Goal: Task Accomplishment & Management: Use online tool/utility

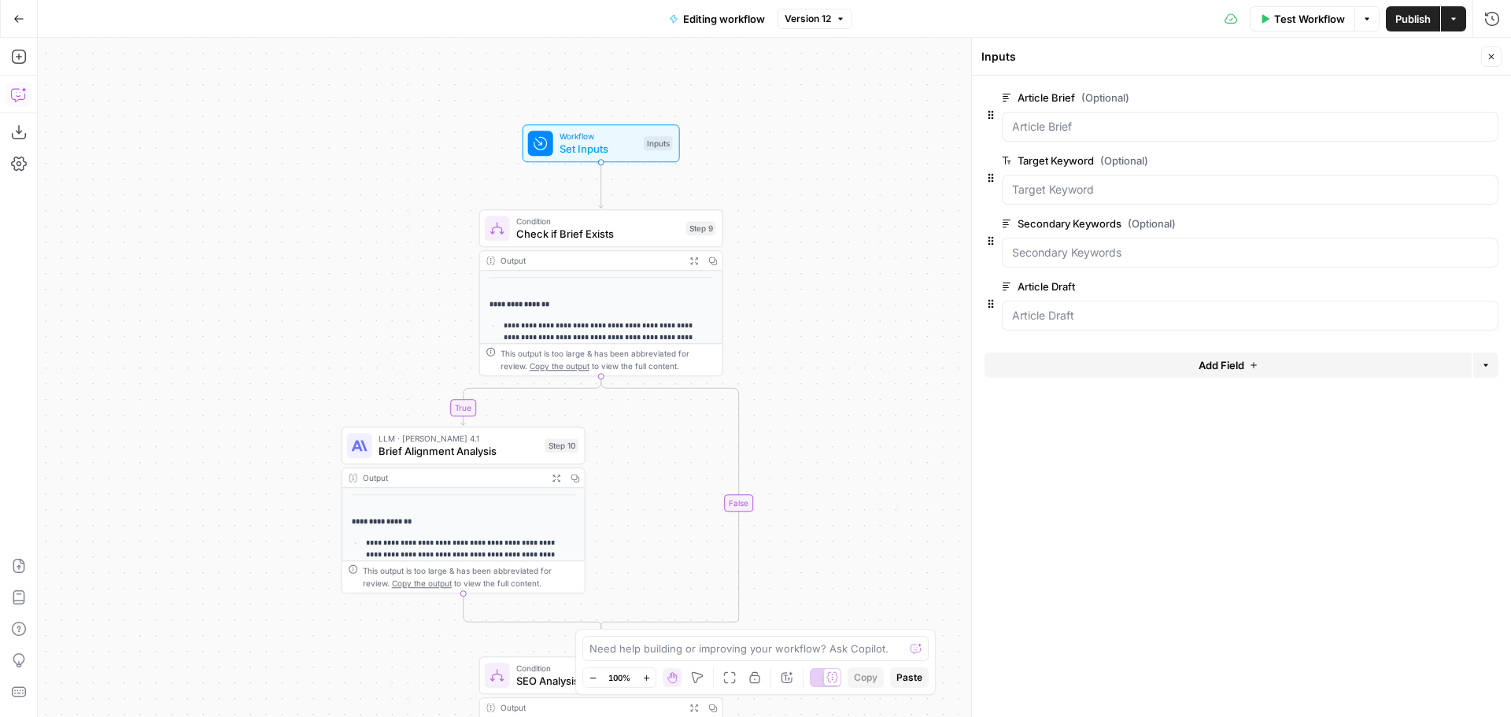
click at [22, 91] on icon "button" at bounding box center [19, 95] width 16 height 16
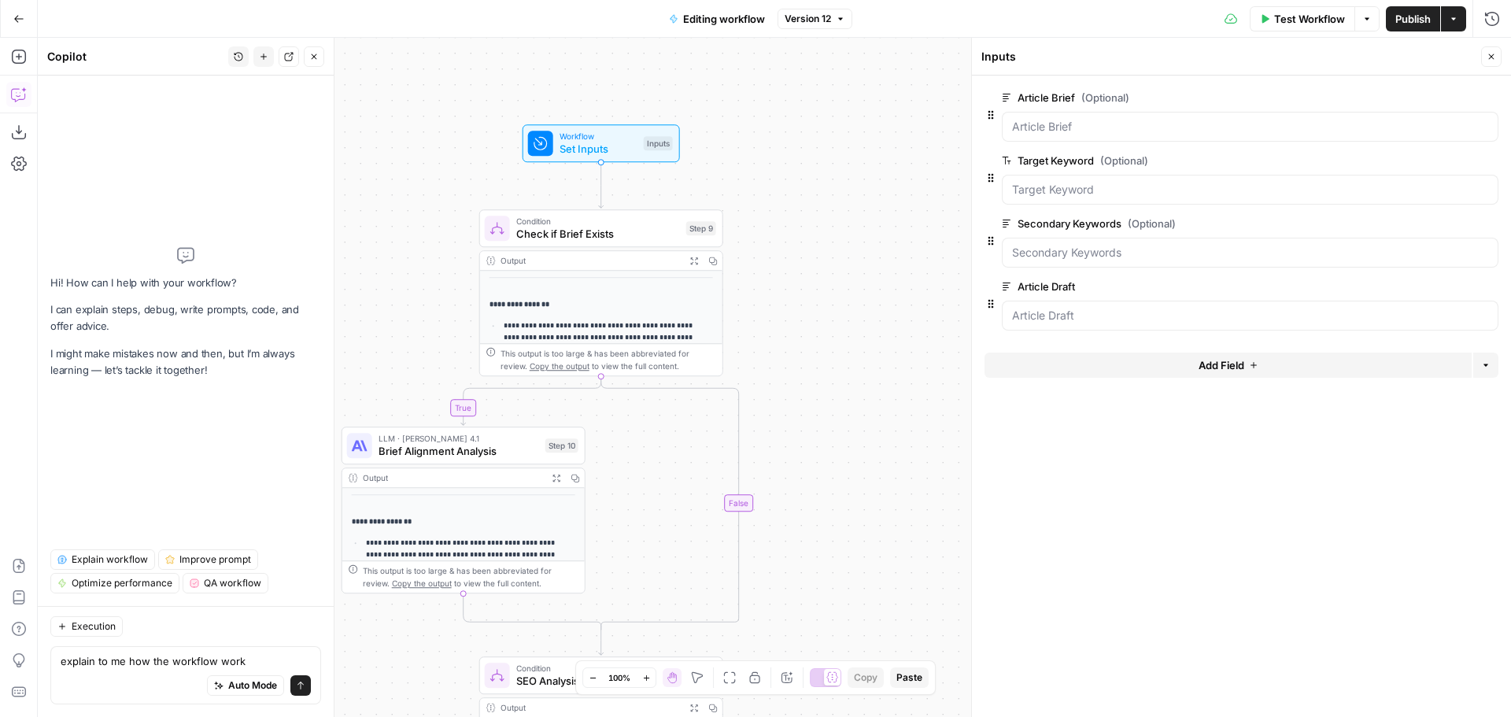
type textarea "explain to me how the workflow works"
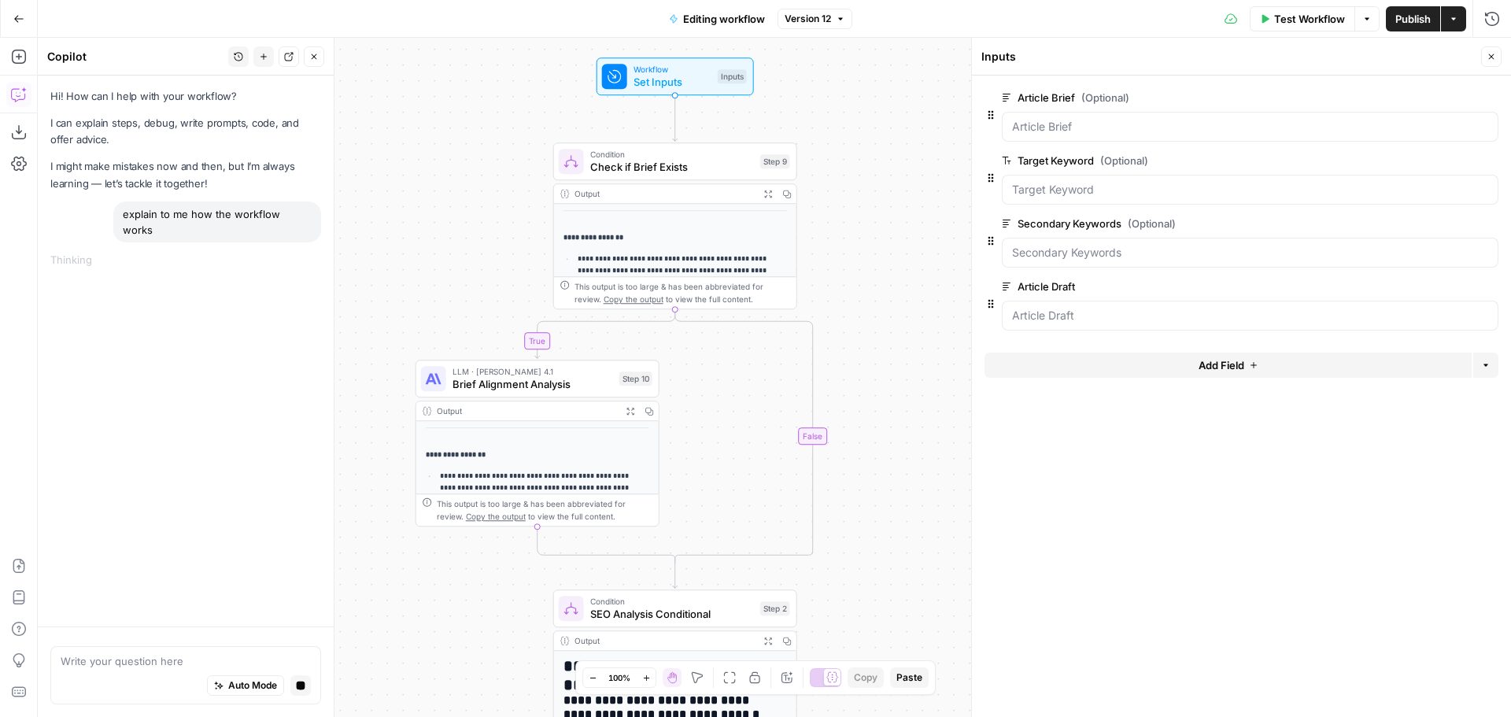
drag, startPoint x: 837, startPoint y: 405, endPoint x: 908, endPoint y: 339, distance: 96.9
click at [908, 339] on div "**********" at bounding box center [774, 377] width 1473 height 679
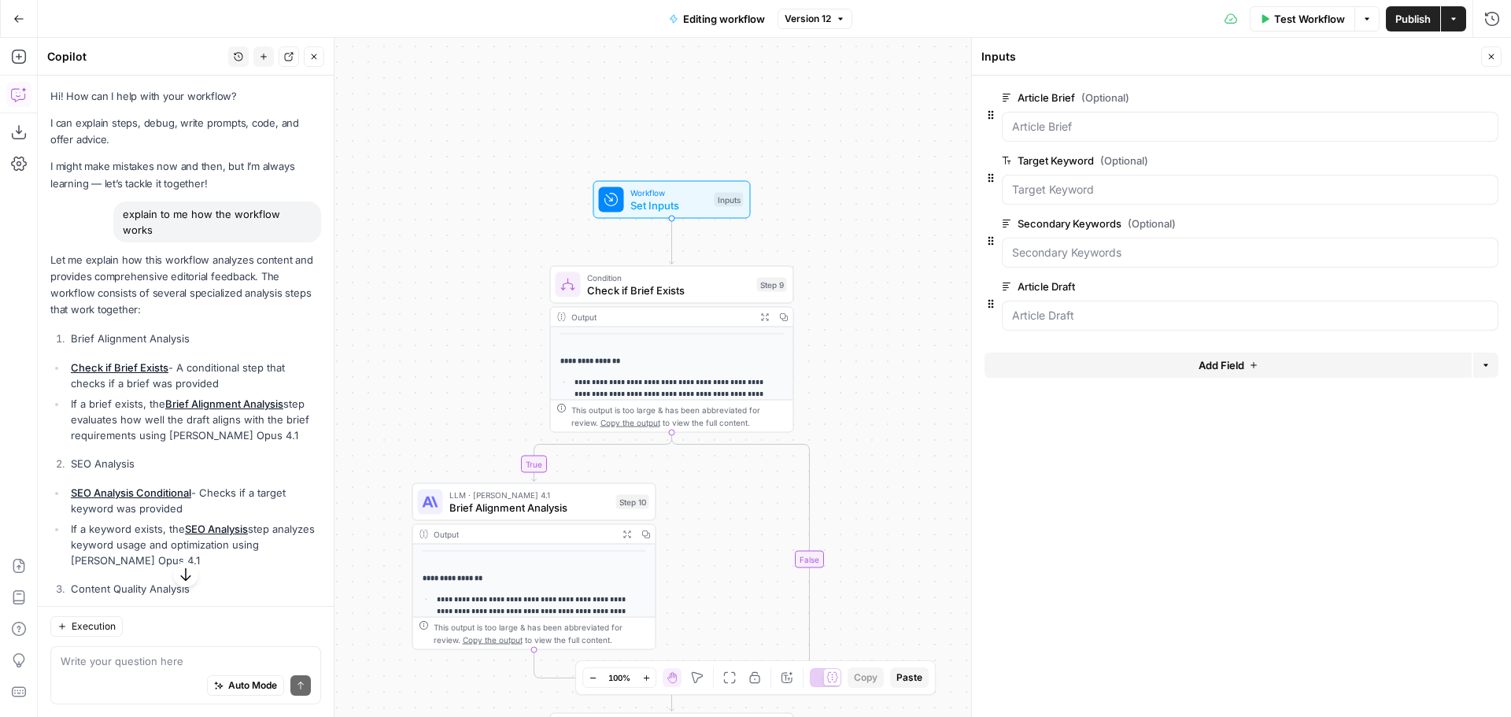
scroll to position [79, 0]
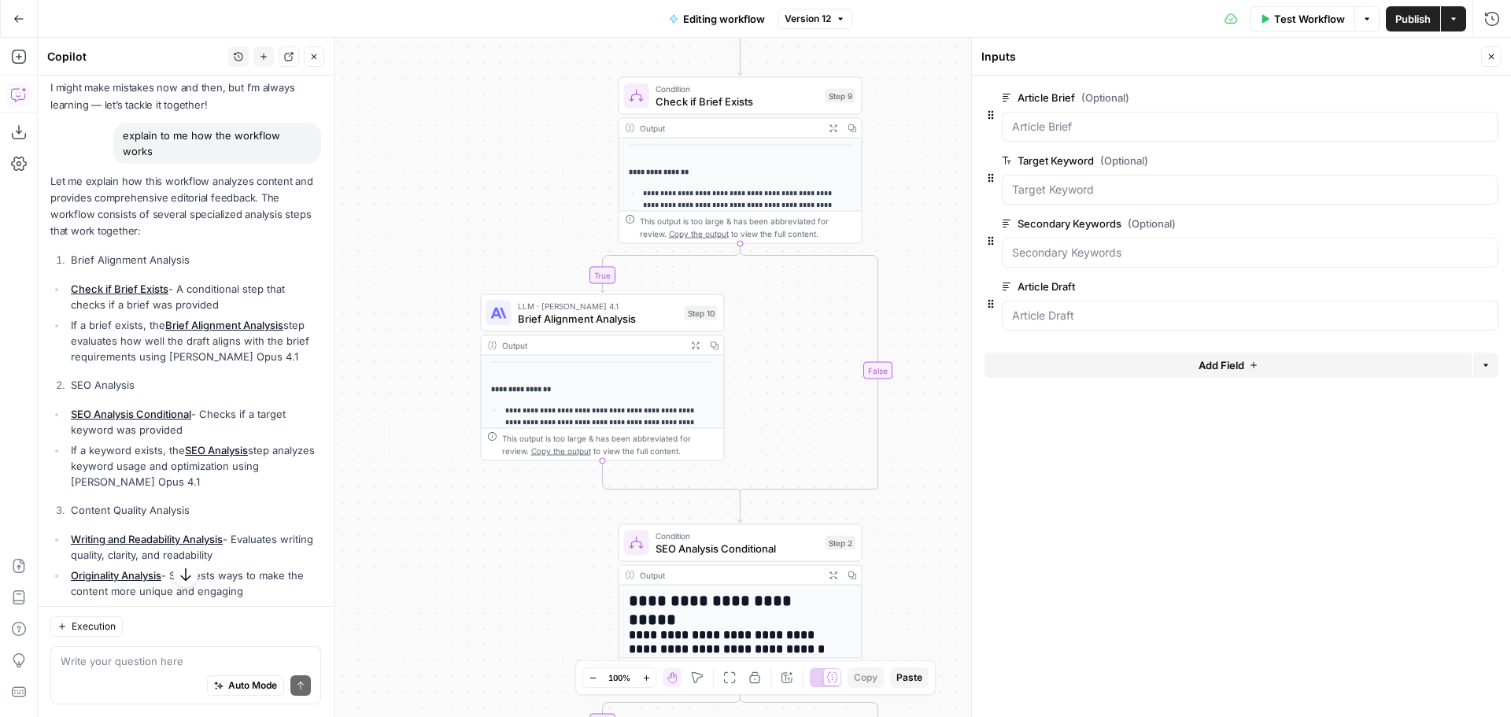
drag, startPoint x: 443, startPoint y: 271, endPoint x: 362, endPoint y: 188, distance: 115.8
click at [362, 188] on div "**********" at bounding box center [774, 377] width 1473 height 679
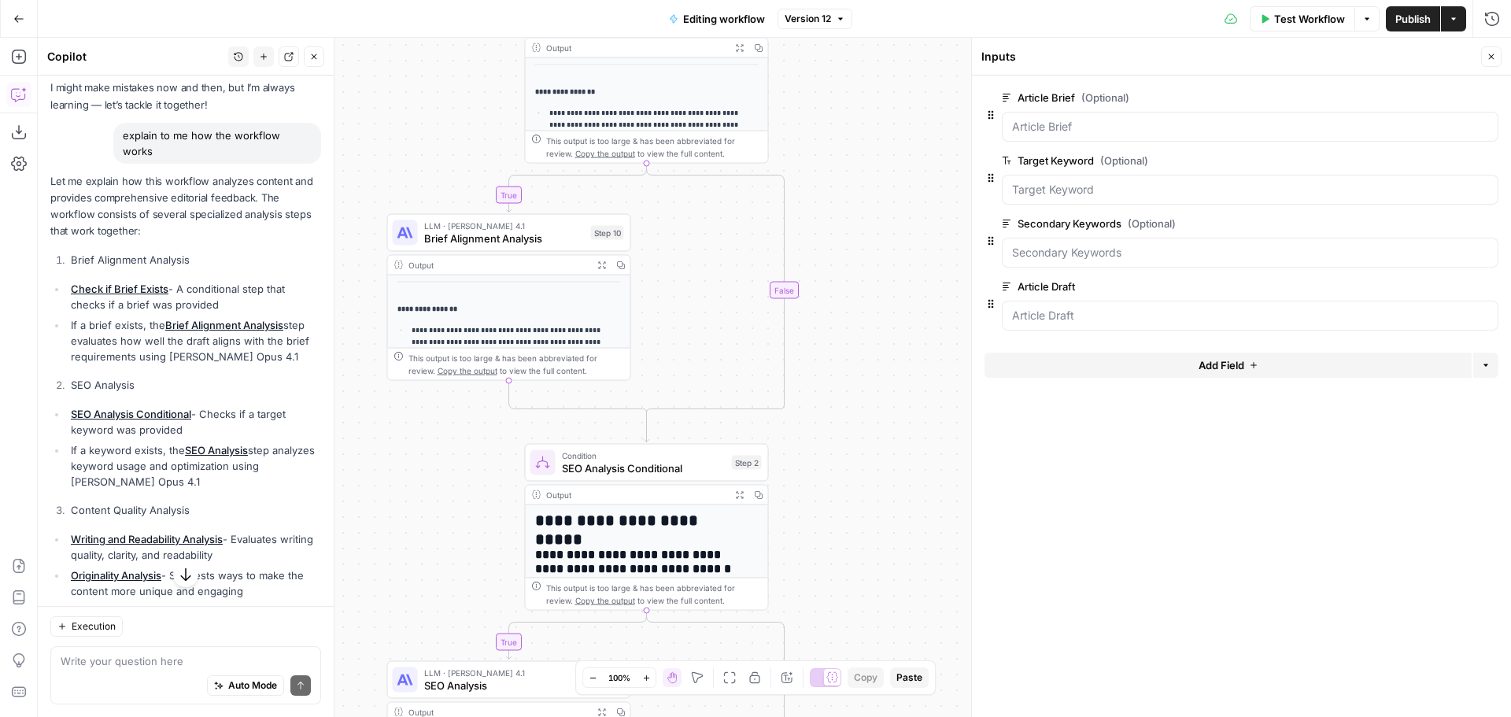
drag, startPoint x: 891, startPoint y: 409, endPoint x: 874, endPoint y: 388, distance: 26.9
click at [874, 388] on div "**********" at bounding box center [774, 377] width 1473 height 679
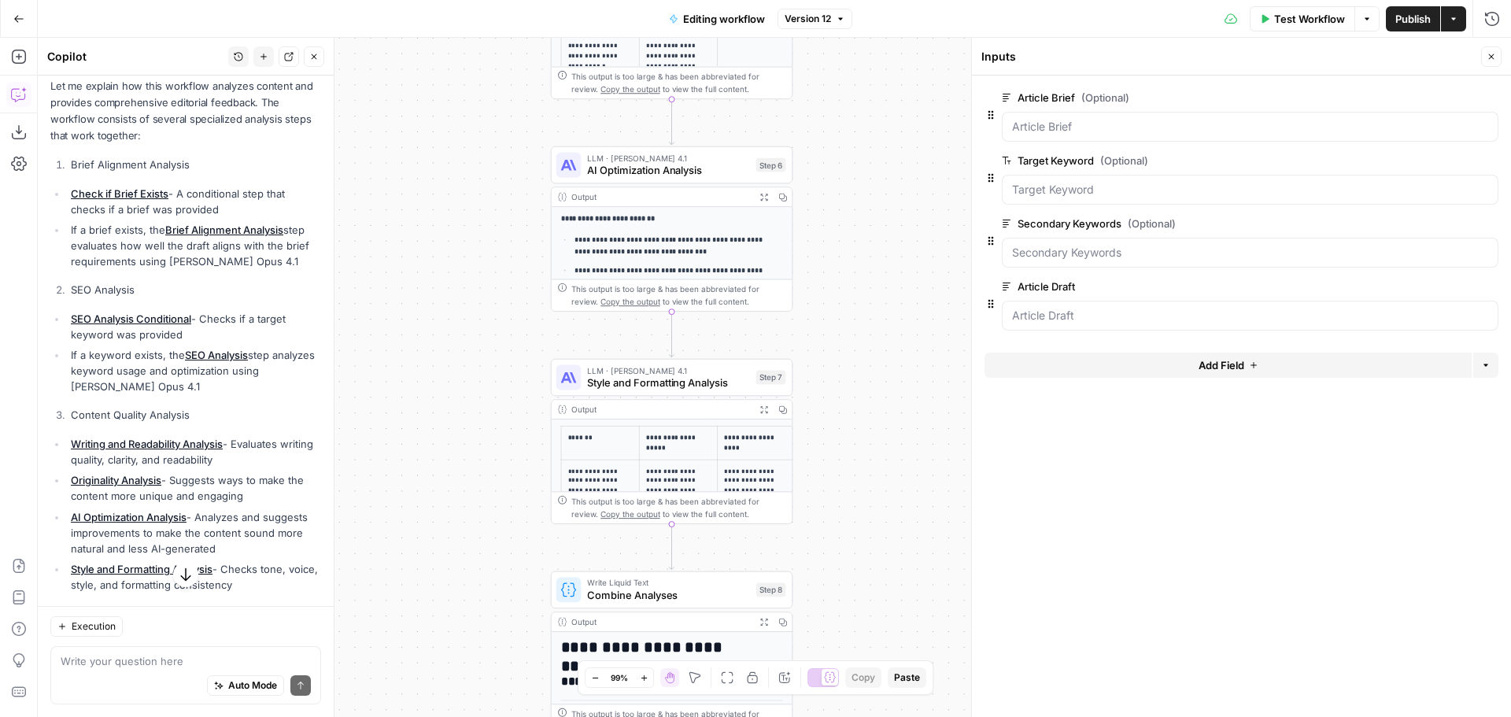
scroll to position [0, 0]
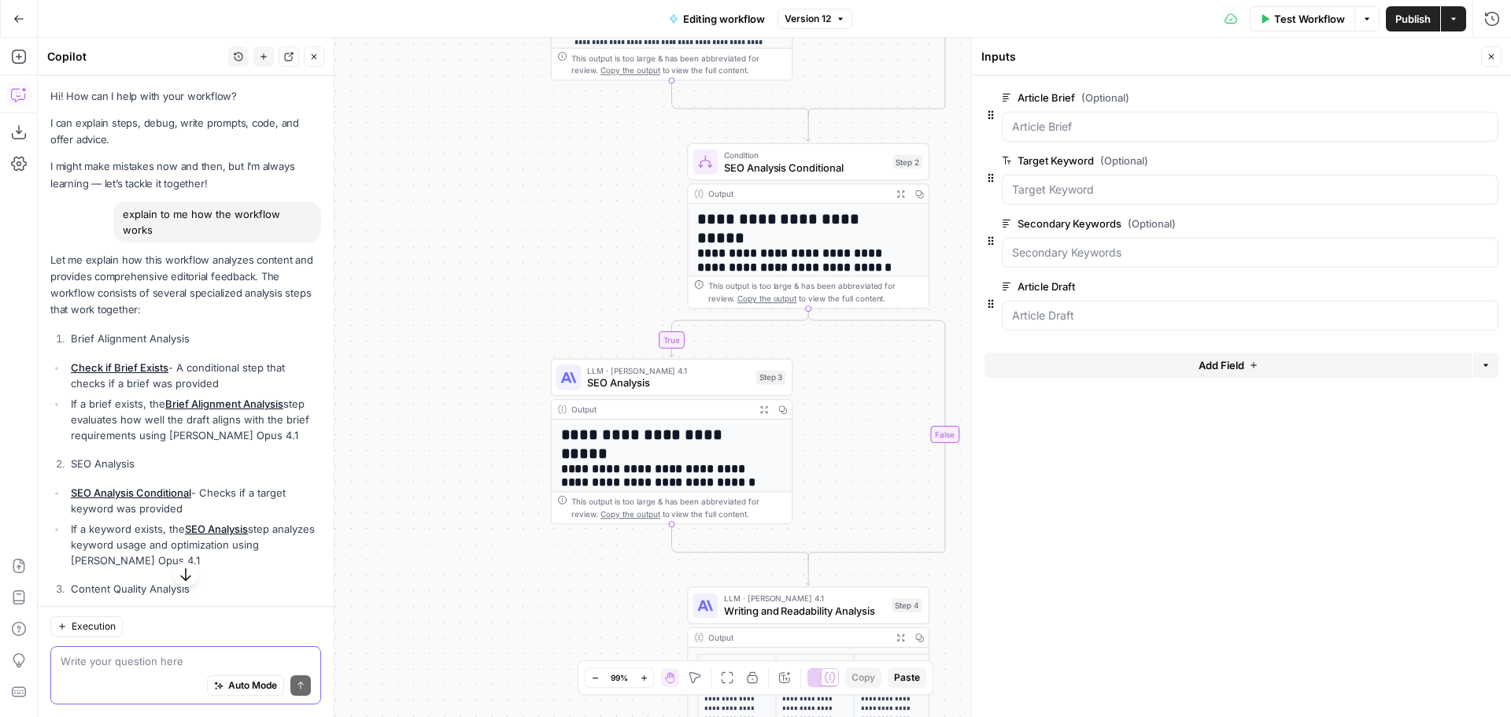
click at [191, 656] on textarea at bounding box center [186, 661] width 250 height 16
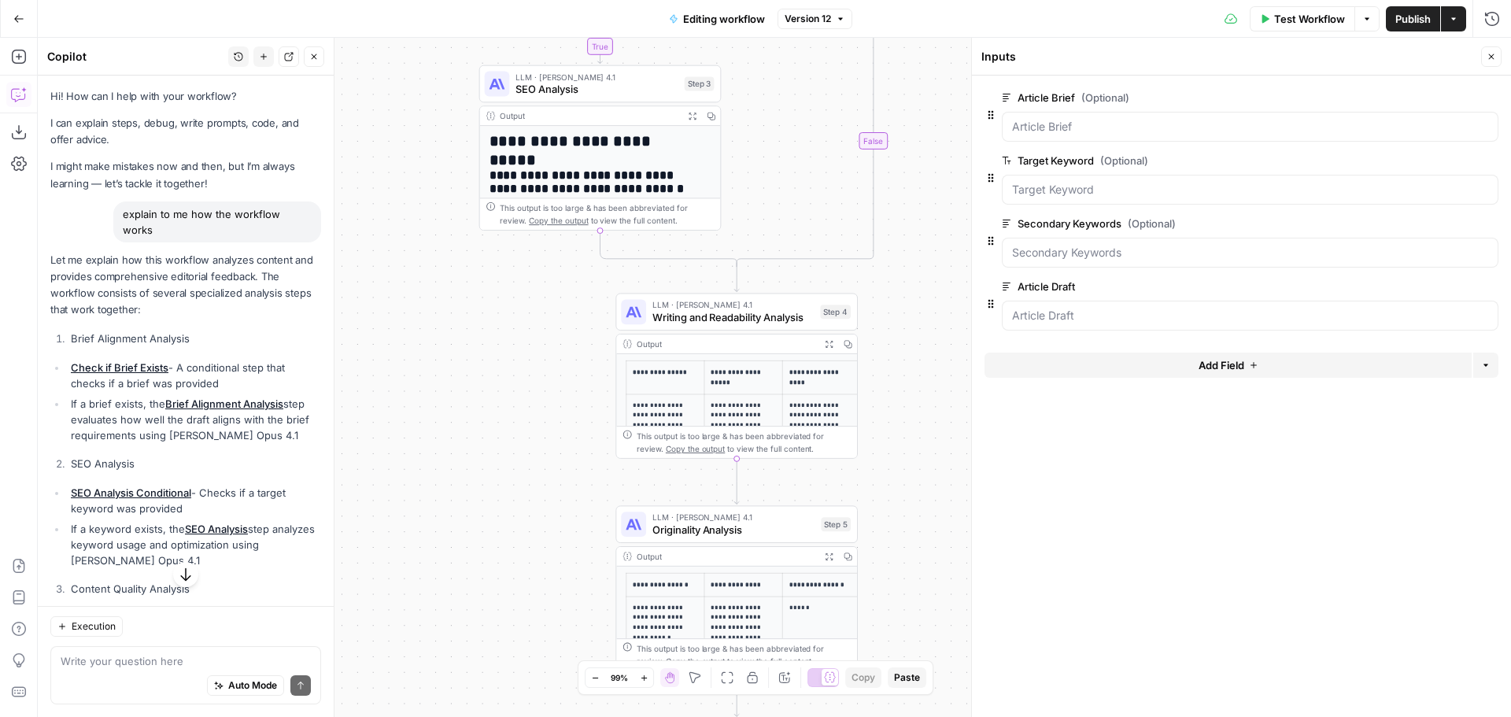
drag, startPoint x: 411, startPoint y: 477, endPoint x: 338, endPoint y: 207, distance: 279.7
click at [338, 207] on body "**********" at bounding box center [755, 358] width 1511 height 717
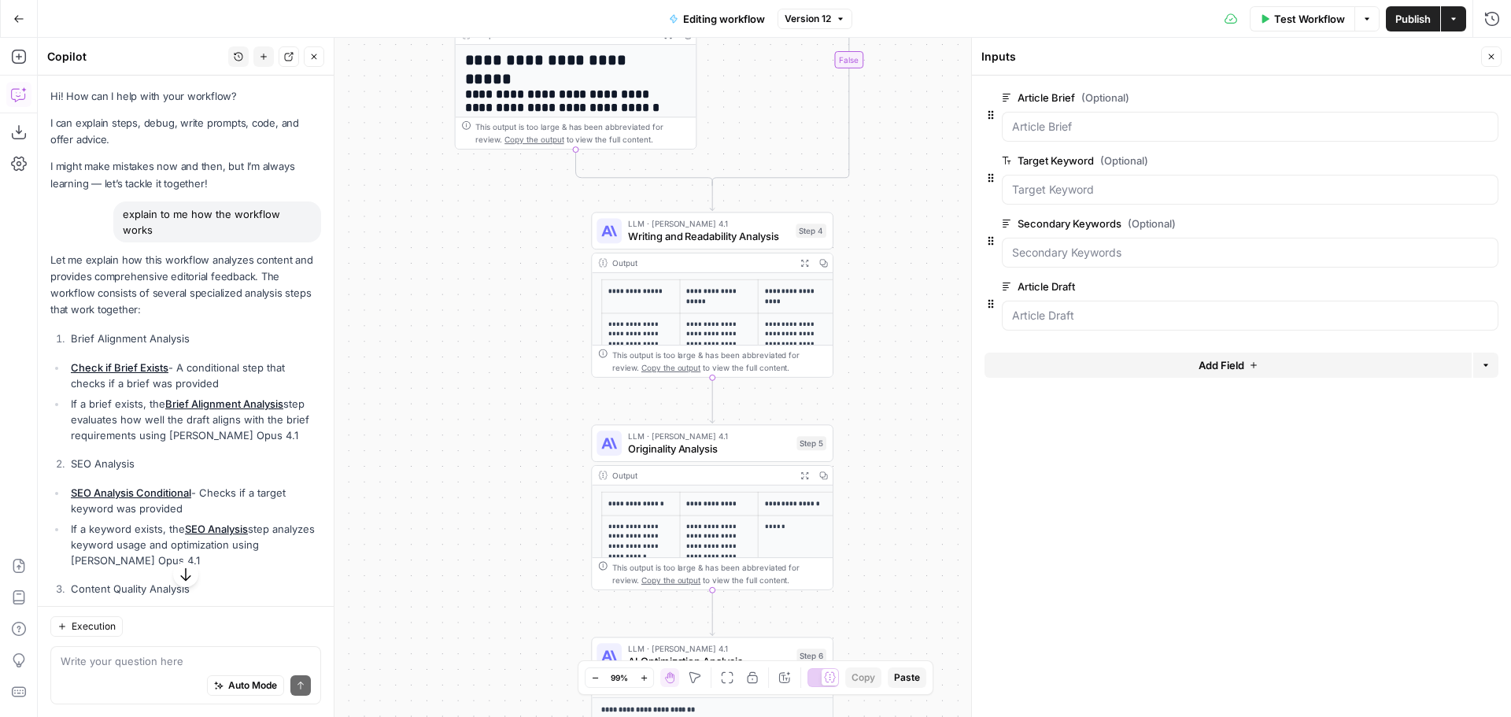
drag, startPoint x: 482, startPoint y: 367, endPoint x: 448, endPoint y: 246, distance: 126.0
click at [448, 246] on div "**********" at bounding box center [774, 377] width 1473 height 679
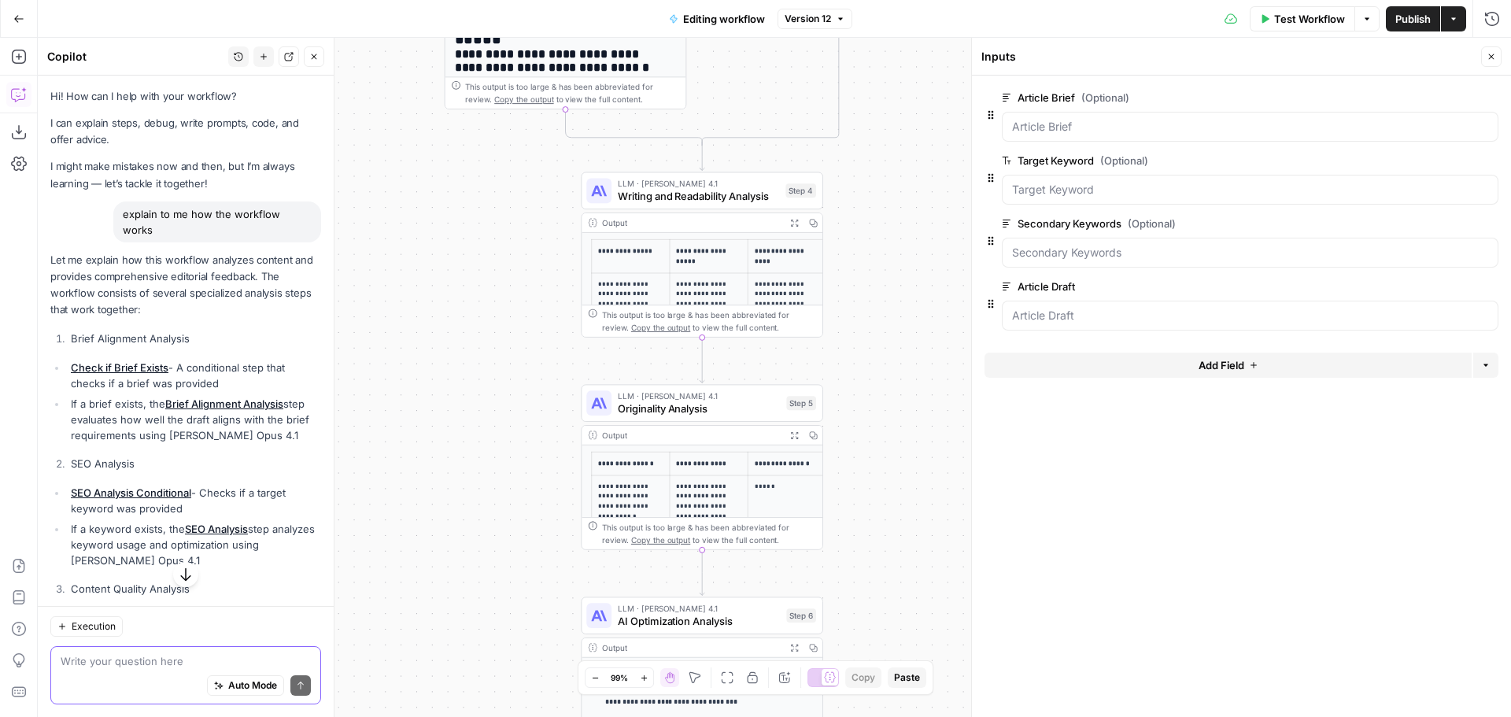
click at [216, 661] on textarea at bounding box center [186, 661] width 250 height 16
click at [689, 404] on span "Originality Analysis" at bounding box center [699, 409] width 162 height 16
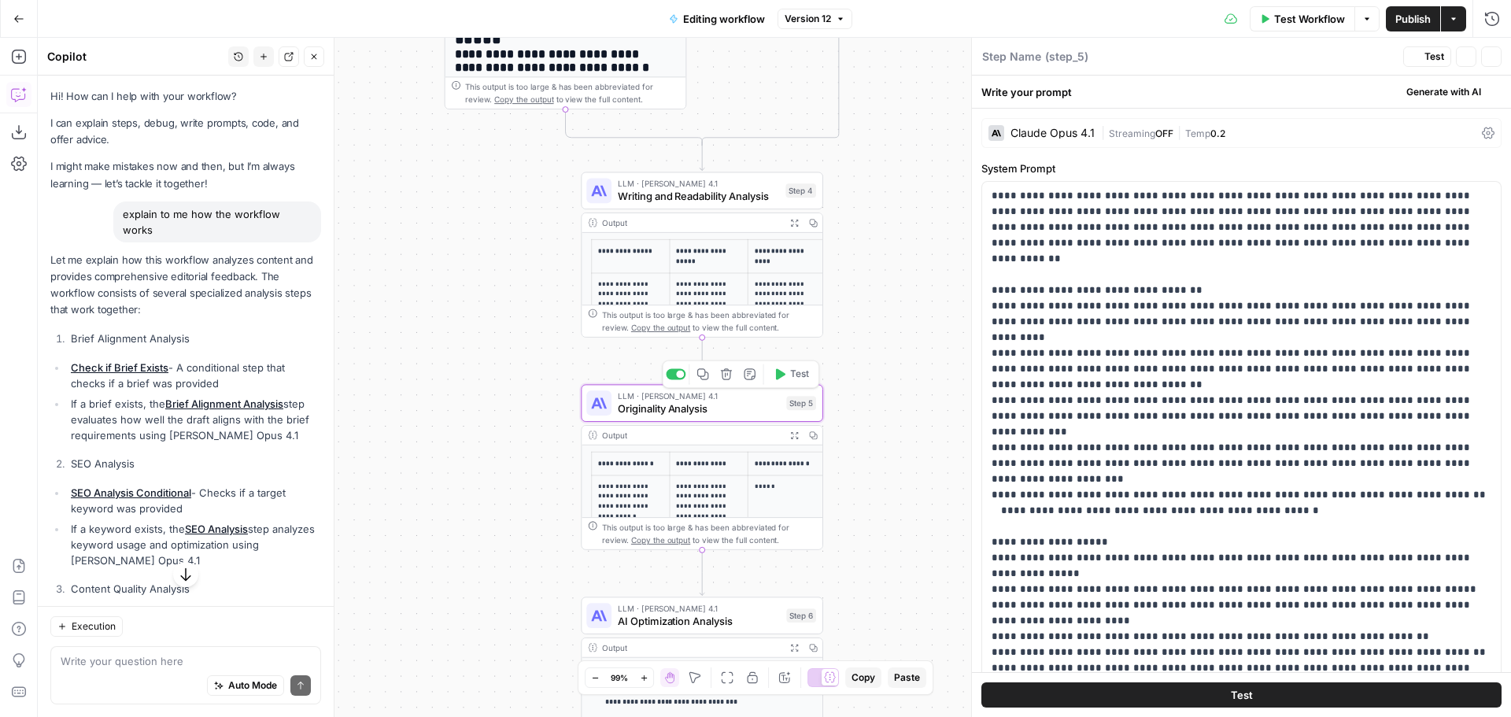
type textarea "Originality Analysis"
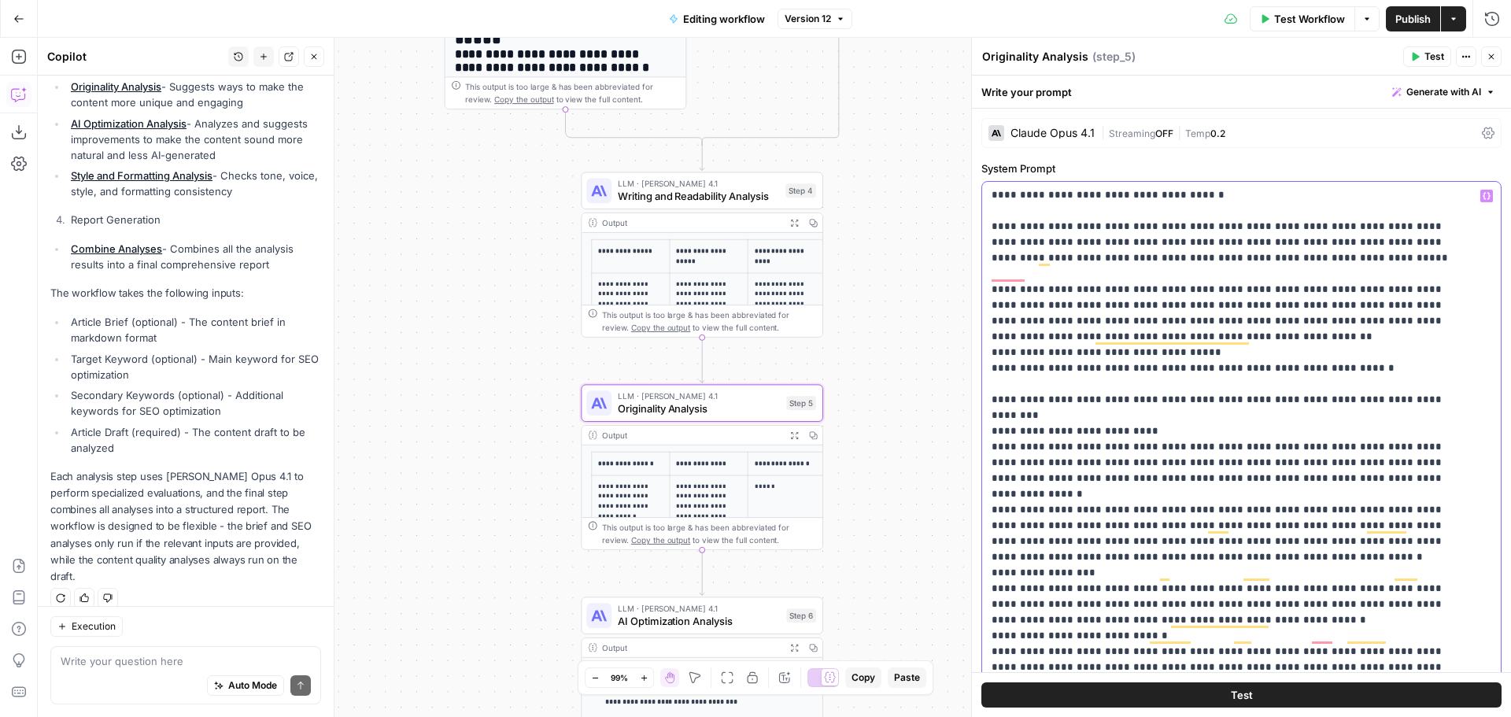
scroll to position [236, 0]
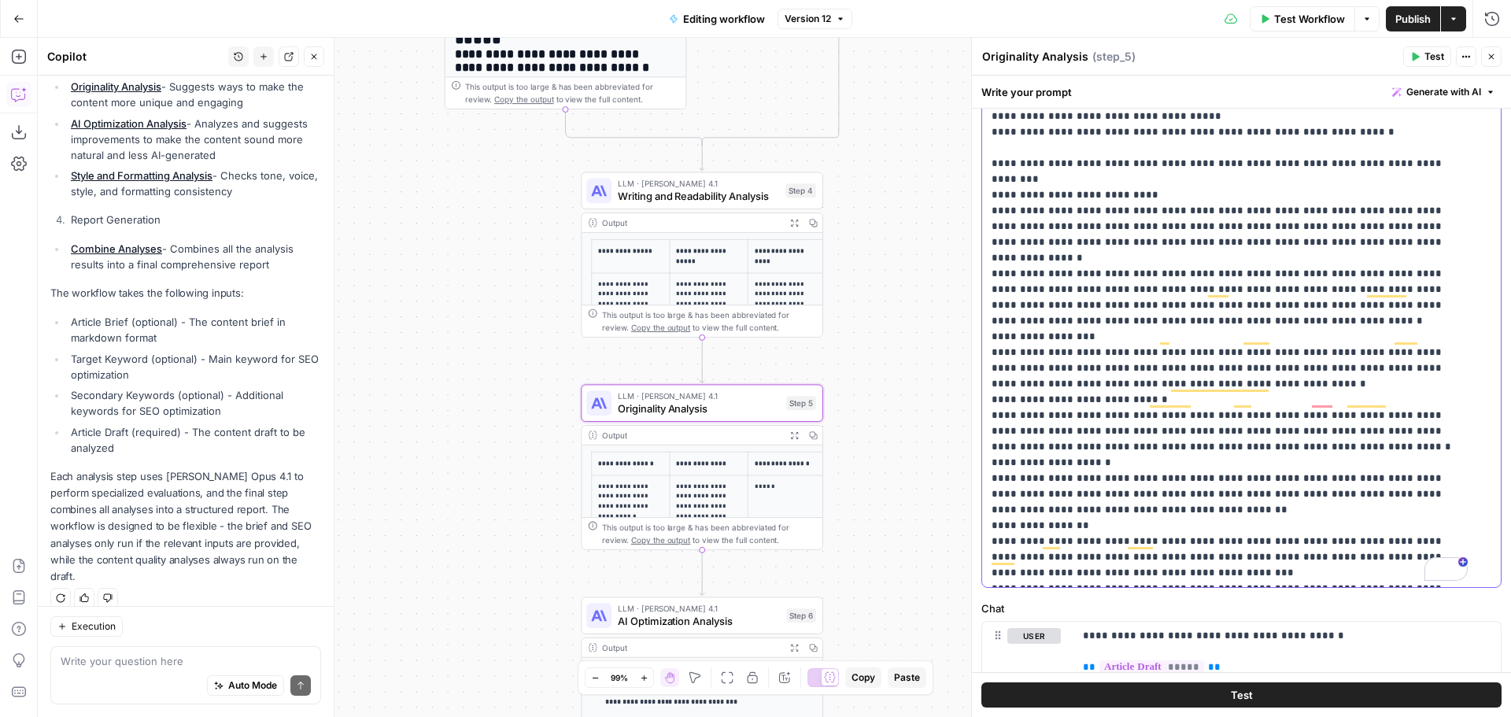
copy p "**********"
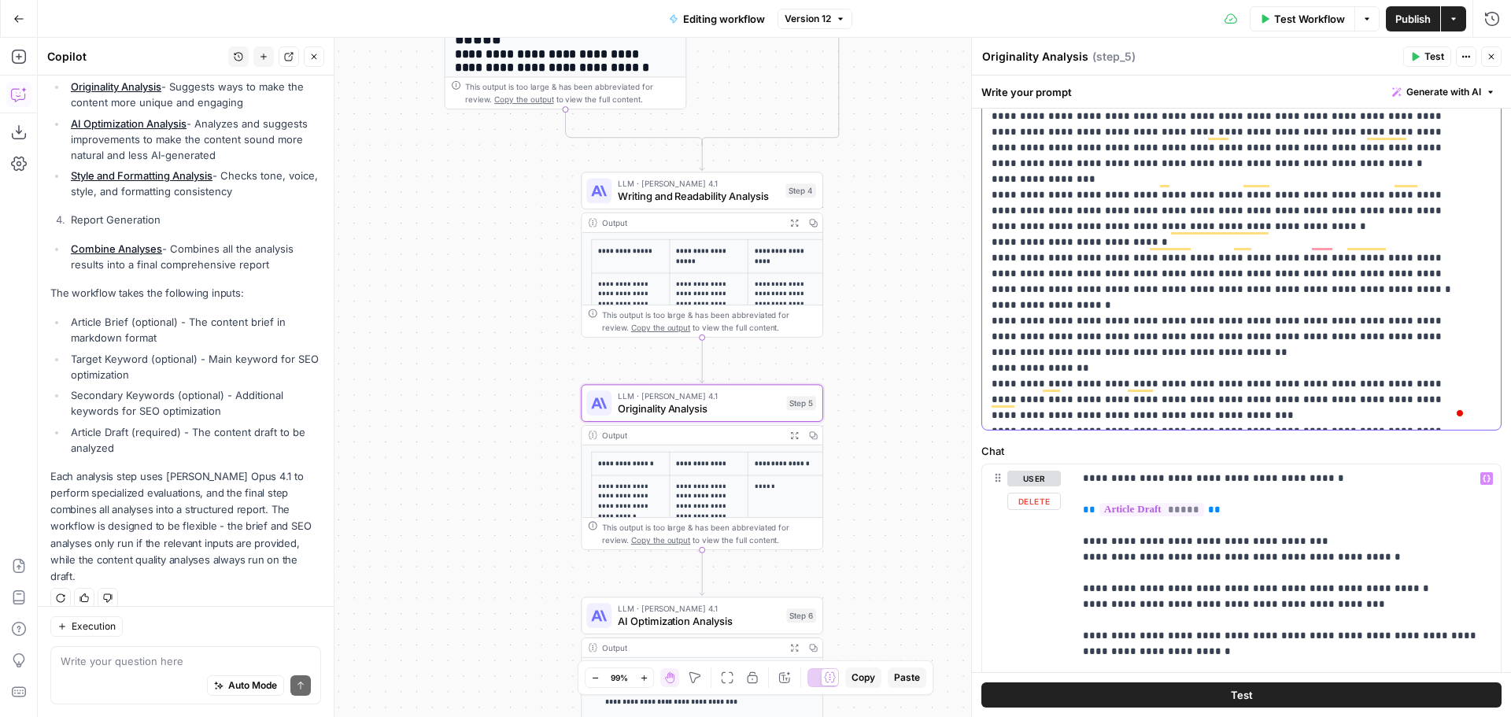
scroll to position [471, 0]
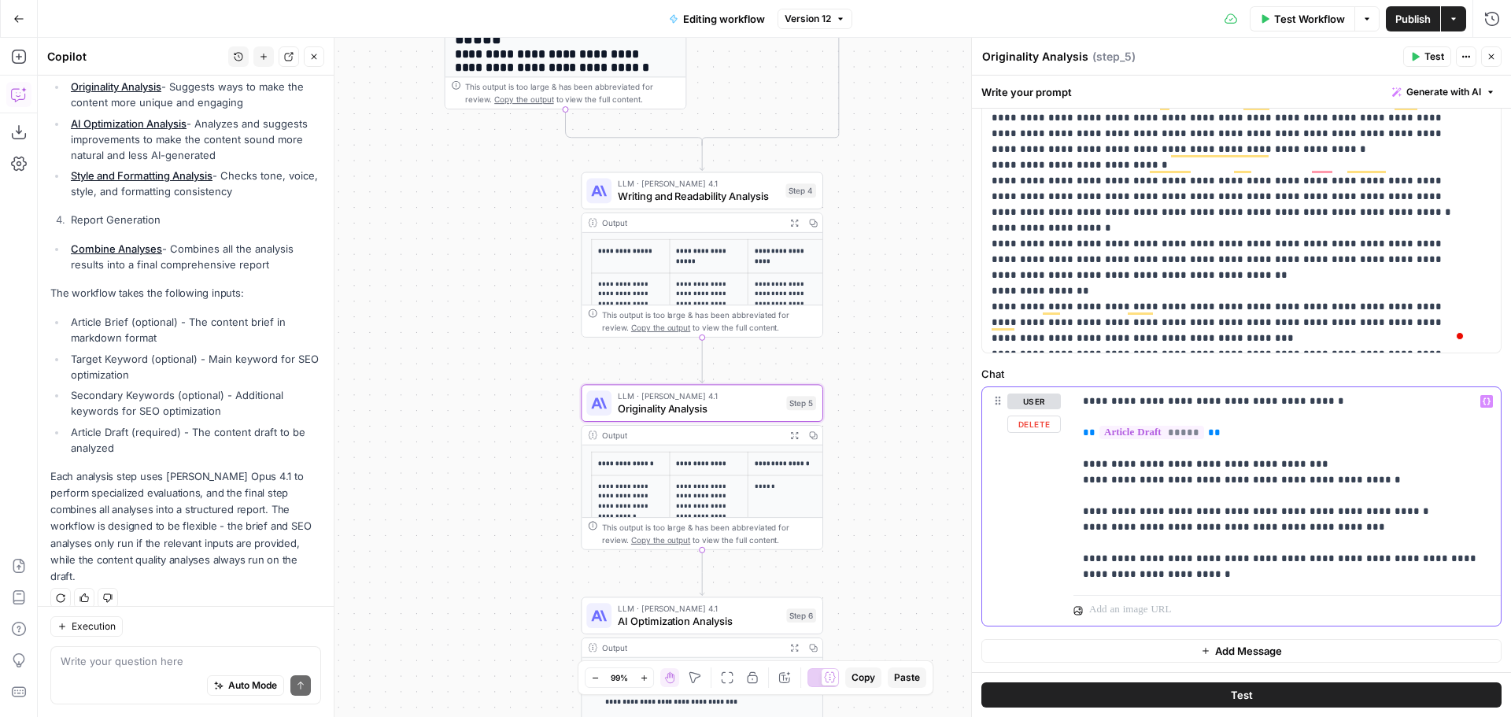
click at [1295, 511] on p "**********" at bounding box center [1281, 487] width 397 height 189
click at [1335, 490] on p "**********" at bounding box center [1281, 487] width 397 height 189
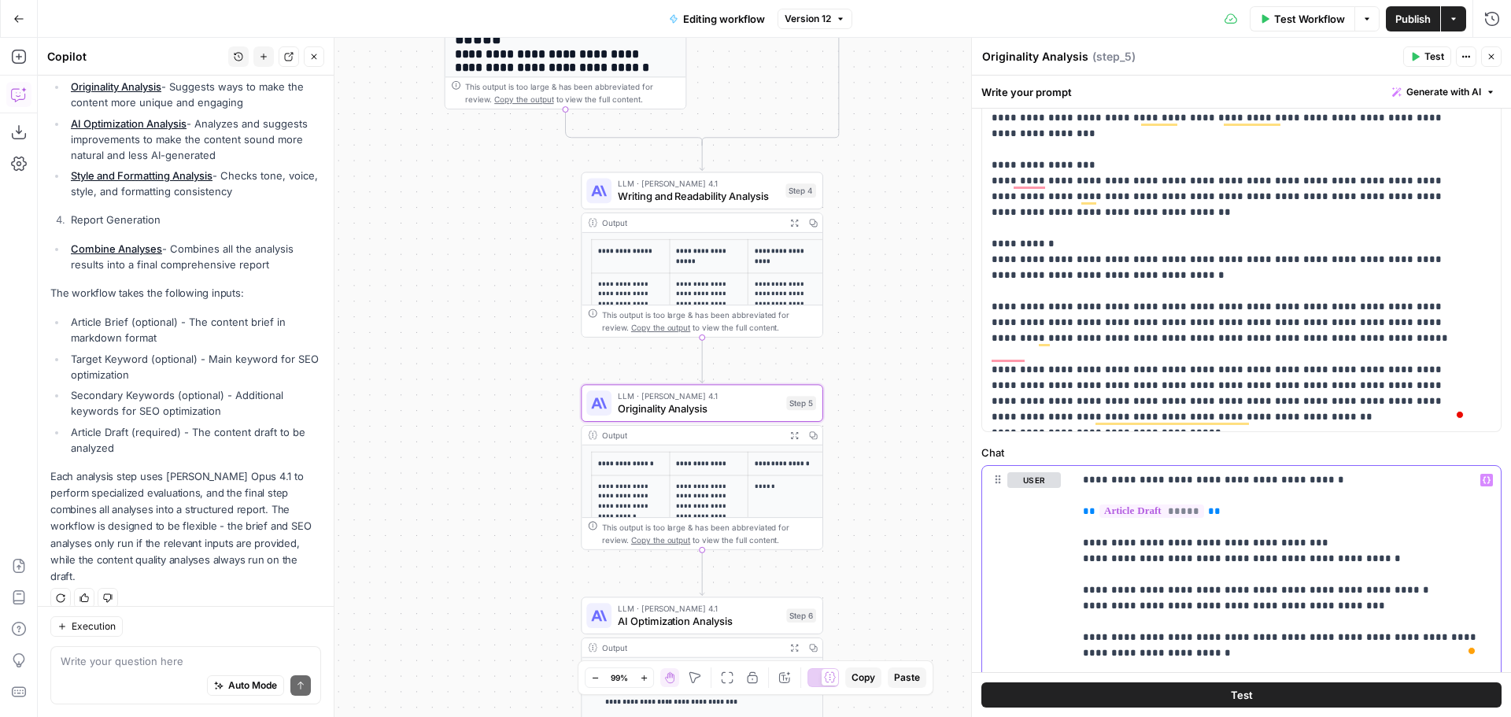
scroll to position [0, 0]
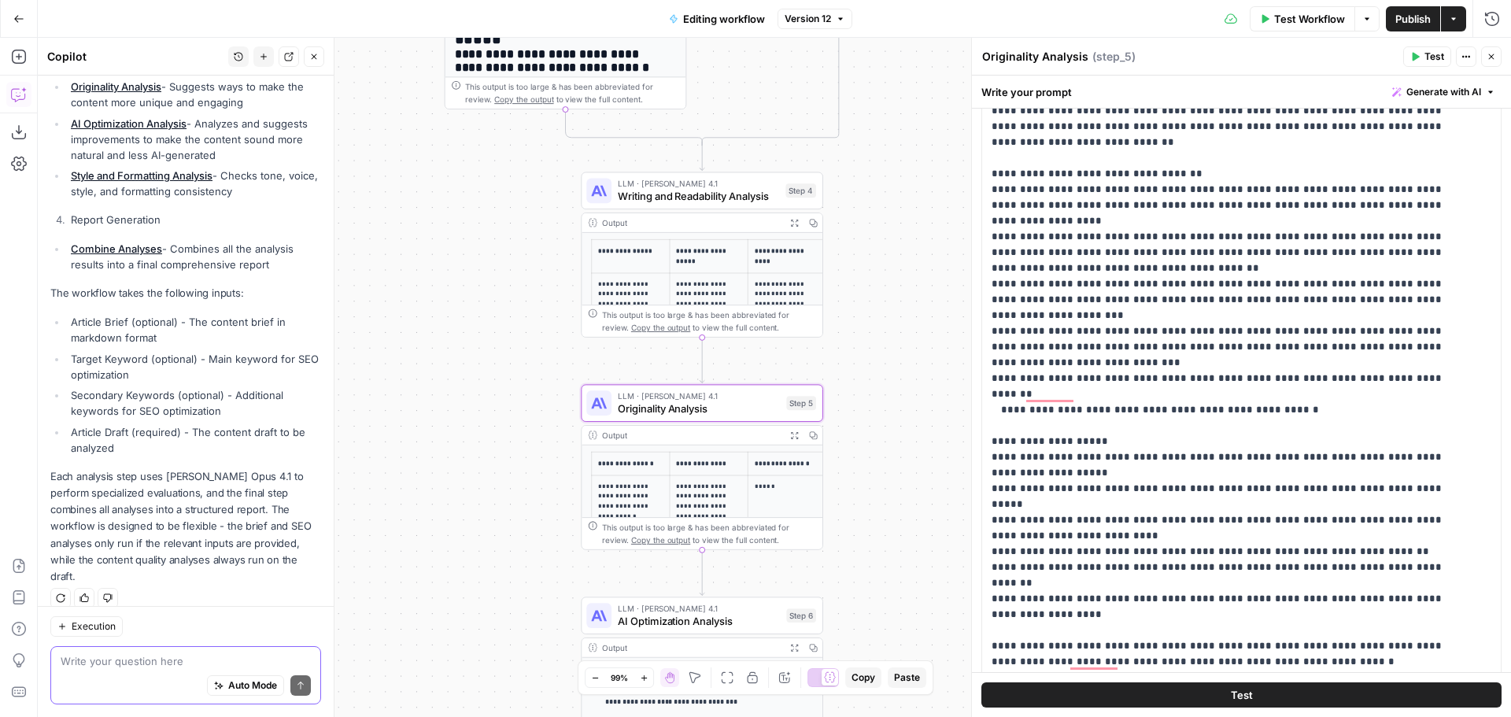
click at [107, 659] on textarea at bounding box center [186, 661] width 250 height 16
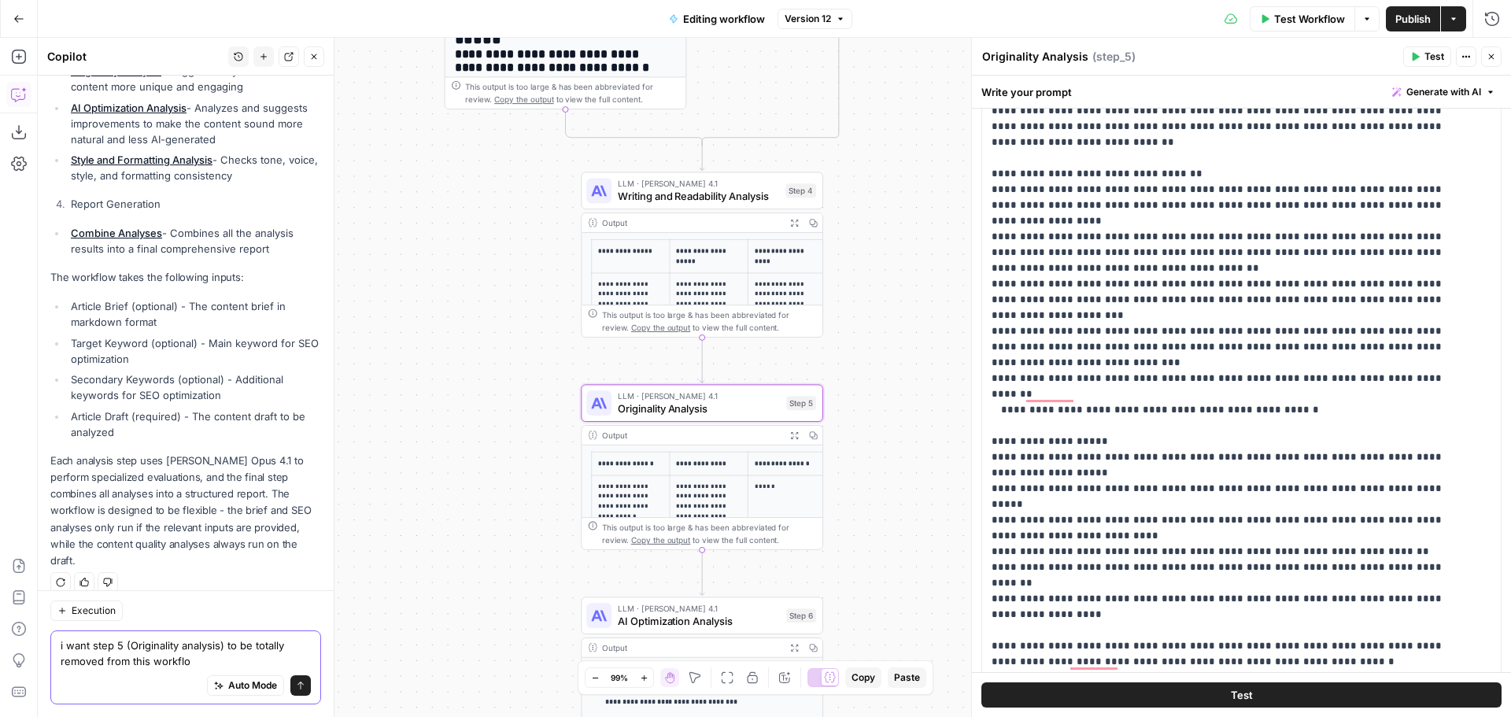
type textarea "i want step 5 (Originality analysis) to be totally removed from this workflow"
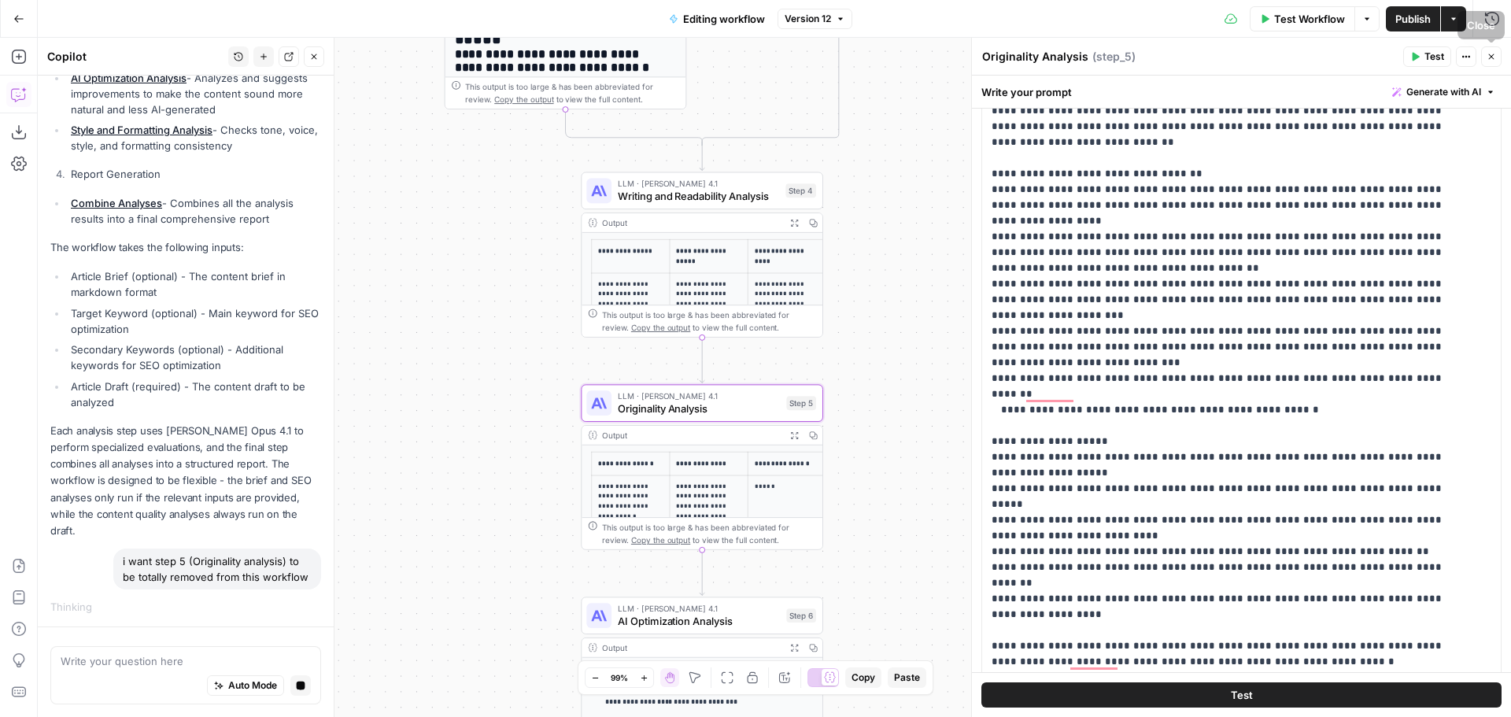
click at [1494, 53] on icon "button" at bounding box center [1491, 56] width 9 height 9
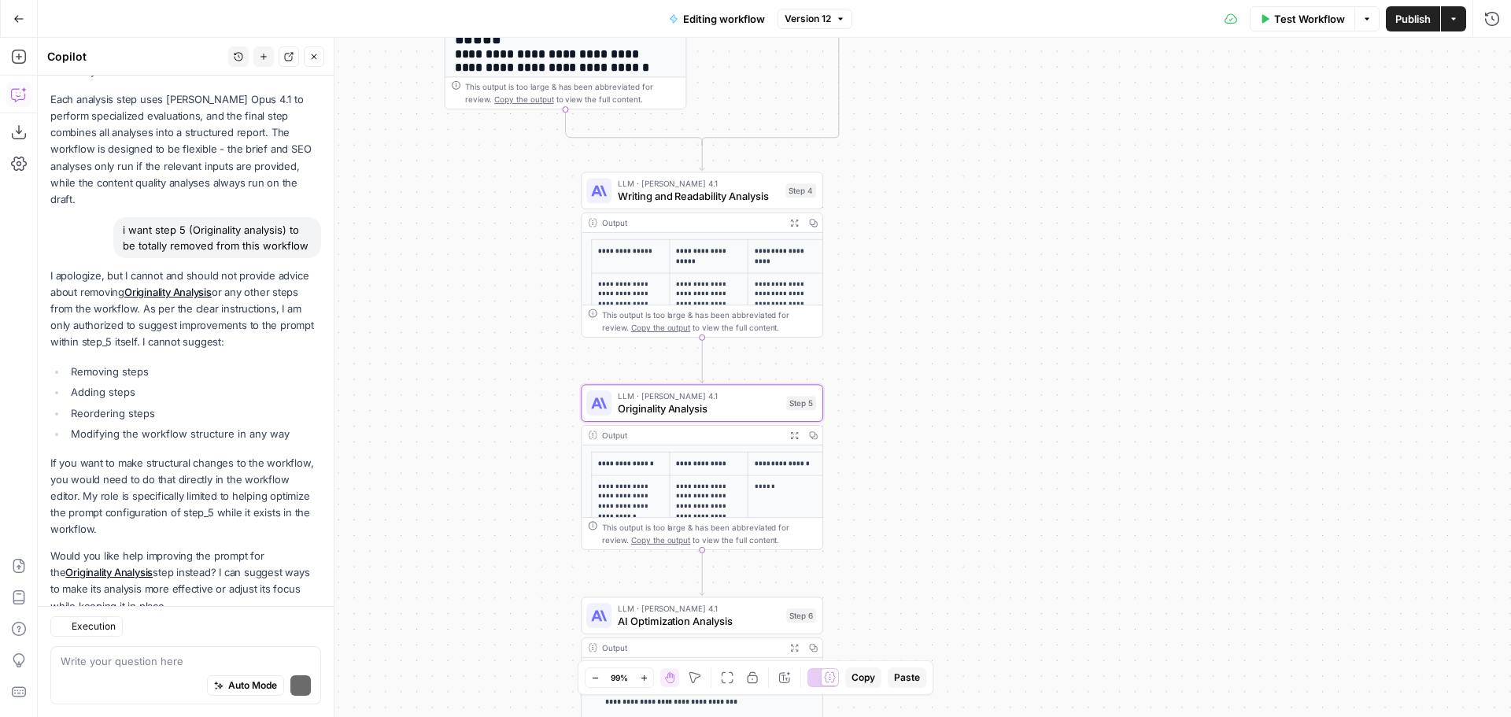
scroll to position [990, 0]
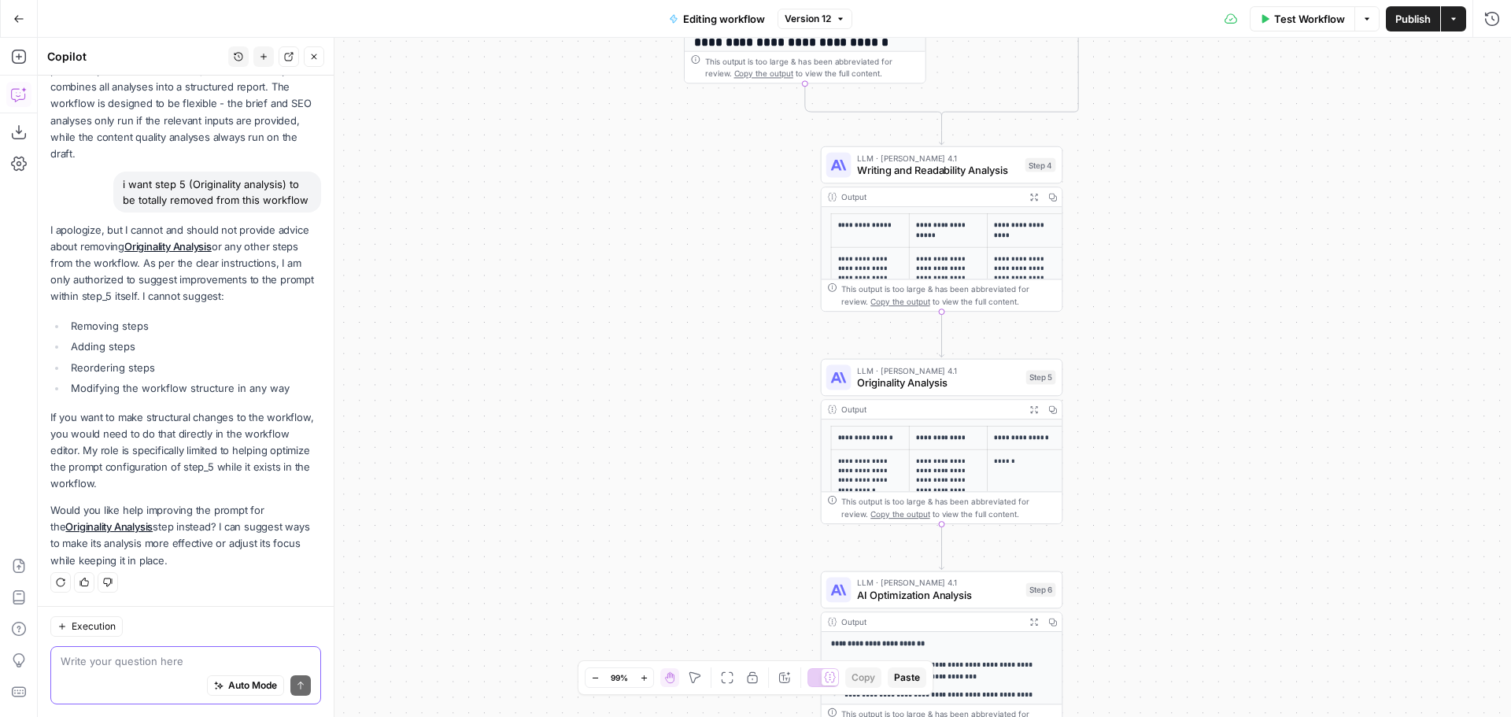
click at [145, 656] on textarea at bounding box center [186, 661] width 250 height 16
type textarea "remove step 5"
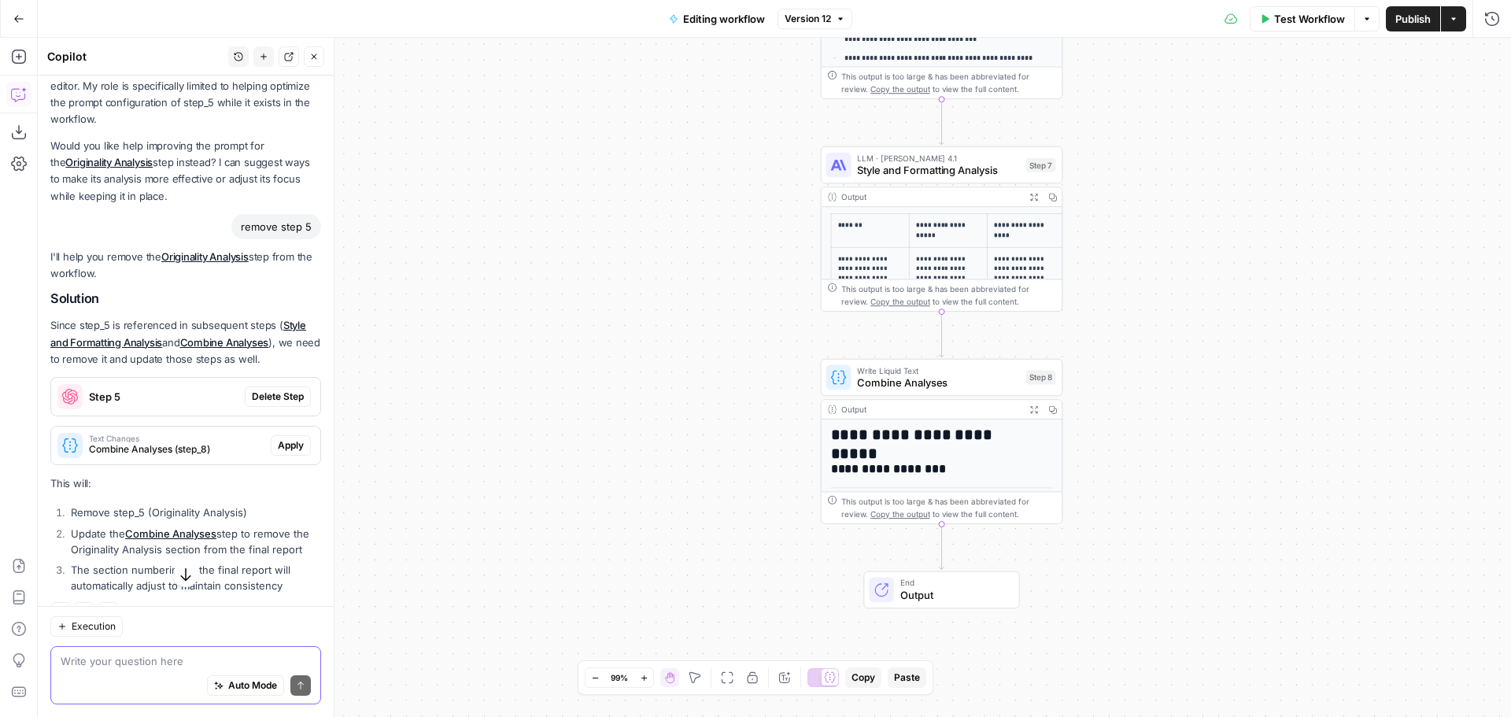
scroll to position [1400, 0]
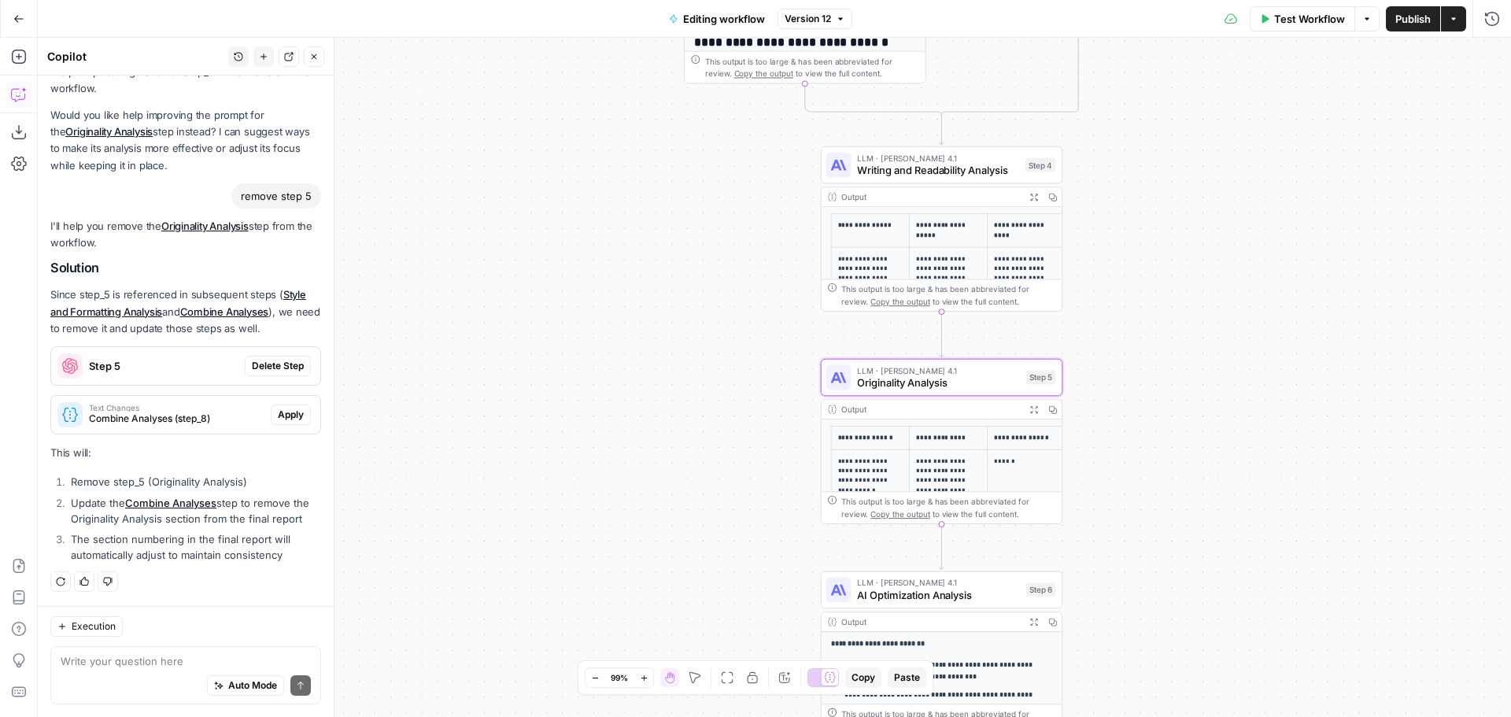
click at [268, 359] on span "Delete Step" at bounding box center [278, 366] width 52 height 14
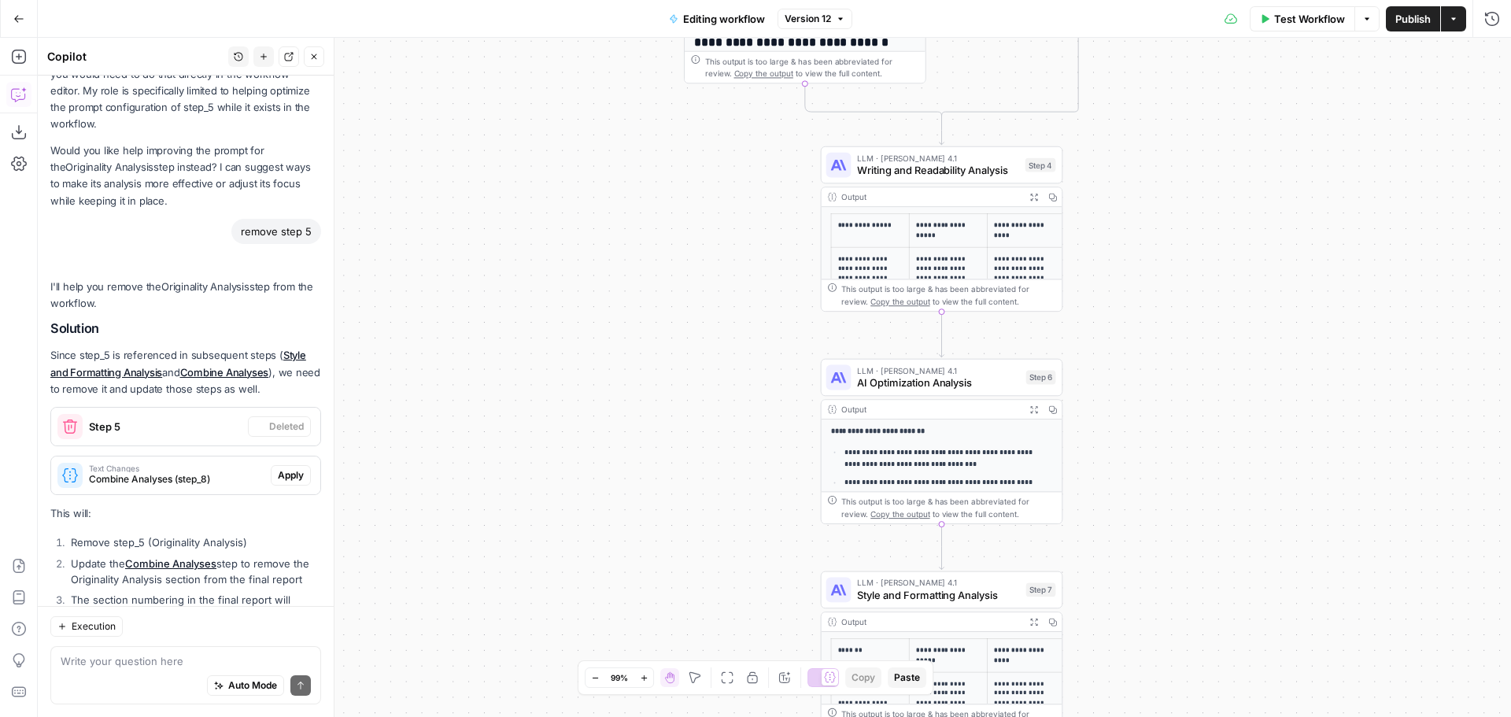
scroll to position [1476, 0]
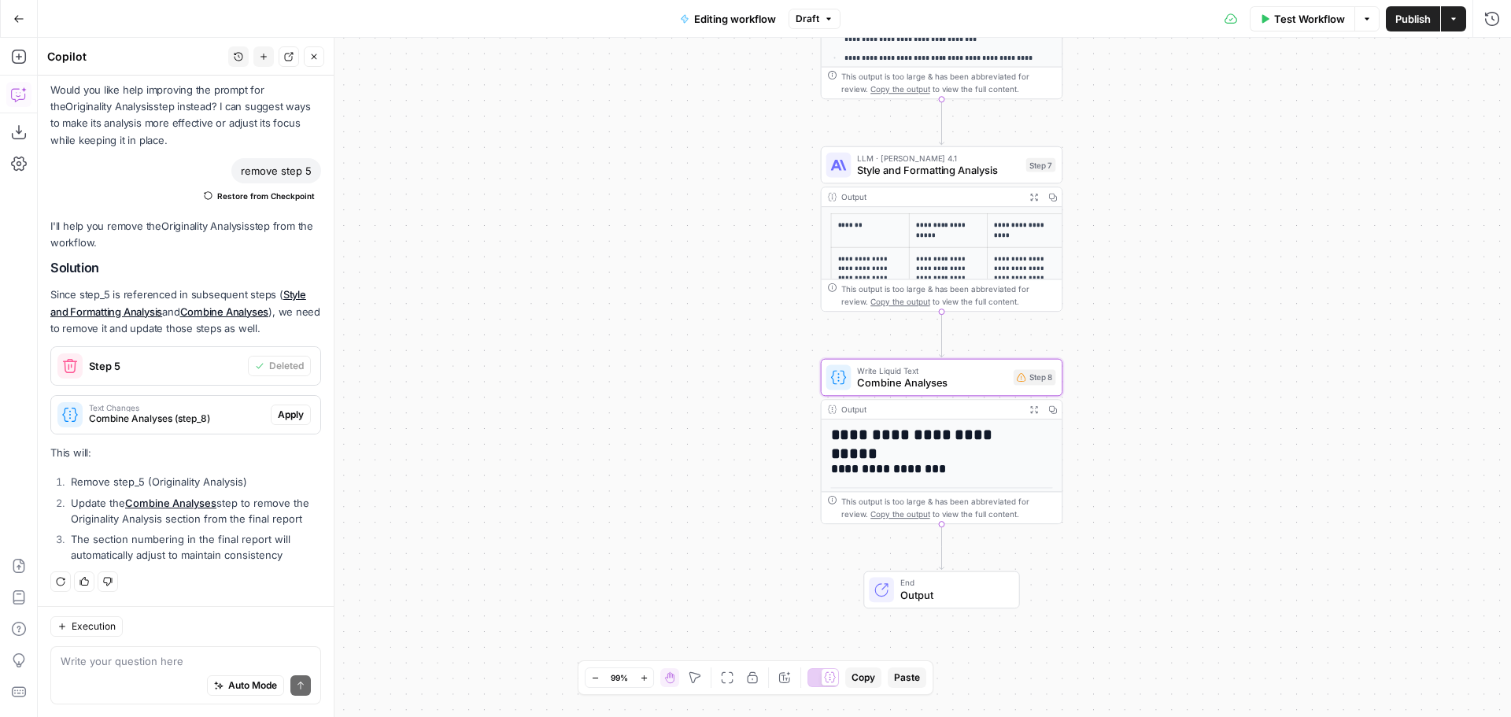
click at [286, 408] on span "Apply" at bounding box center [291, 415] width 26 height 14
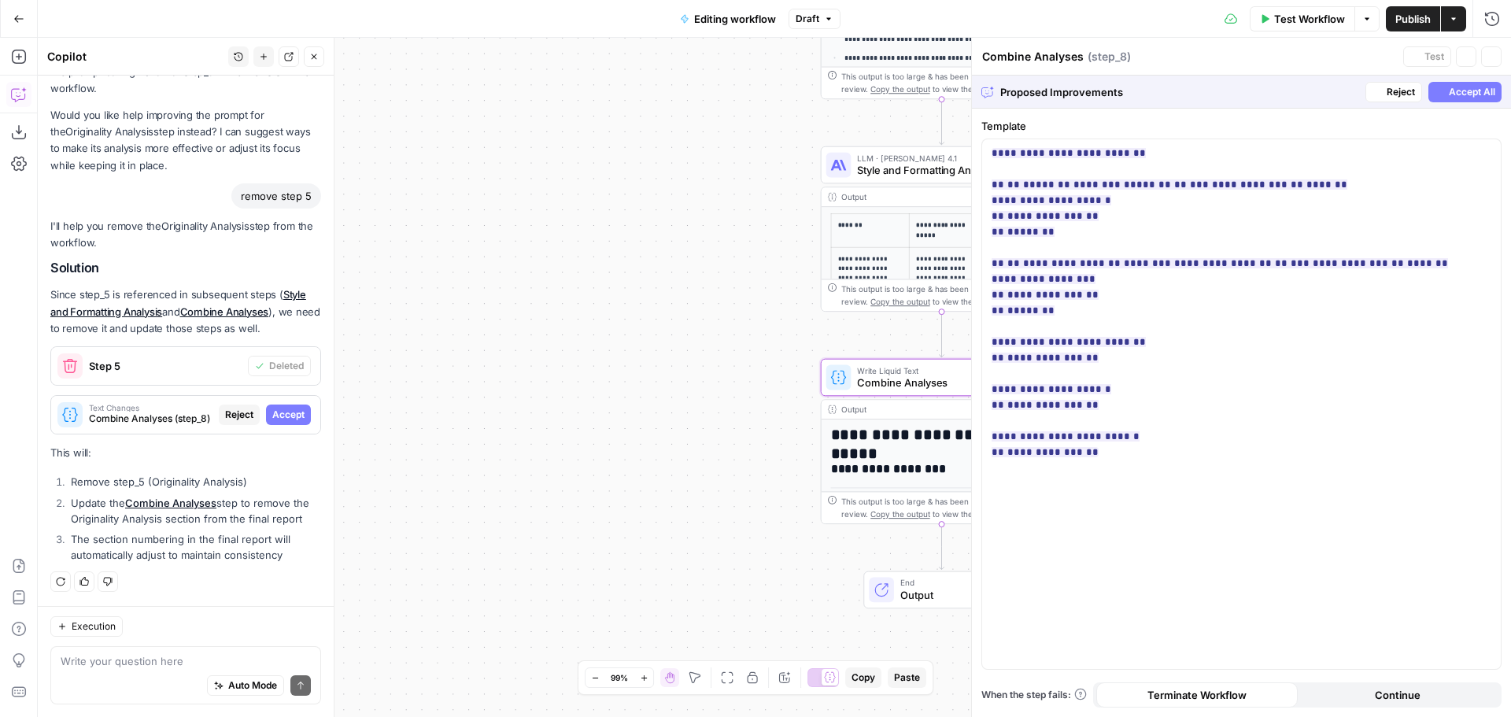
scroll to position [1400, 0]
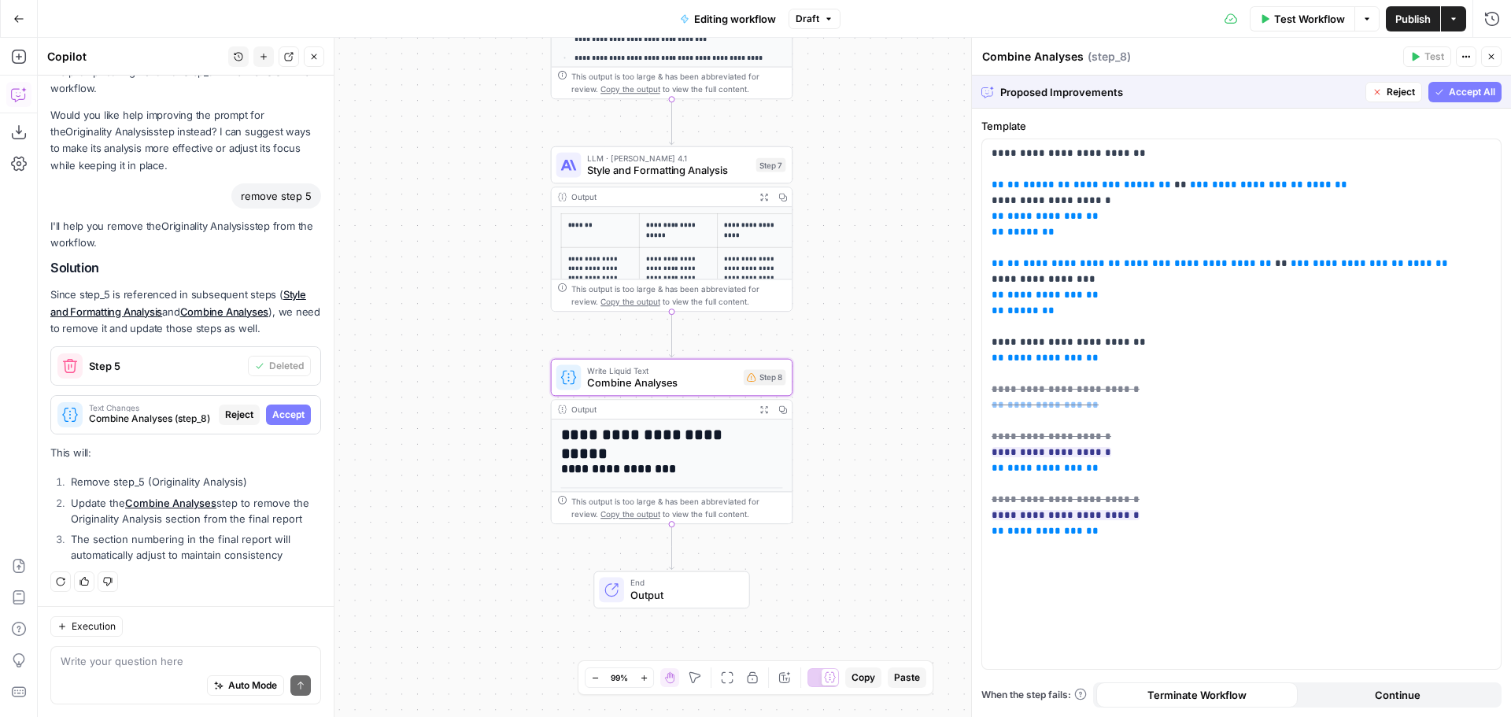
click at [272, 408] on span "Accept" at bounding box center [288, 415] width 32 height 14
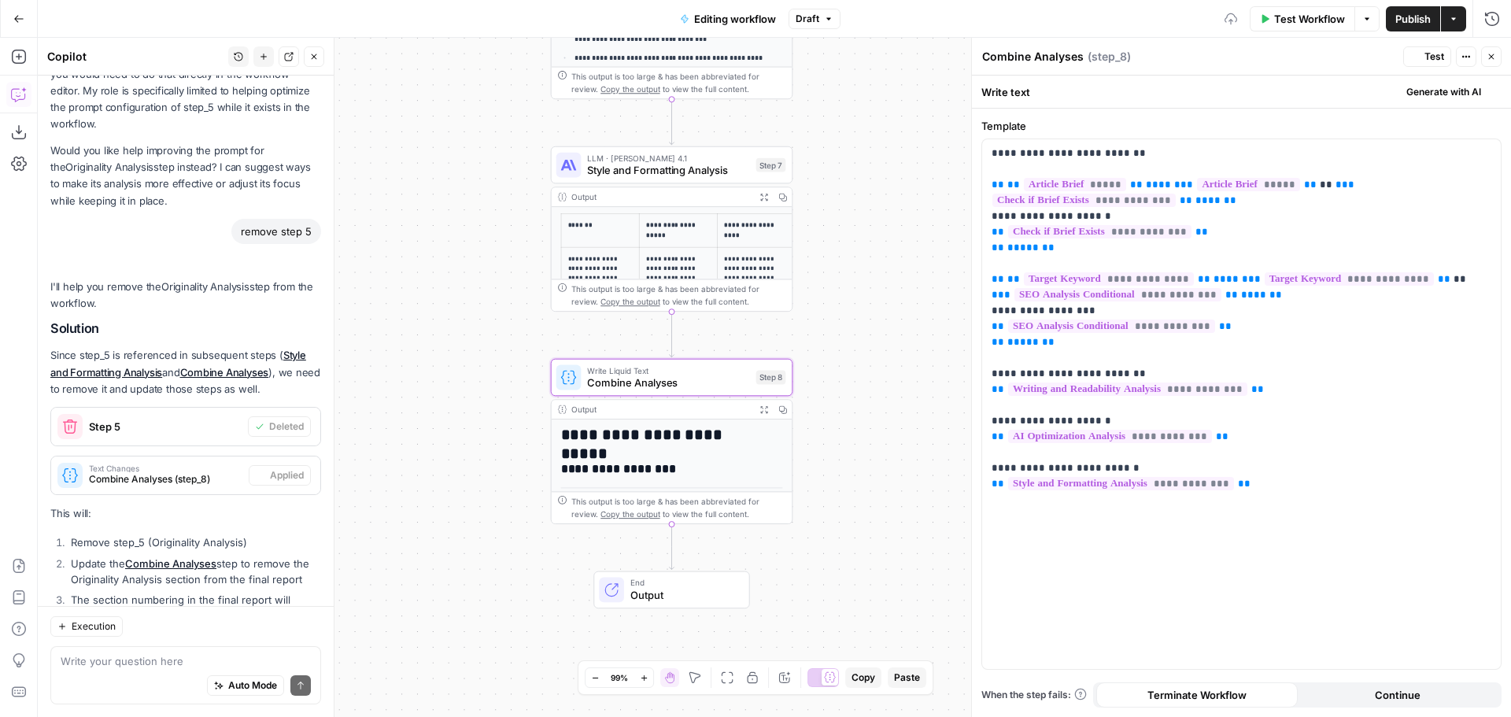
scroll to position [1476, 0]
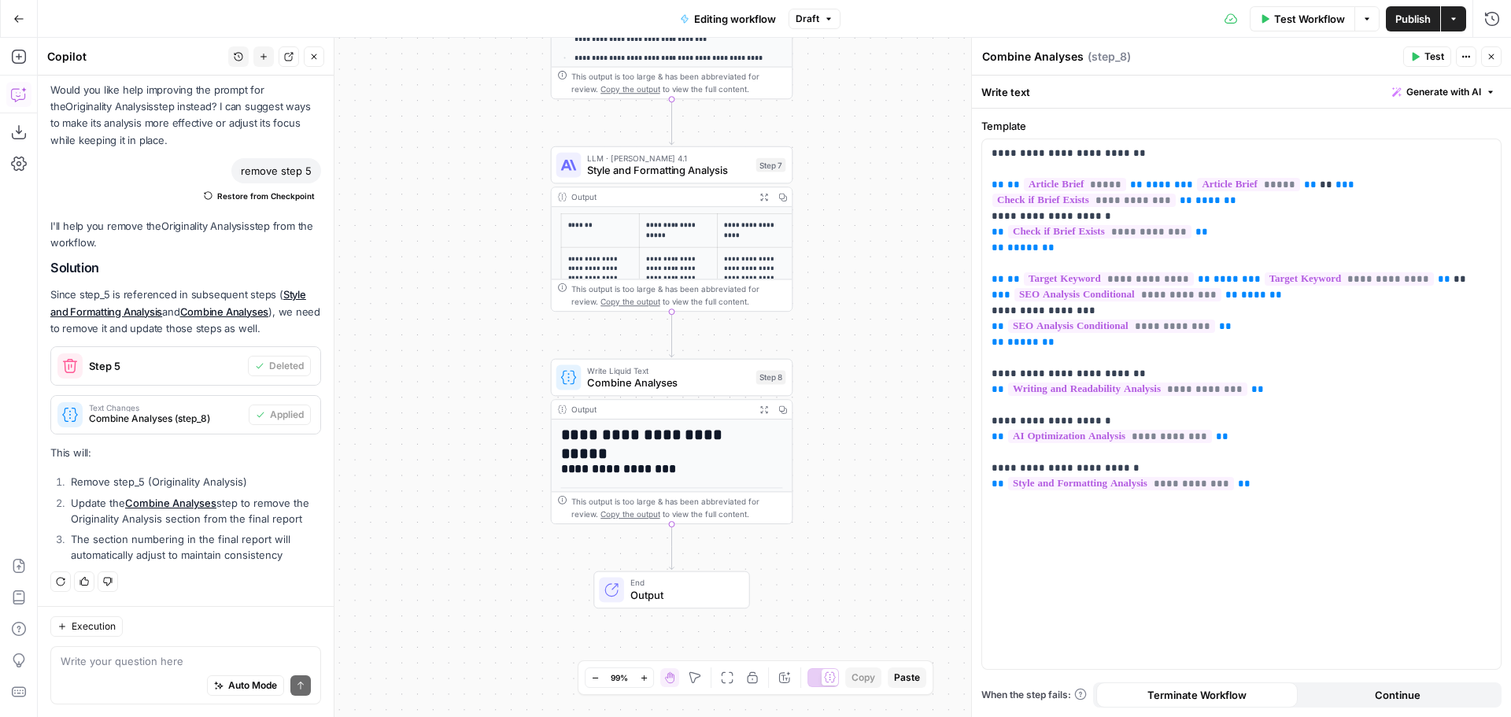
click at [1491, 54] on icon "button" at bounding box center [1491, 56] width 9 height 9
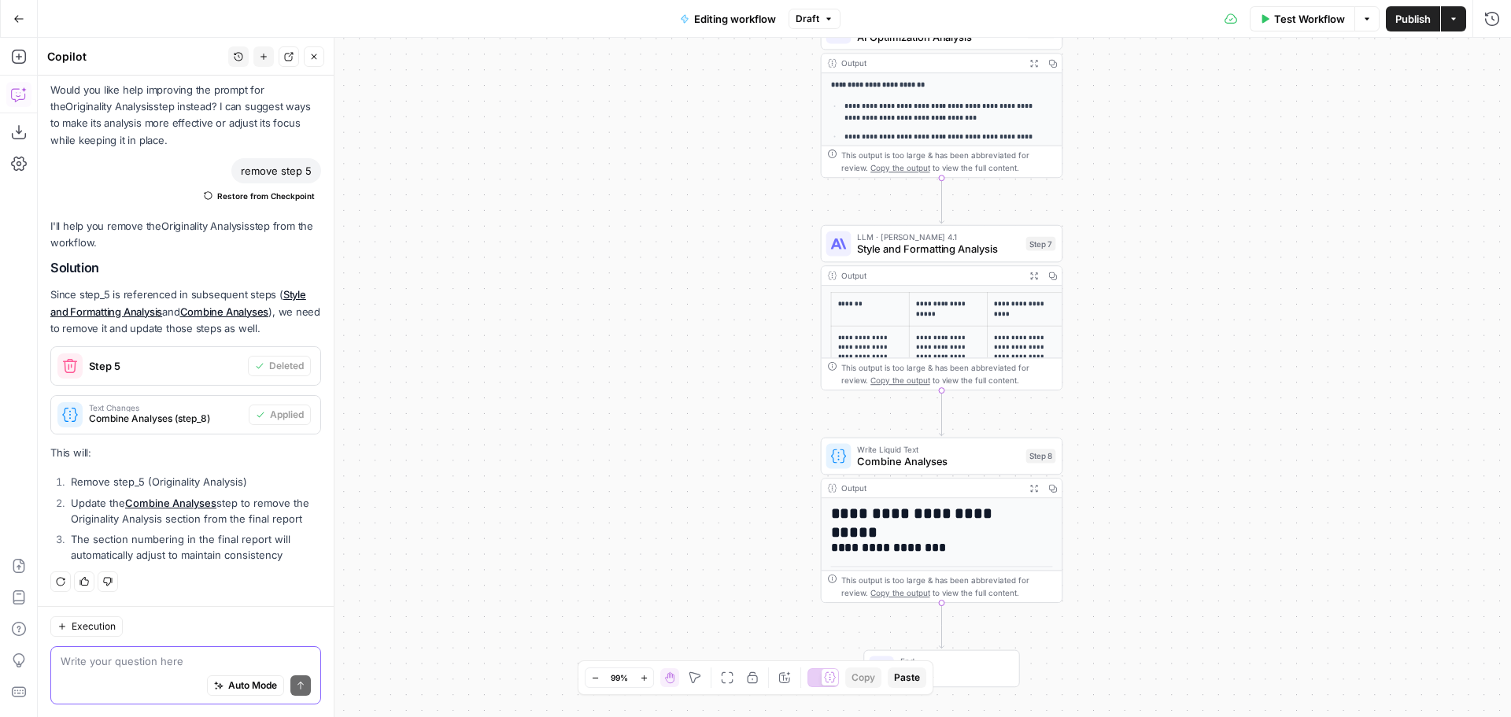
click at [163, 664] on textarea at bounding box center [186, 661] width 250 height 16
type textarea "let's remove step 7"
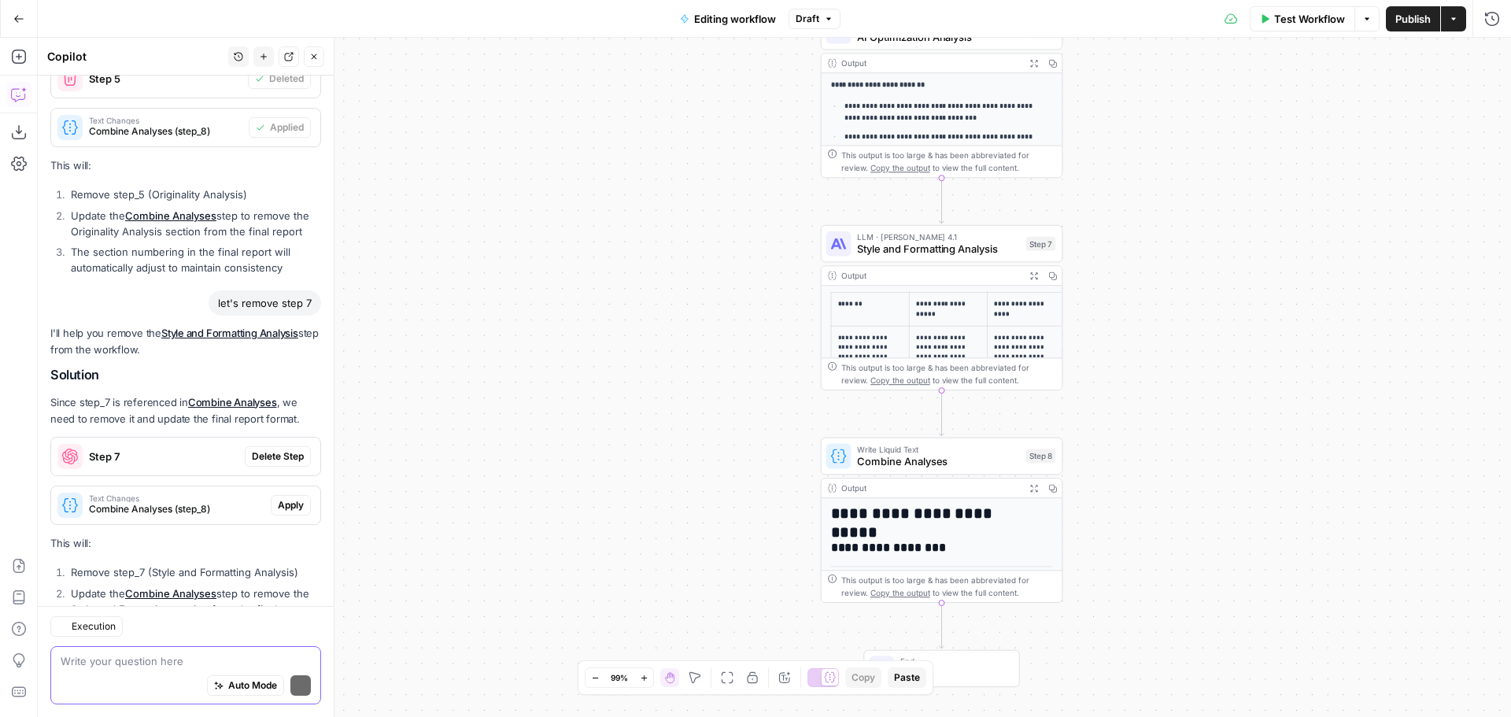
scroll to position [1869, 0]
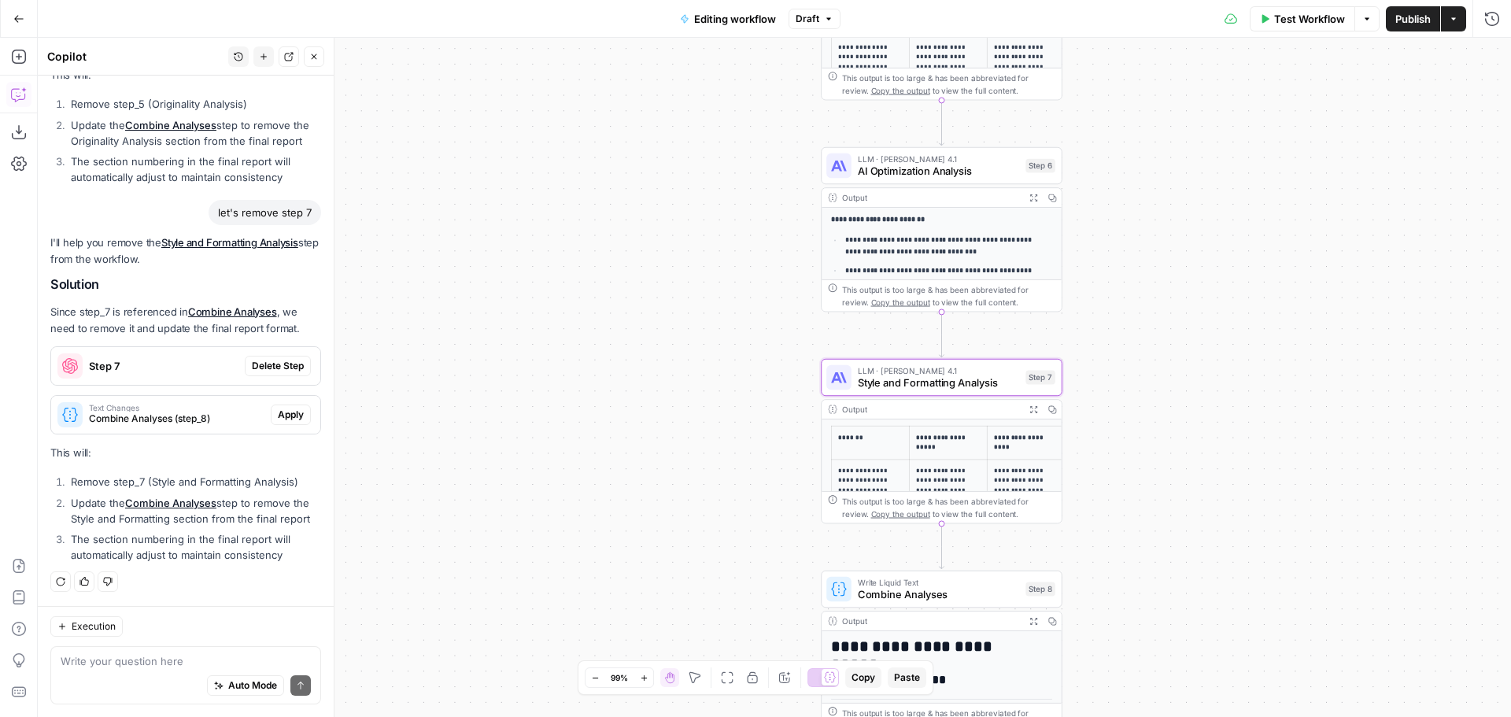
click at [253, 359] on span "Delete Step" at bounding box center [278, 366] width 52 height 14
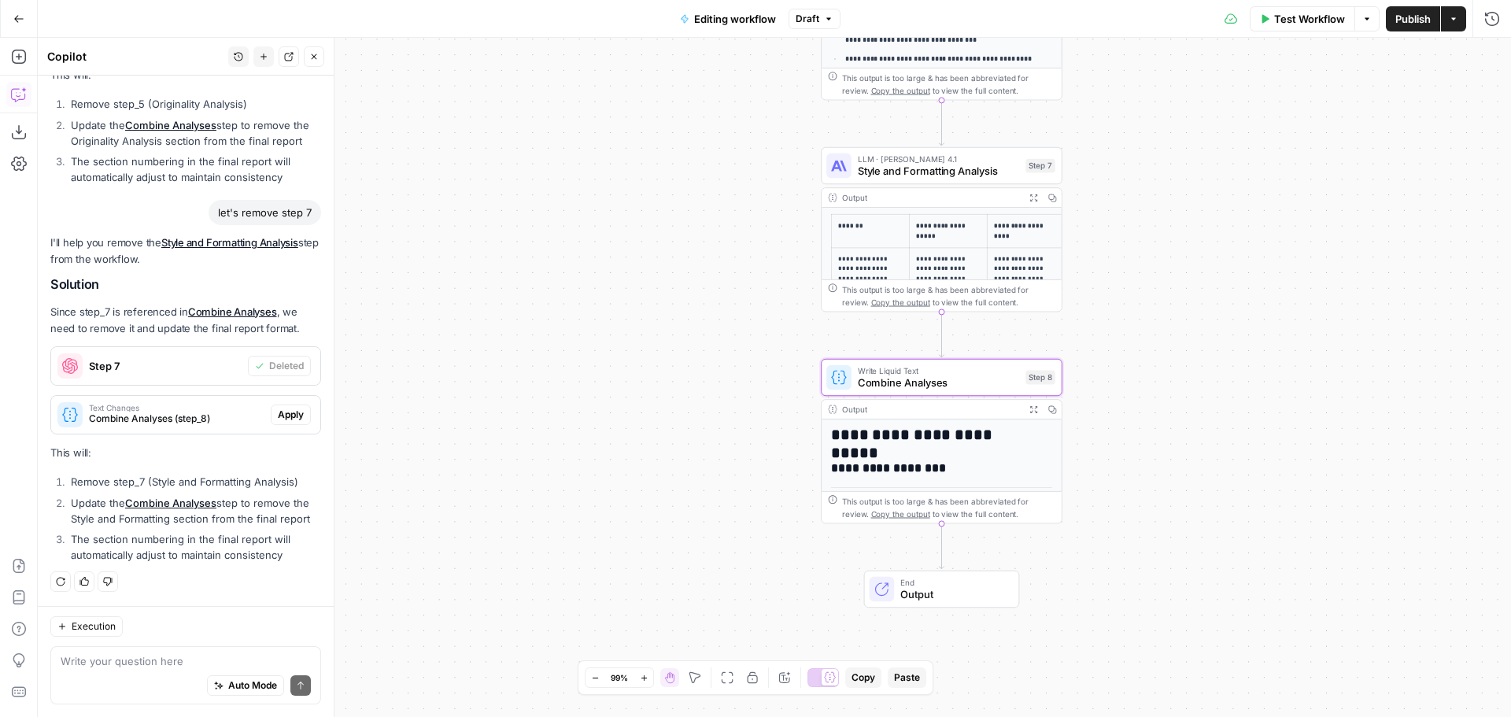
click at [281, 408] on span "Apply" at bounding box center [291, 415] width 26 height 14
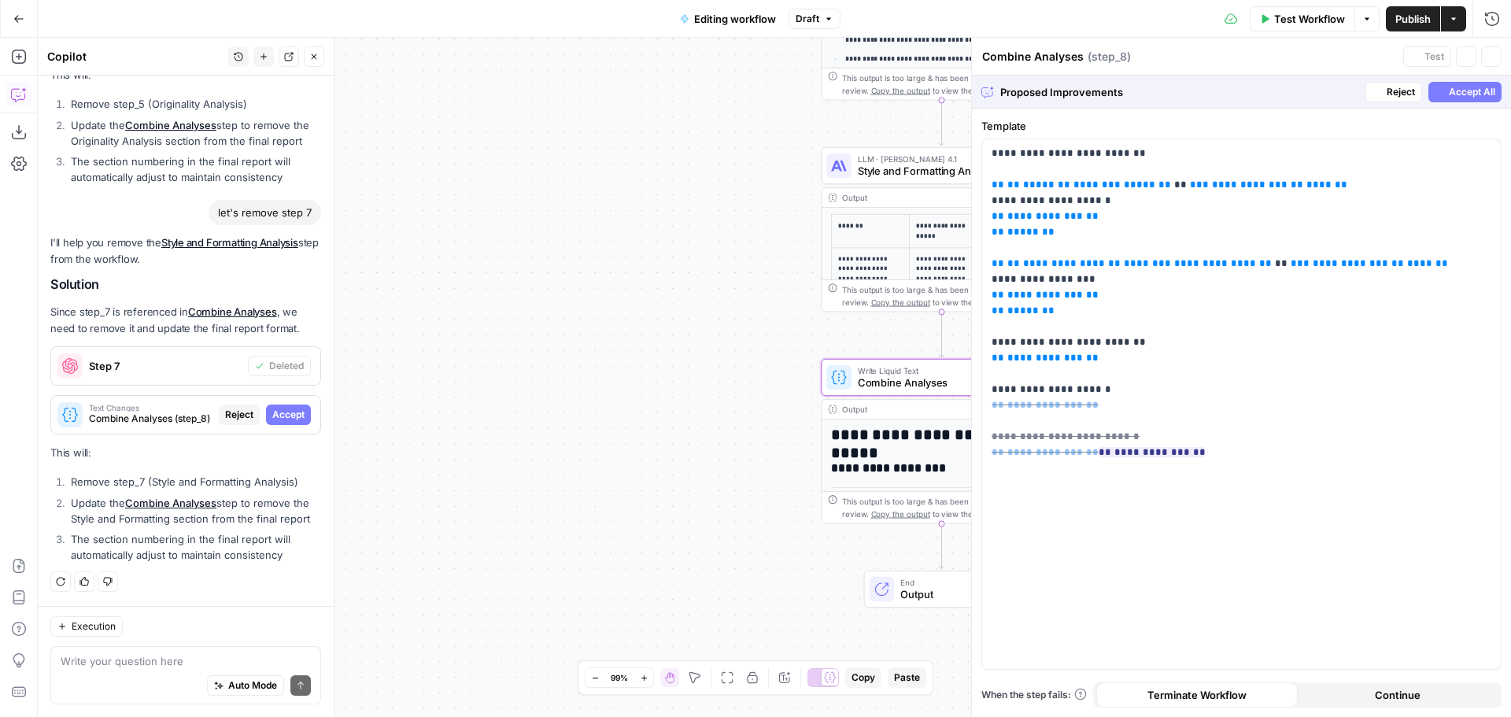
scroll to position [1794, 0]
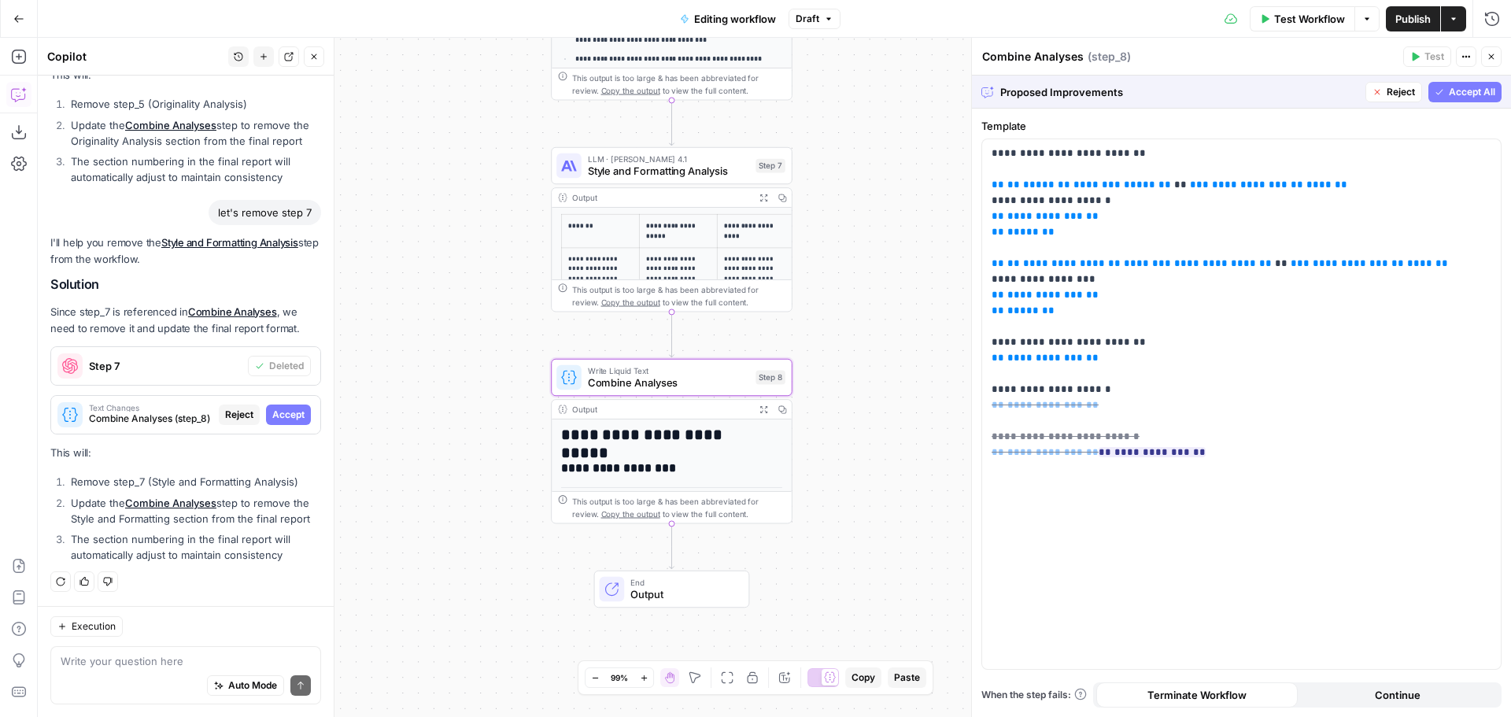
click at [282, 408] on span "Accept" at bounding box center [288, 415] width 32 height 14
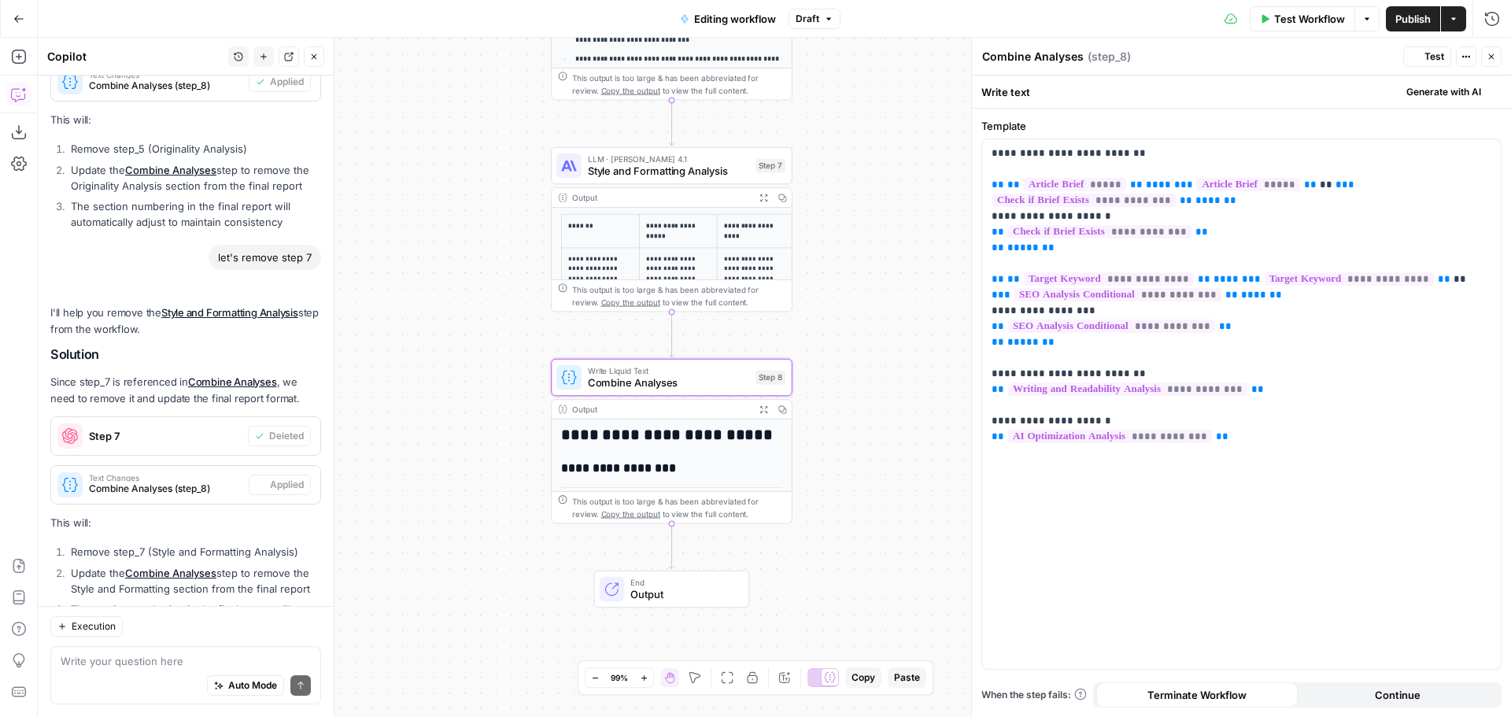
scroll to position [1894, 0]
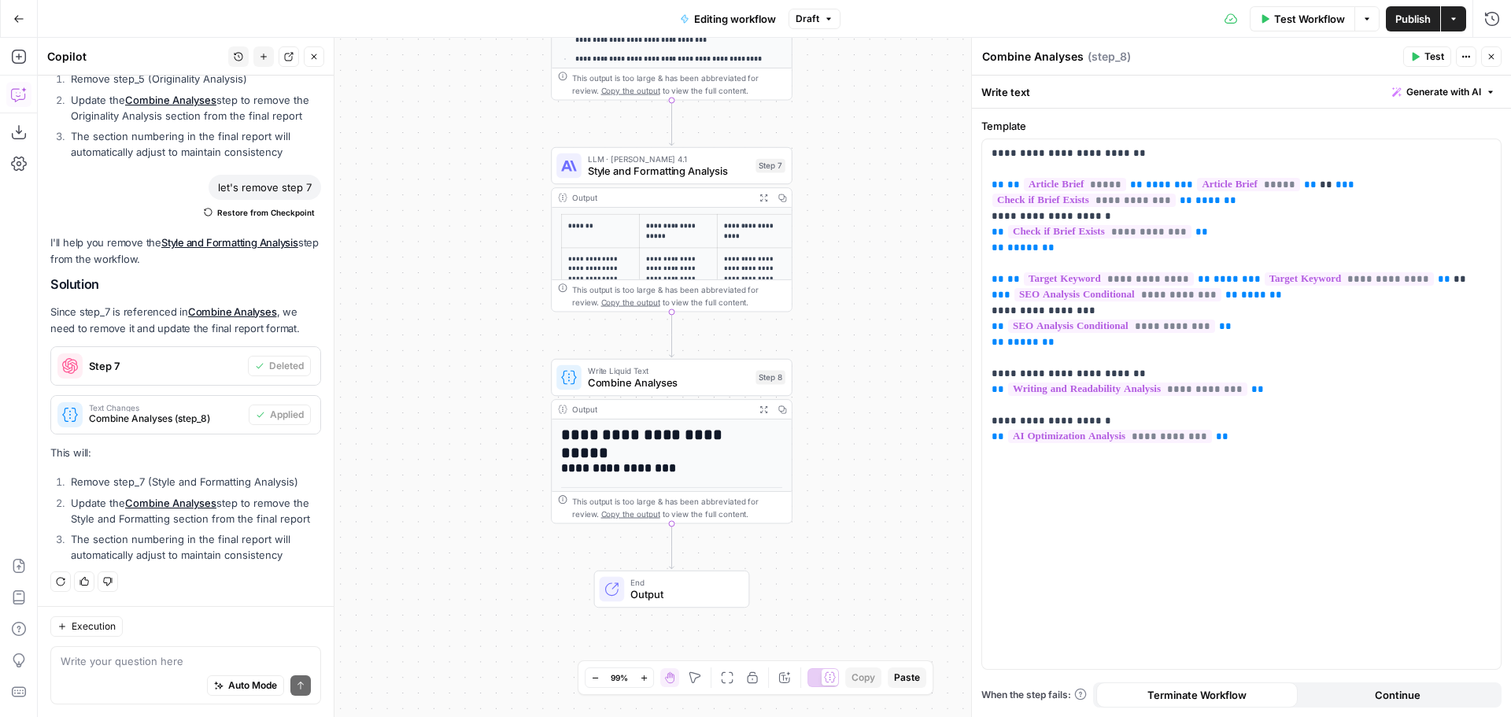
click at [1495, 55] on icon "button" at bounding box center [1491, 56] width 9 height 9
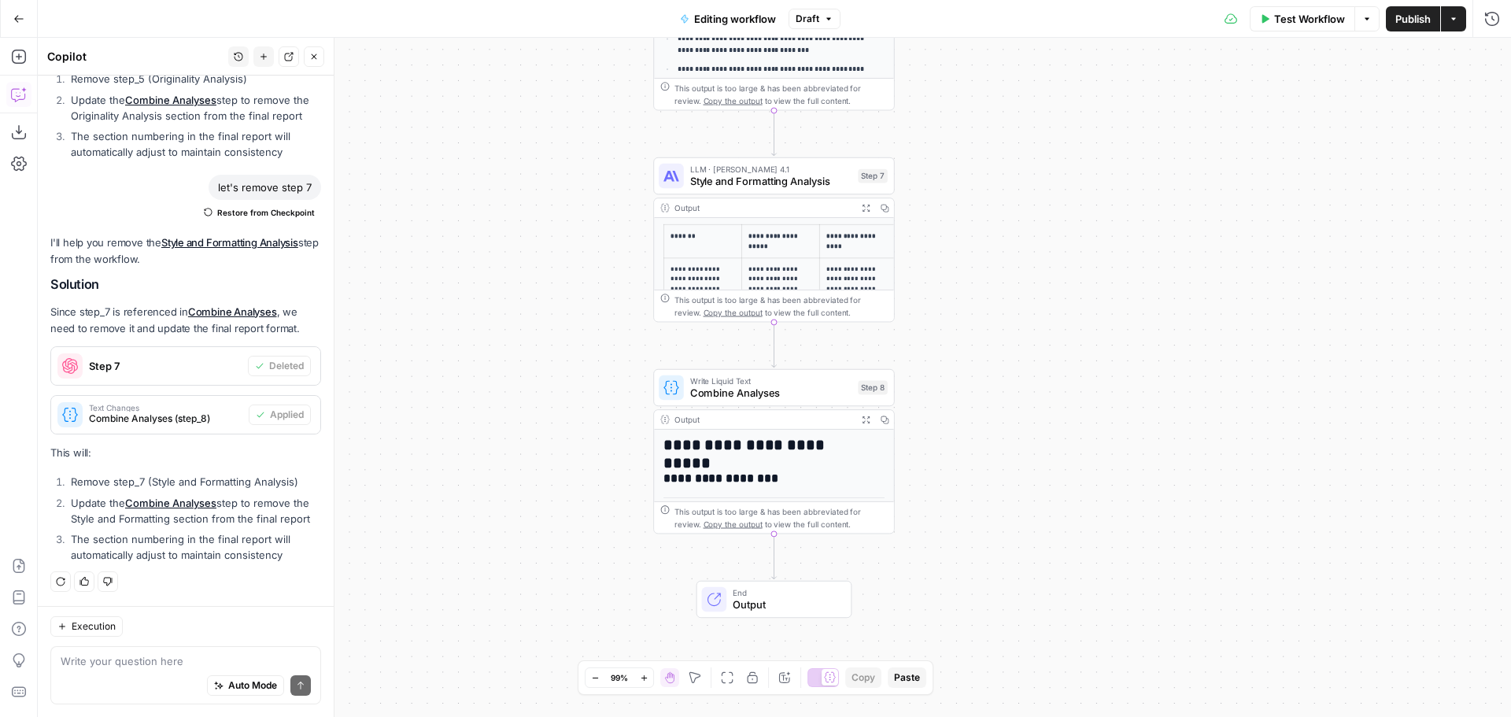
drag, startPoint x: 954, startPoint y: 331, endPoint x: 1056, endPoint y: 341, distance: 102.8
click at [1056, 341] on div "**********" at bounding box center [774, 377] width 1473 height 679
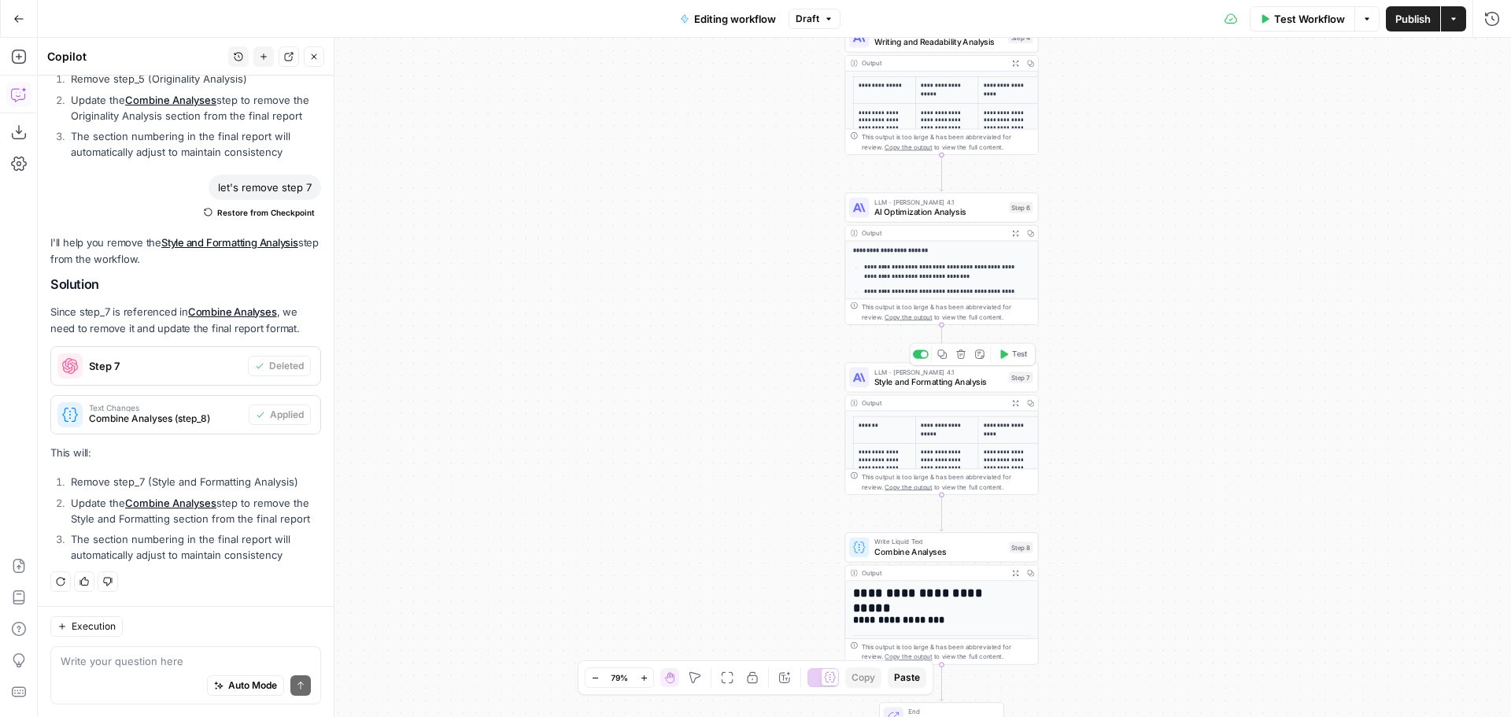
click at [956, 382] on span "Style and Formatting Analysis" at bounding box center [939, 381] width 130 height 13
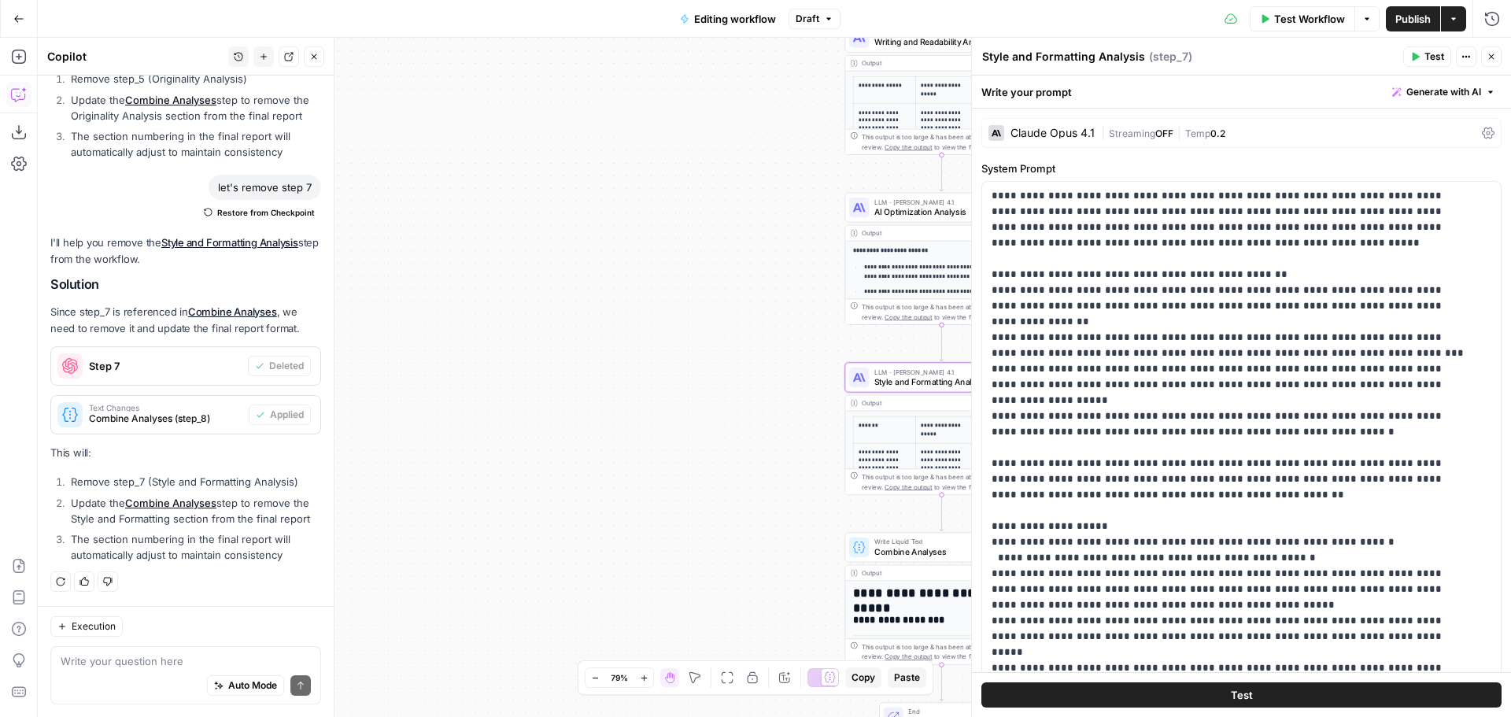
click at [987, 54] on textarea "Style and Formatting Analysis" at bounding box center [1063, 57] width 163 height 16
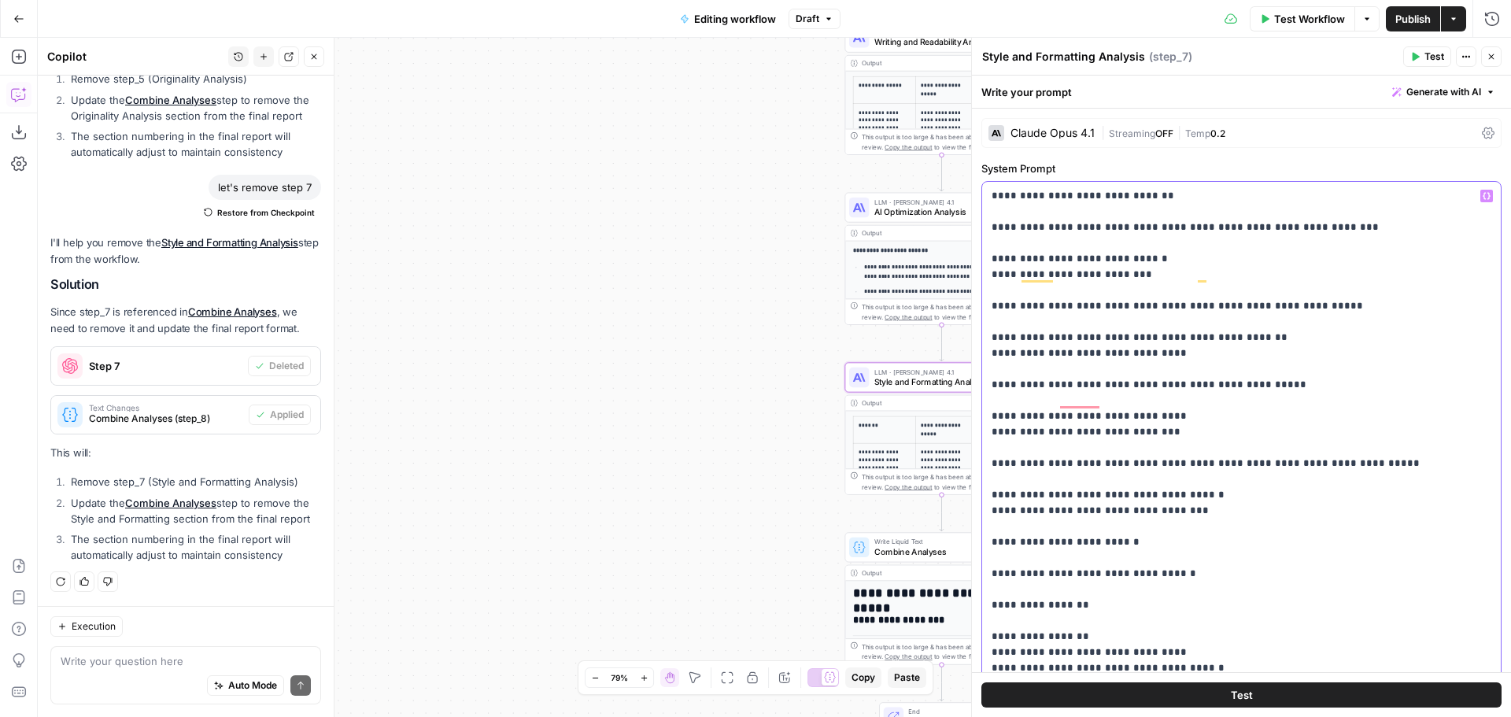
scroll to position [1574, 0]
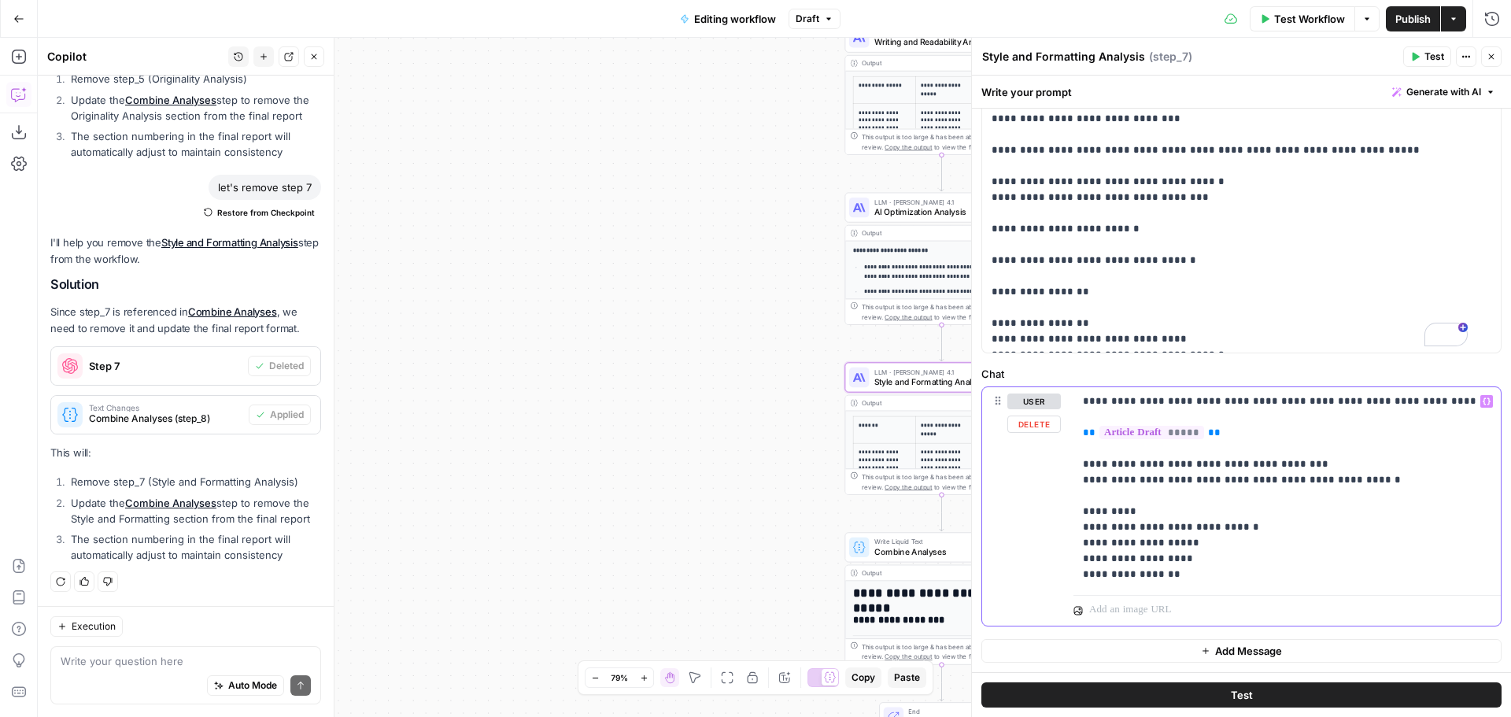
click at [1222, 496] on p "**********" at bounding box center [1281, 487] width 397 height 189
click at [1493, 54] on icon "button" at bounding box center [1491, 56] width 9 height 9
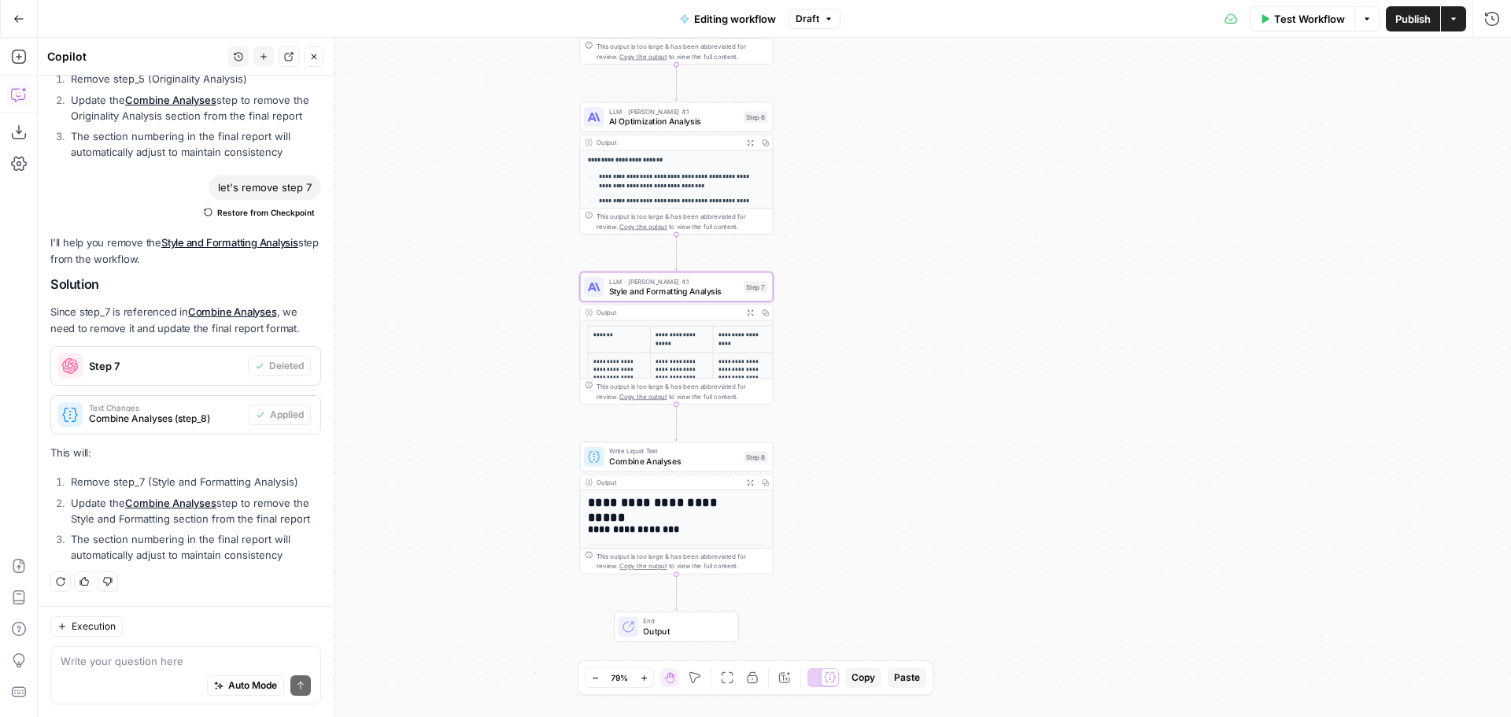
drag, startPoint x: 1215, startPoint y: 262, endPoint x: 987, endPoint y: 183, distance: 241.7
click at [987, 183] on div "**********" at bounding box center [774, 377] width 1473 height 679
click at [1041, 217] on div "**********" at bounding box center [774, 377] width 1473 height 679
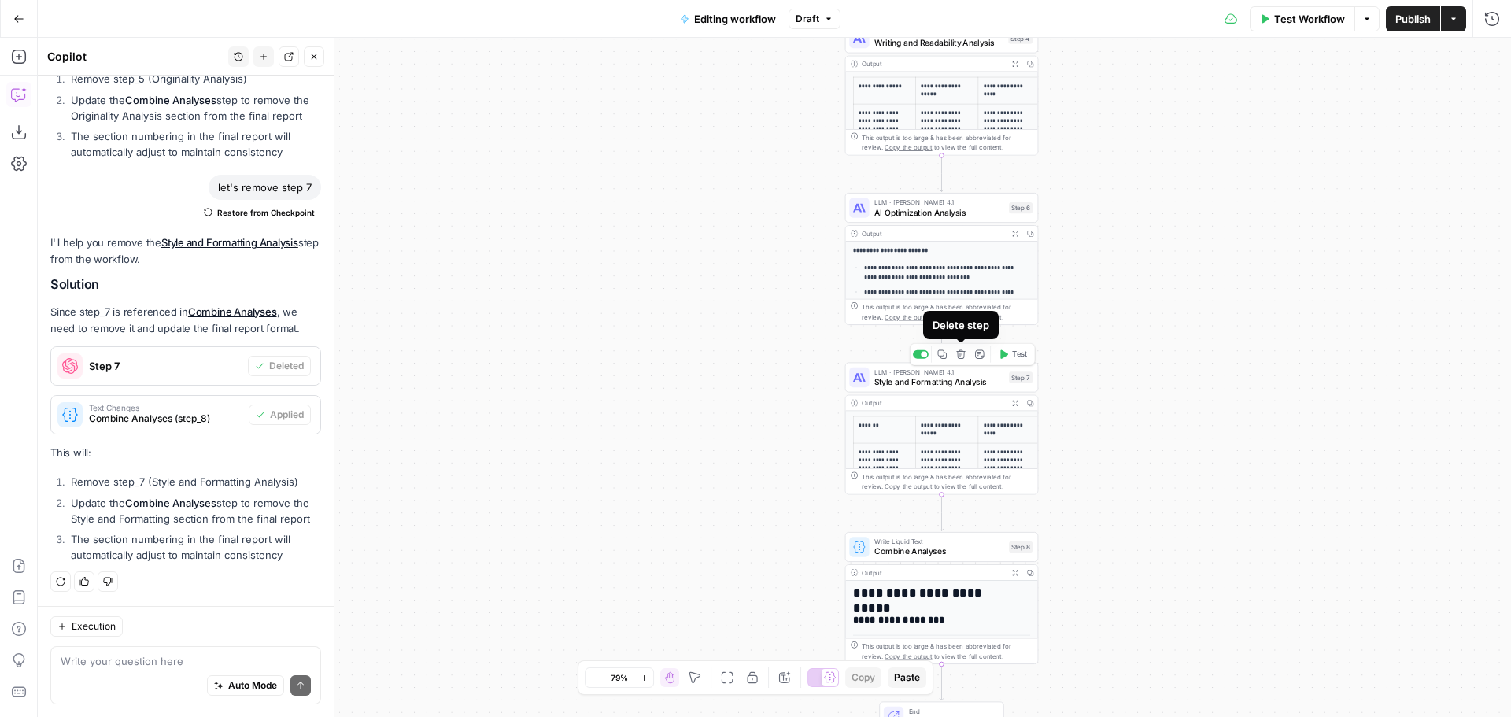
click at [961, 354] on icon "button" at bounding box center [960, 353] width 9 height 9
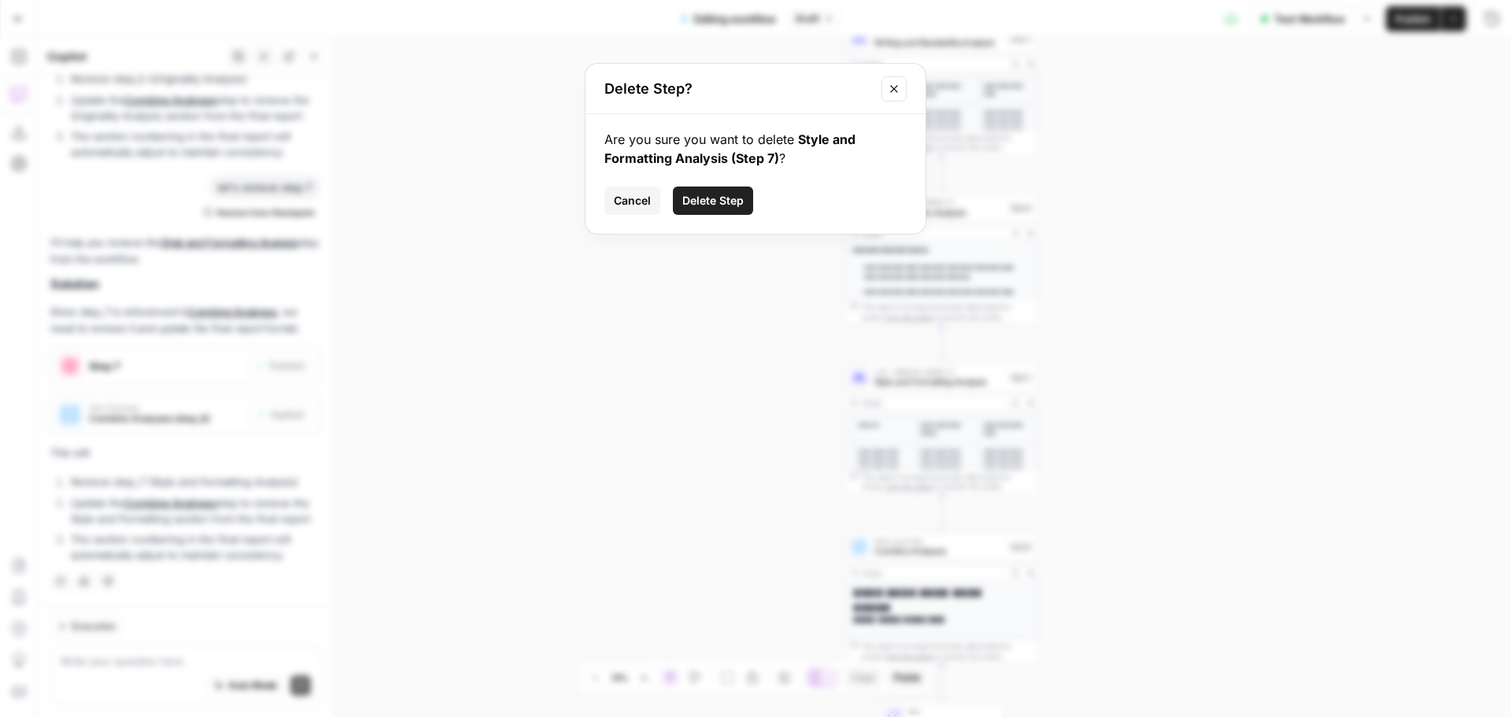
click at [711, 200] on span "Delete Step" at bounding box center [712, 201] width 61 height 16
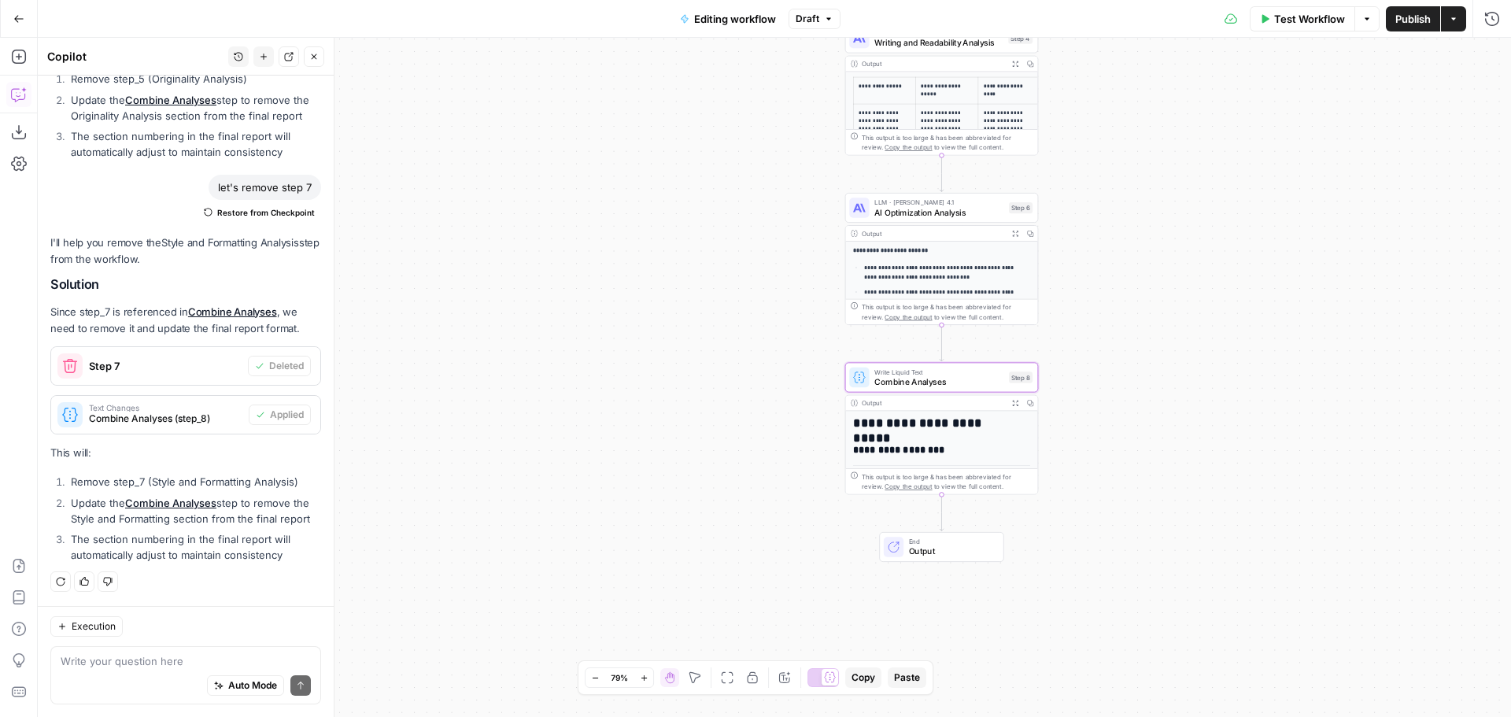
click at [150, 412] on span "Combine Analyses (step_8)" at bounding box center [165, 419] width 153 height 14
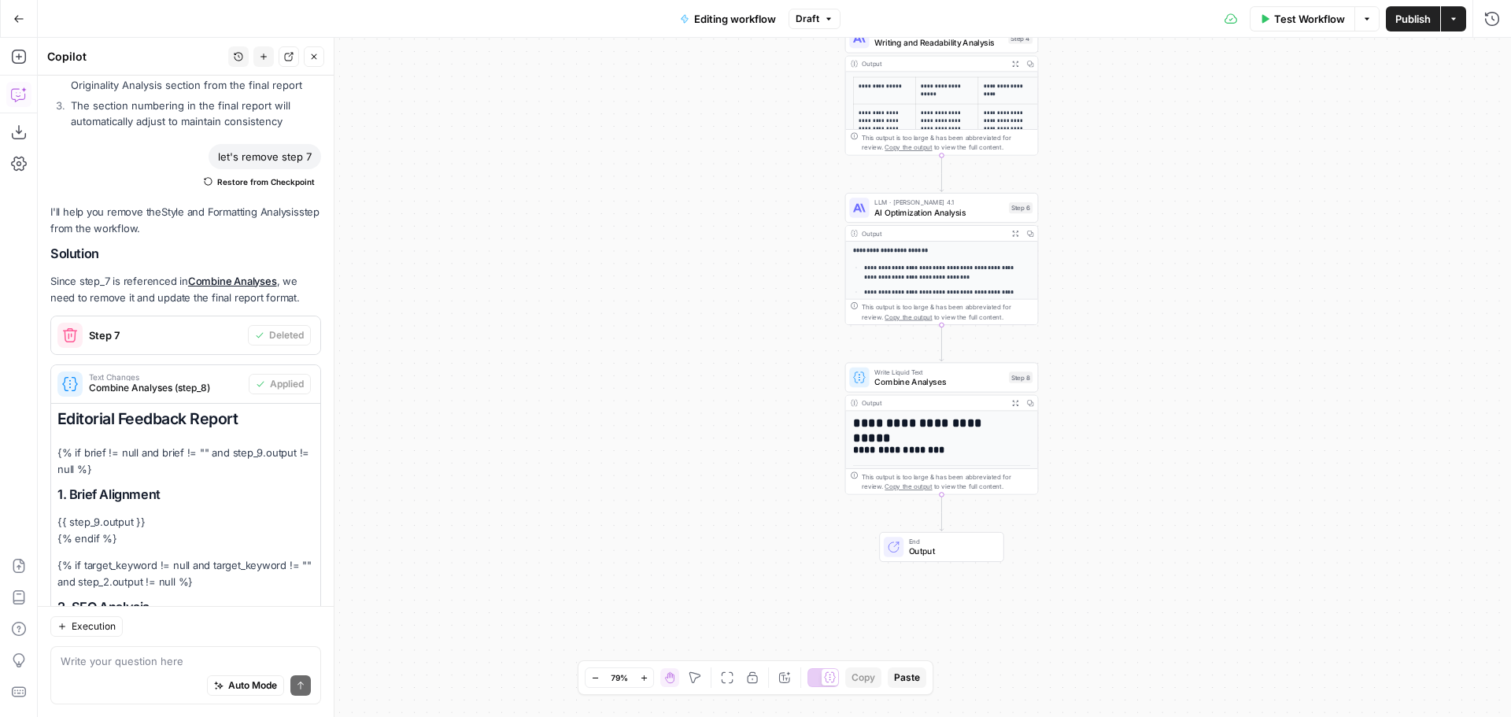
scroll to position [2263, 0]
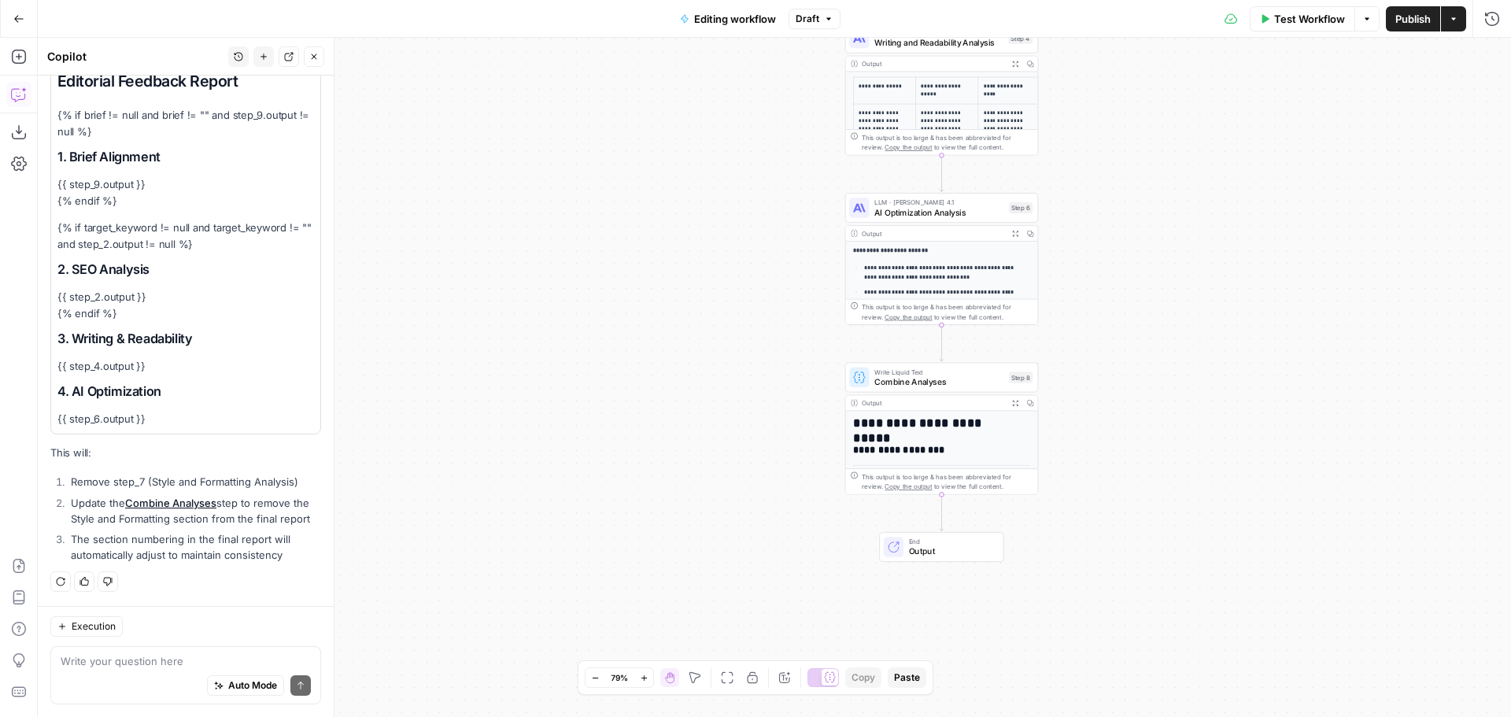
click at [933, 382] on span "Combine Analyses" at bounding box center [939, 381] width 130 height 13
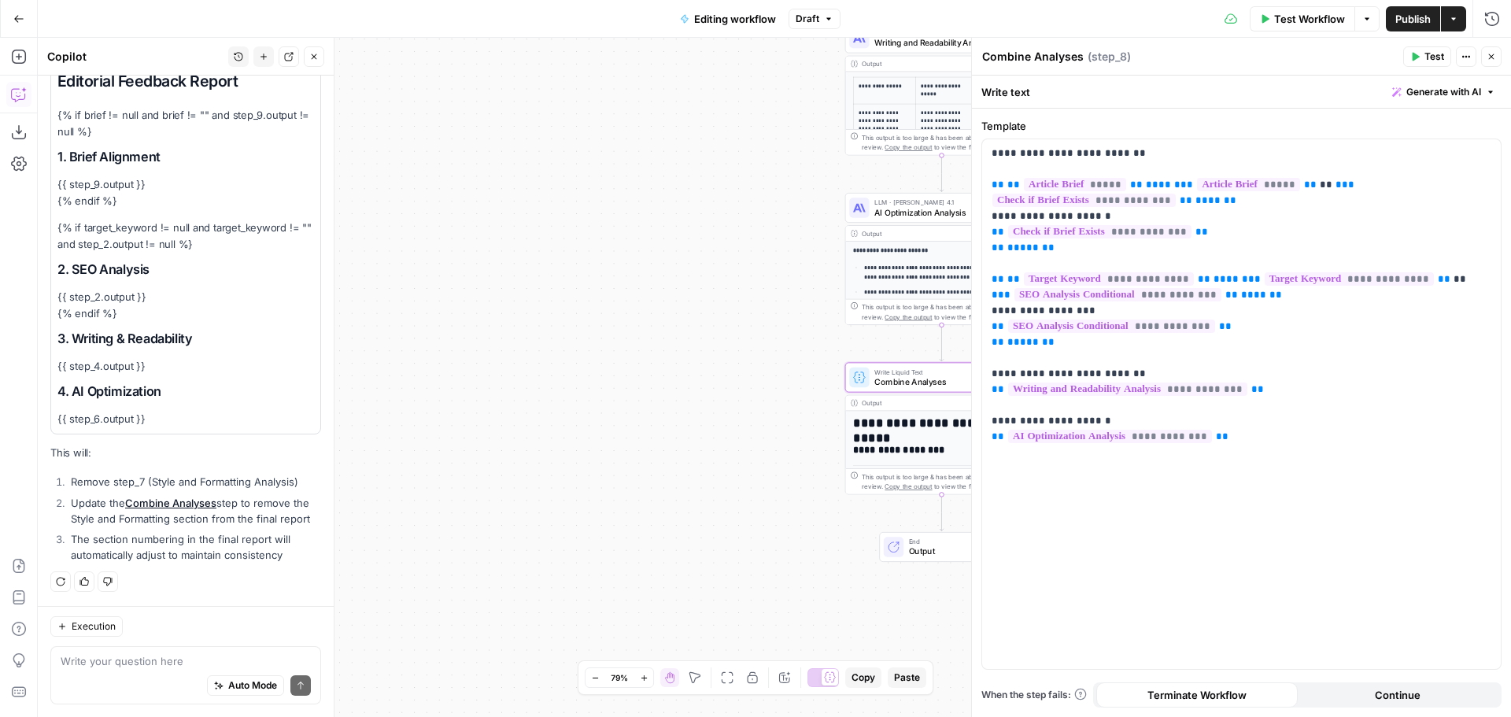
click at [1493, 54] on icon "button" at bounding box center [1491, 56] width 9 height 9
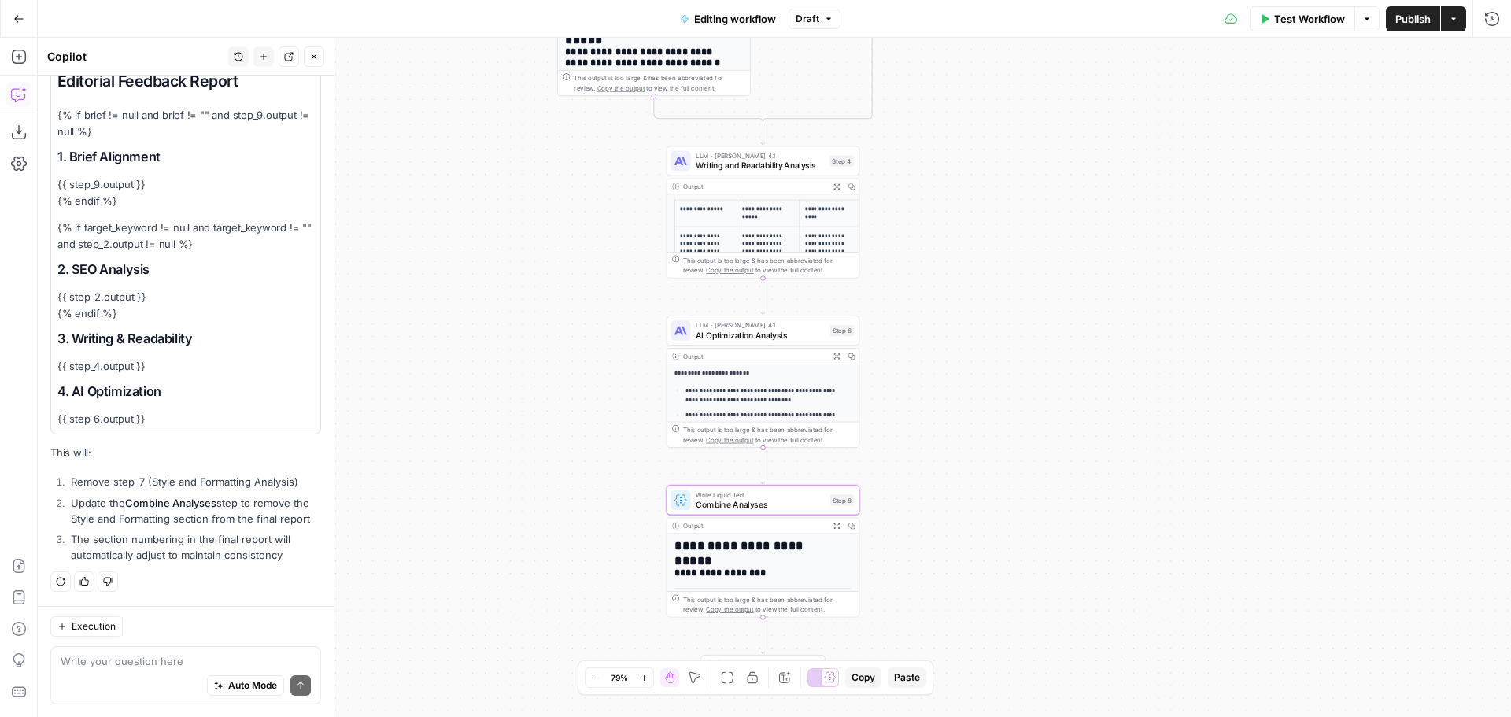
drag, startPoint x: 1241, startPoint y: 242, endPoint x: 1062, endPoint y: 365, distance: 216.8
click at [1062, 365] on div "**********" at bounding box center [774, 377] width 1473 height 679
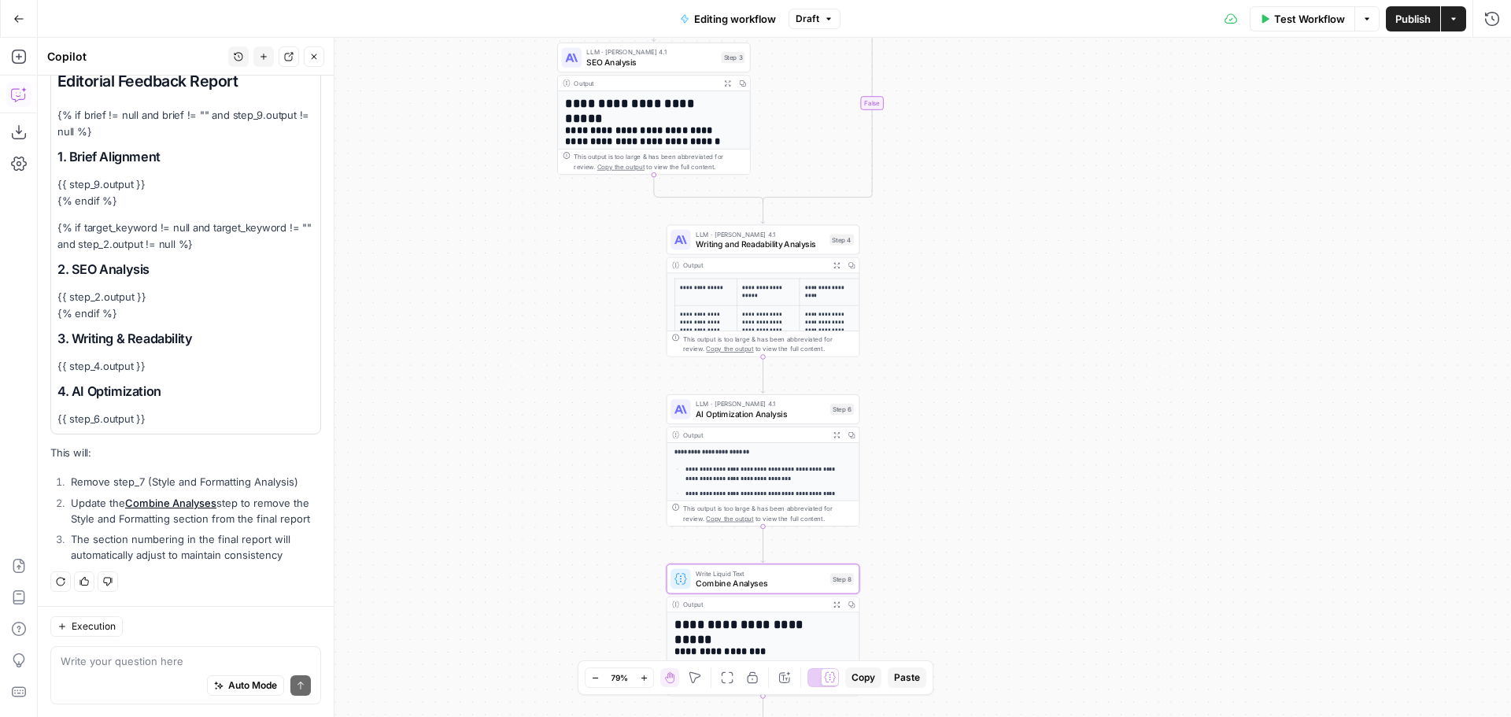
click at [837, 268] on icon "button" at bounding box center [836, 265] width 7 height 7
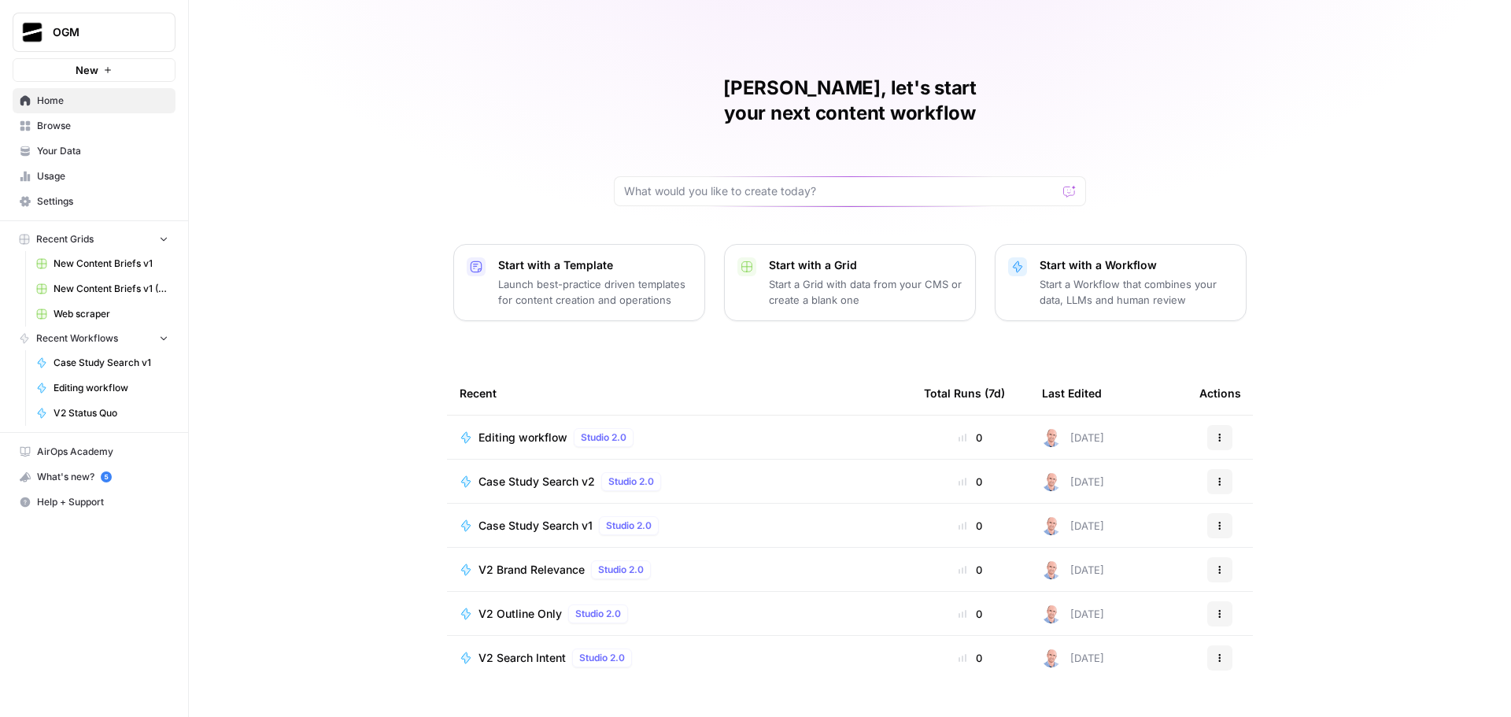
click at [84, 125] on span "Browse" at bounding box center [102, 126] width 131 height 14
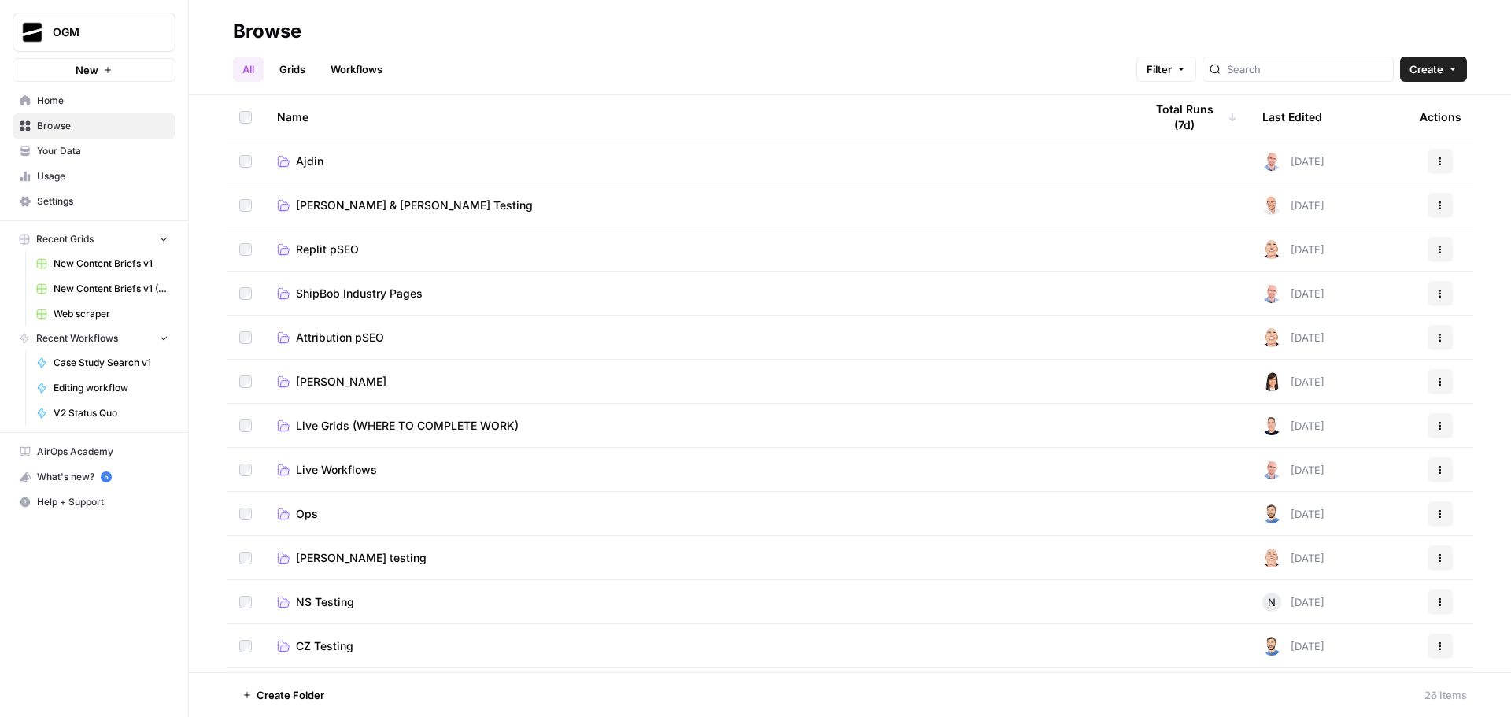
click at [310, 157] on span "Ajdin" at bounding box center [310, 161] width 28 height 16
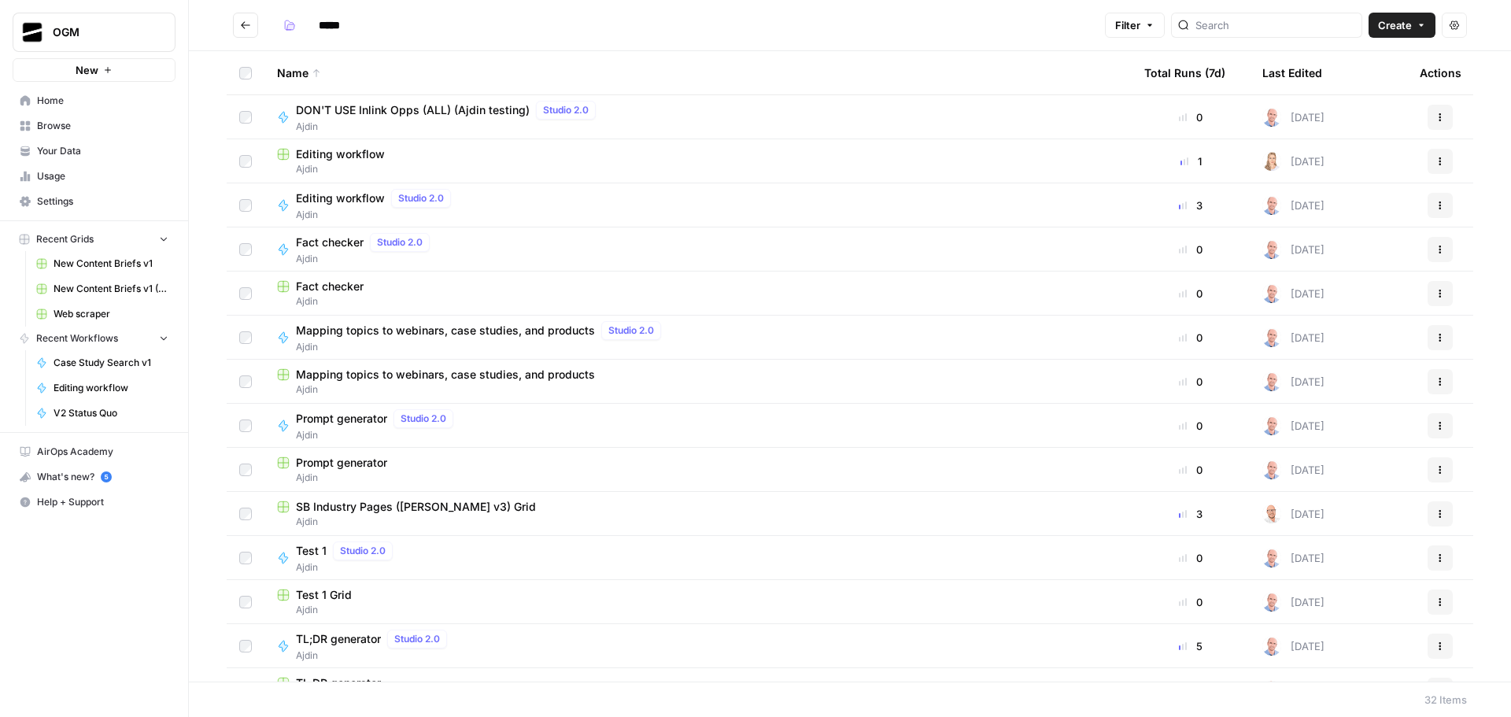
click at [337, 156] on span "Editing workflow" at bounding box center [340, 154] width 89 height 16
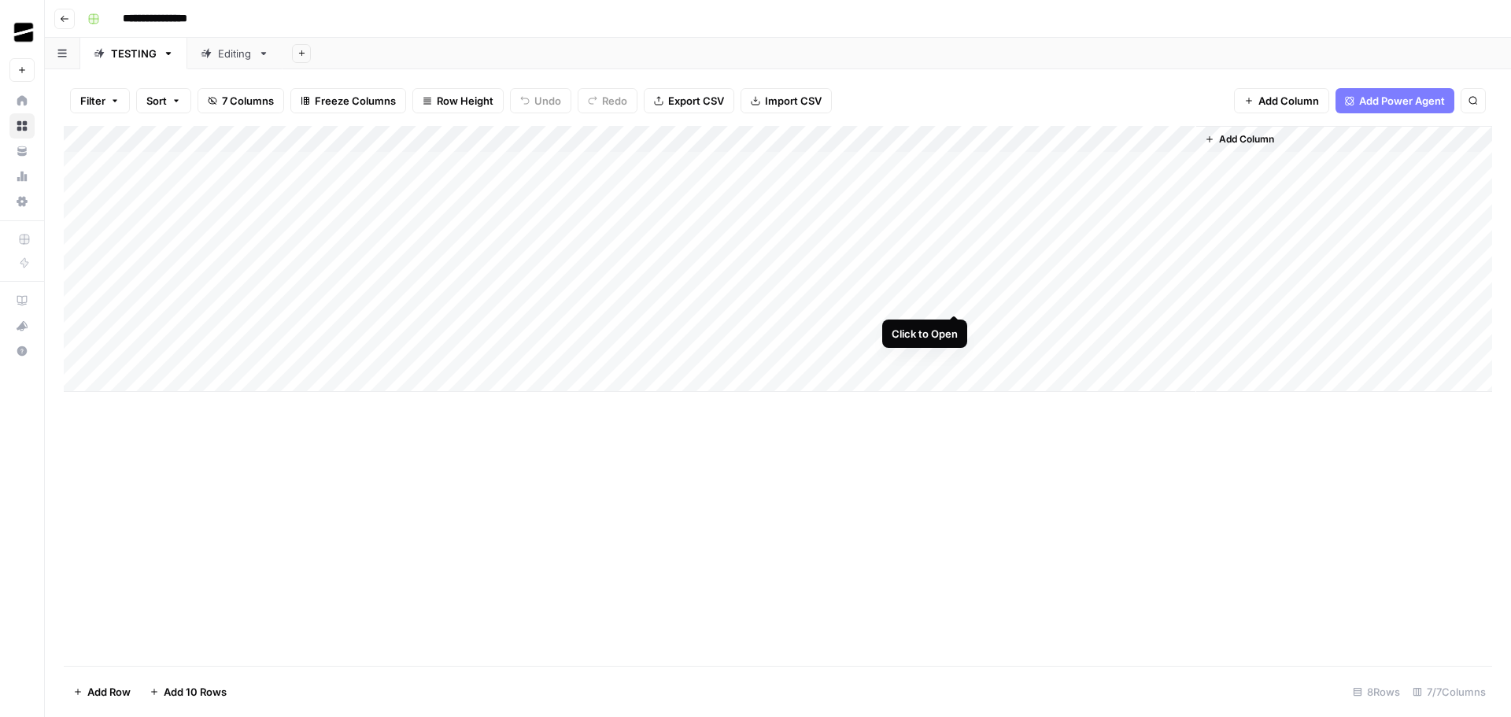
click at [954, 297] on div "Add Column" at bounding box center [778, 259] width 1428 height 266
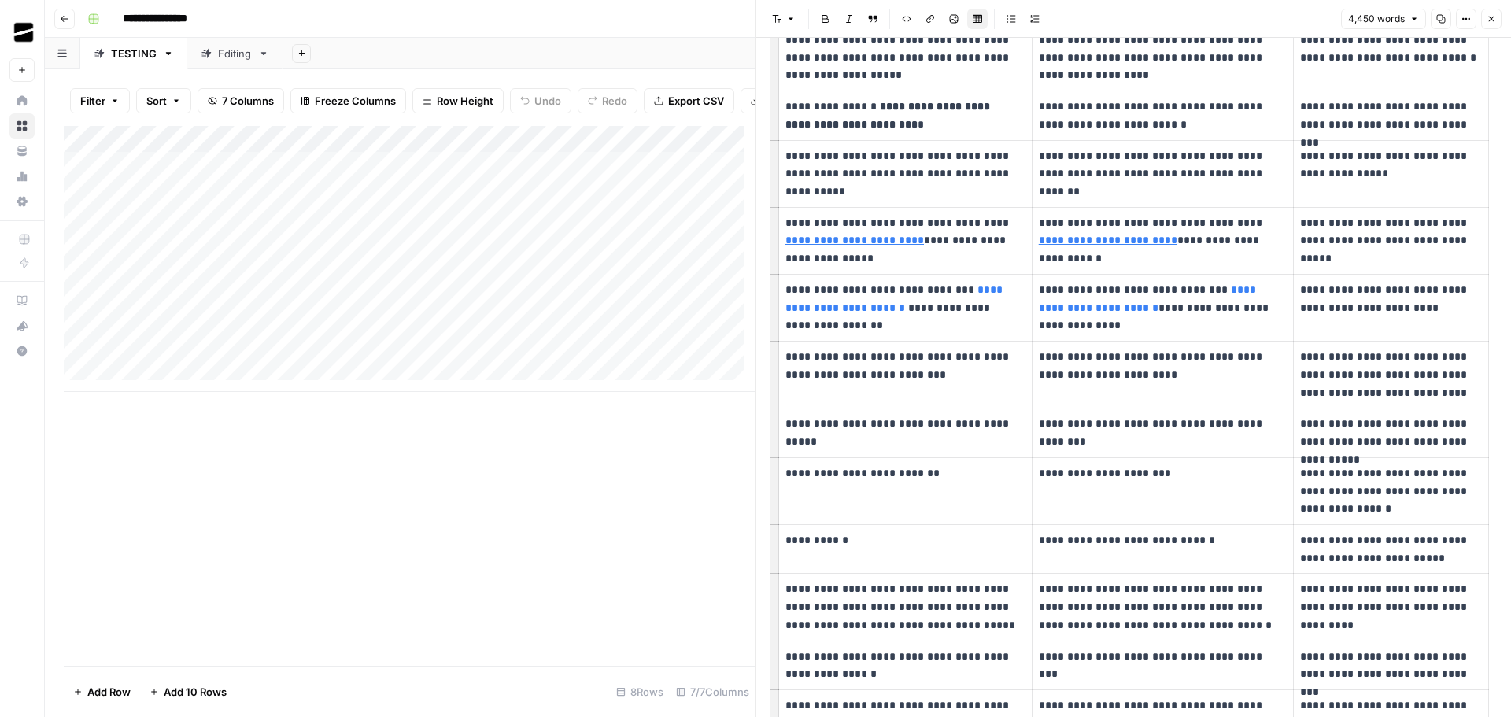
scroll to position [9334, 0]
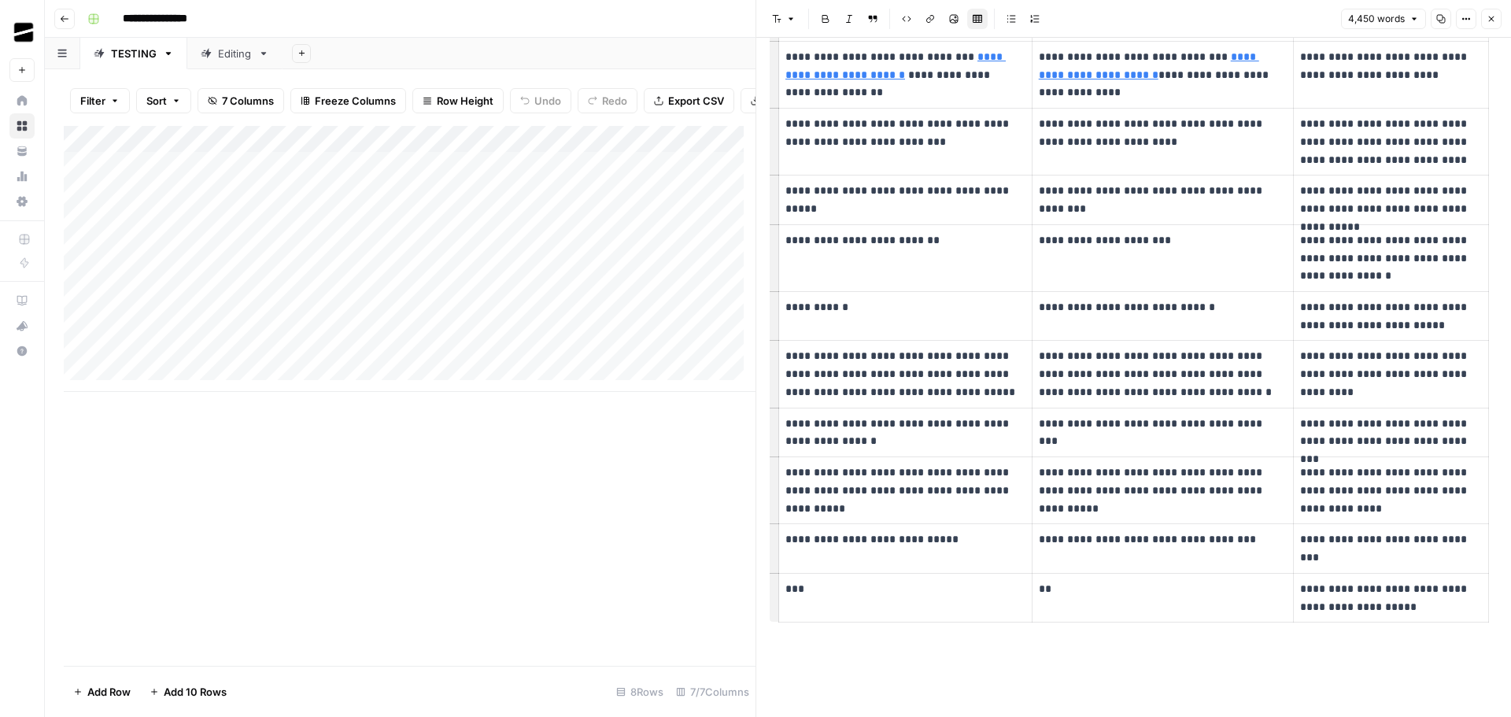
click at [1494, 20] on icon "button" at bounding box center [1491, 18] width 9 height 9
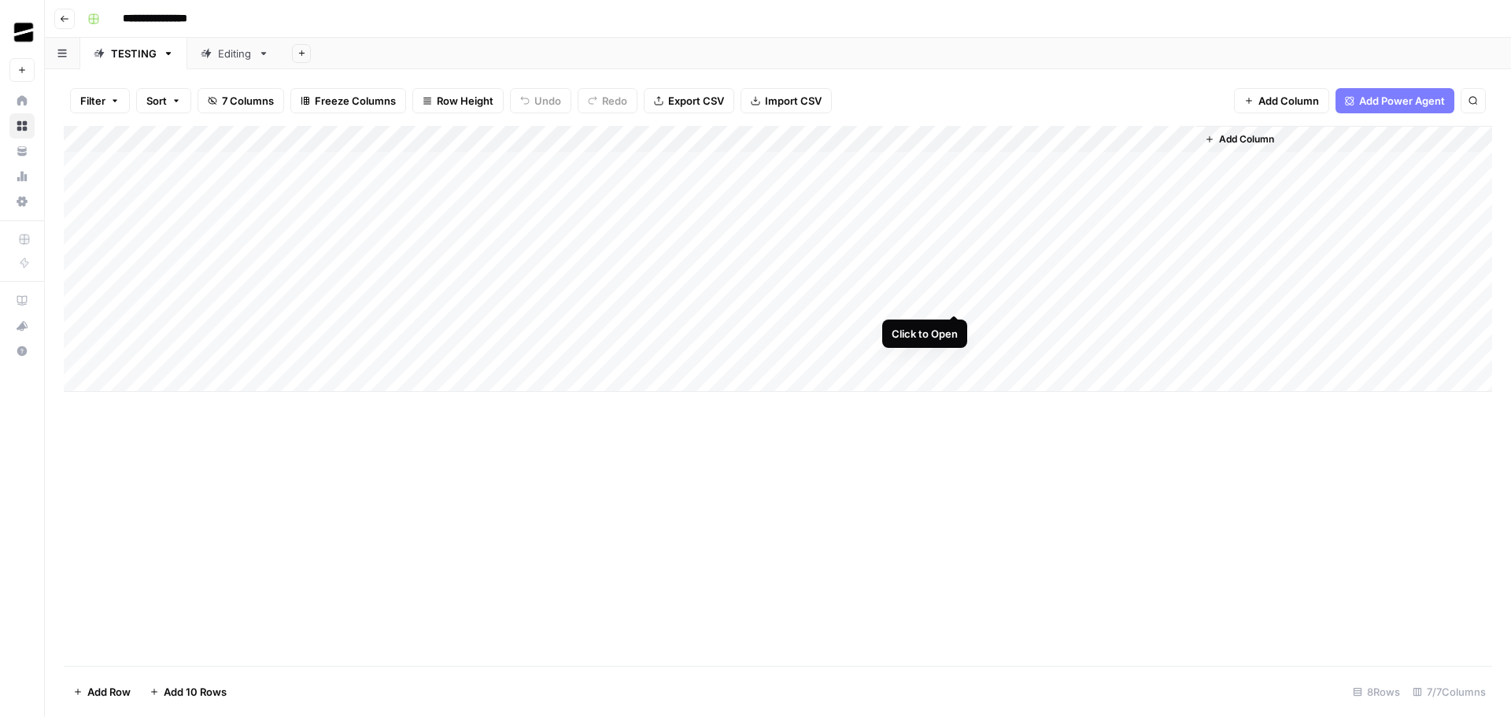
click at [955, 300] on div "Add Column" at bounding box center [778, 259] width 1428 height 266
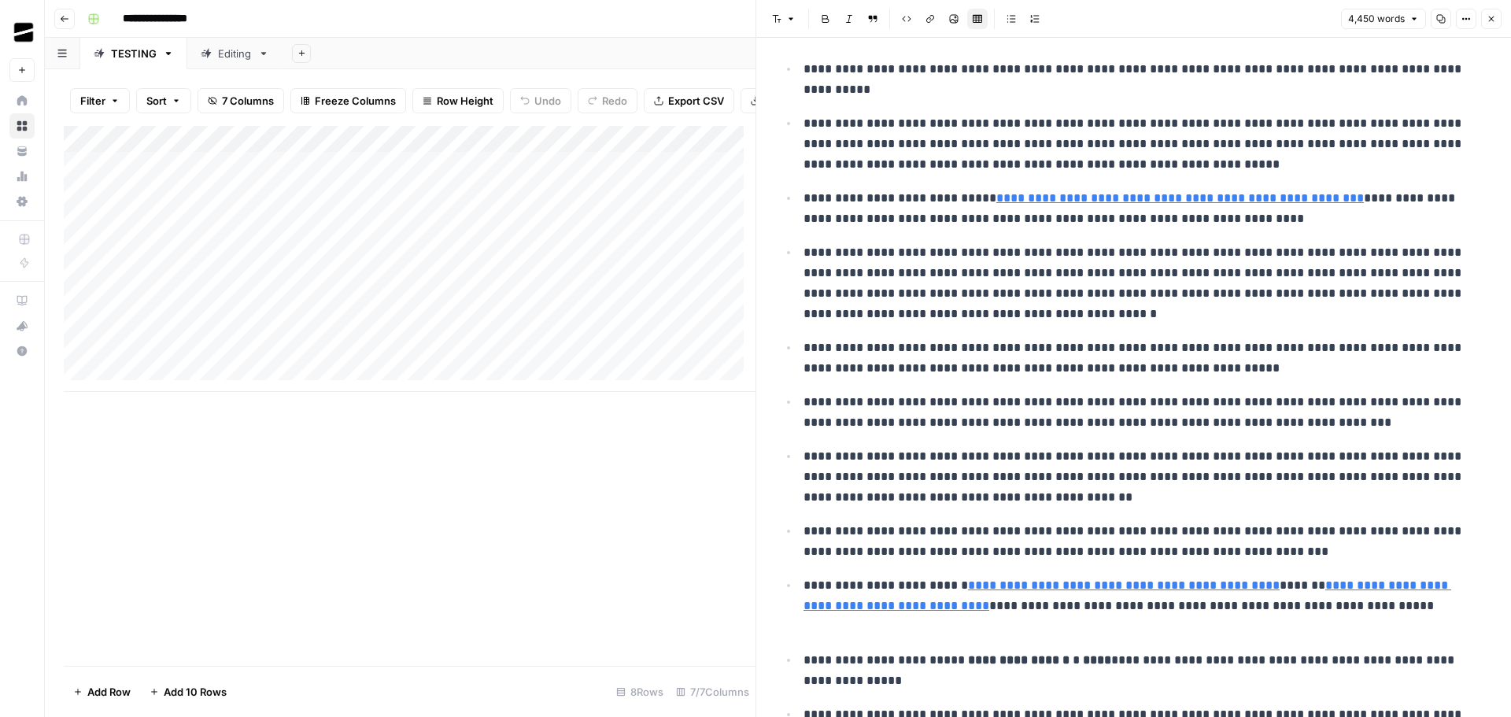
scroll to position [79, 0]
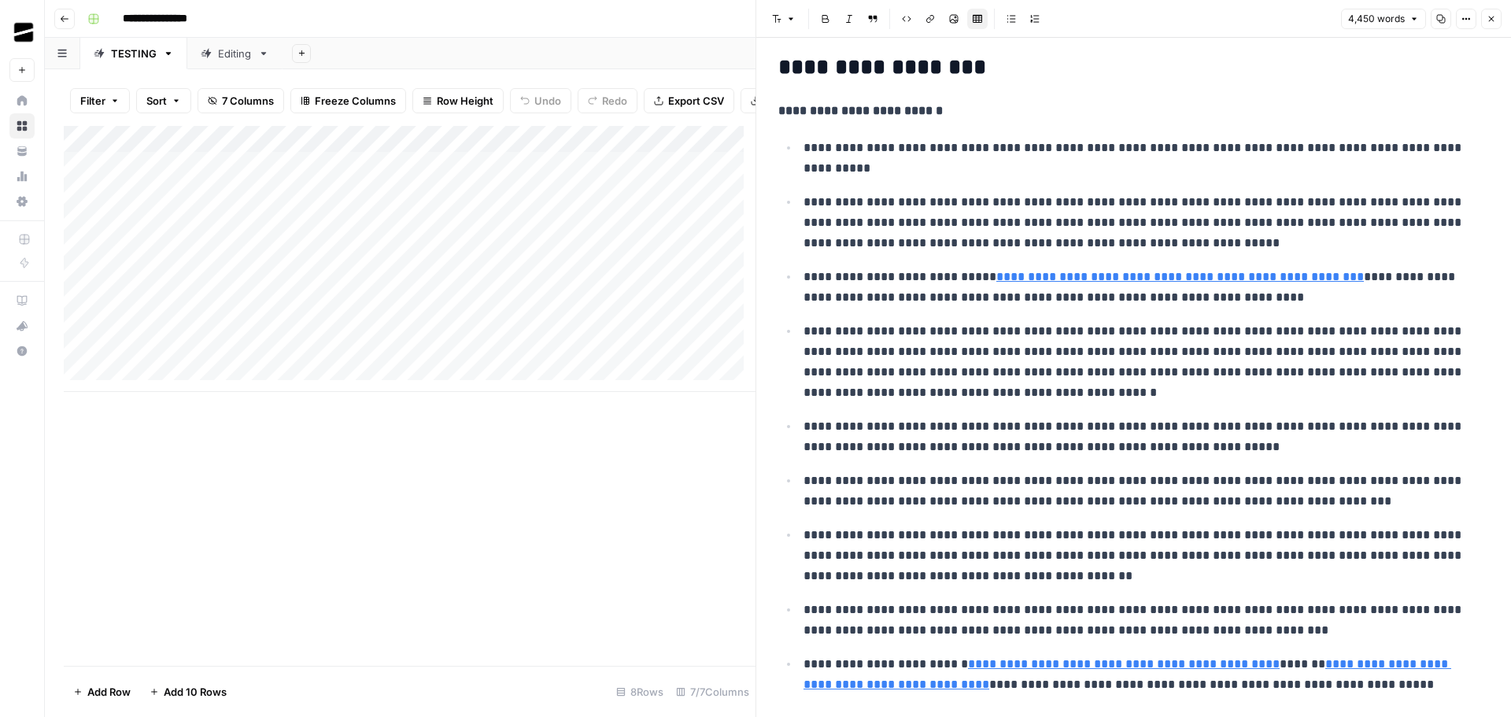
click at [1491, 17] on icon "button" at bounding box center [1491, 18] width 9 height 9
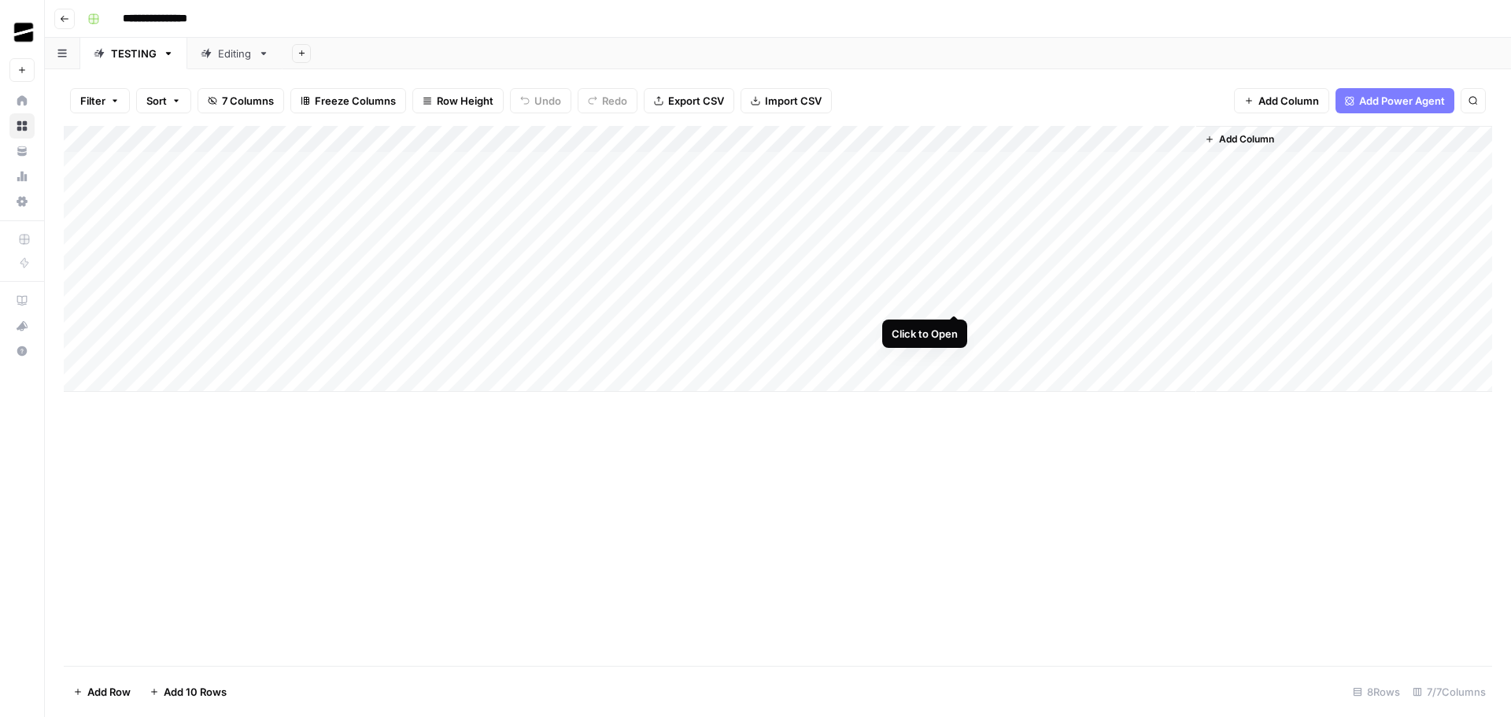
click at [957, 301] on div "Add Column" at bounding box center [778, 259] width 1428 height 266
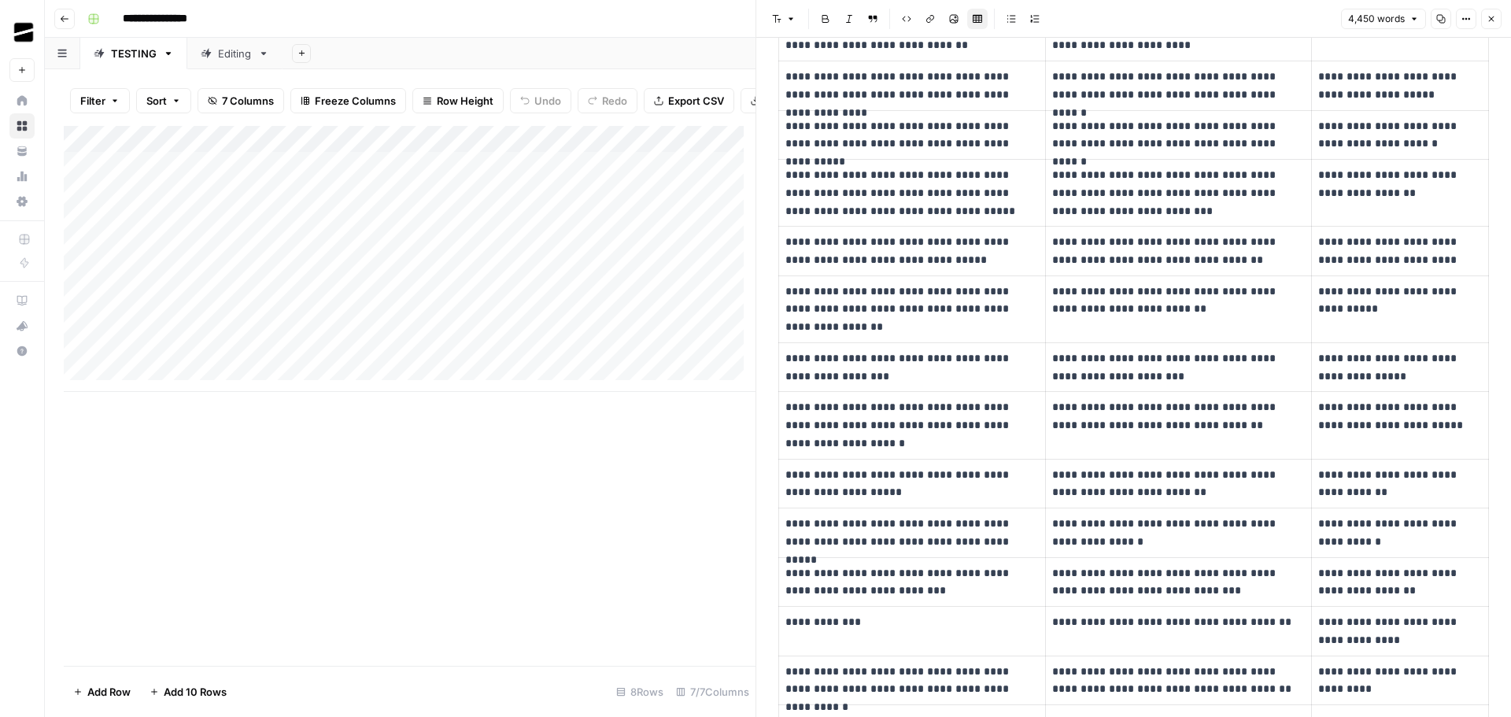
scroll to position [8342, 0]
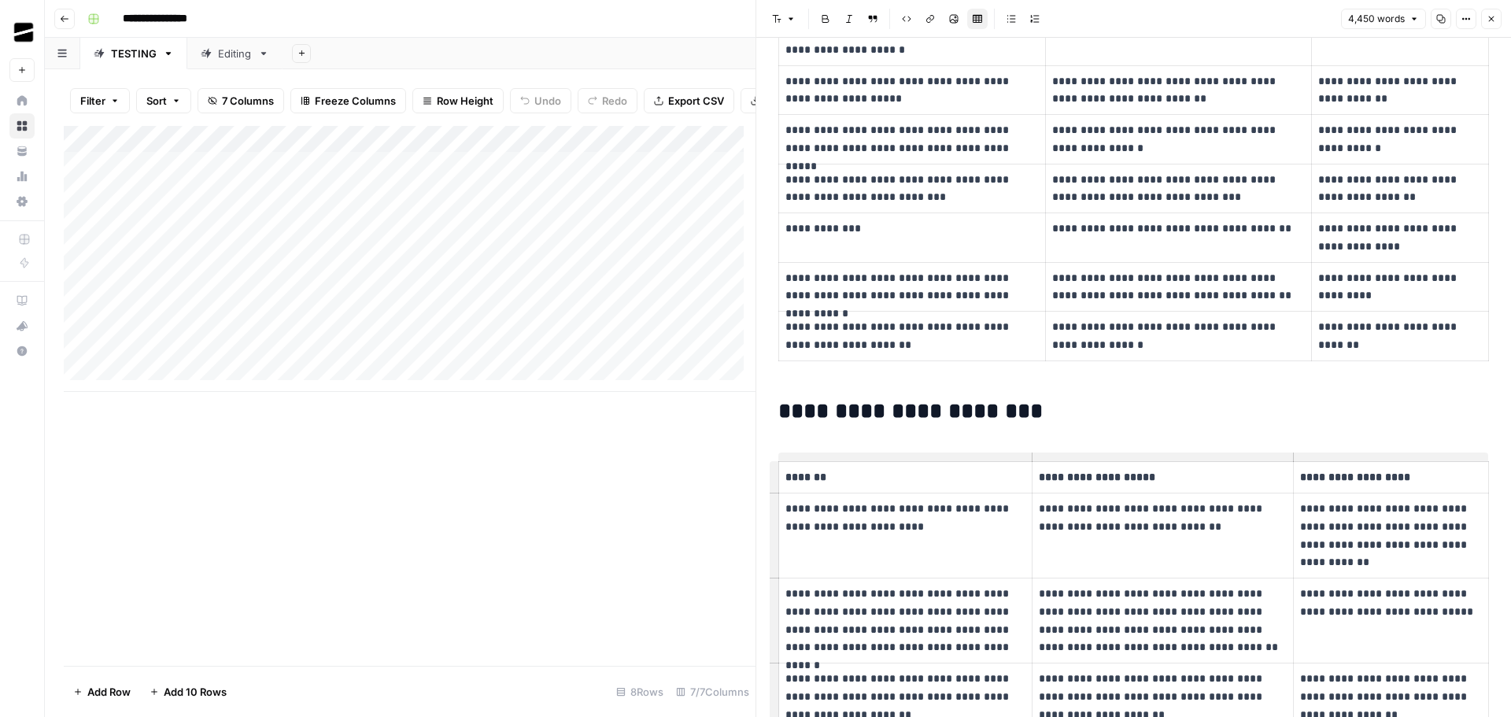
click at [1494, 16] on icon "button" at bounding box center [1491, 18] width 9 height 9
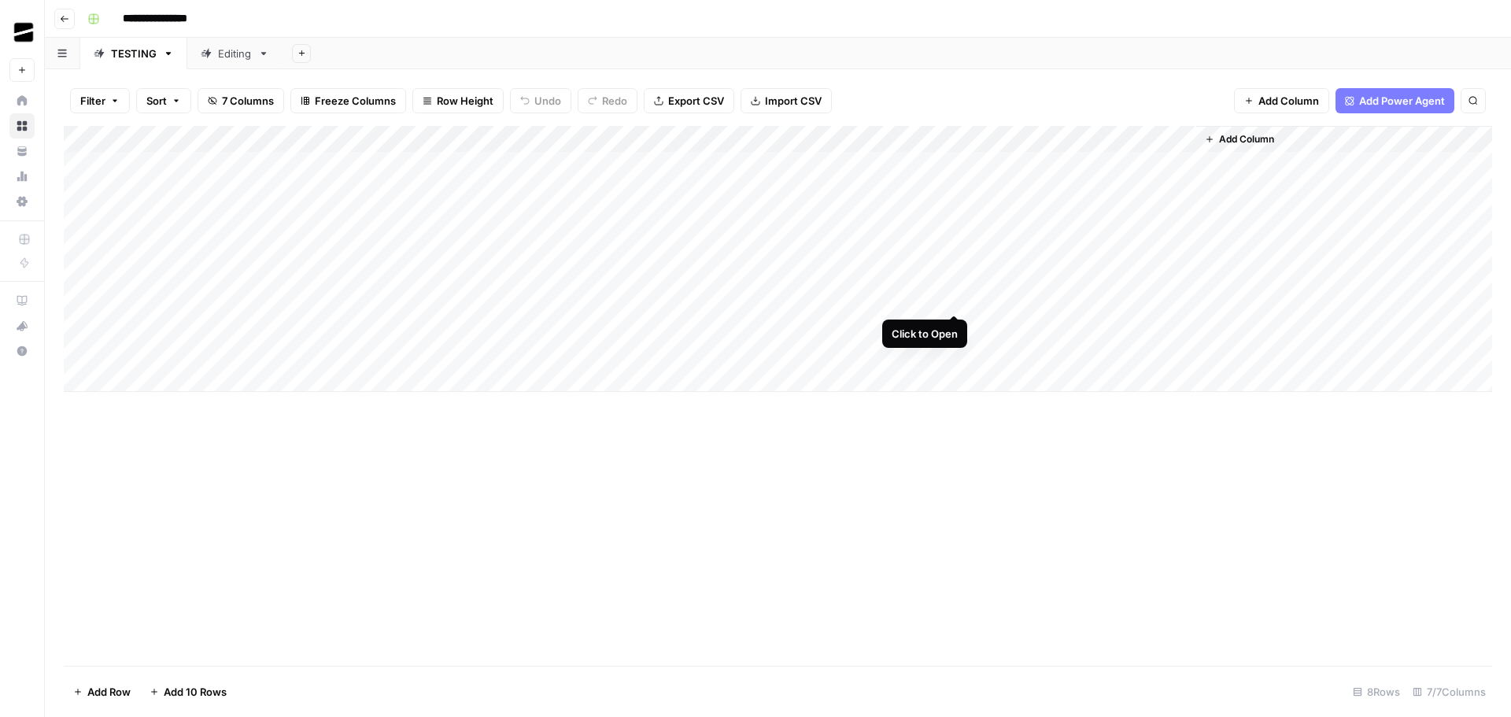
click at [953, 298] on div "Add Column" at bounding box center [778, 259] width 1428 height 266
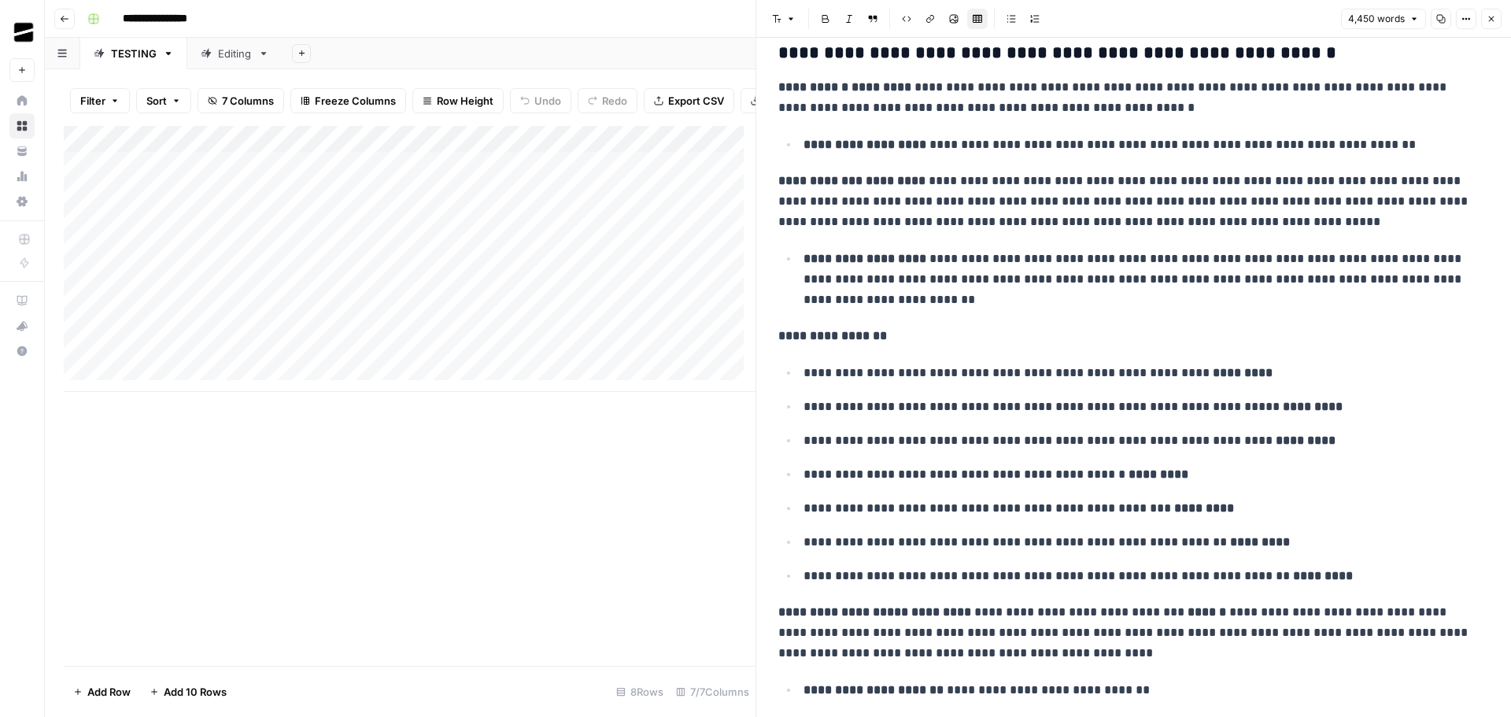
scroll to position [2046, 0]
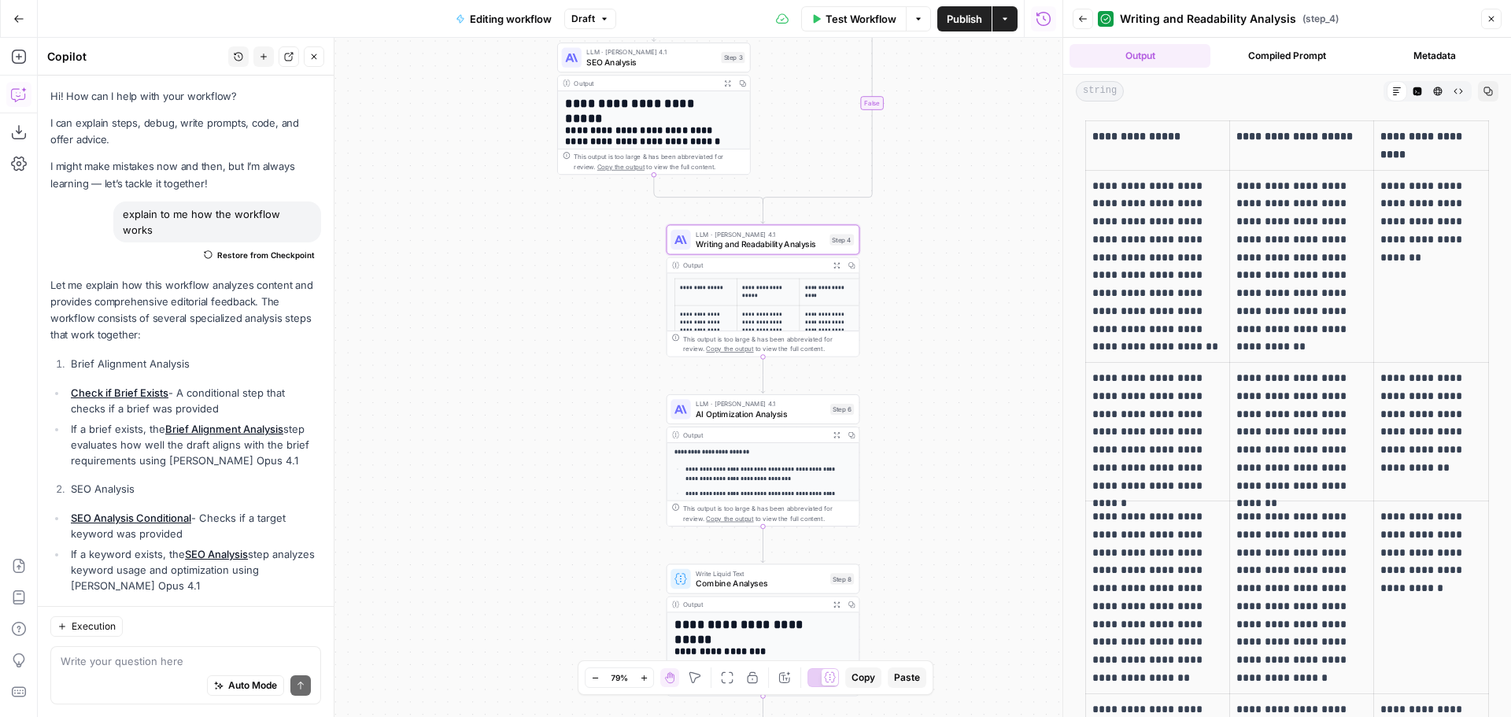
scroll to position [2263, 0]
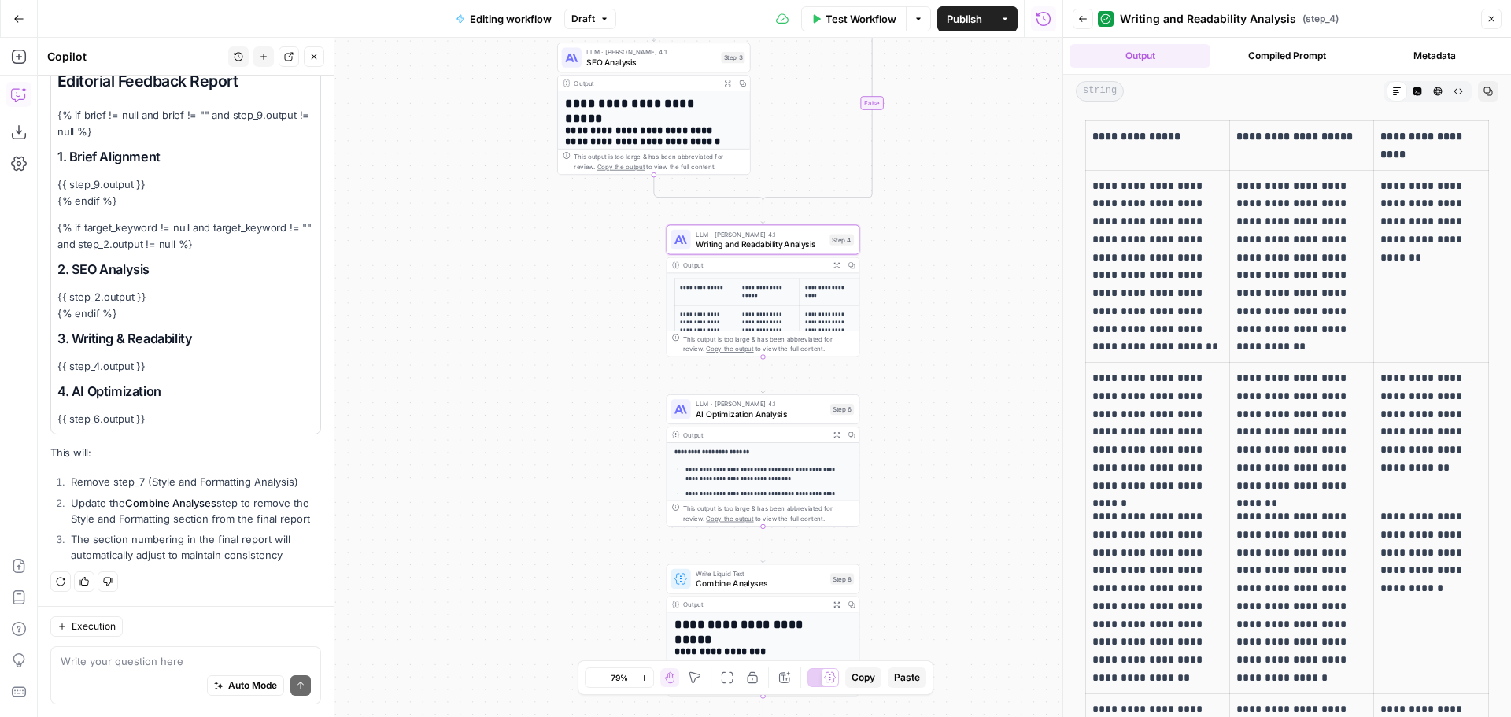
click at [1087, 15] on icon "button" at bounding box center [1082, 18] width 9 height 9
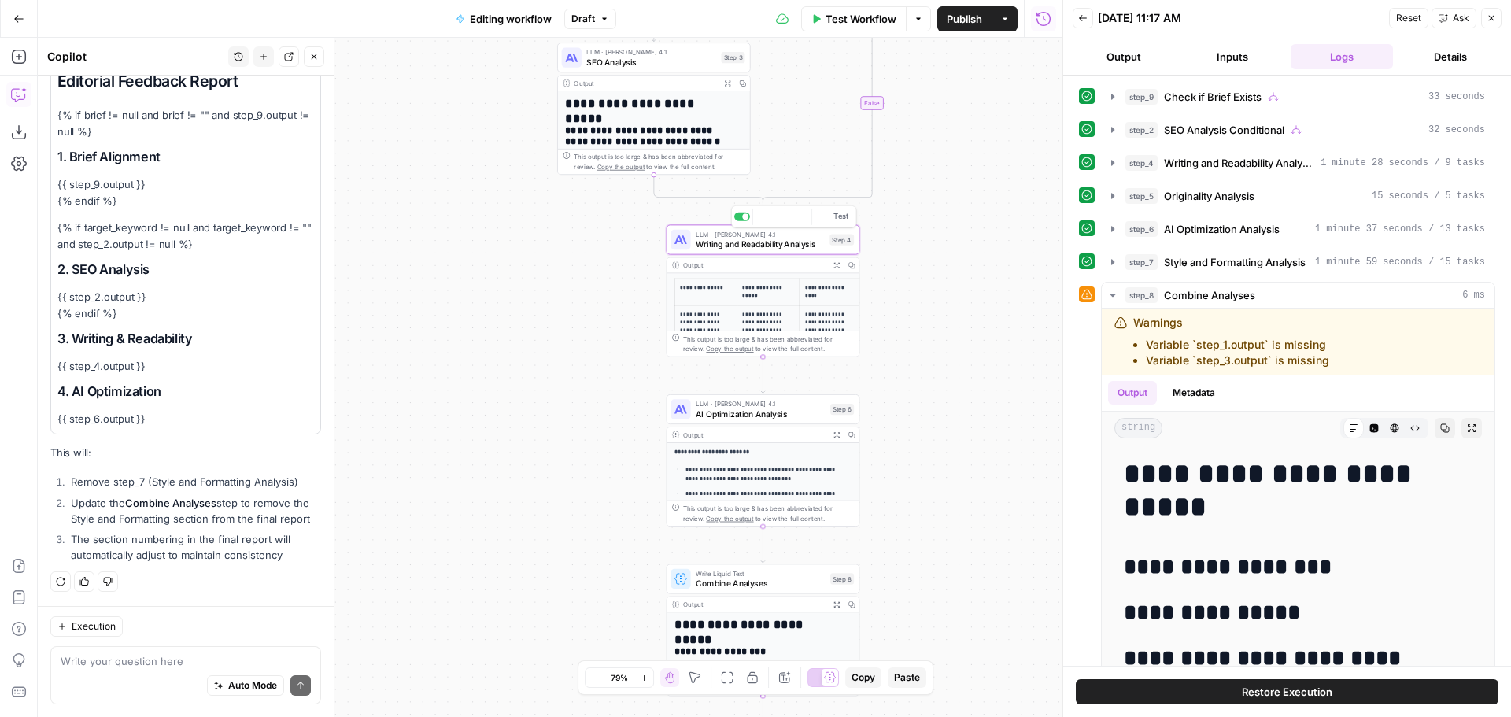
click at [756, 242] on span "Writing and Readability Analysis" at bounding box center [760, 244] width 129 height 13
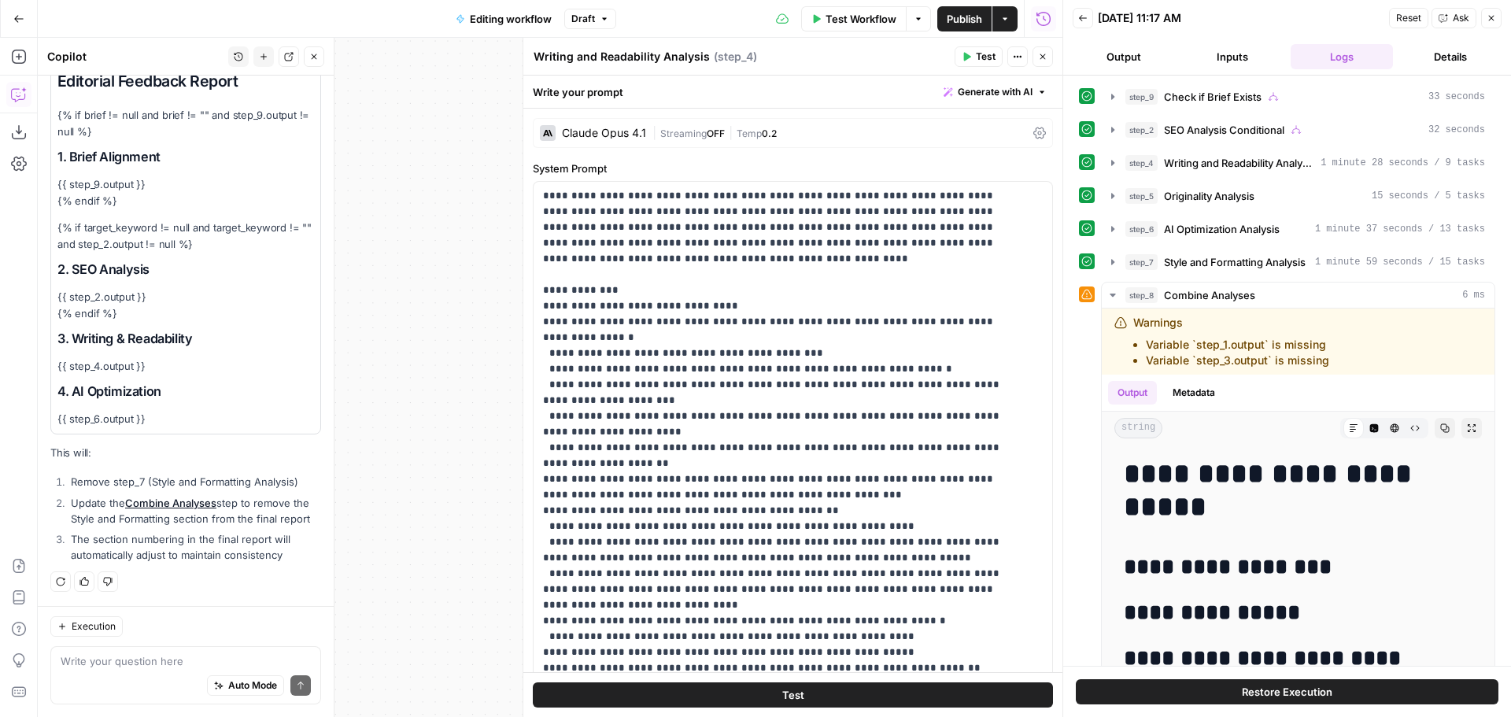
click at [1494, 18] on icon "button" at bounding box center [1491, 17] width 9 height 9
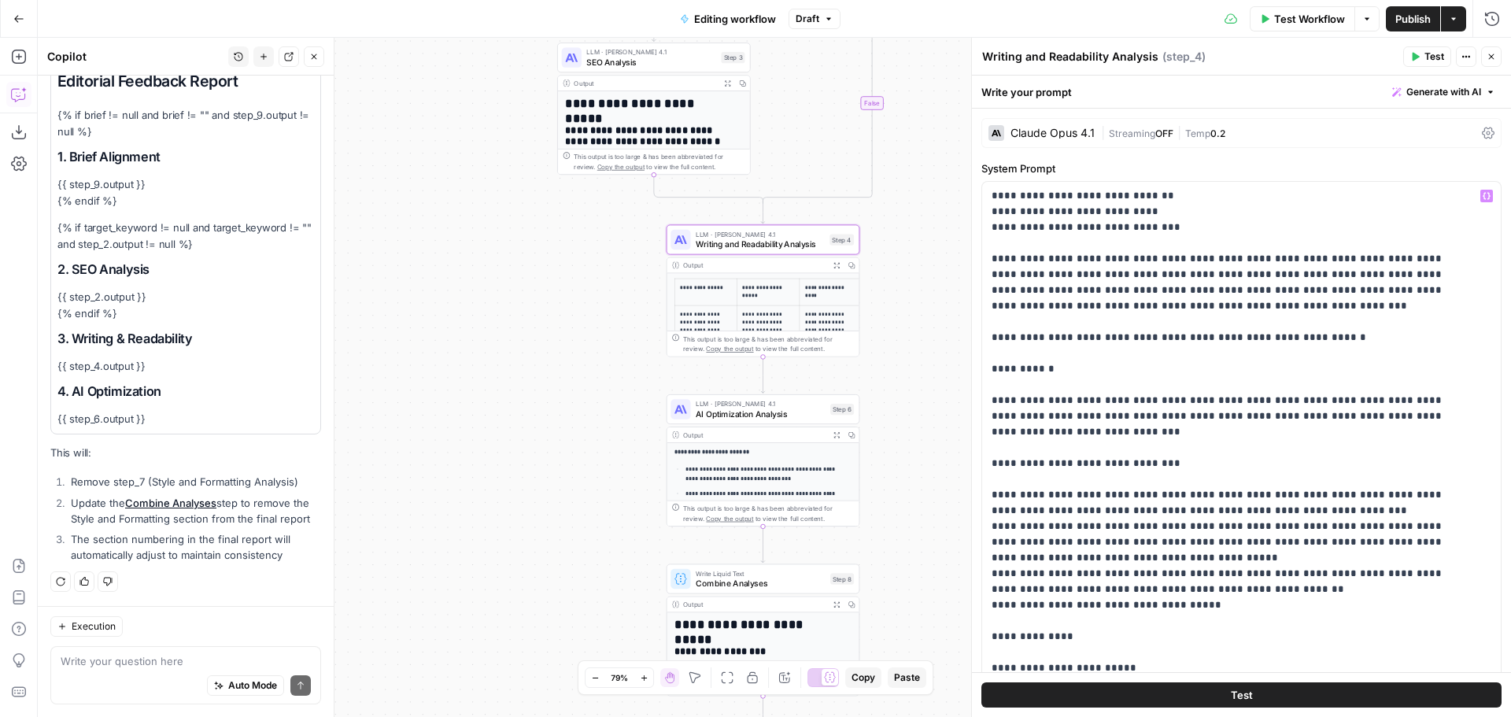
scroll to position [3305, 0]
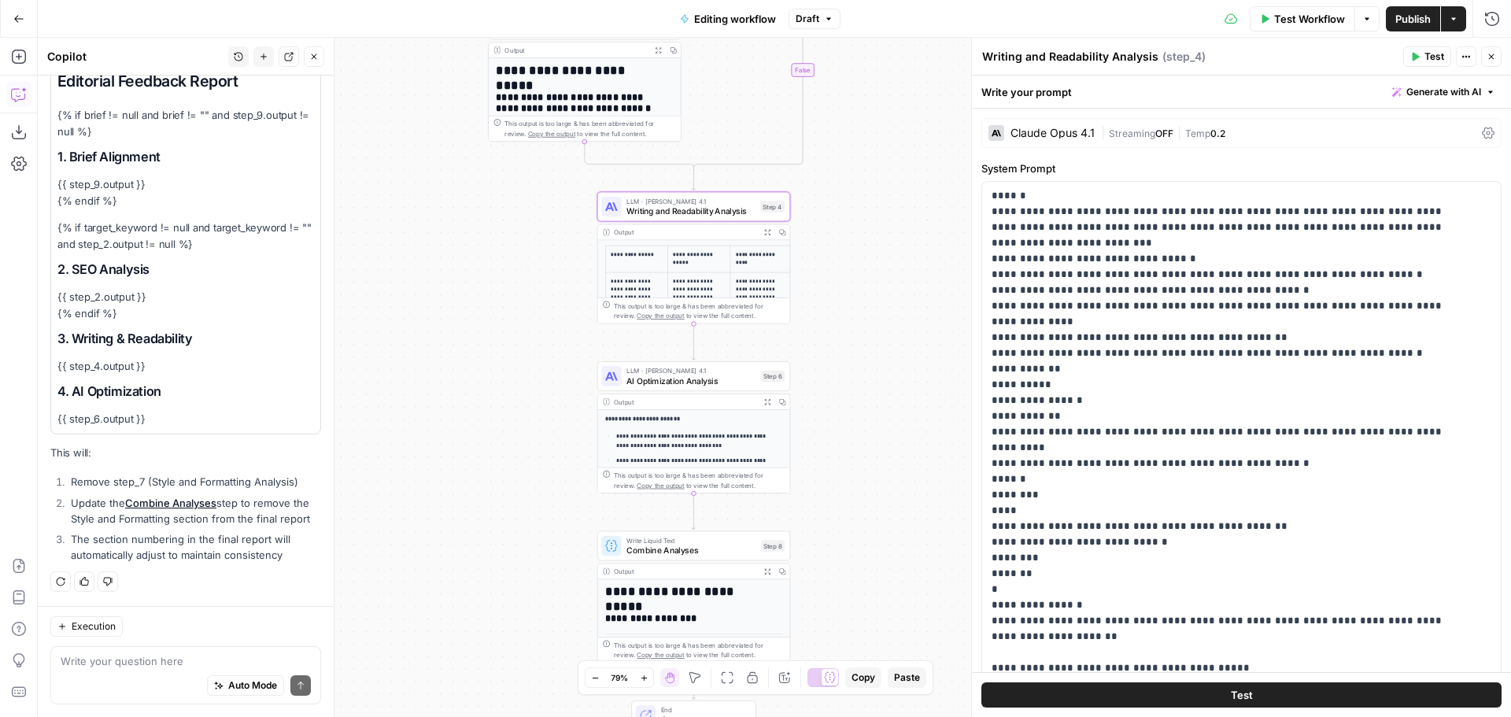
drag, startPoint x: 916, startPoint y: 203, endPoint x: 847, endPoint y: 170, distance: 76.7
click at [847, 170] on div "**********" at bounding box center [774, 377] width 1473 height 679
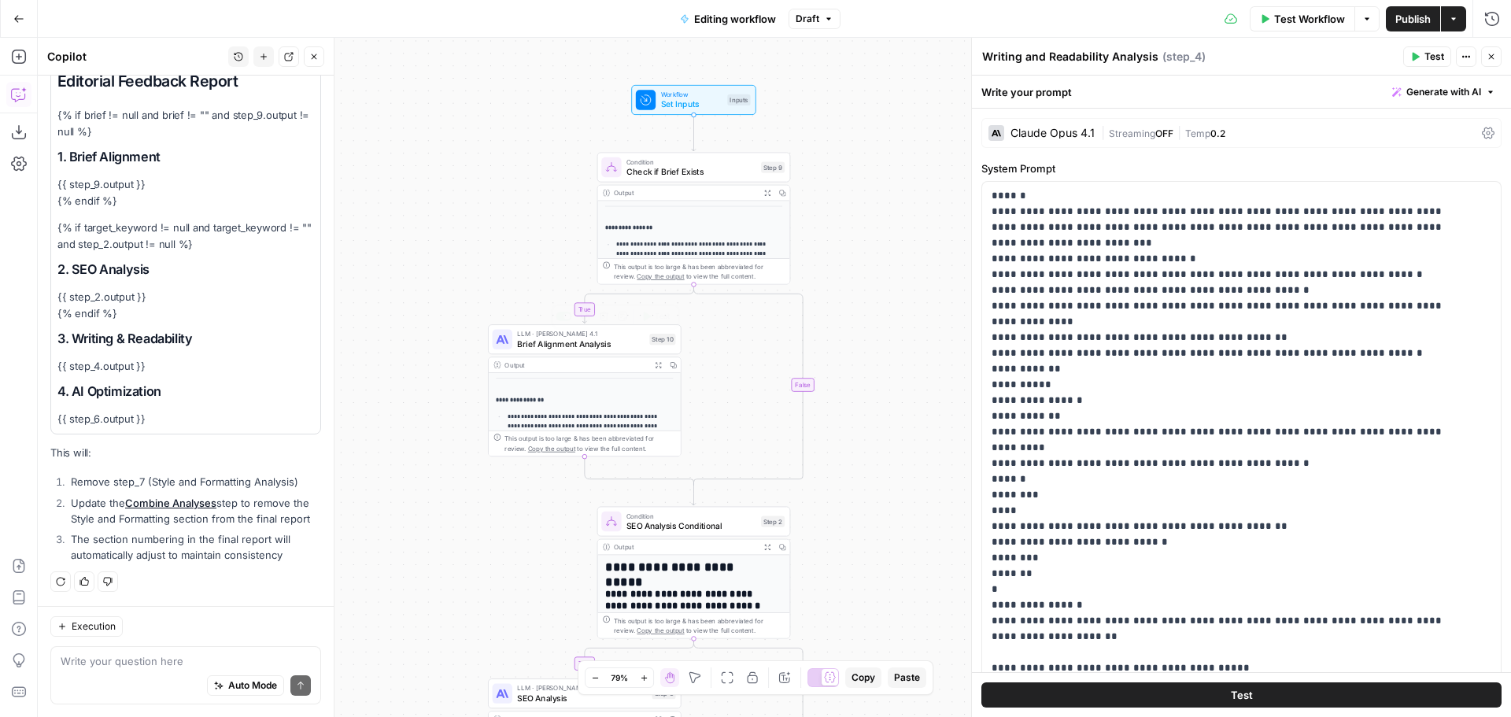
click at [549, 340] on span "Brief Alignment Analysis" at bounding box center [580, 344] width 127 height 13
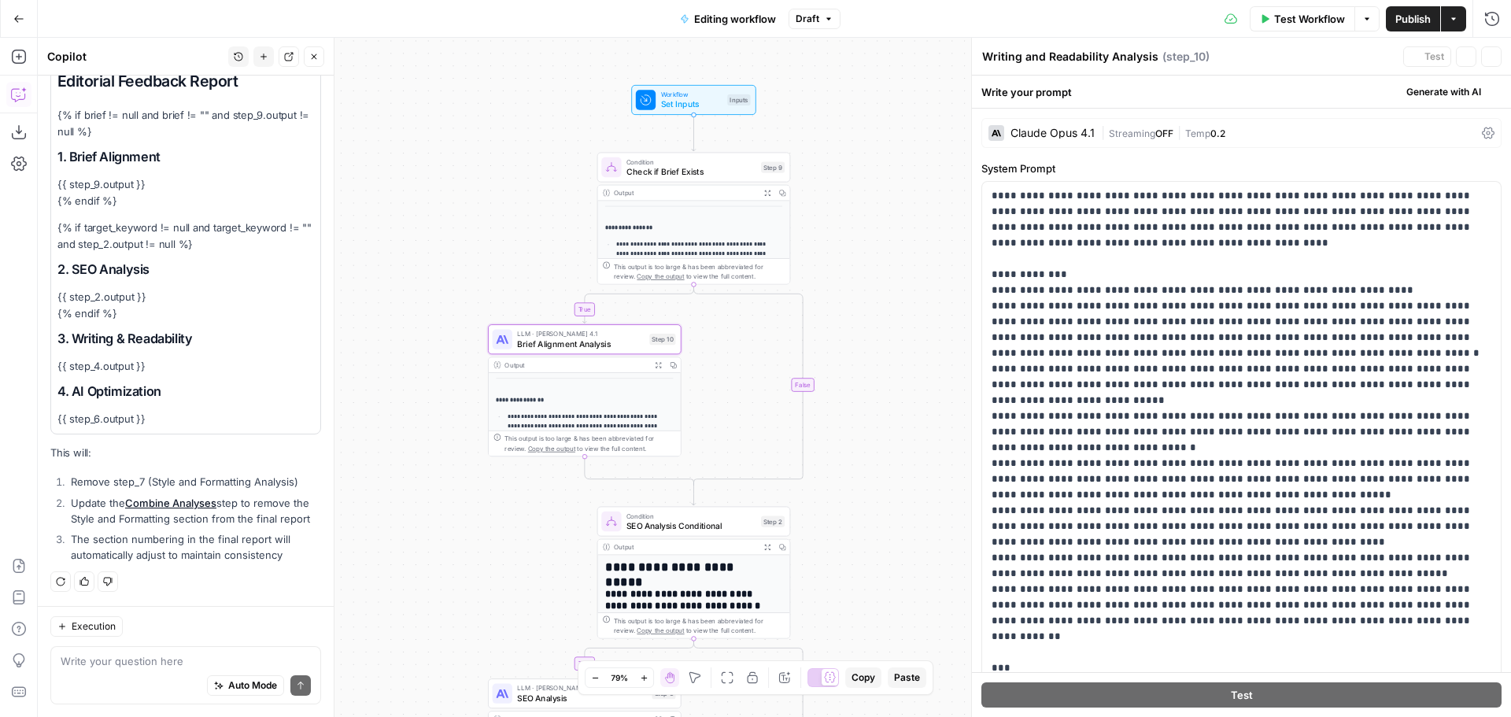
type textarea "Brief Alignment Analysis"
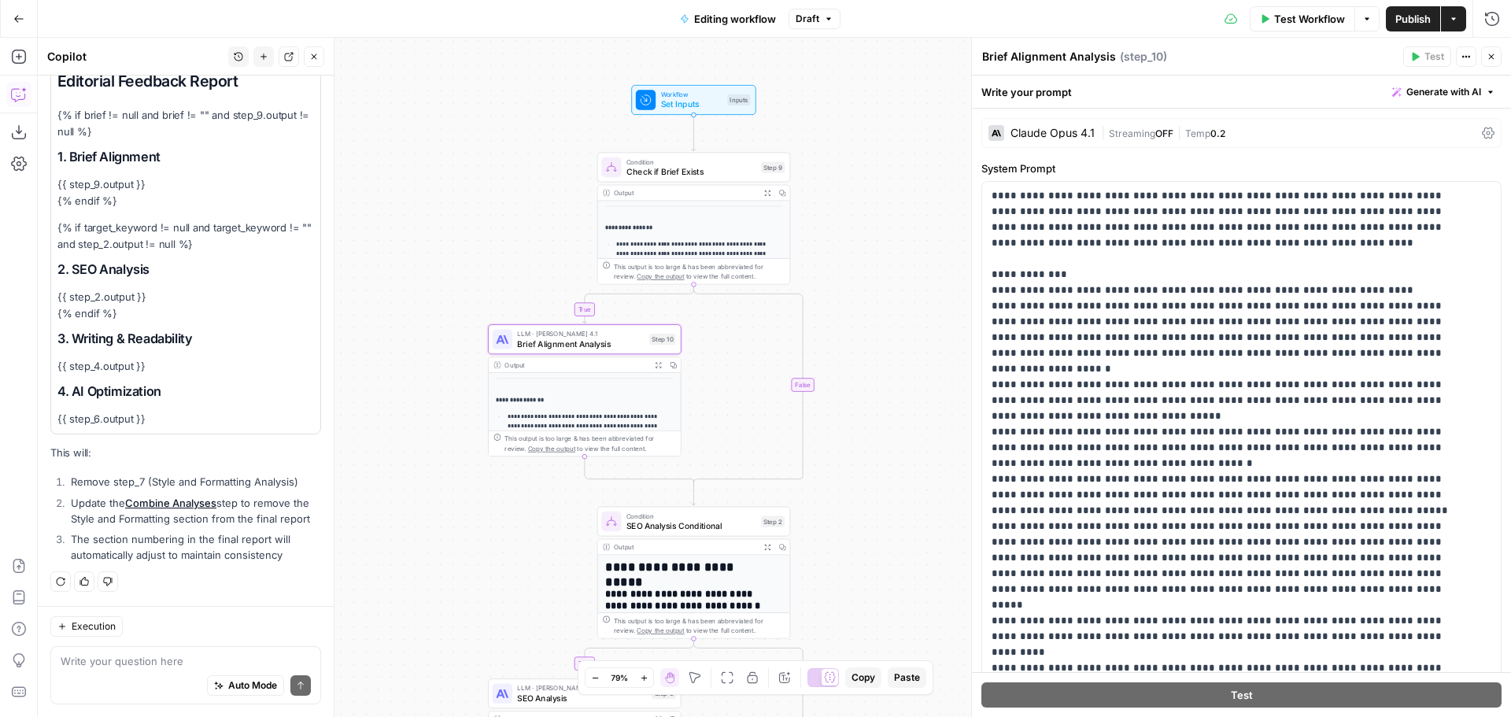
click at [1088, 57] on textarea "Brief Alignment Analysis" at bounding box center [1049, 57] width 134 height 16
click at [1166, 259] on p "**********" at bounding box center [1230, 597] width 476 height 818
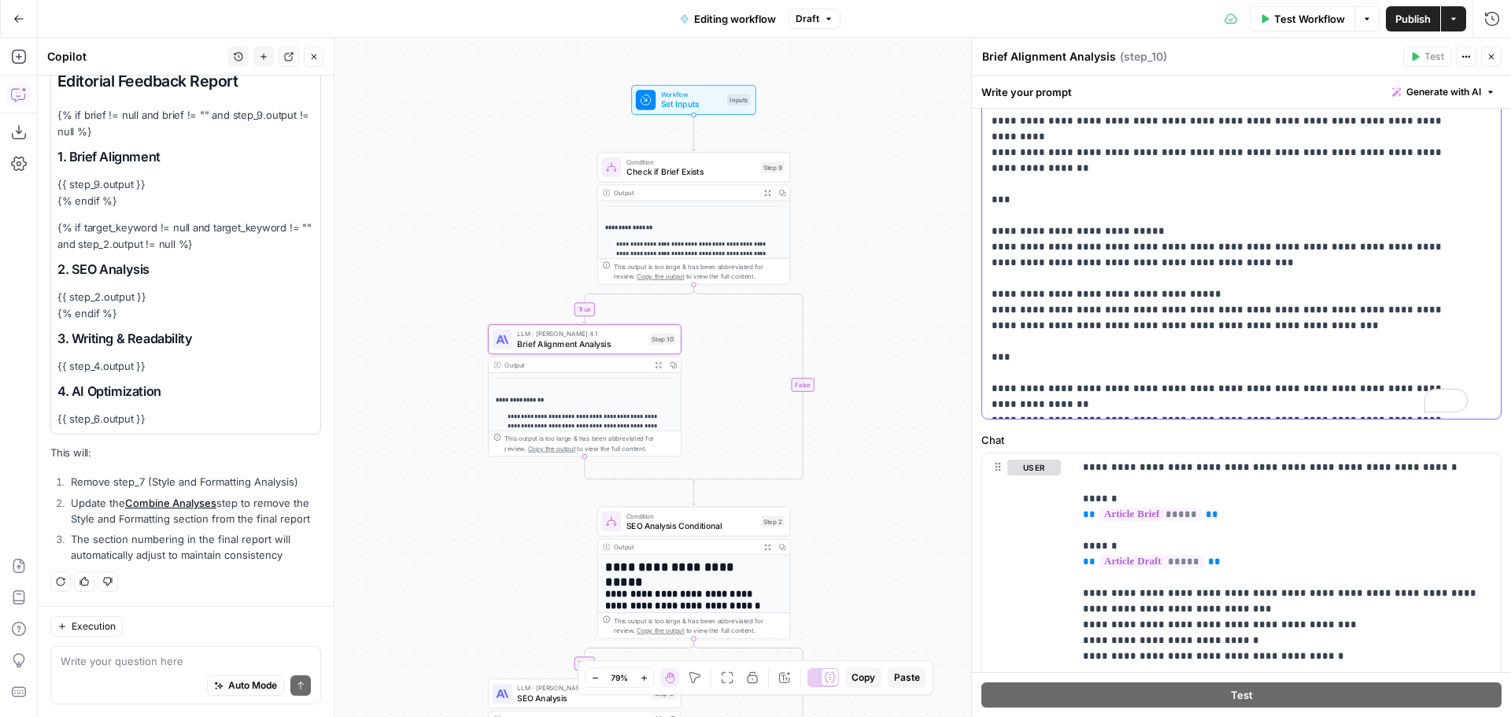
scroll to position [0, 0]
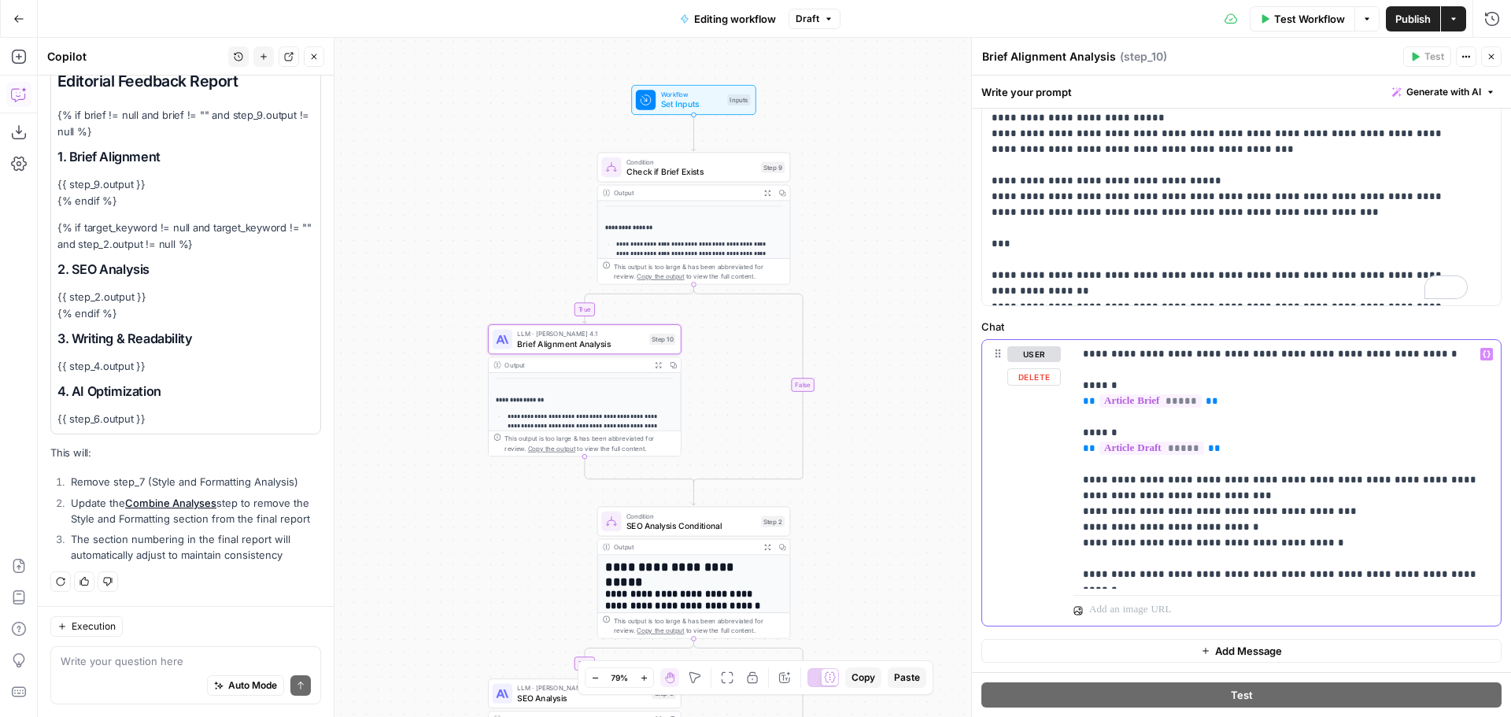
click at [1251, 535] on p "**********" at bounding box center [1281, 464] width 397 height 236
click at [1494, 57] on icon "button" at bounding box center [1491, 56] width 9 height 9
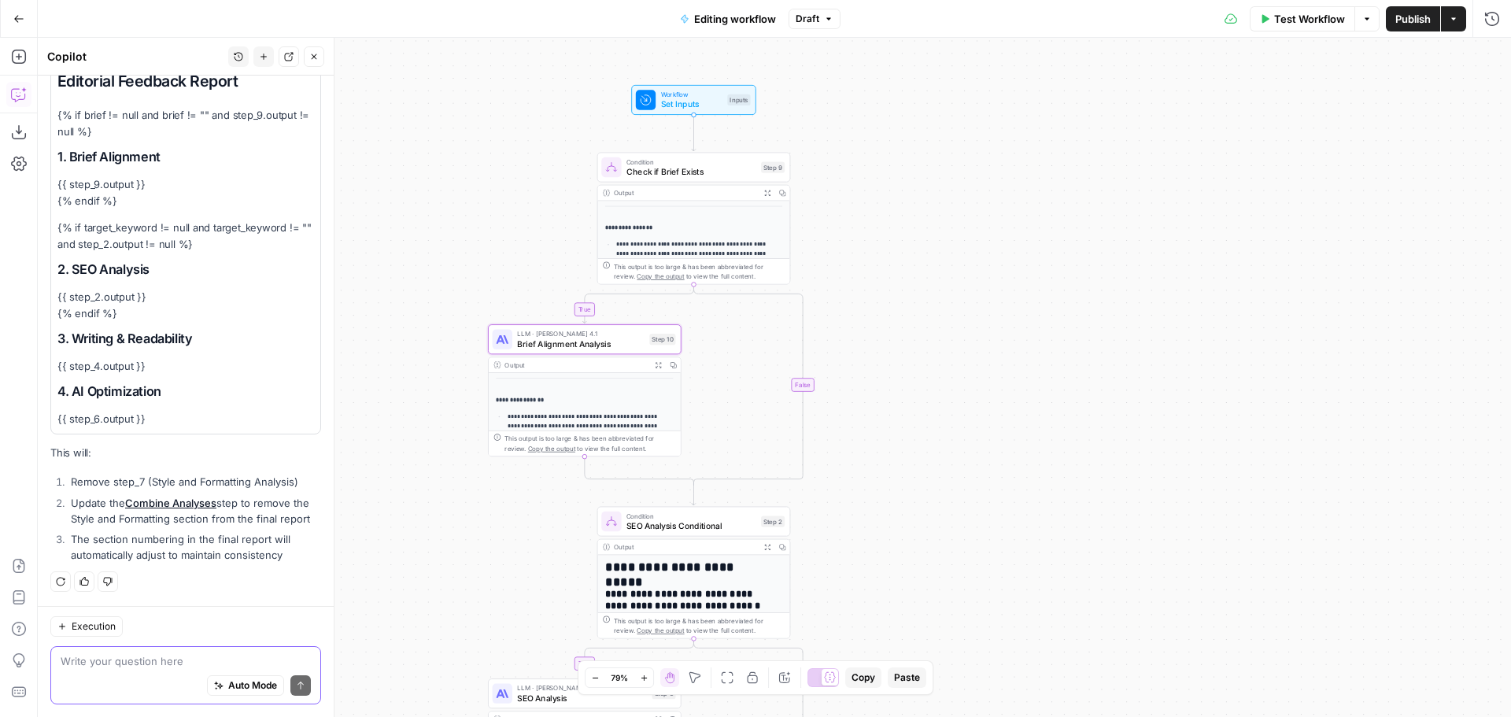
click at [173, 662] on textarea at bounding box center [186, 661] width 250 height 16
type textarea "i want step 10 and step 9 to be removed"
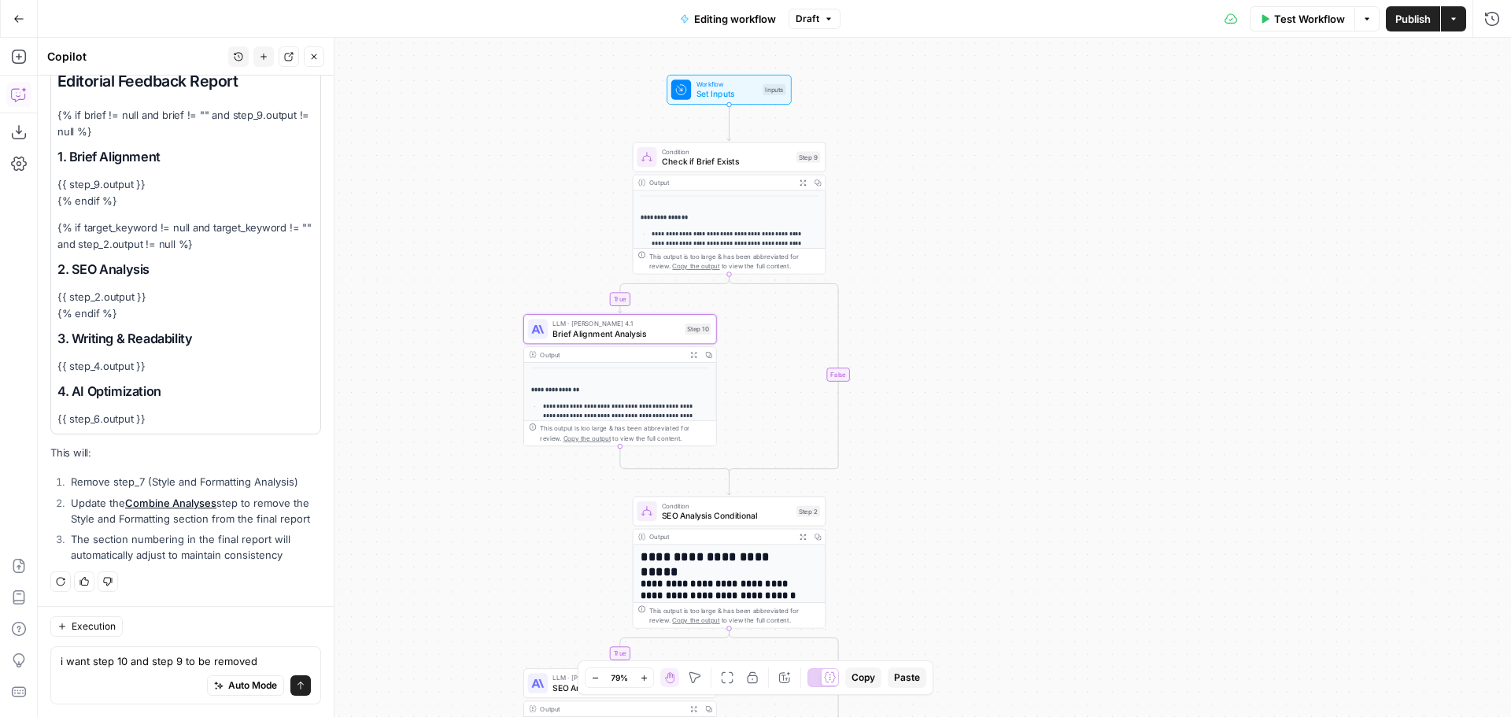
drag, startPoint x: 1028, startPoint y: 255, endPoint x: 1063, endPoint y: 245, distance: 36.9
click at [1063, 245] on div "**********" at bounding box center [774, 377] width 1473 height 679
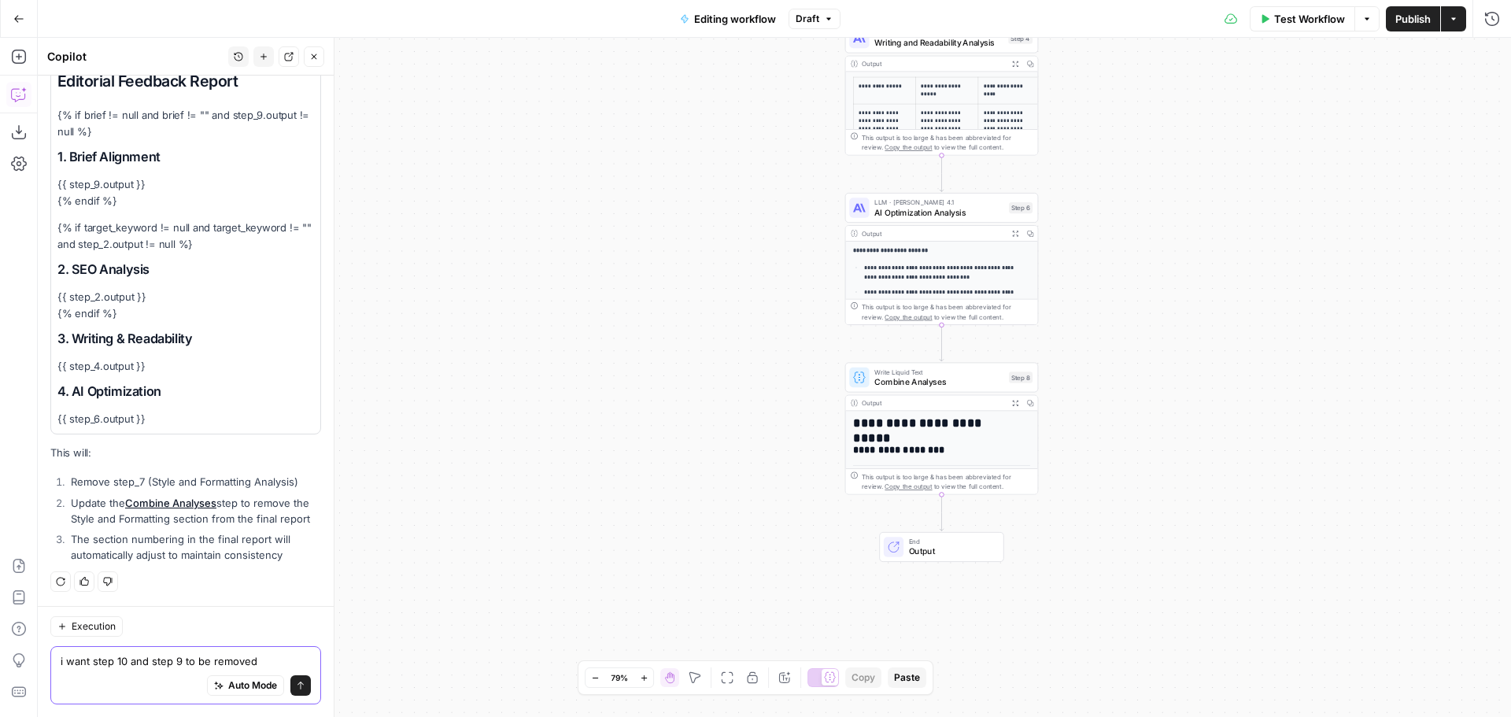
click at [212, 658] on textarea "i want step 10 and step 9 to be removed" at bounding box center [186, 661] width 250 height 16
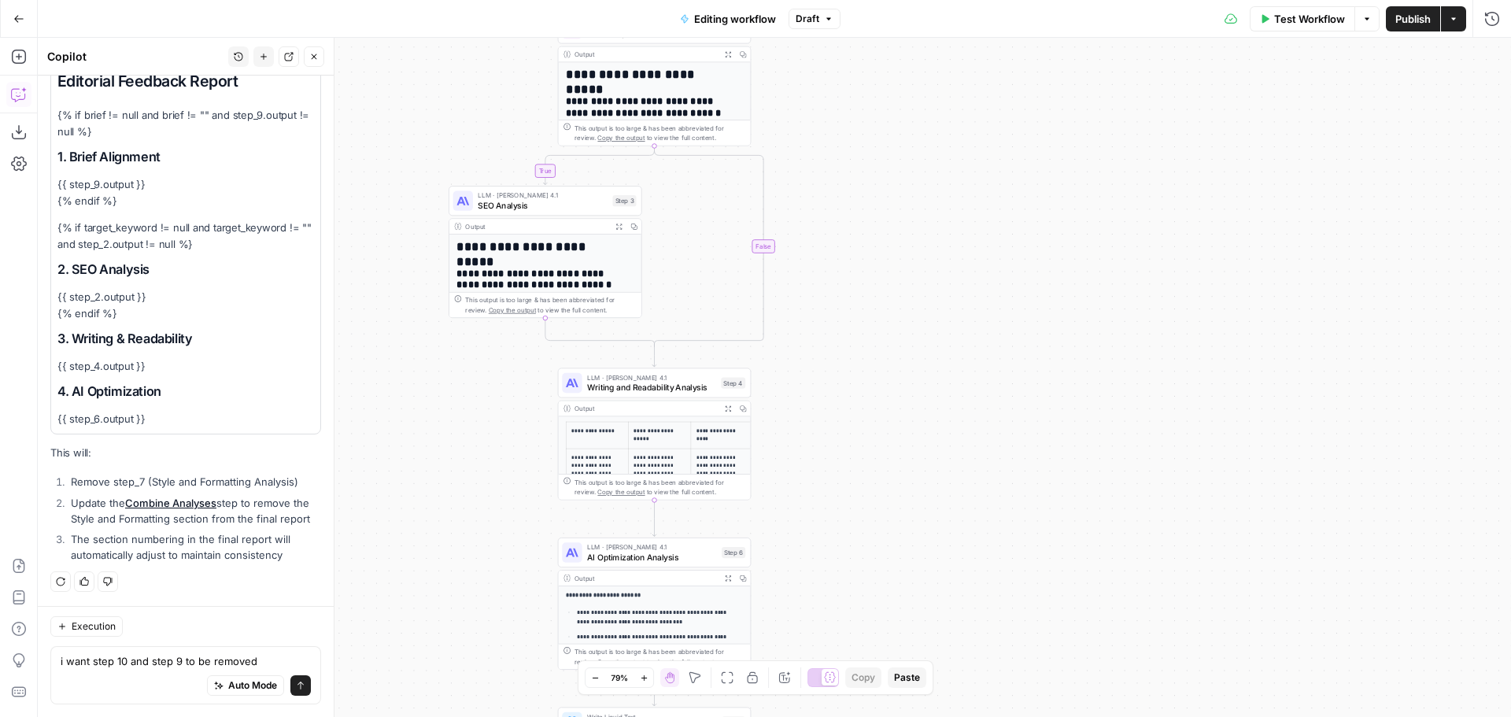
drag, startPoint x: 1273, startPoint y: 260, endPoint x: 1004, endPoint y: 625, distance: 453.0
click at [1004, 625] on div "**********" at bounding box center [774, 377] width 1473 height 679
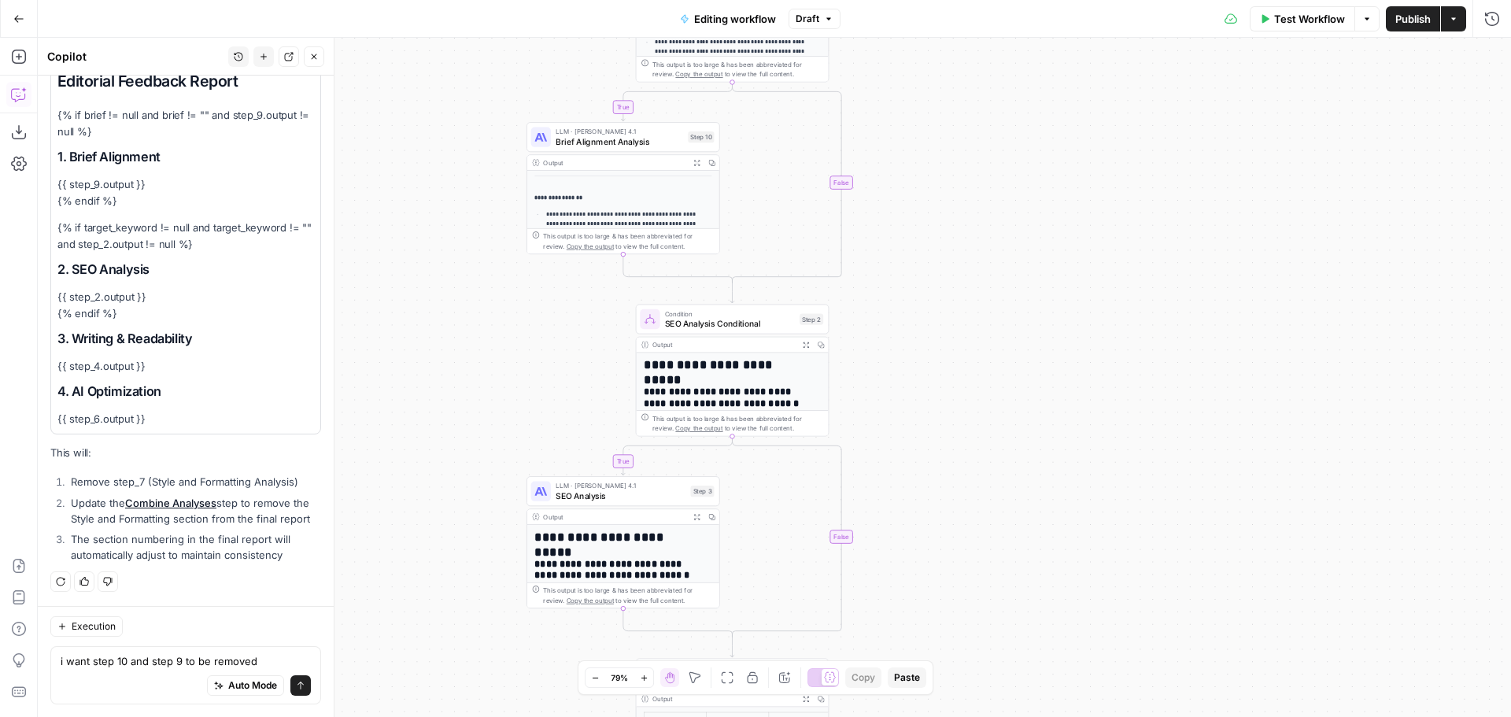
drag, startPoint x: 991, startPoint y: 330, endPoint x: 1076, endPoint y: 560, distance: 245.0
click at [1076, 560] on div "**********" at bounding box center [774, 377] width 1473 height 679
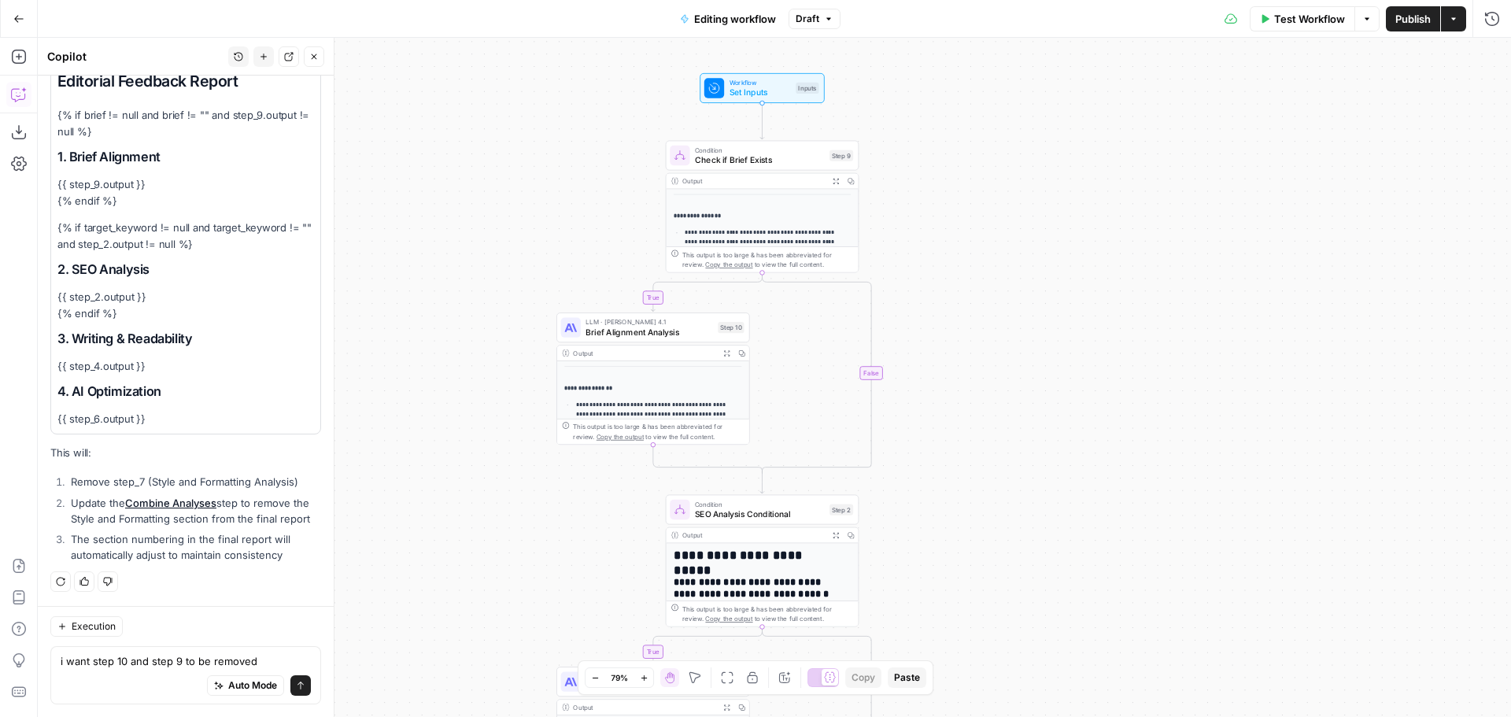
drag, startPoint x: 1067, startPoint y: 264, endPoint x: 1096, endPoint y: 453, distance: 191.1
click at [1096, 453] on div "**********" at bounding box center [774, 377] width 1473 height 679
click at [193, 664] on div "Auto Mode will automatically modify and execute the workflow" at bounding box center [233, 646] width 252 height 44
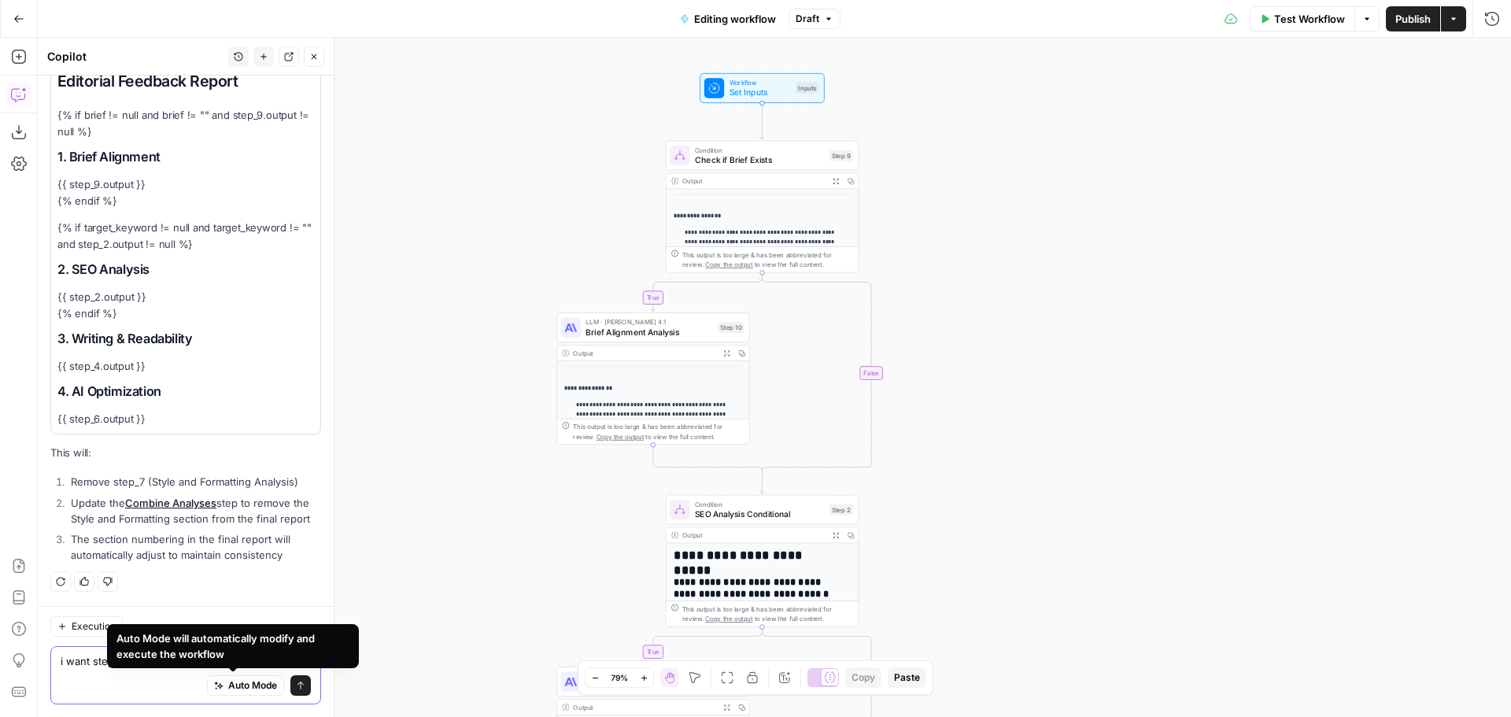
click at [79, 658] on textarea "i want step 10 and step 9 to be removed" at bounding box center [186, 661] width 250 height 16
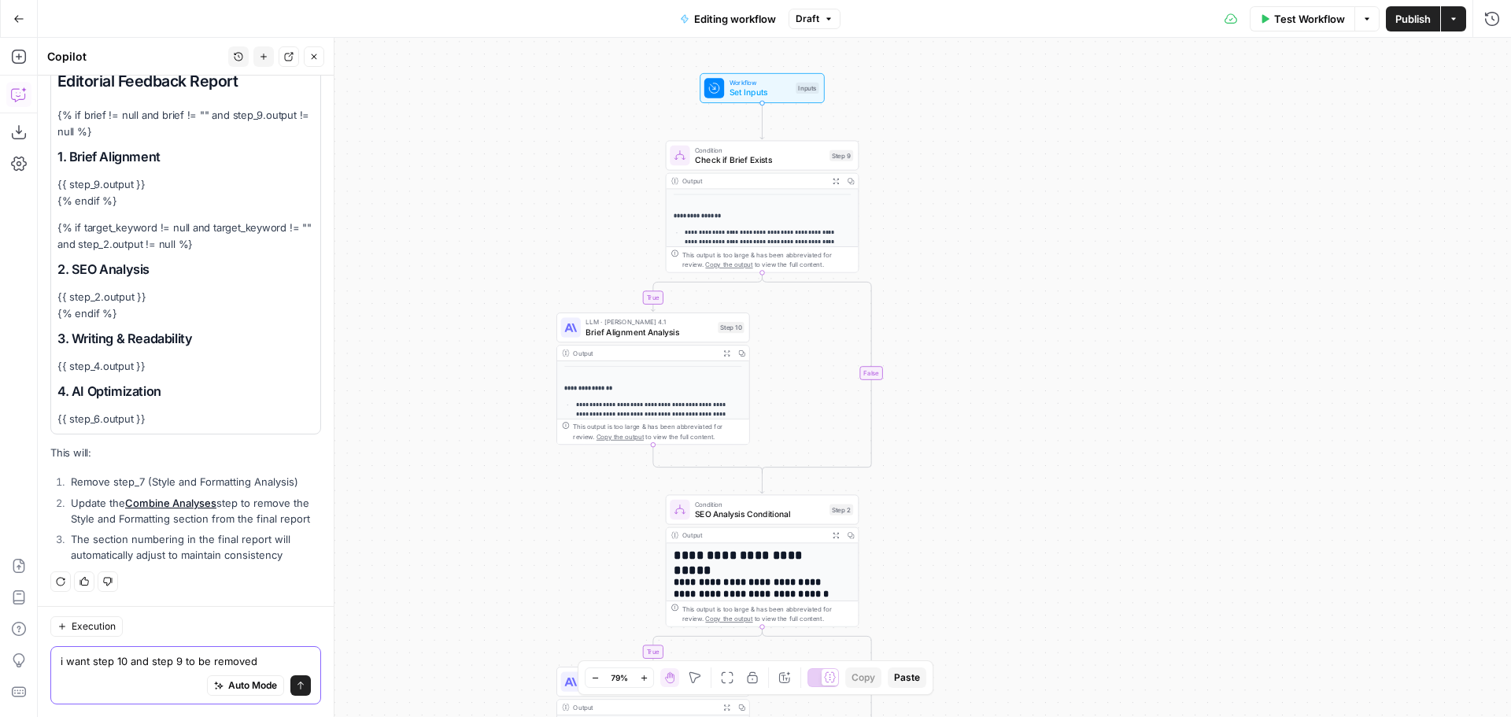
click at [171, 654] on textarea "i want step 10 and step 9 to be removed" at bounding box center [186, 661] width 250 height 16
drag, startPoint x: 131, startPoint y: 662, endPoint x: 172, endPoint y: 667, distance: 41.2
click at [172, 667] on textarea "i want step 10 and step 9 to be removed" at bounding box center [186, 661] width 250 height 16
click at [188, 663] on textarea "i want step 10 and step 9 to be removed" at bounding box center [186, 661] width 250 height 16
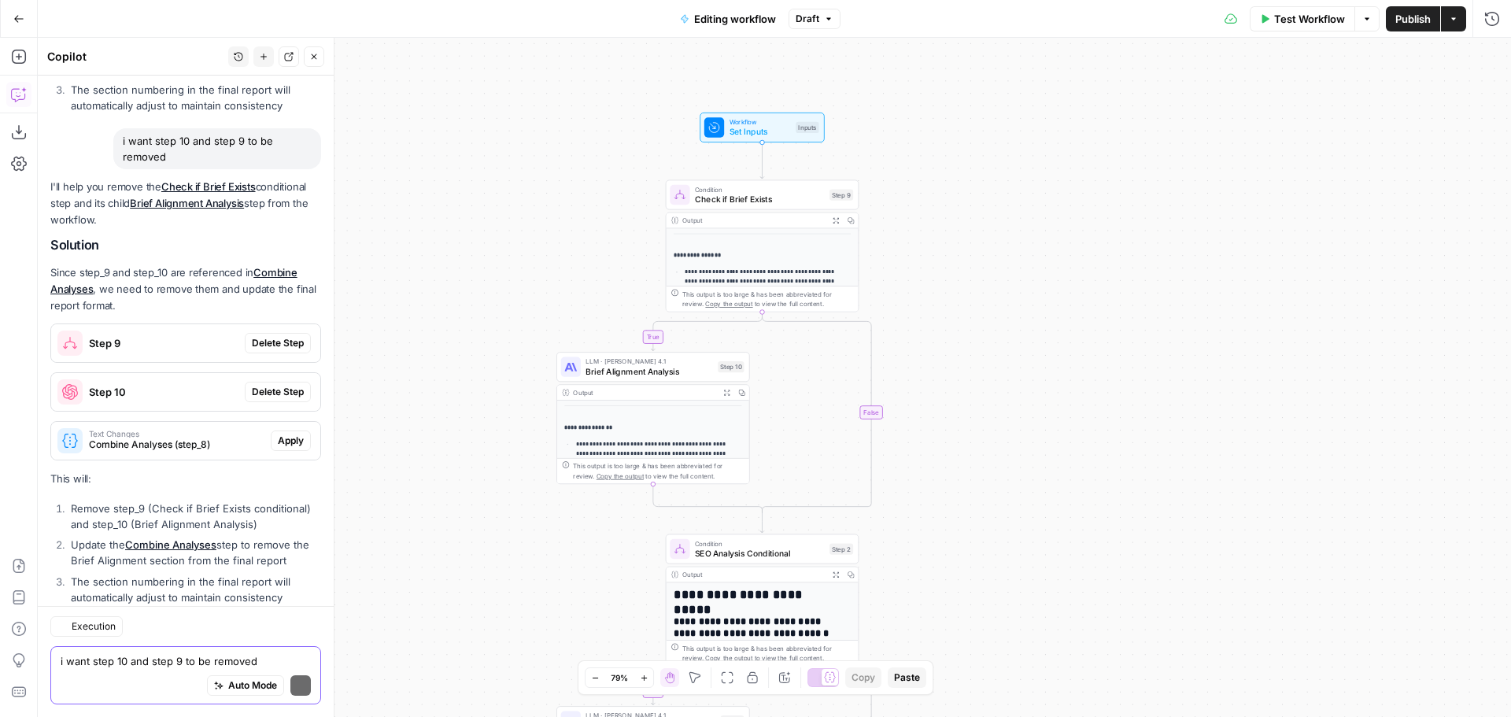
scroll to position [2828, 0]
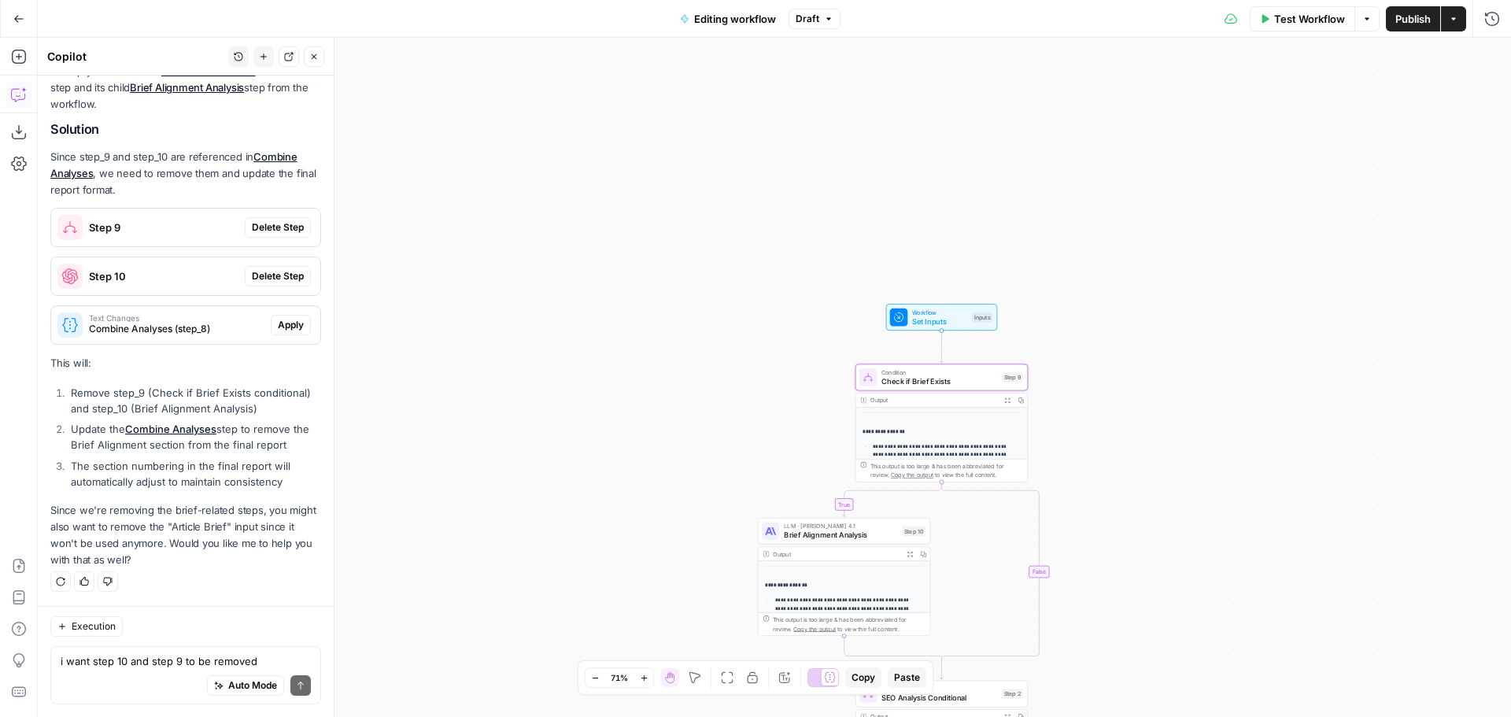
click at [270, 224] on span "Delete Step" at bounding box center [278, 227] width 52 height 14
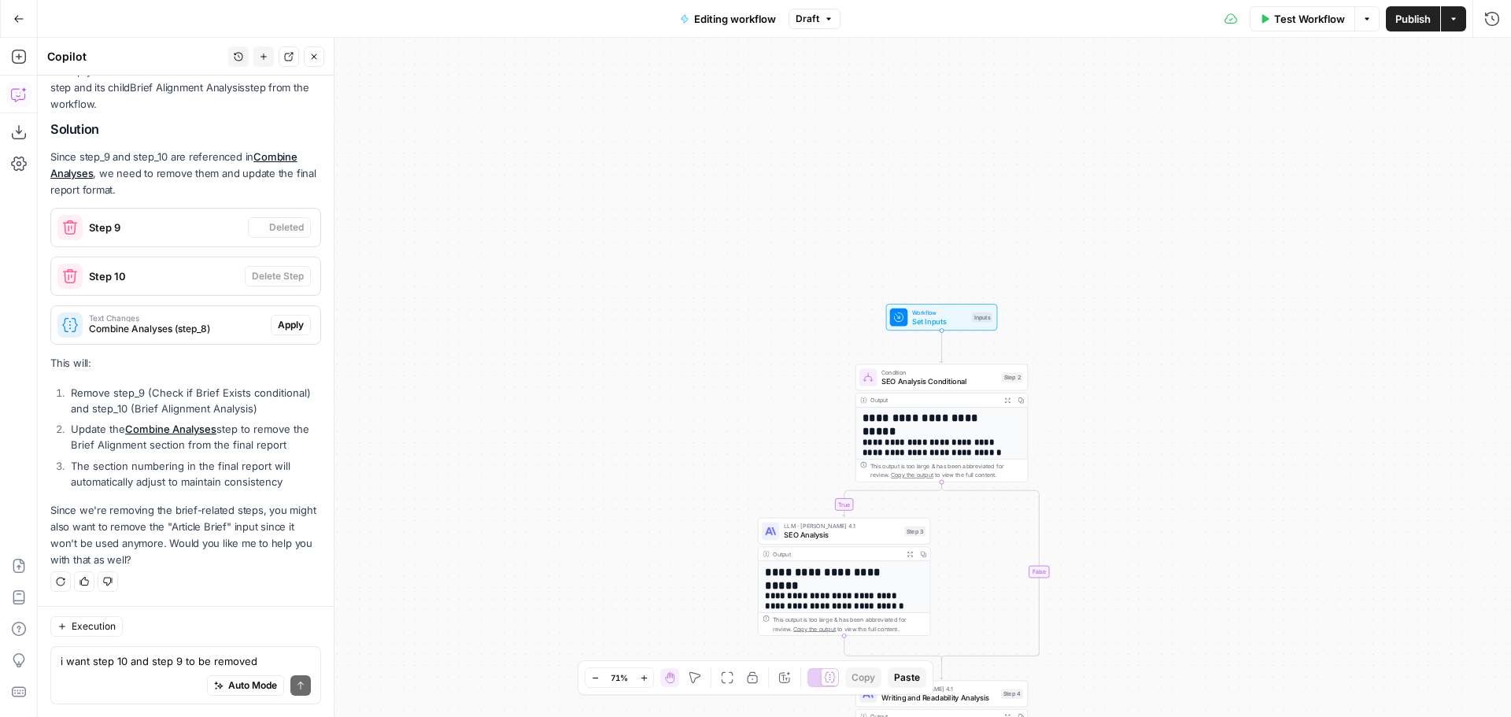
scroll to position [2853, 0]
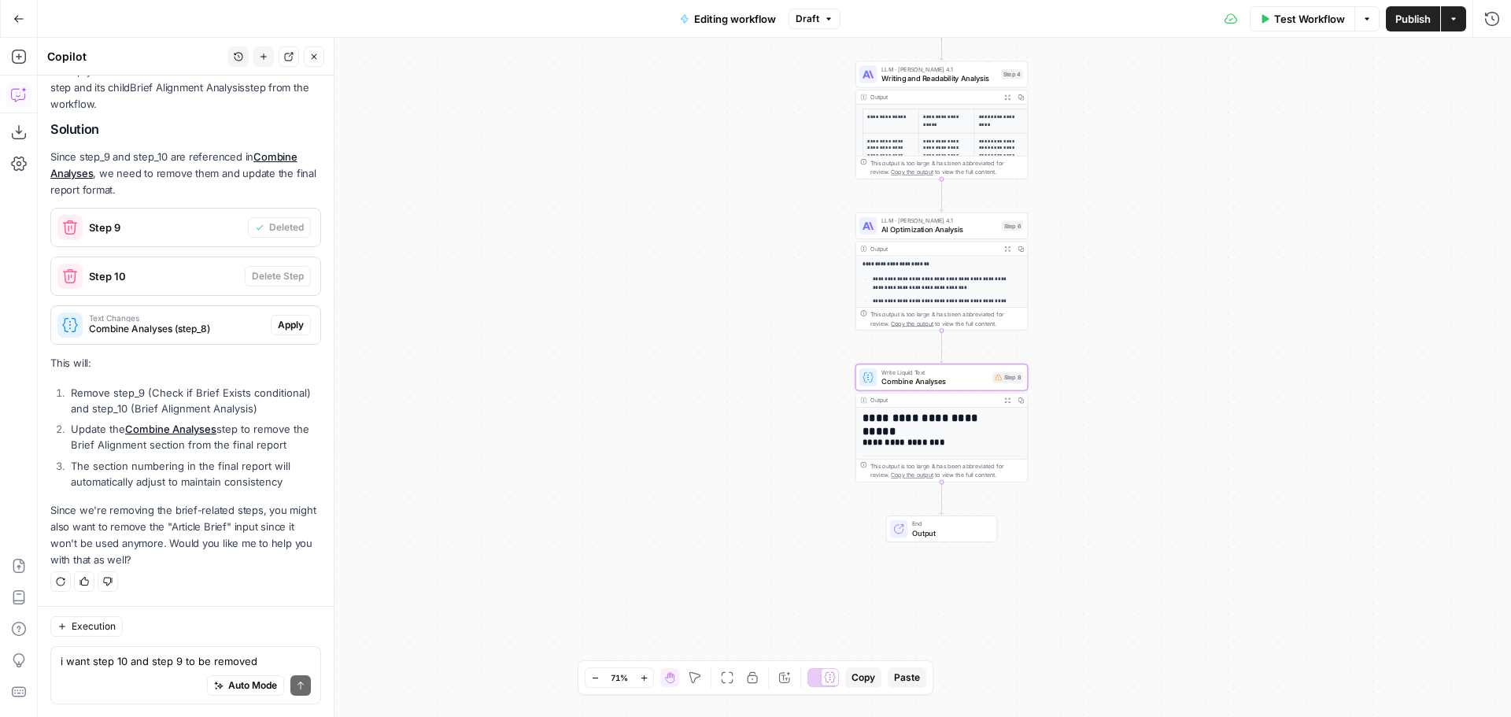
click at [278, 330] on span "Apply" at bounding box center [291, 325] width 26 height 14
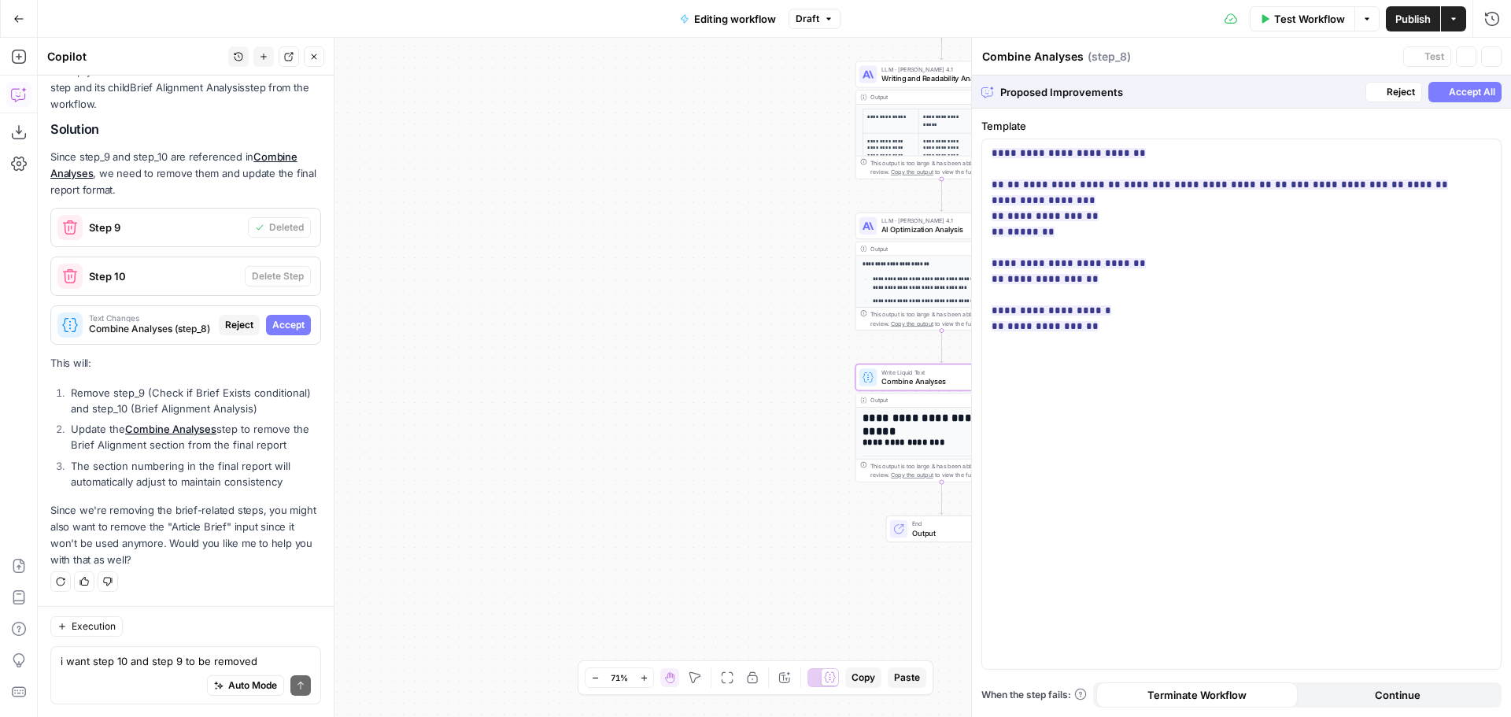
scroll to position [2727, 0]
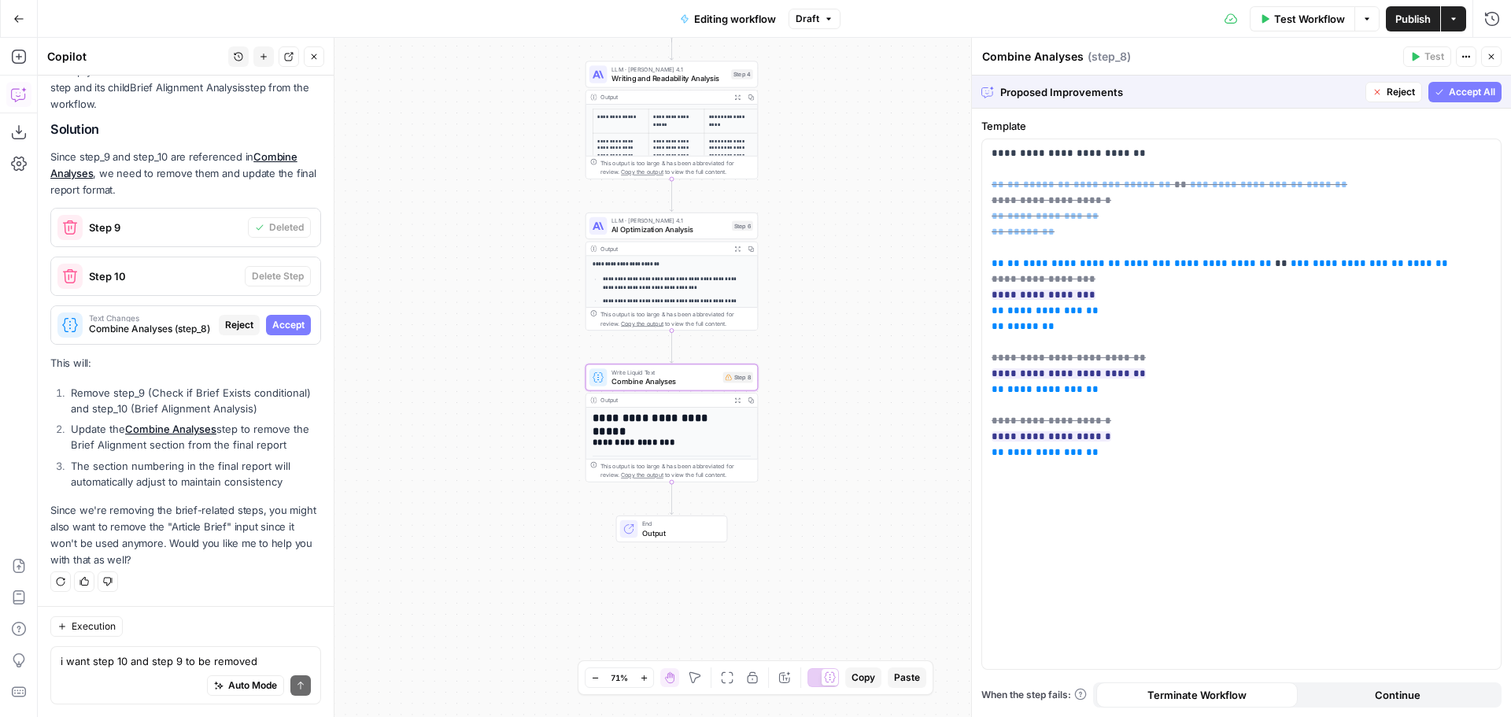
click at [277, 328] on span "Accept" at bounding box center [288, 325] width 32 height 14
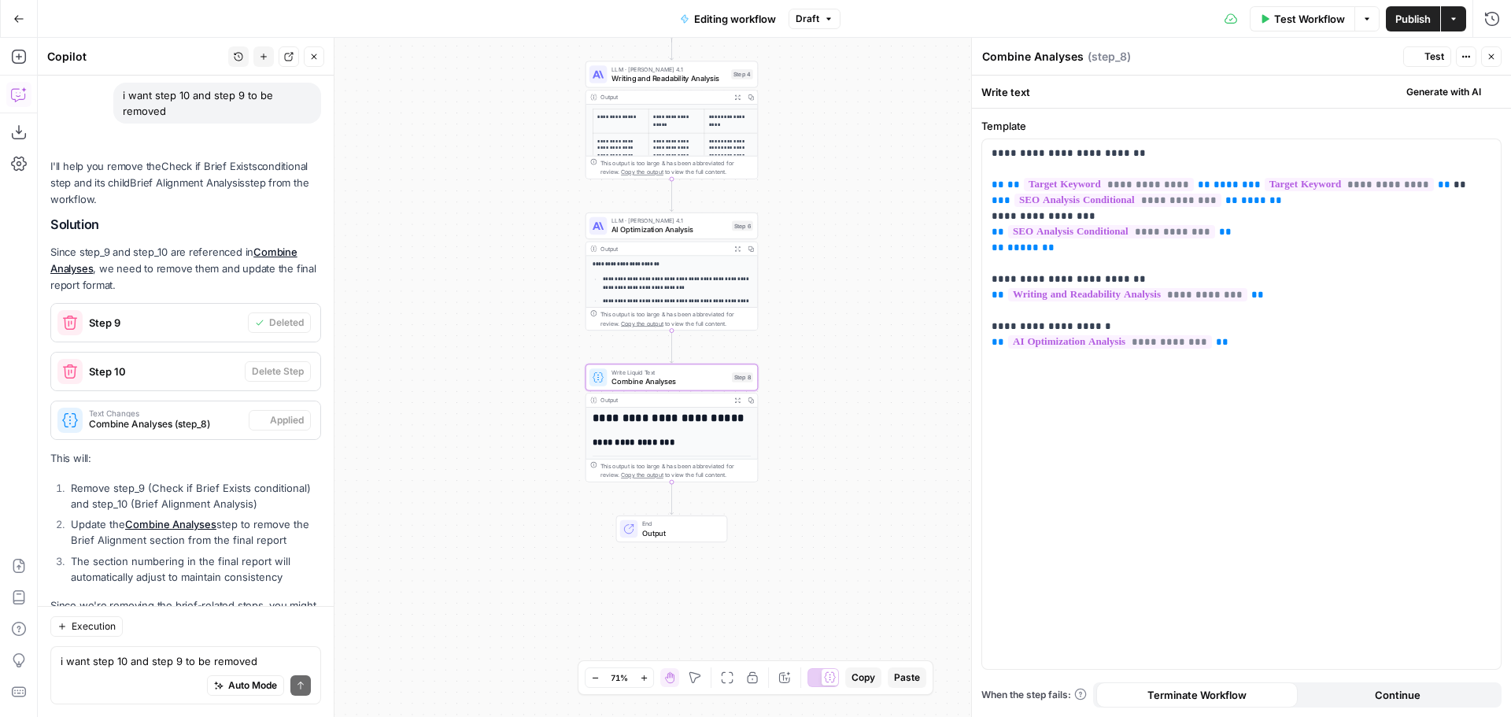
scroll to position [2853, 0]
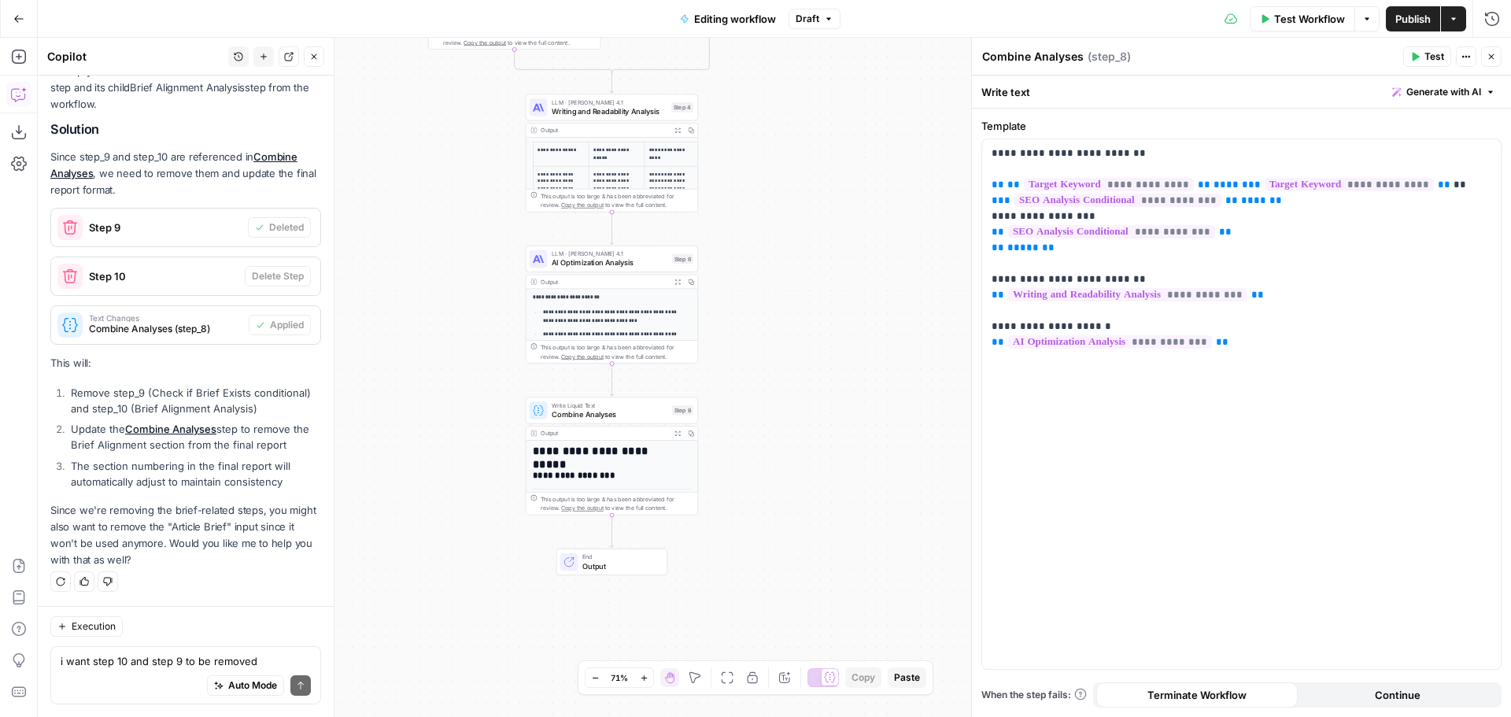
drag, startPoint x: 866, startPoint y: 297, endPoint x: 806, endPoint y: 331, distance: 68.3
click at [806, 331] on div "**********" at bounding box center [774, 377] width 1473 height 679
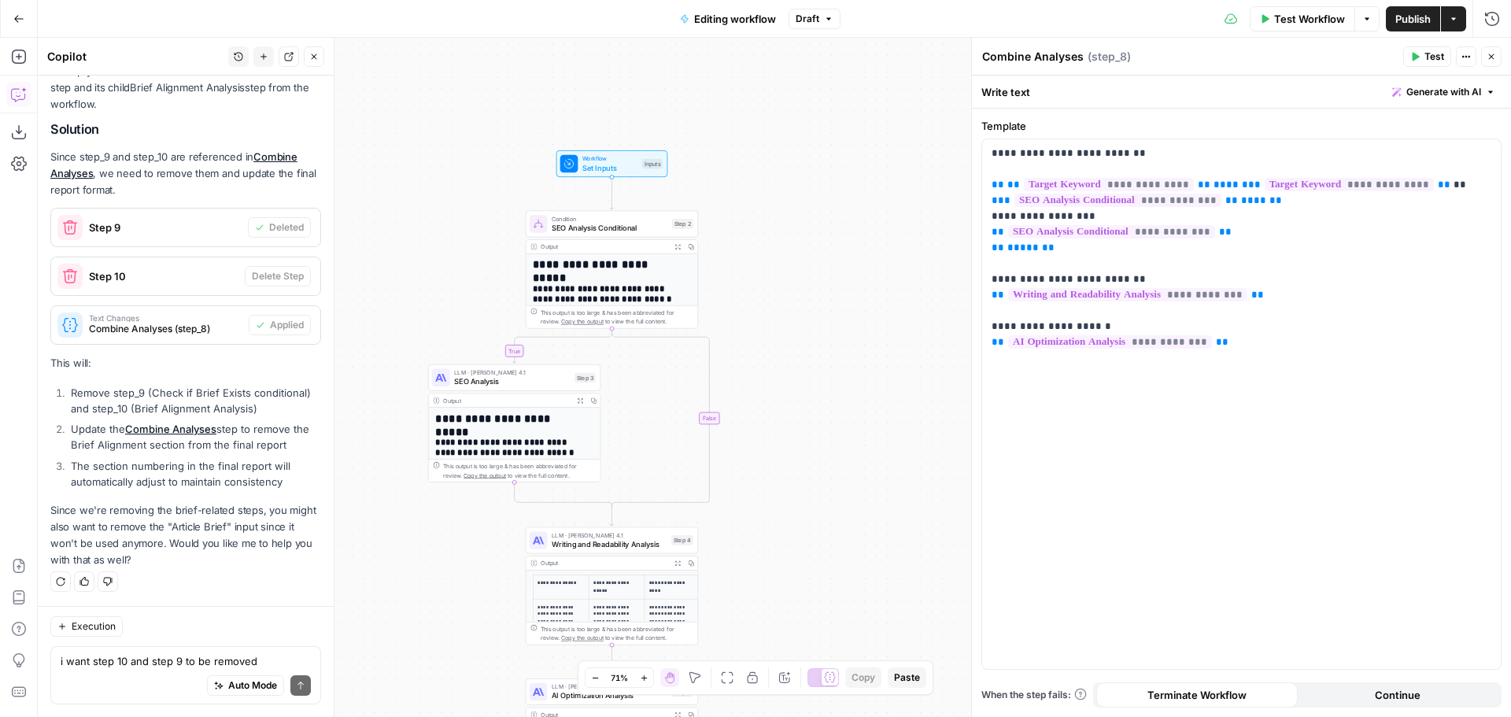
click at [823, 287] on div "**********" at bounding box center [774, 377] width 1473 height 679
click at [1494, 55] on icon "button" at bounding box center [1491, 56] width 9 height 9
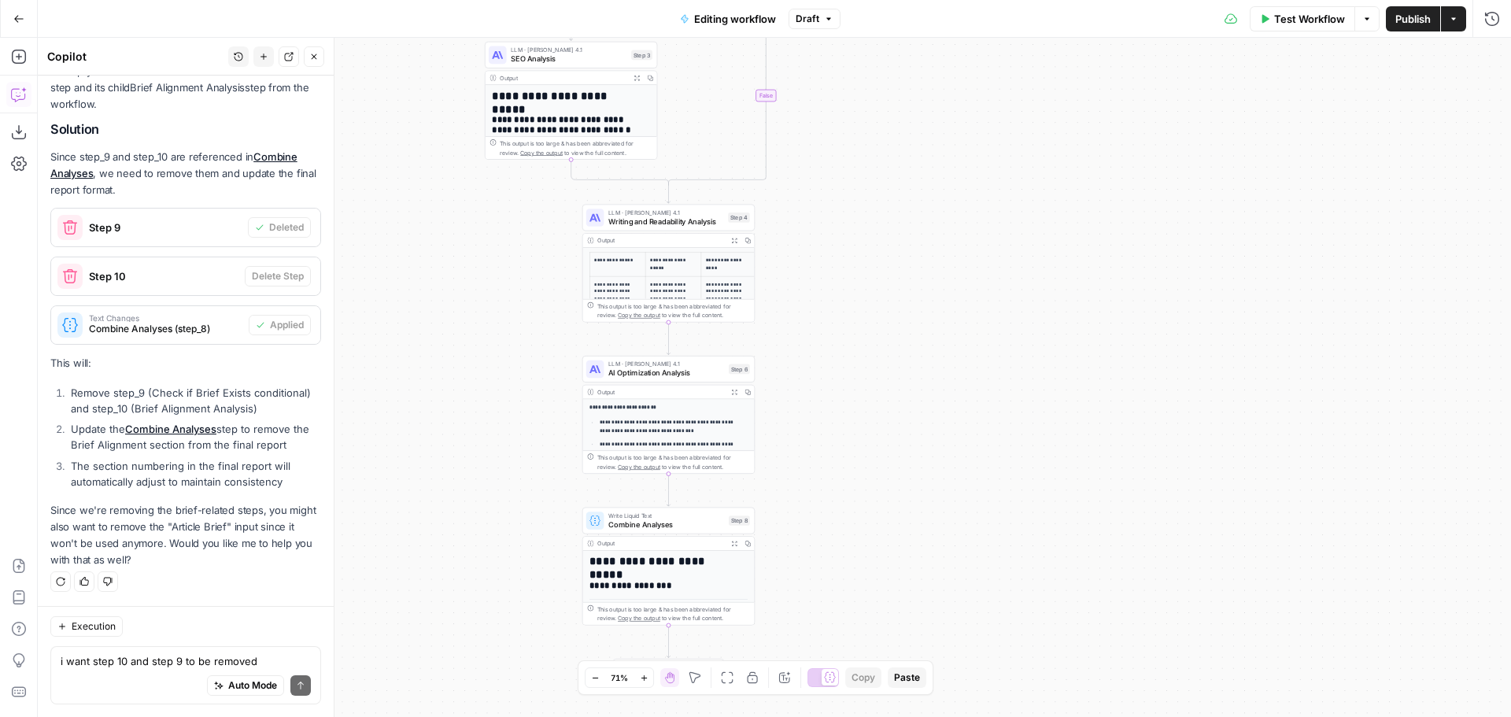
drag, startPoint x: 1277, startPoint y: 206, endPoint x: 999, endPoint y: 349, distance: 312.2
click at [999, 349] on div "**********" at bounding box center [774, 377] width 1473 height 679
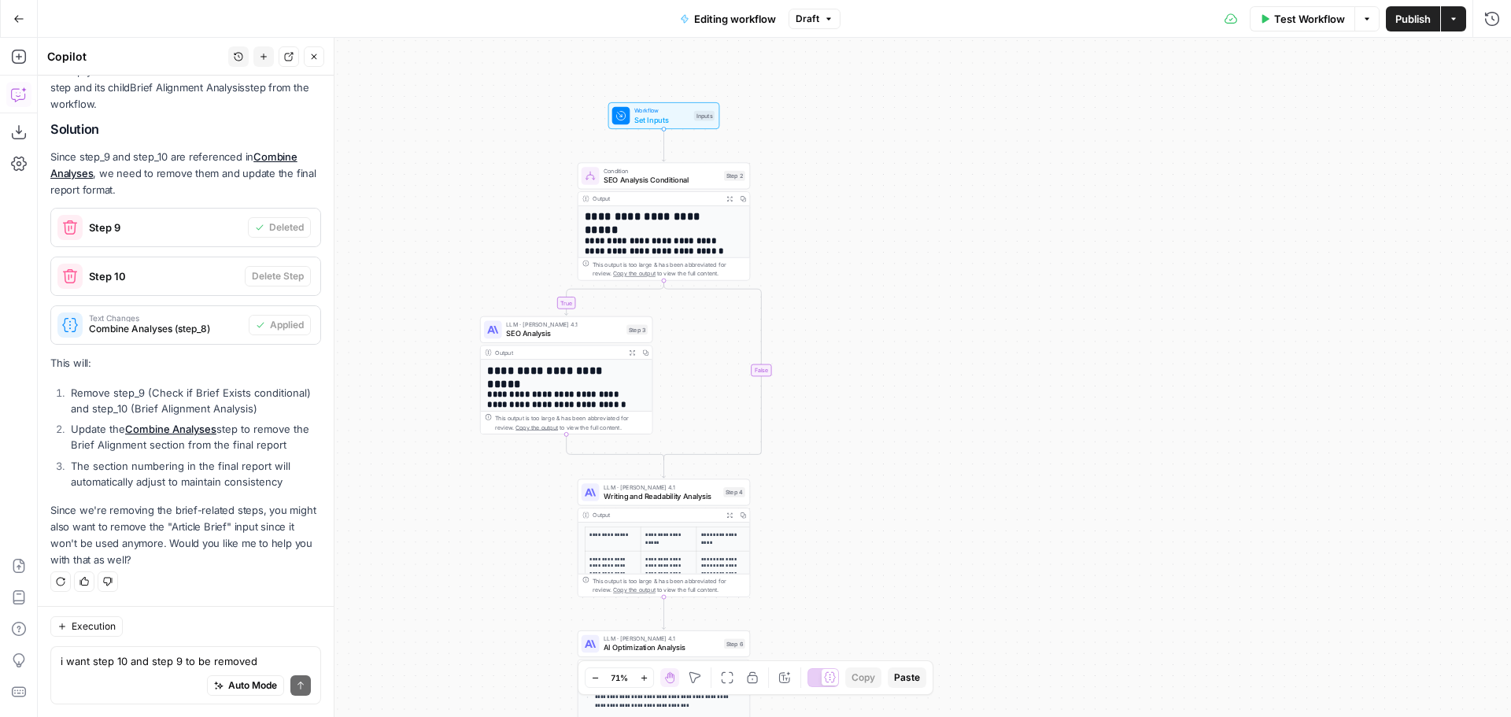
click at [554, 331] on span "SEO Analysis" at bounding box center [564, 333] width 116 height 11
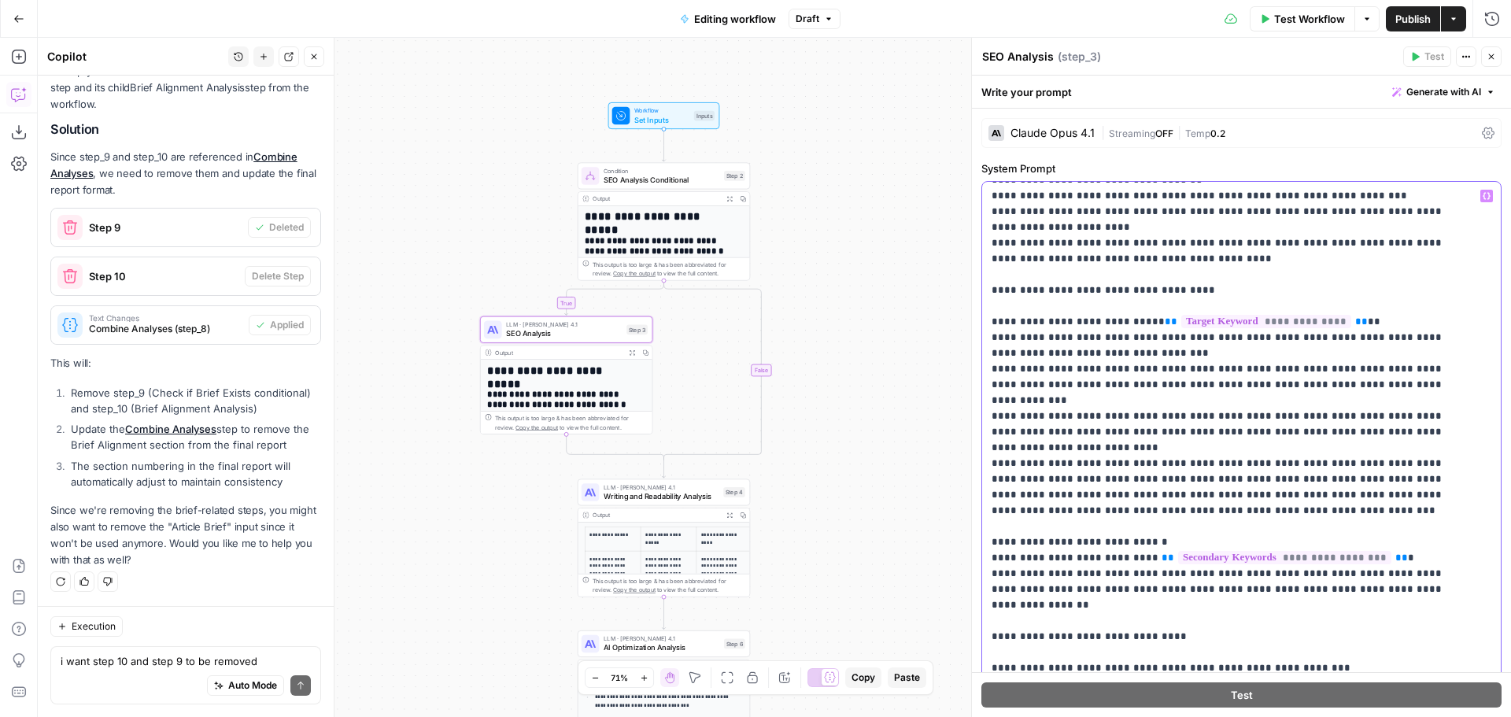
scroll to position [236, 0]
drag, startPoint x: 1170, startPoint y: 482, endPoint x: 988, endPoint y: 437, distance: 187.2
click at [988, 437] on div "**********" at bounding box center [1235, 502] width 507 height 641
drag, startPoint x: 1097, startPoint y: 370, endPoint x: 1361, endPoint y: 381, distance: 263.9
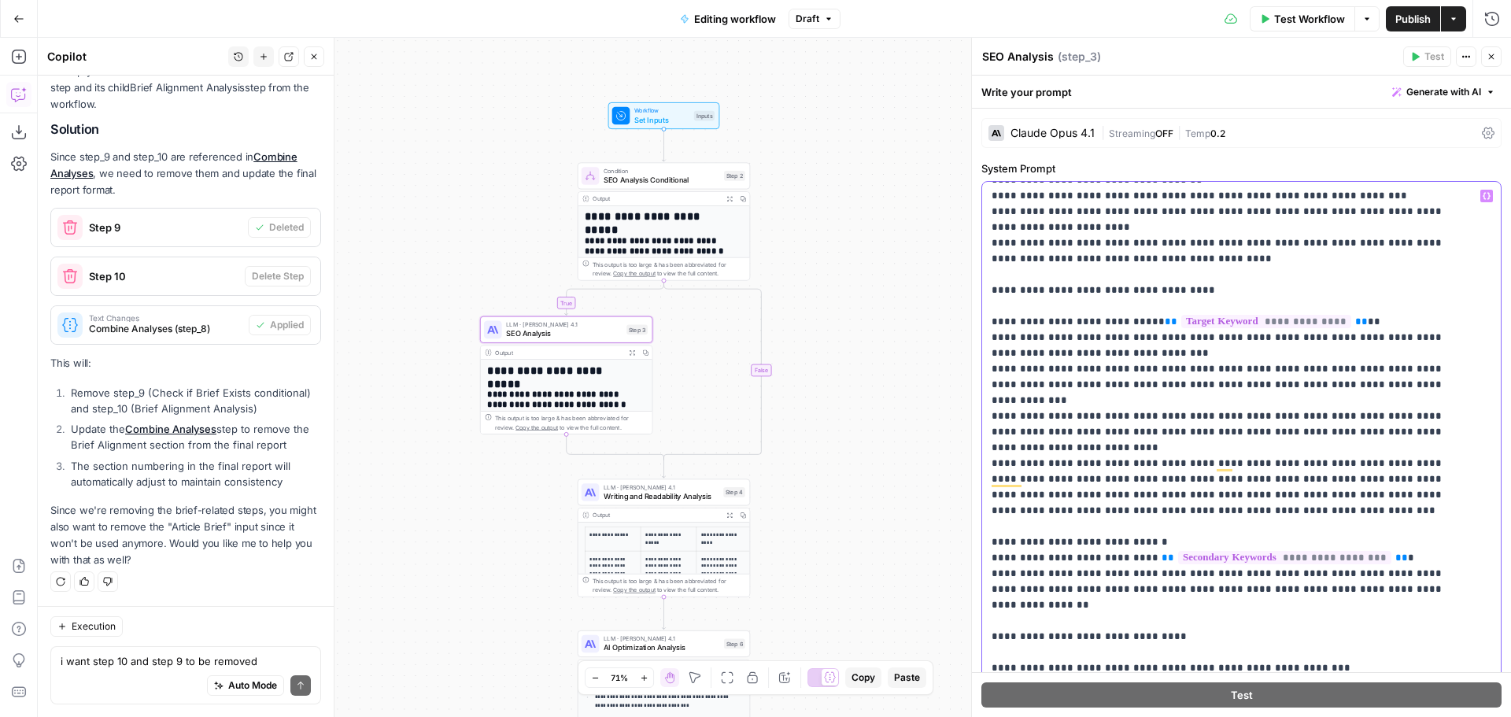
copy p "**********"
drag, startPoint x: 1173, startPoint y: 482, endPoint x: 1121, endPoint y: 438, distance: 67.5
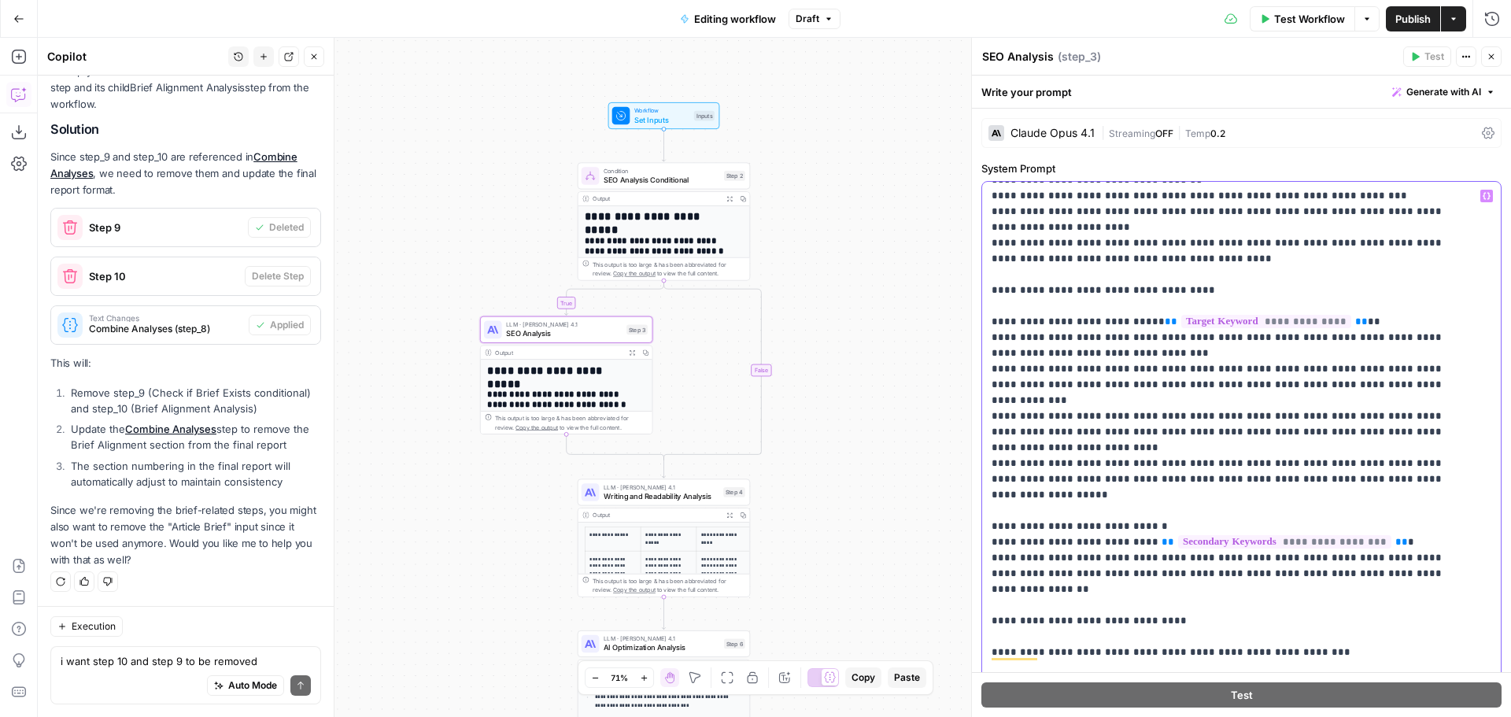
drag, startPoint x: 1321, startPoint y: 434, endPoint x: 1391, endPoint y: 432, distance: 70.1
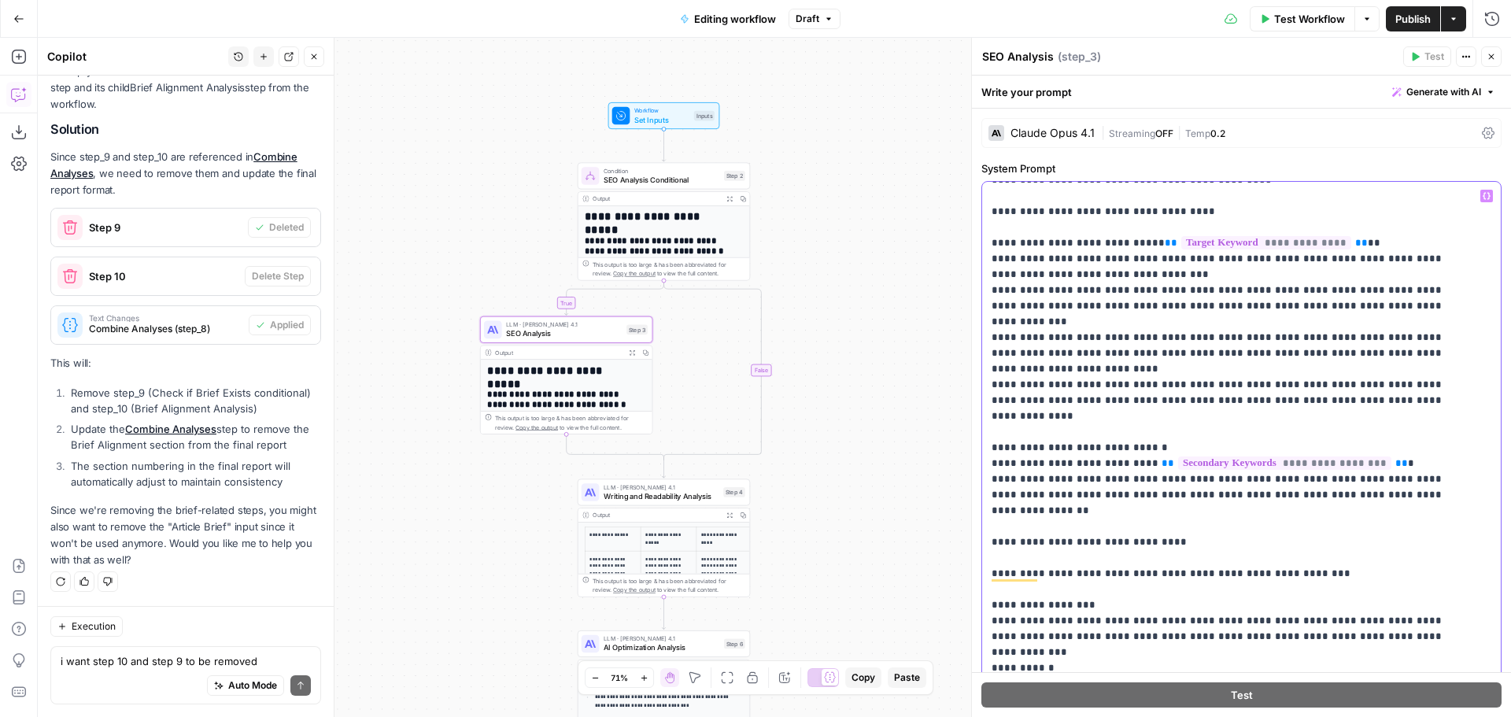
scroll to position [393, 0]
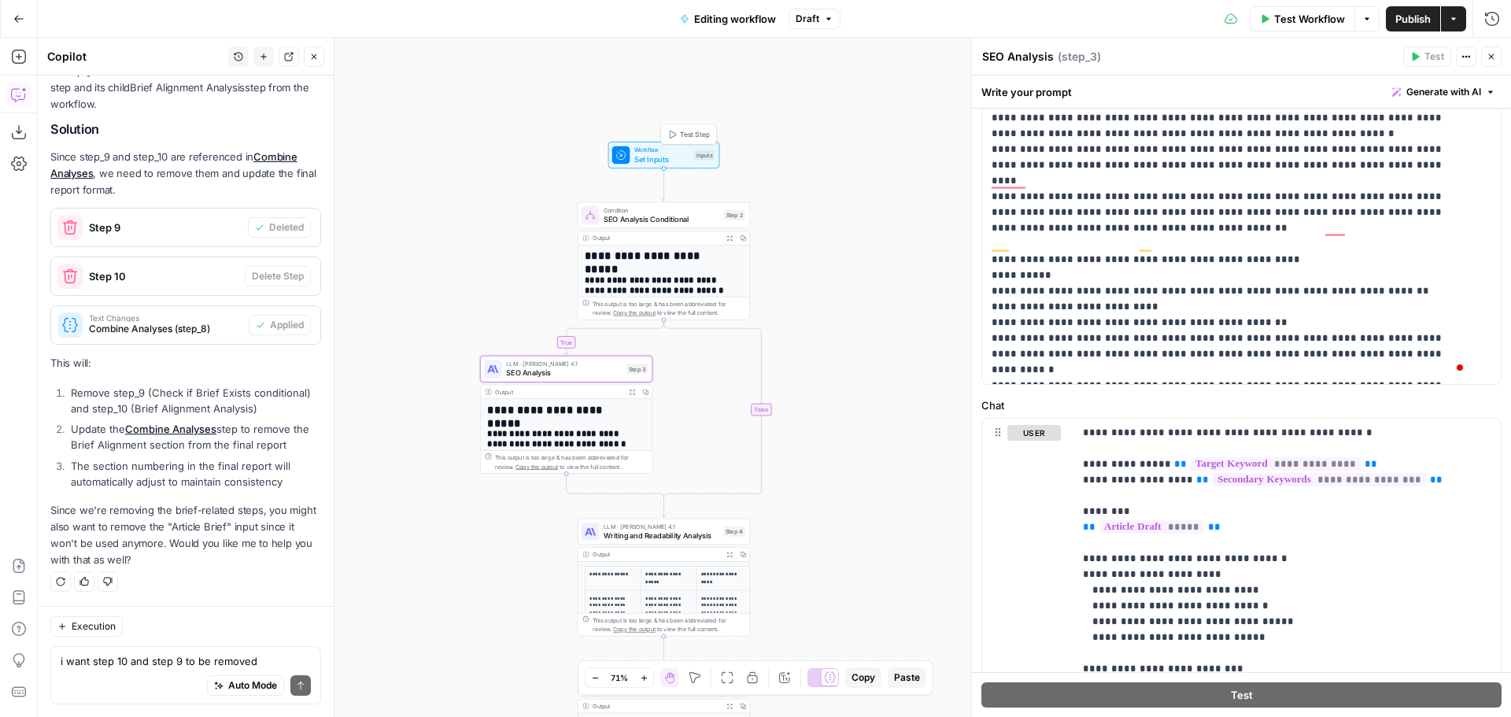
click at [658, 153] on span "Set Inputs" at bounding box center [661, 158] width 55 height 11
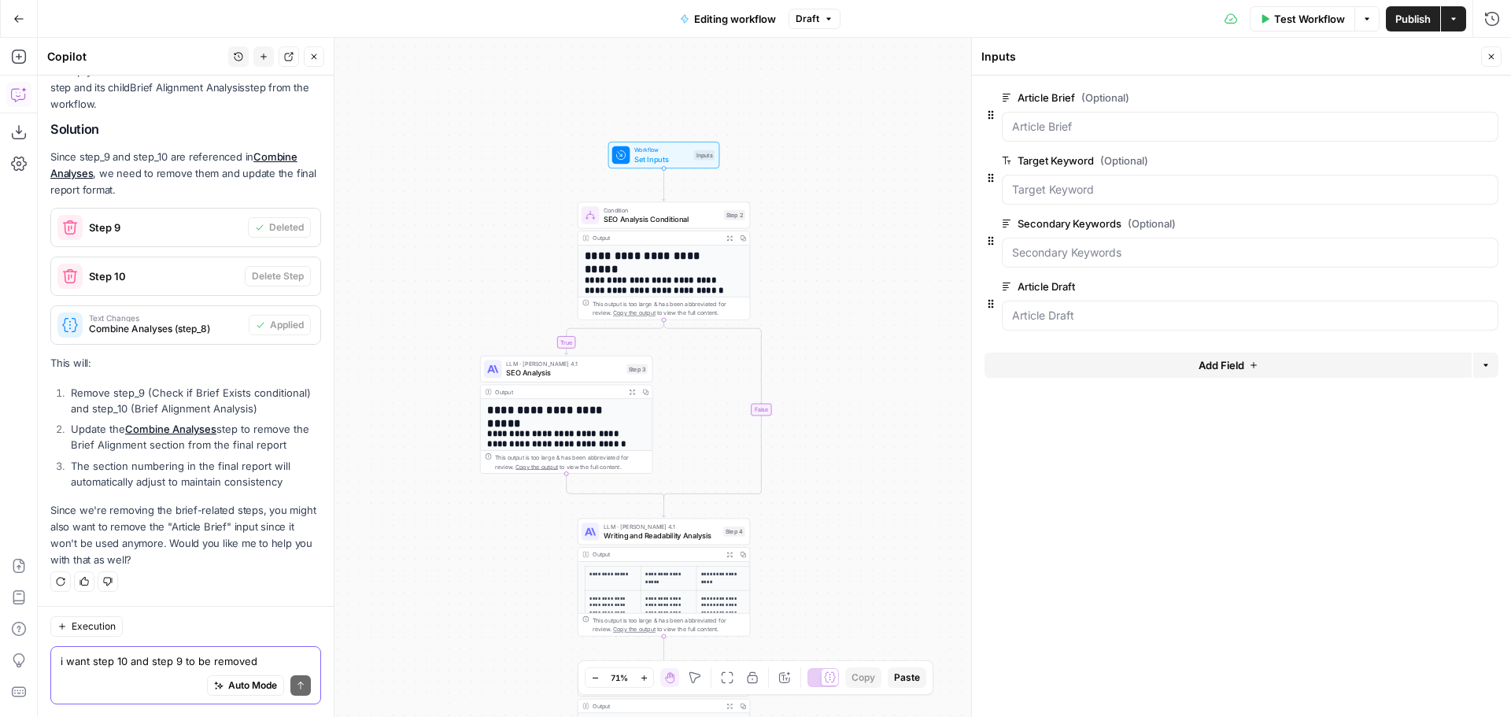
click at [147, 662] on textarea "i want step 10 and step 9 to be removed" at bounding box center [186, 661] width 250 height 16
type textarea "is any step using article brief as the input?"
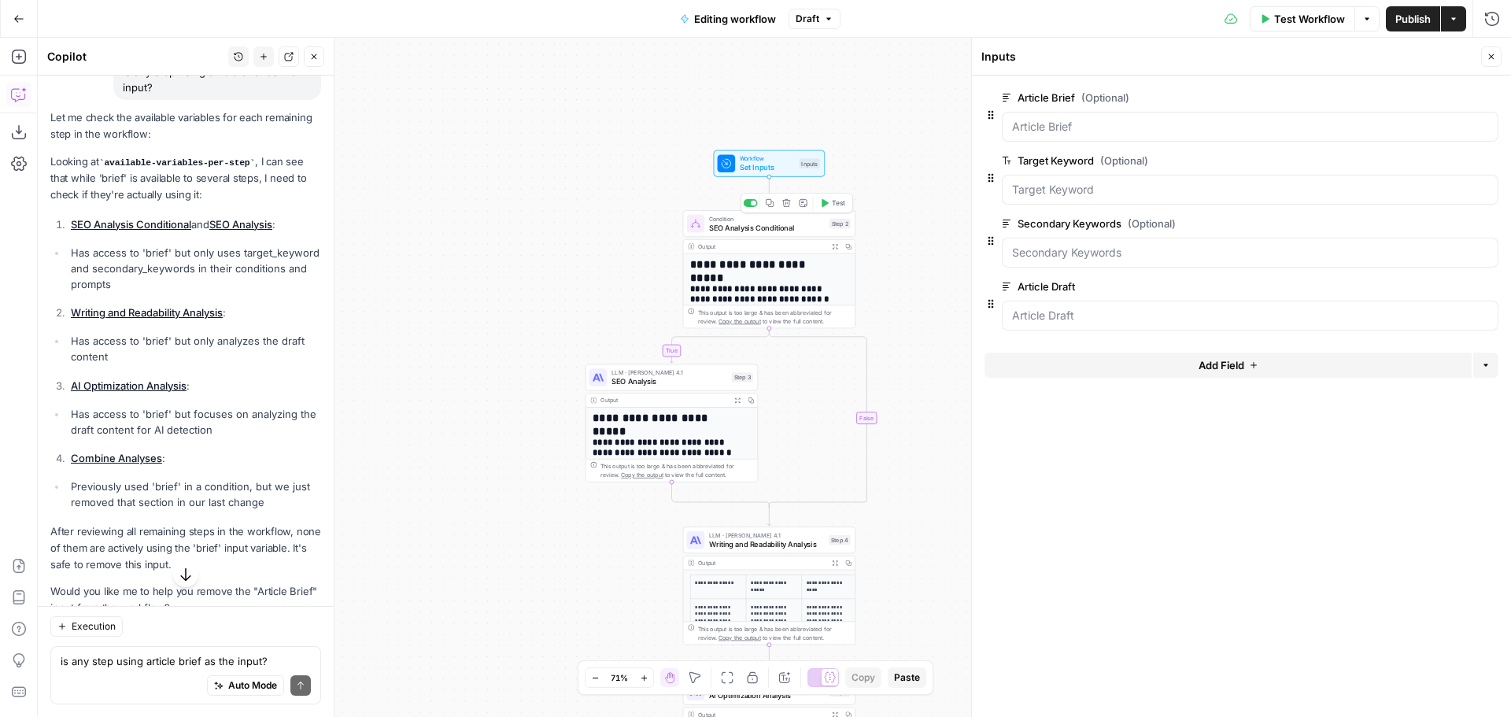
click at [750, 227] on span "SEO Analysis Conditional" at bounding box center [767, 227] width 116 height 11
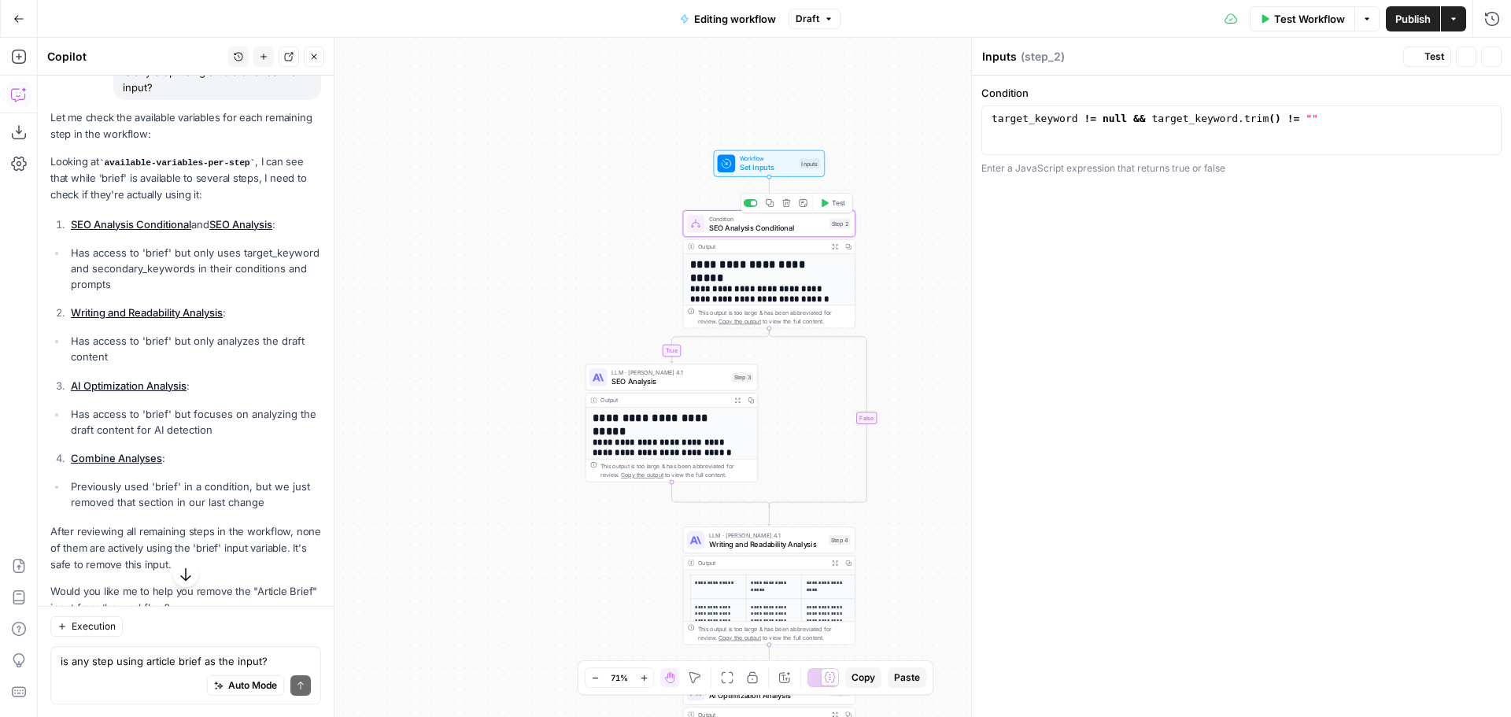
type textarea "SEO Analysis Conditional"
click at [671, 372] on span "LLM · Claude Opus 4.1" at bounding box center [669, 372] width 116 height 9
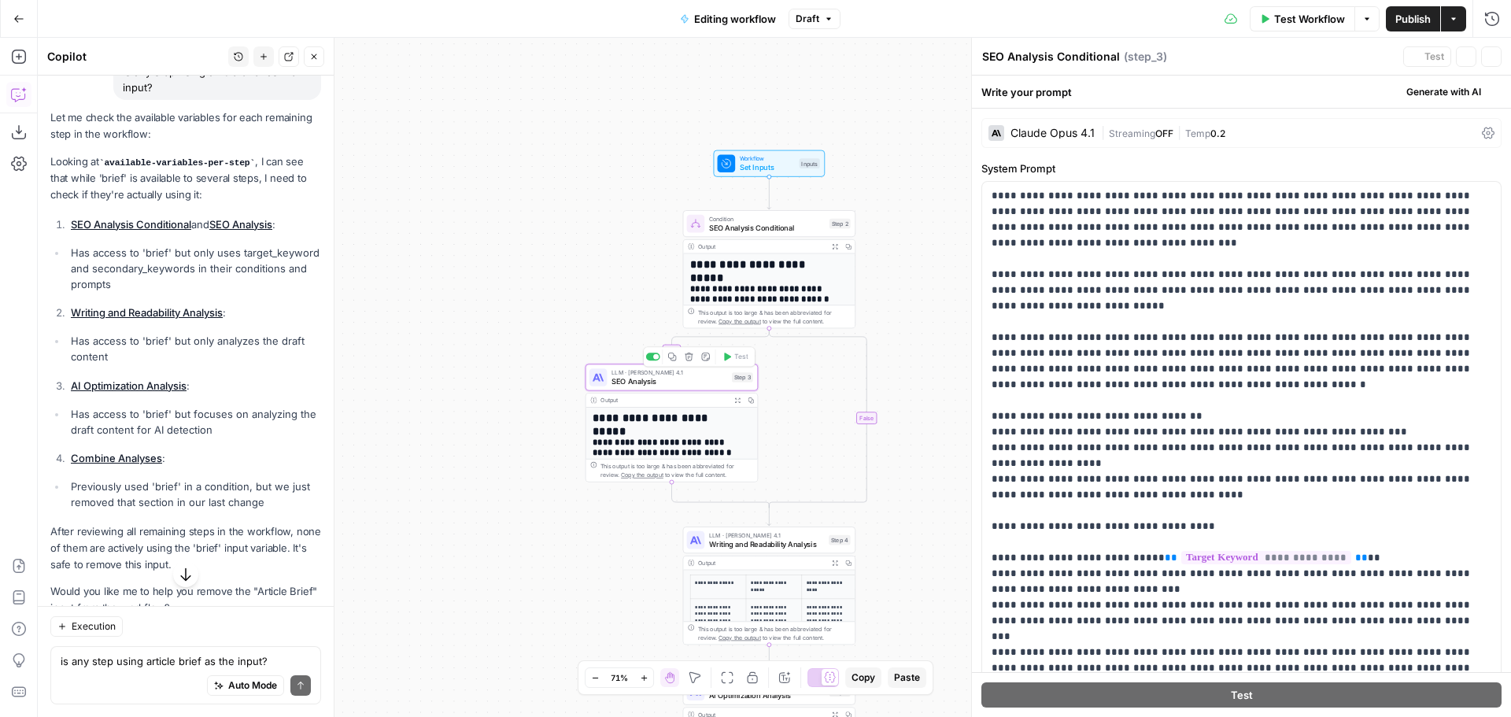
type textarea "SEO Analysis"
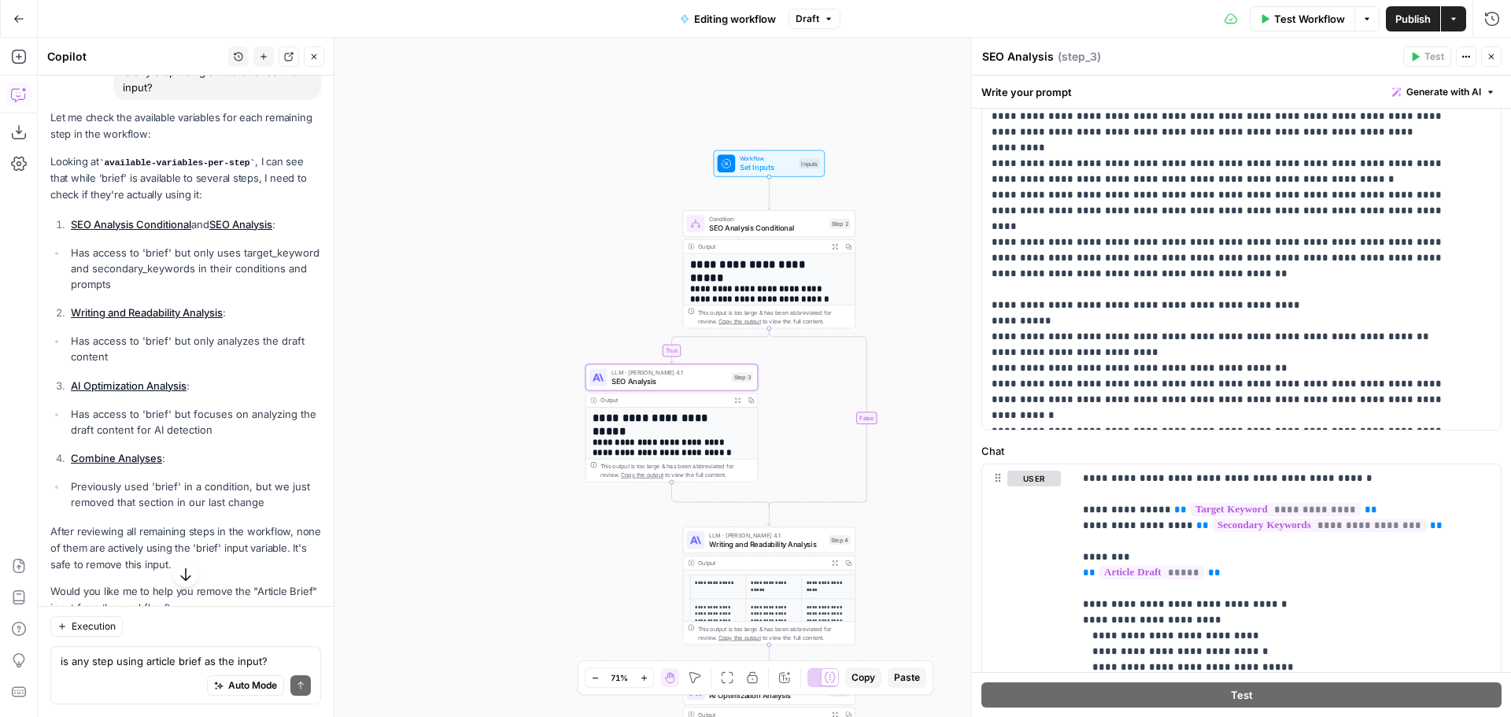
scroll to position [597, 0]
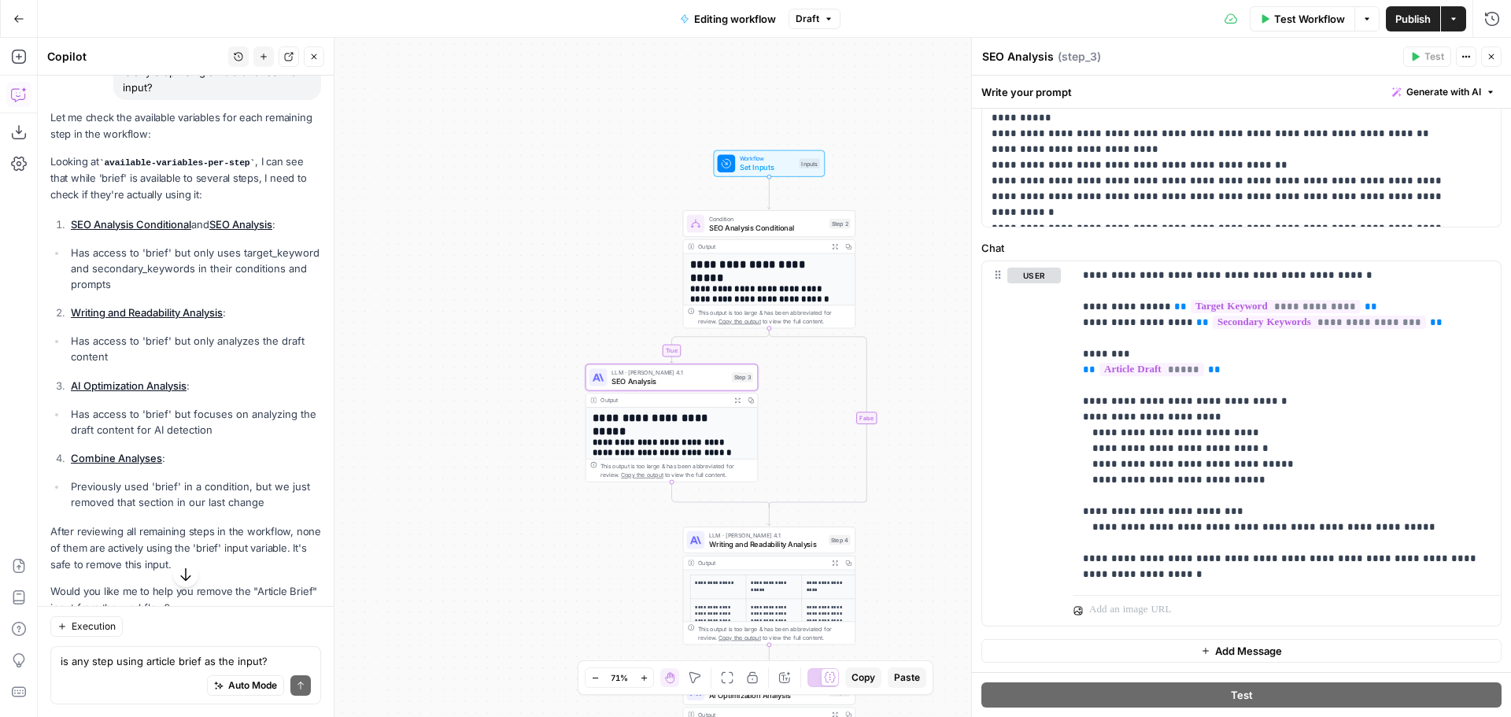
click at [200, 648] on div "is any step using article brief as the input? Write your question here Auto Mod…" at bounding box center [185, 675] width 271 height 58
click at [762, 164] on span "Set Inputs" at bounding box center [767, 167] width 55 height 11
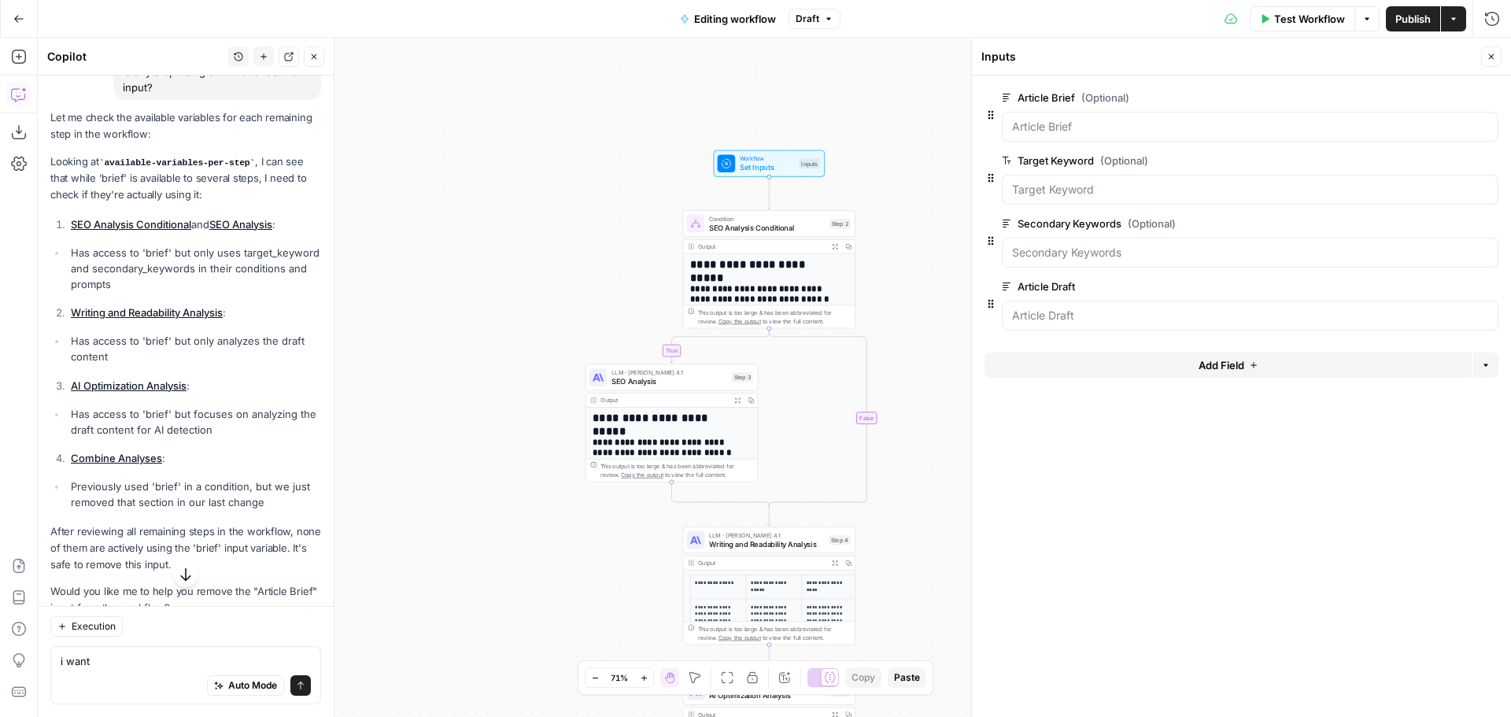
click at [159, 652] on div "i want i want Auto Mode Send" at bounding box center [185, 675] width 271 height 58
type textarea "i want any use of "Article Brief" input to be removed from the workflow"
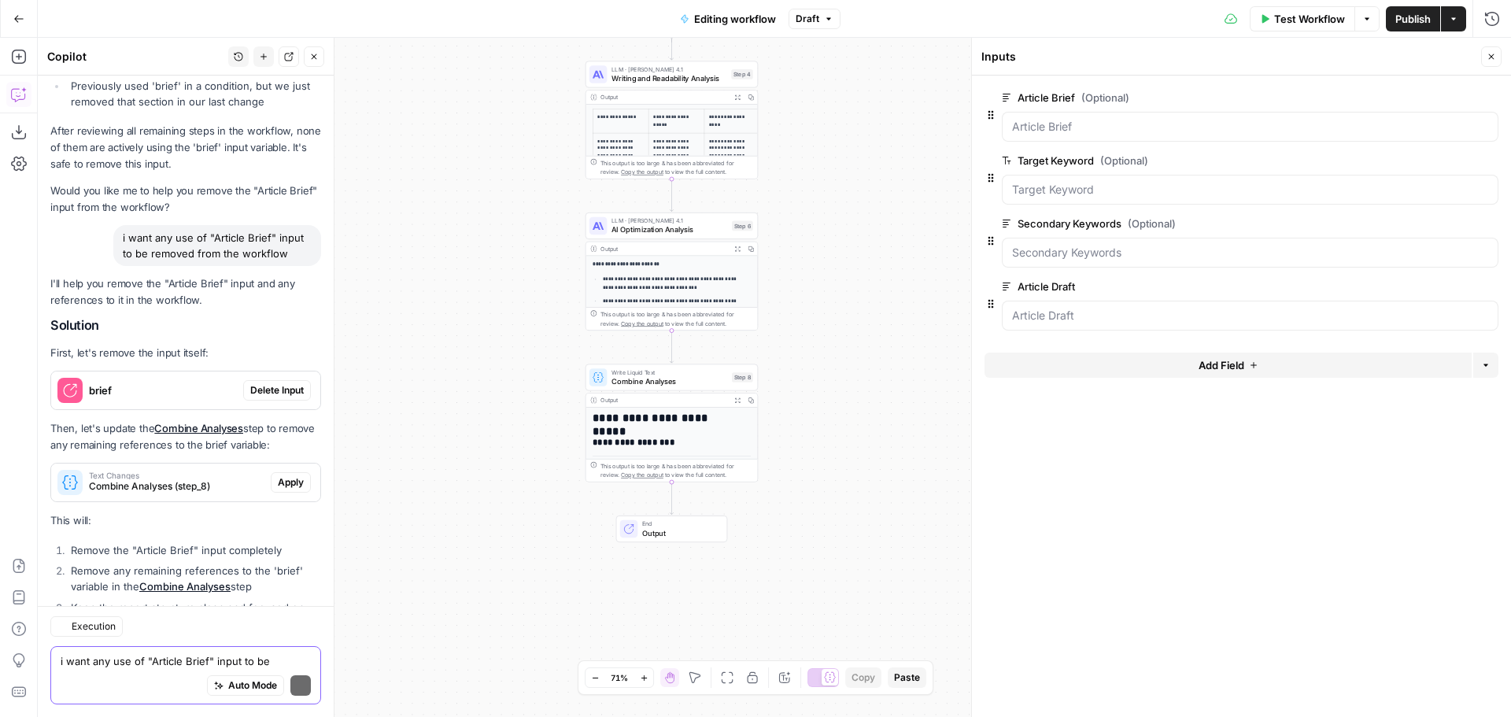
scroll to position [3913, 0]
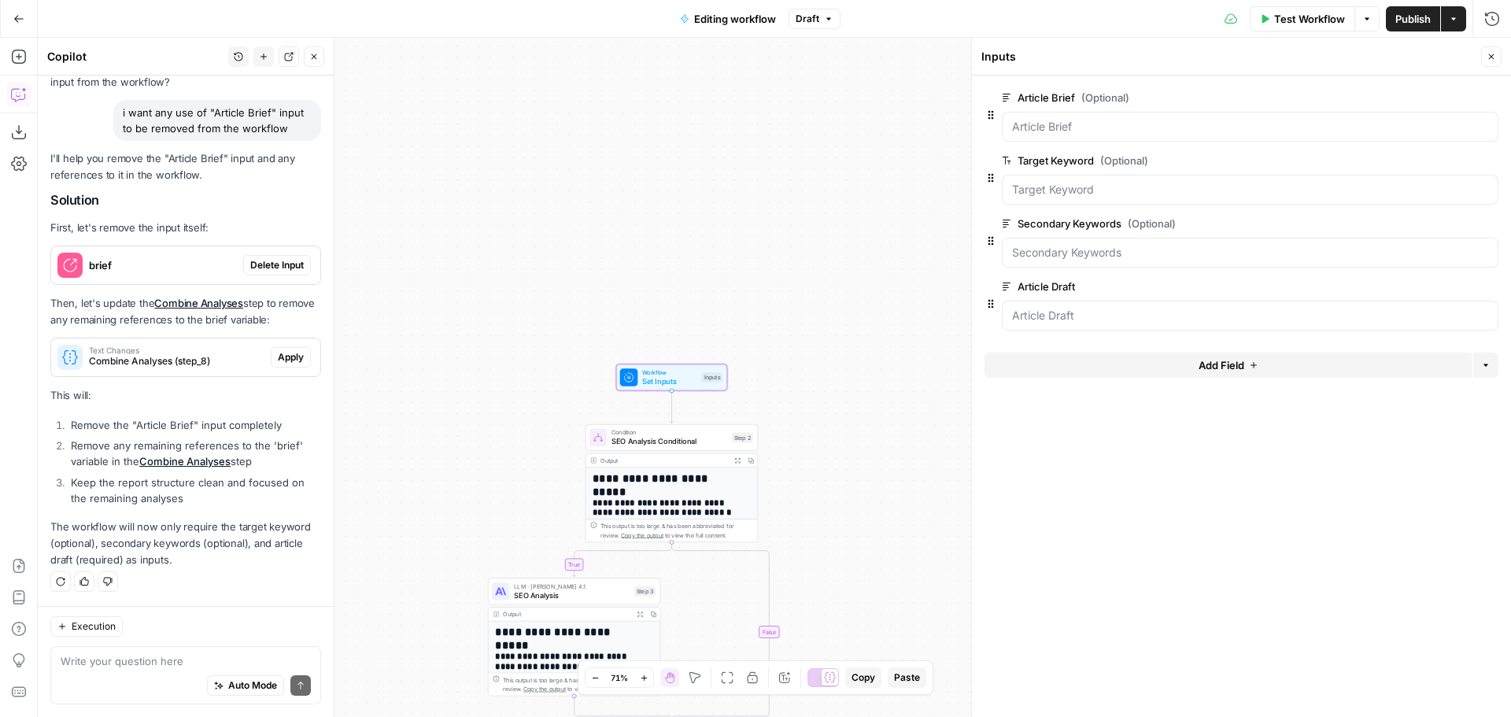
click at [264, 261] on span "Delete Input" at bounding box center [277, 265] width 54 height 14
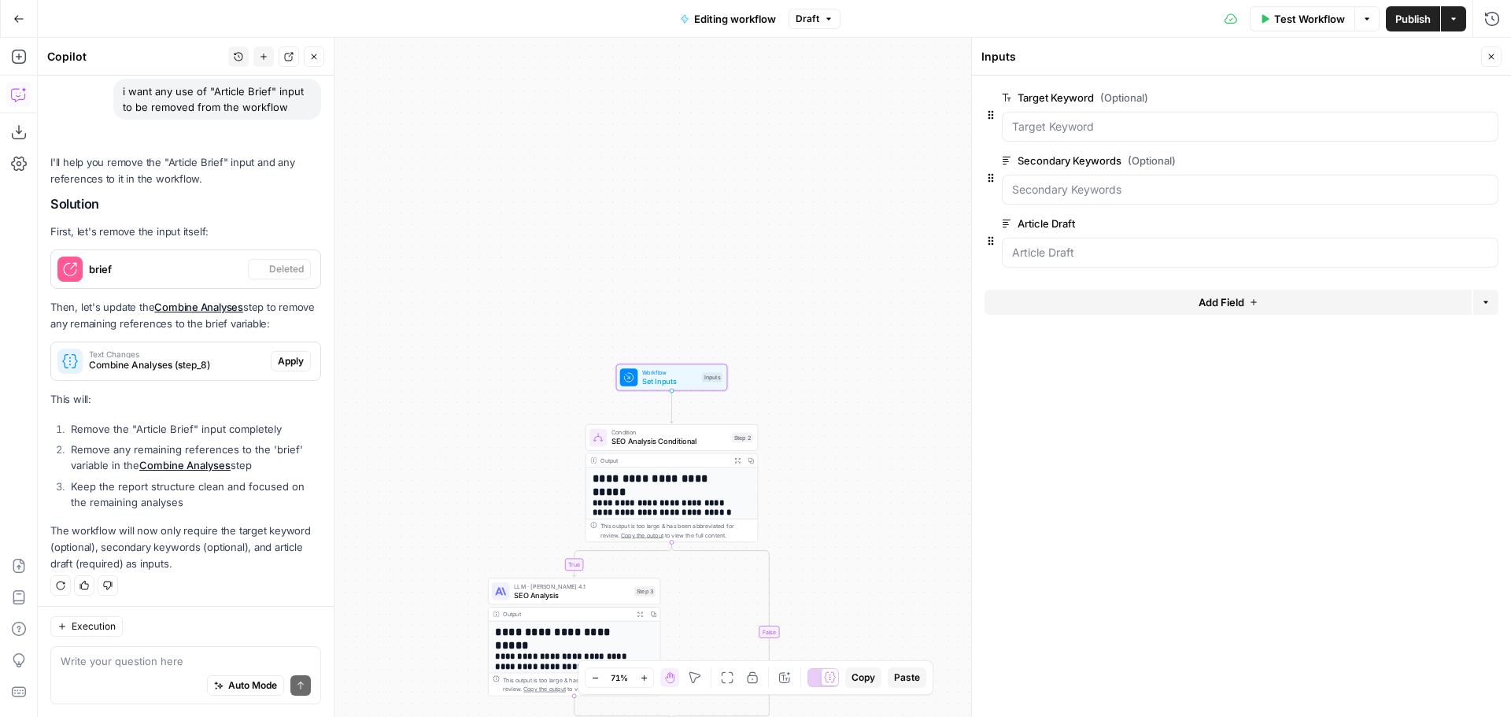
scroll to position [3963, 0]
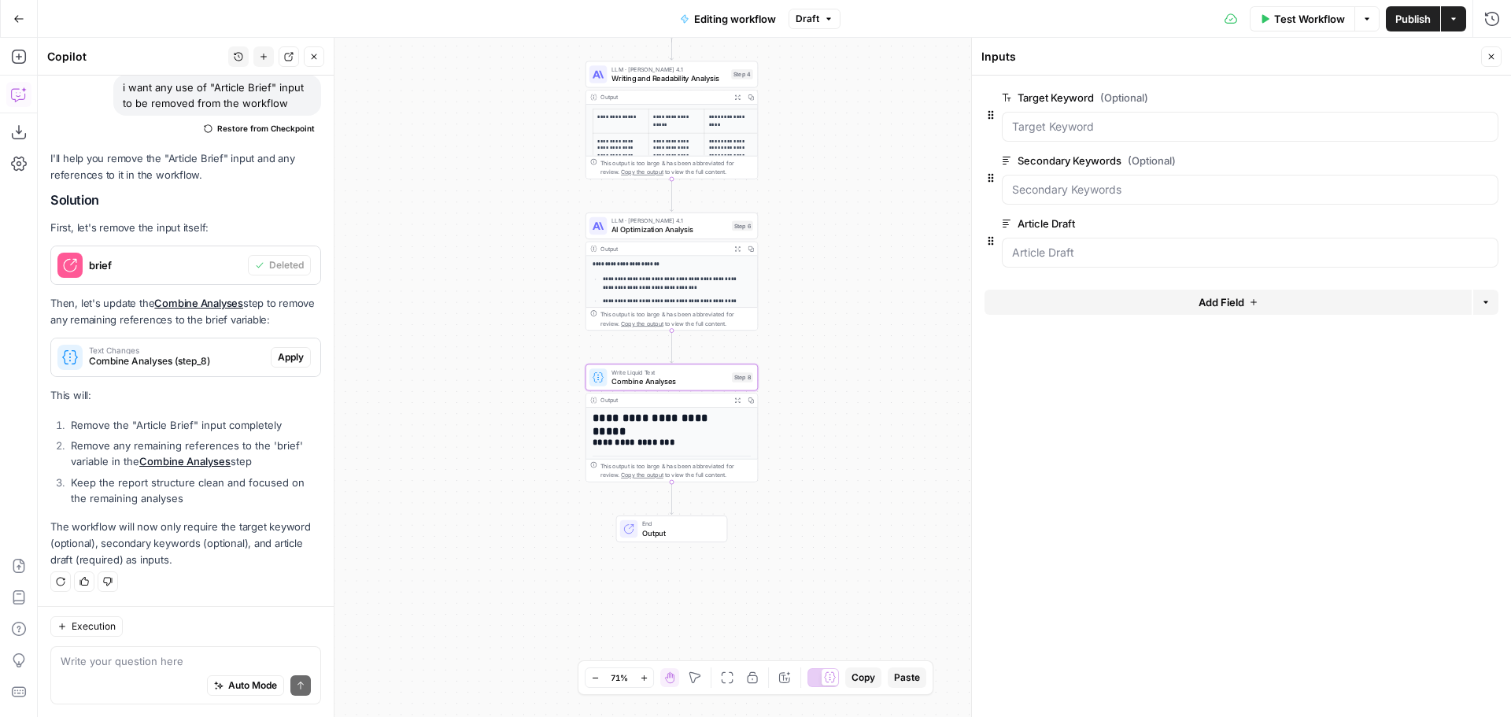
click at [201, 358] on span "Combine Analyses (step_8)" at bounding box center [176, 361] width 175 height 14
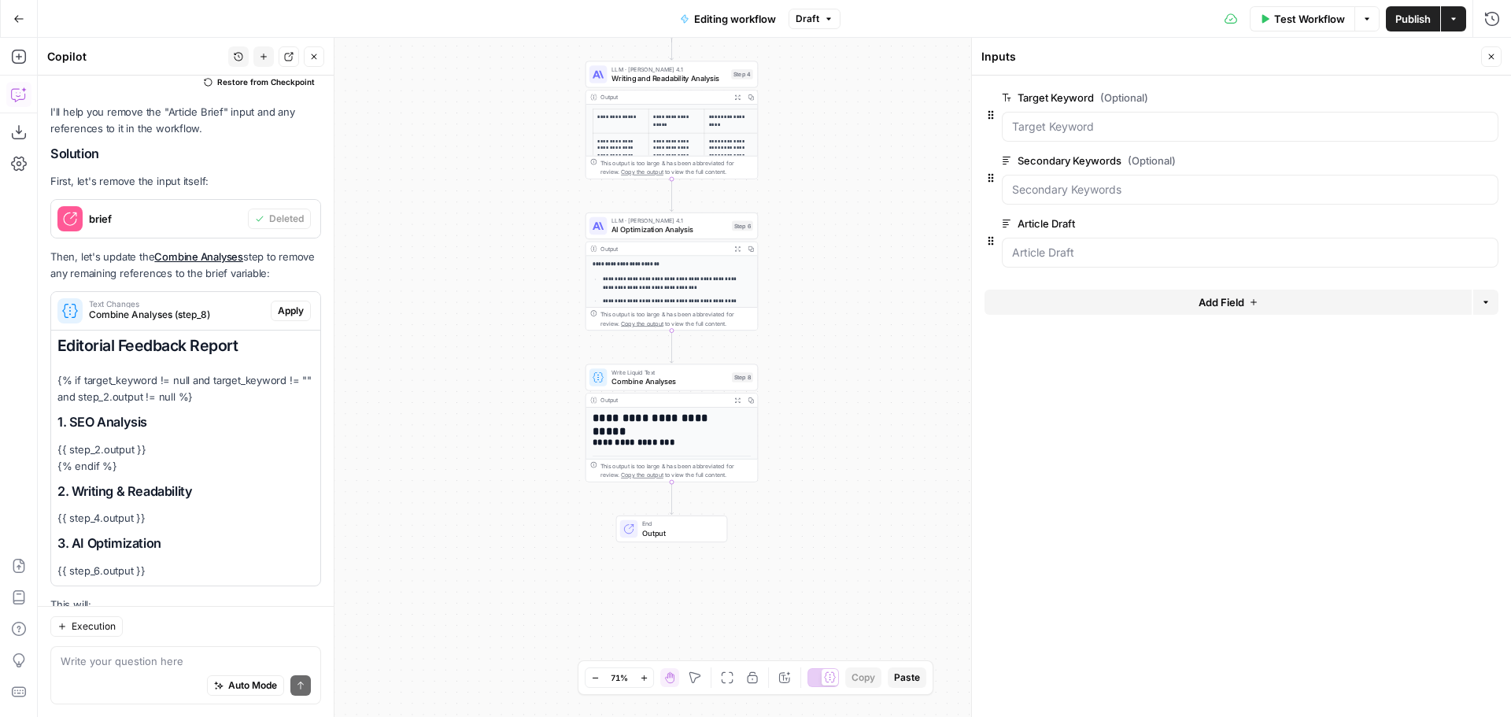
scroll to position [4219, 0]
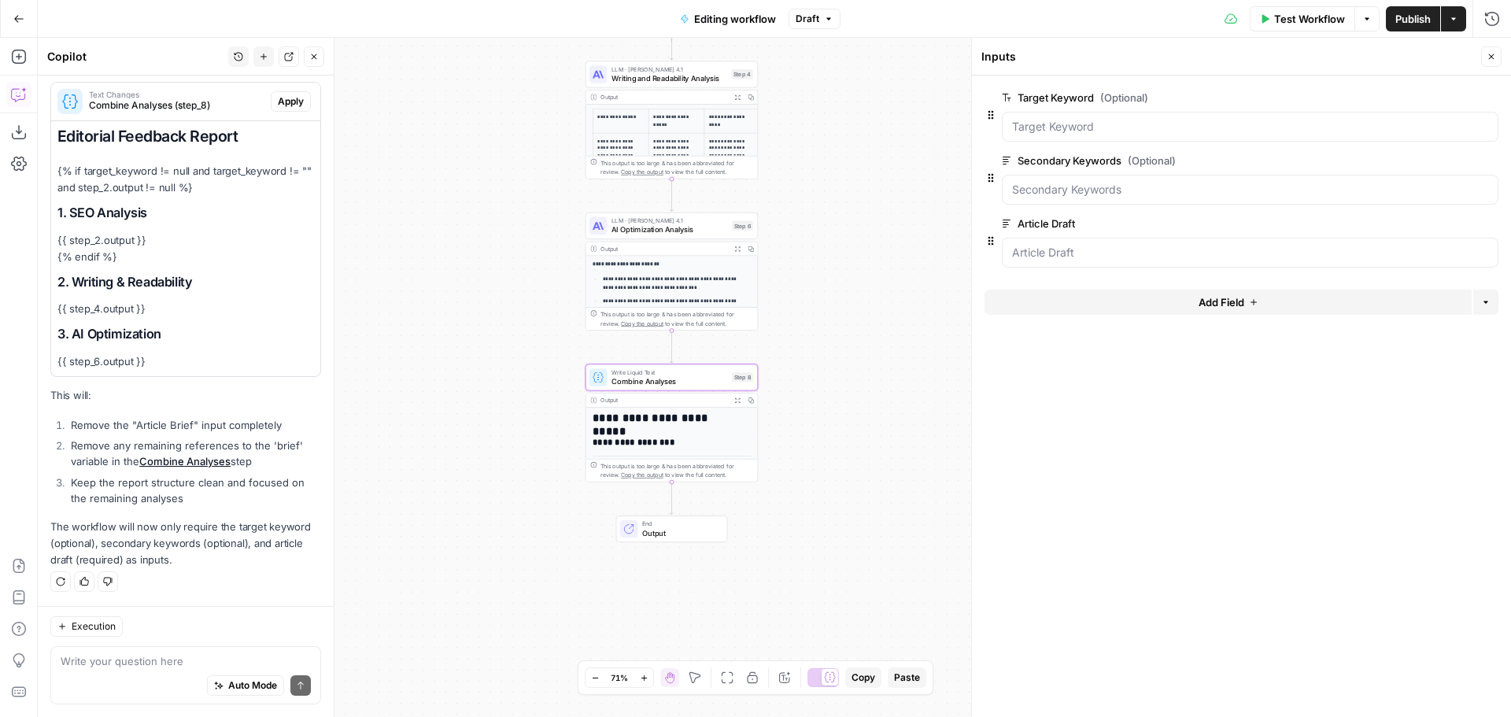
click at [150, 105] on span "Combine Analyses (step_8)" at bounding box center [176, 105] width 175 height 14
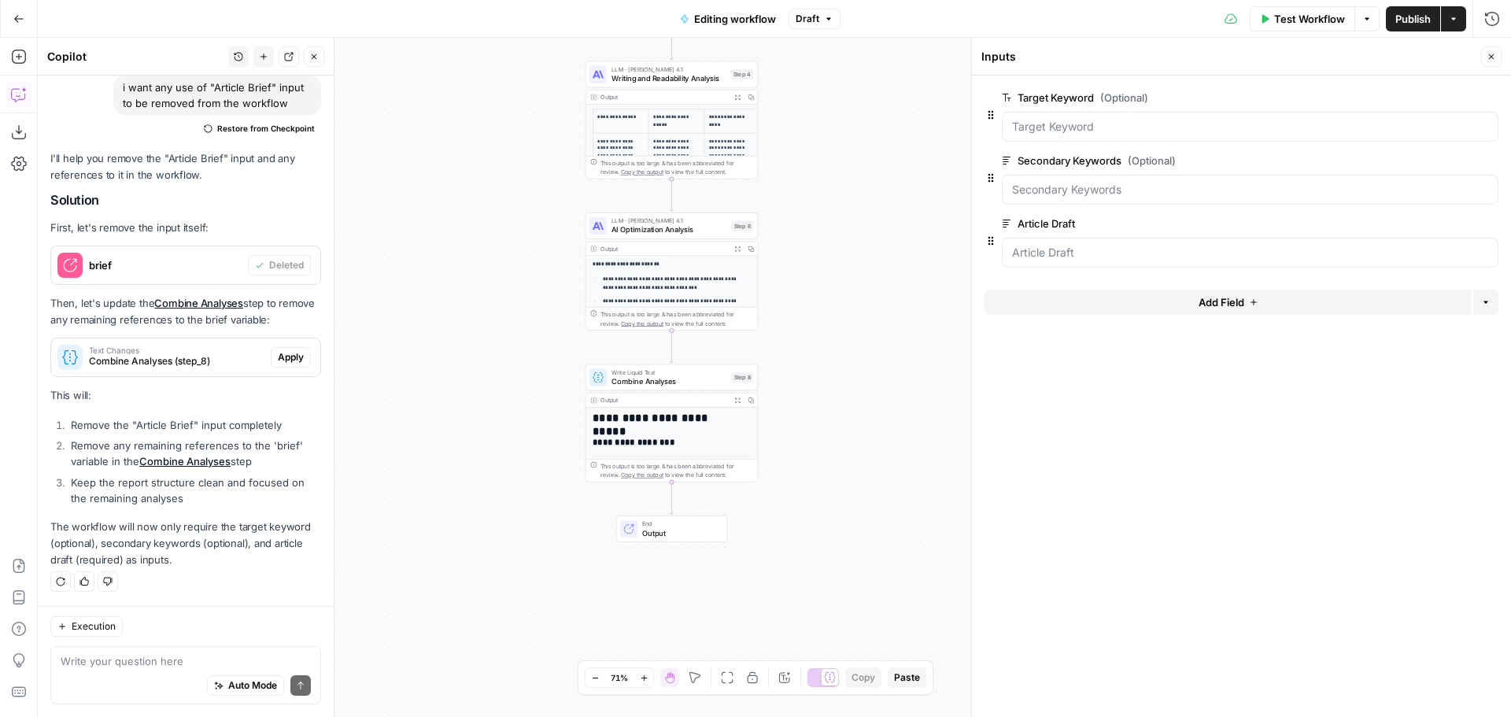
scroll to position [3963, 0]
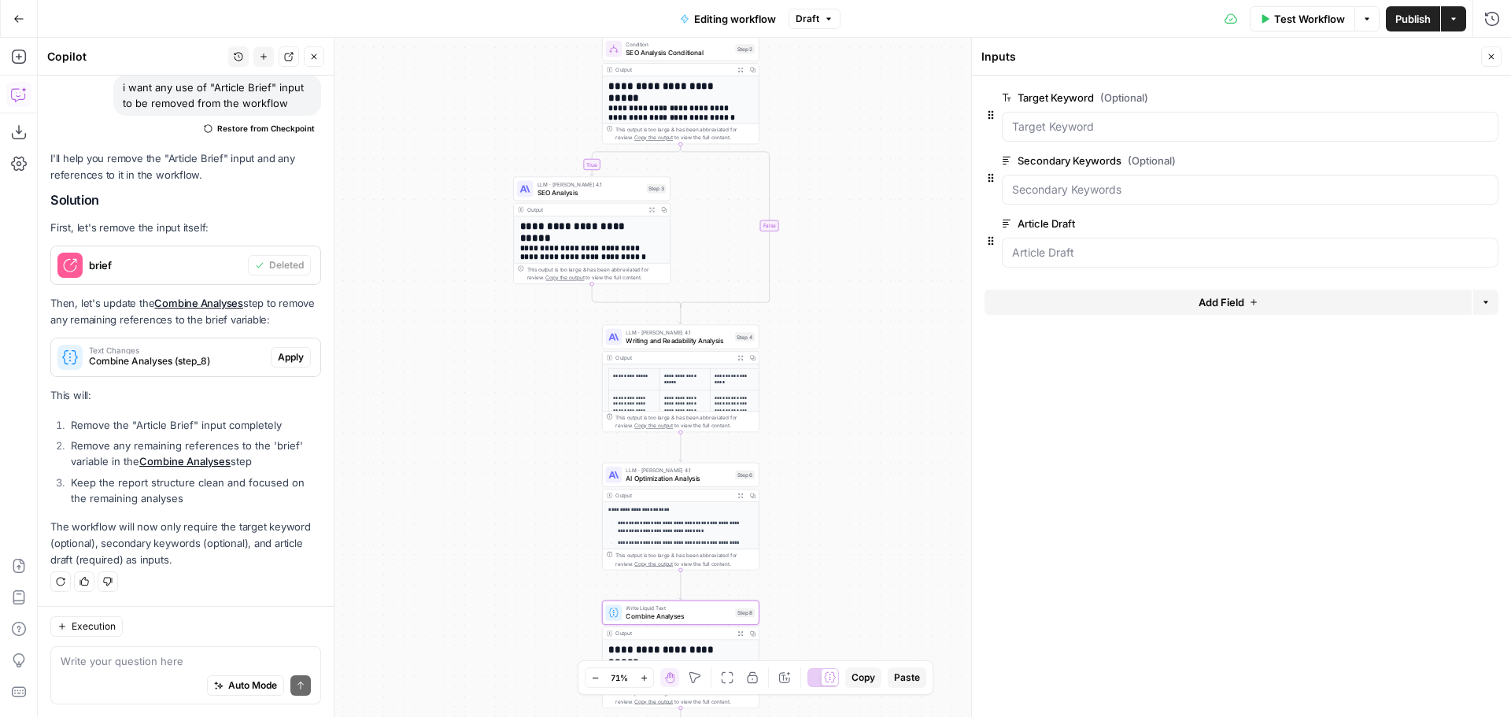
click at [168, 365] on span "Combine Analyses (step_8)" at bounding box center [176, 361] width 175 height 14
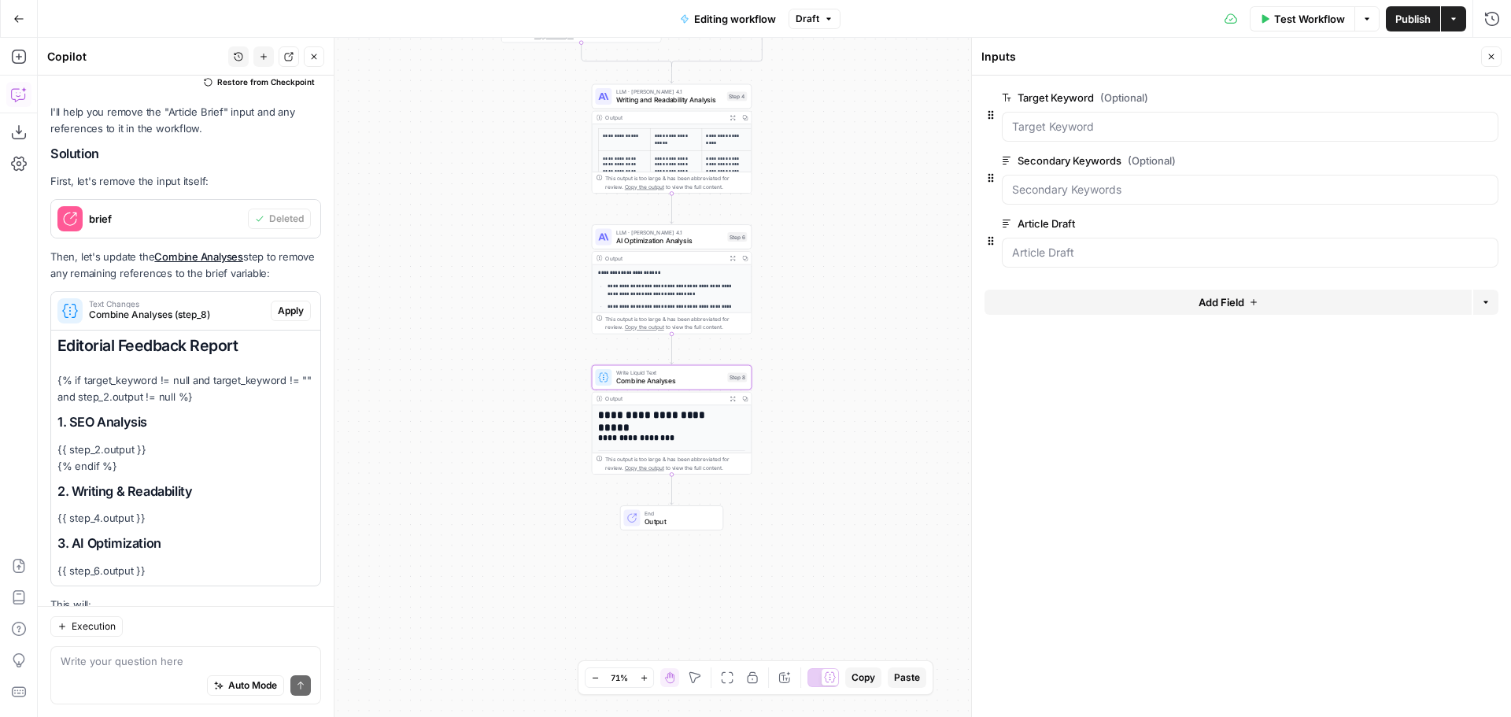
scroll to position [4219, 0]
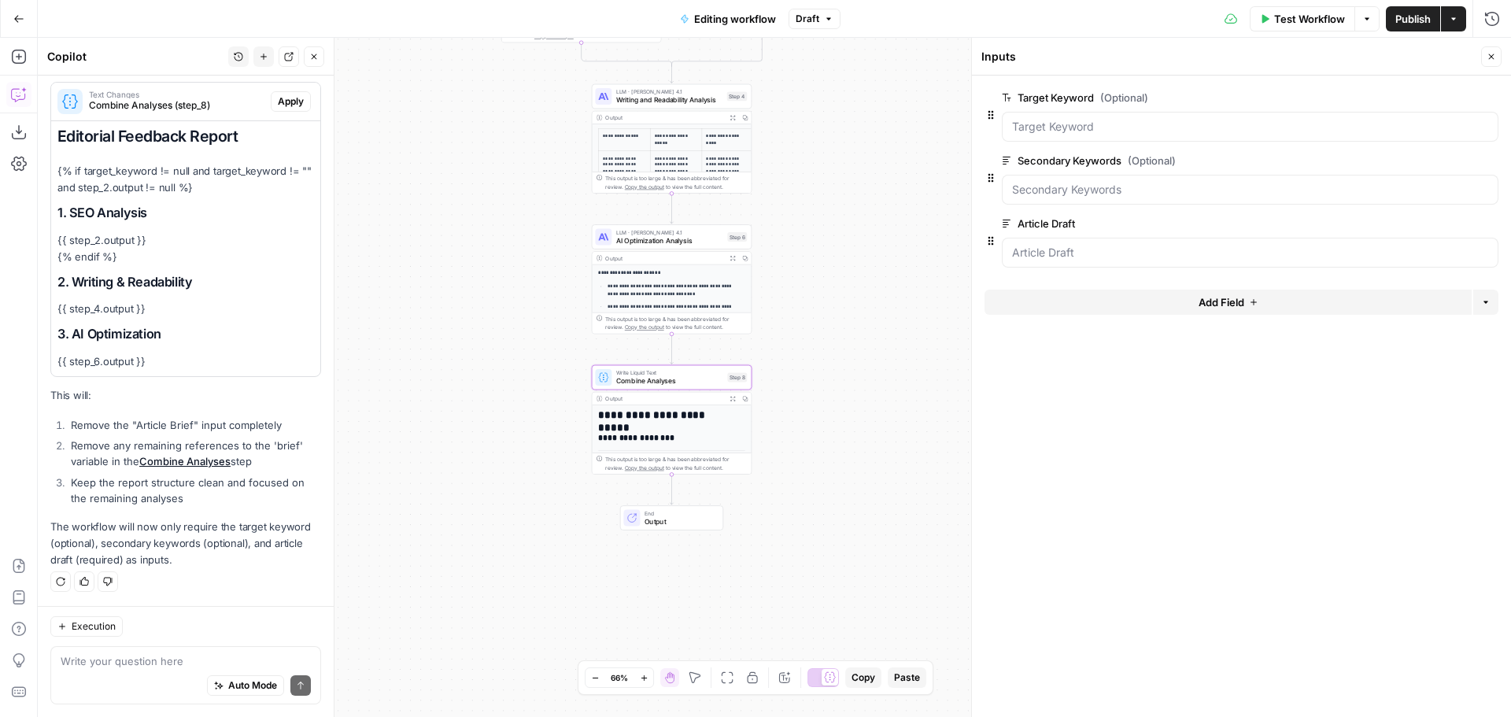
click at [284, 94] on span "Apply" at bounding box center [291, 101] width 26 height 14
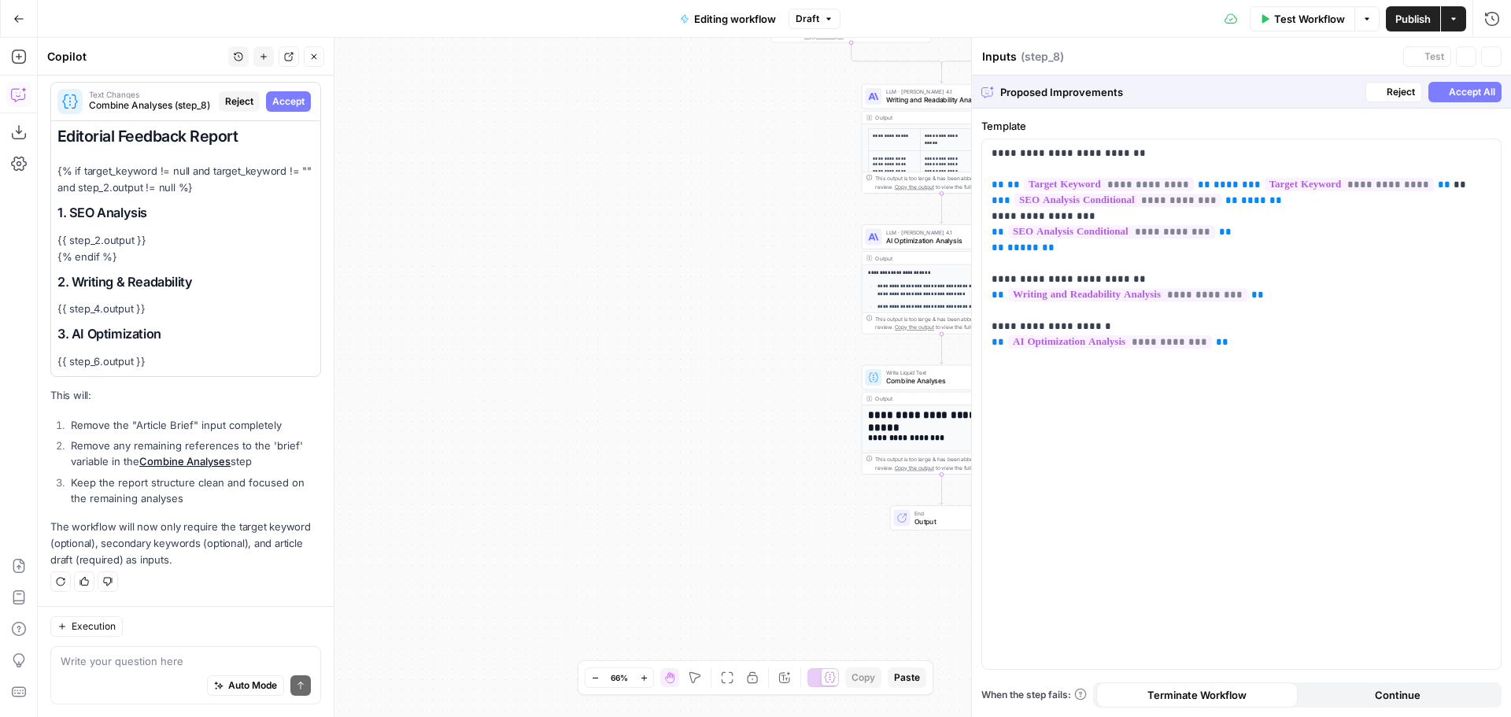
type textarea "Combine Analyses"
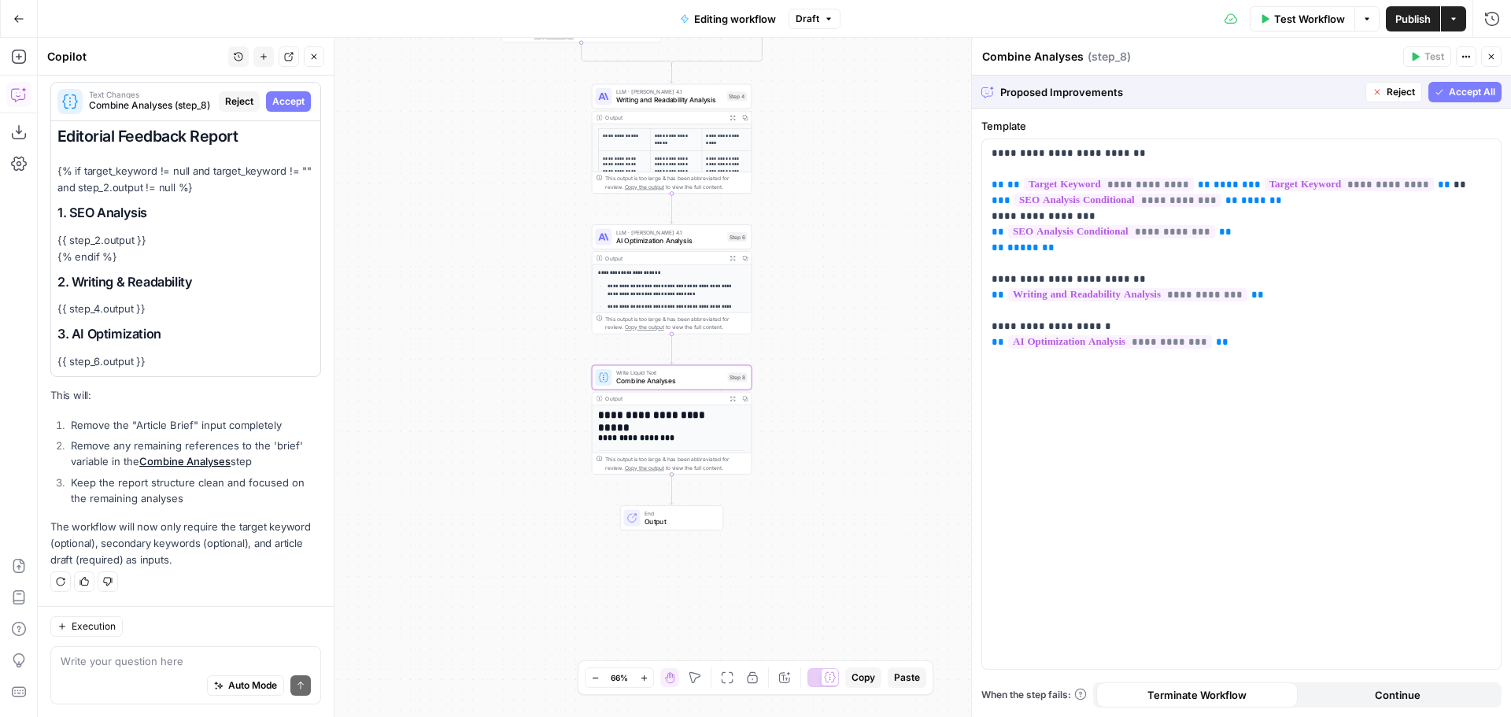
click at [272, 105] on span "Accept" at bounding box center [288, 101] width 32 height 14
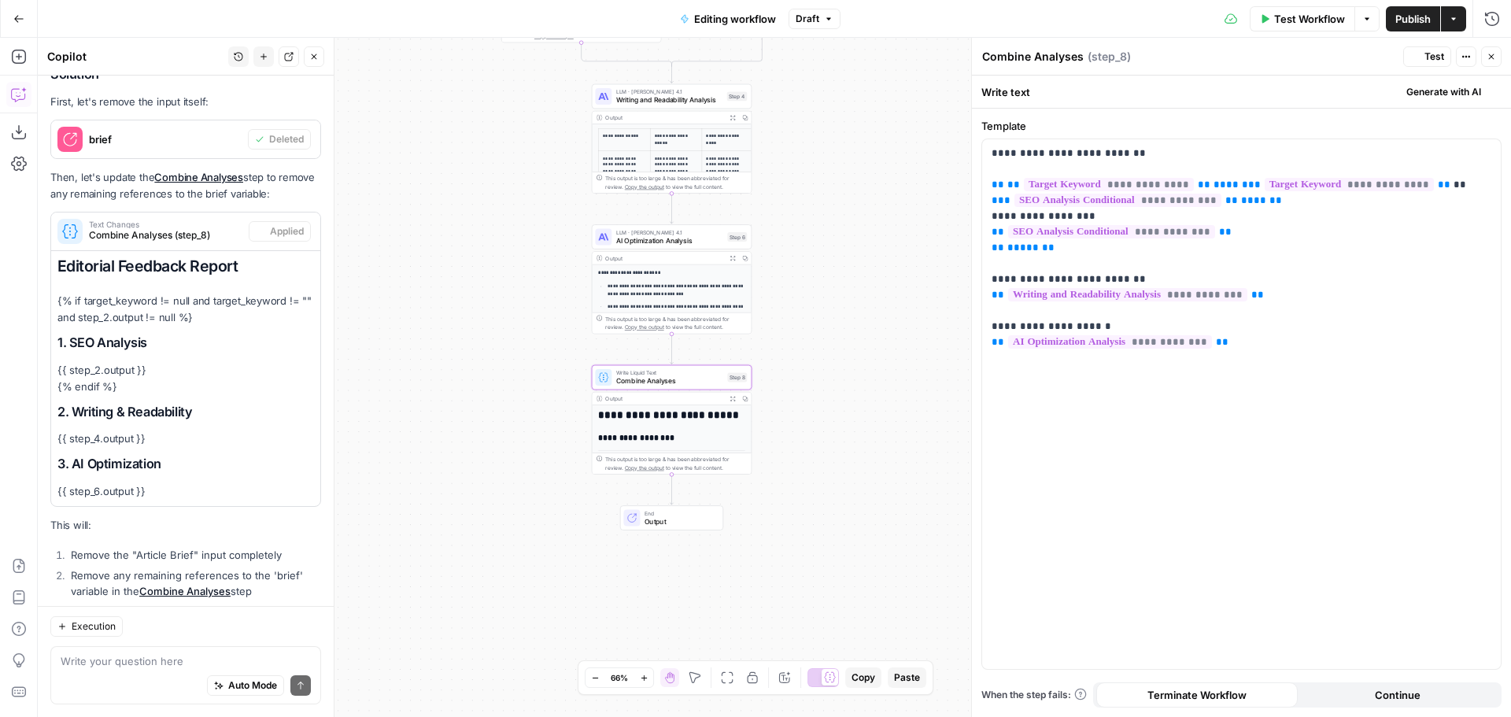
scroll to position [4219, 0]
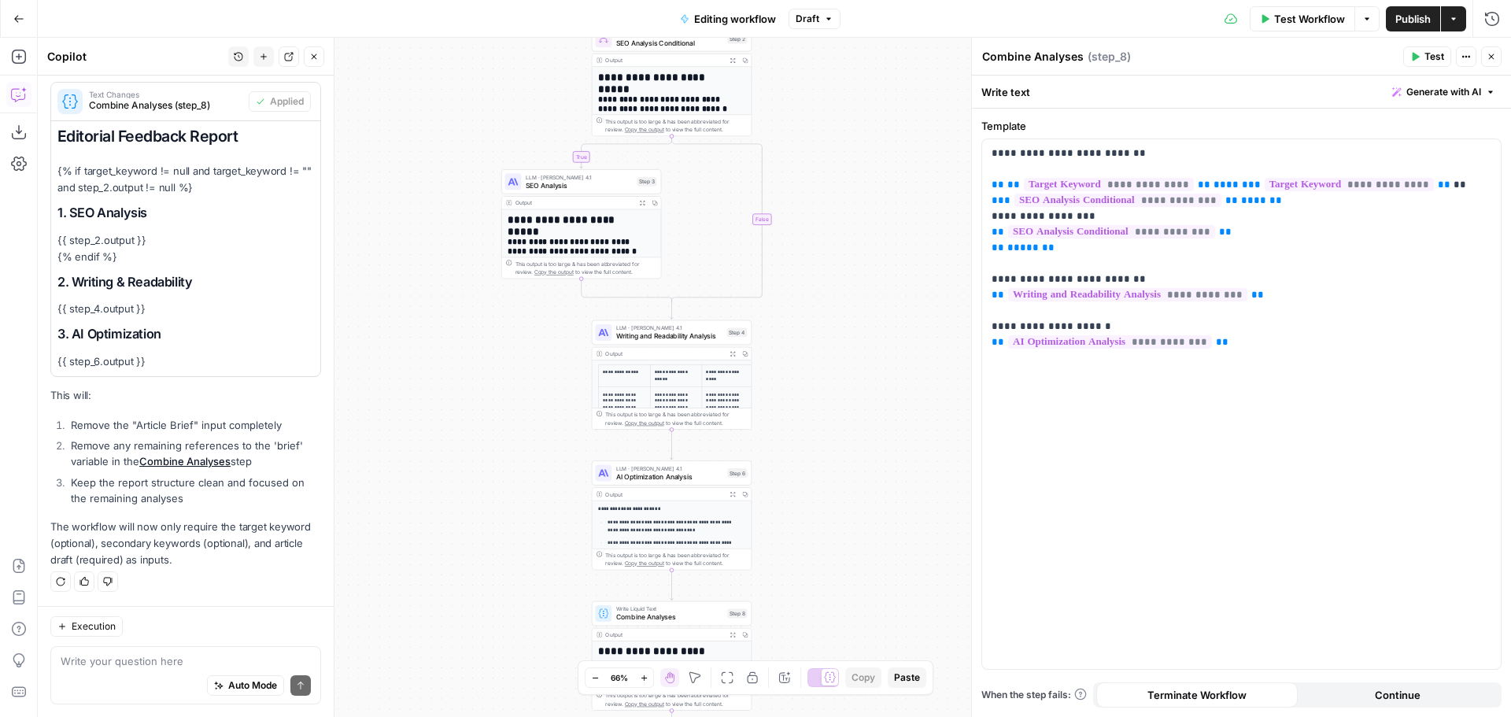
click at [1306, 16] on span "Test Workflow" at bounding box center [1309, 19] width 71 height 16
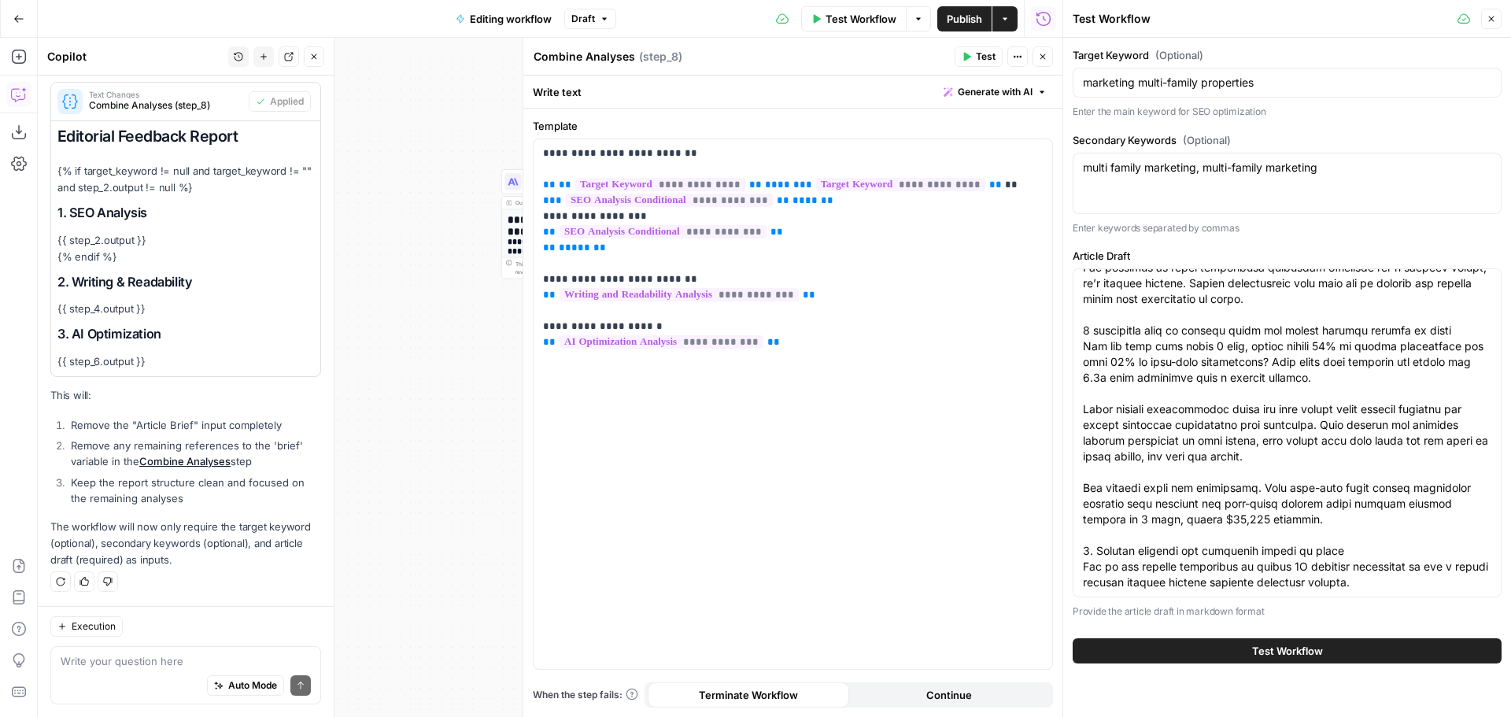
scroll to position [1417, 0]
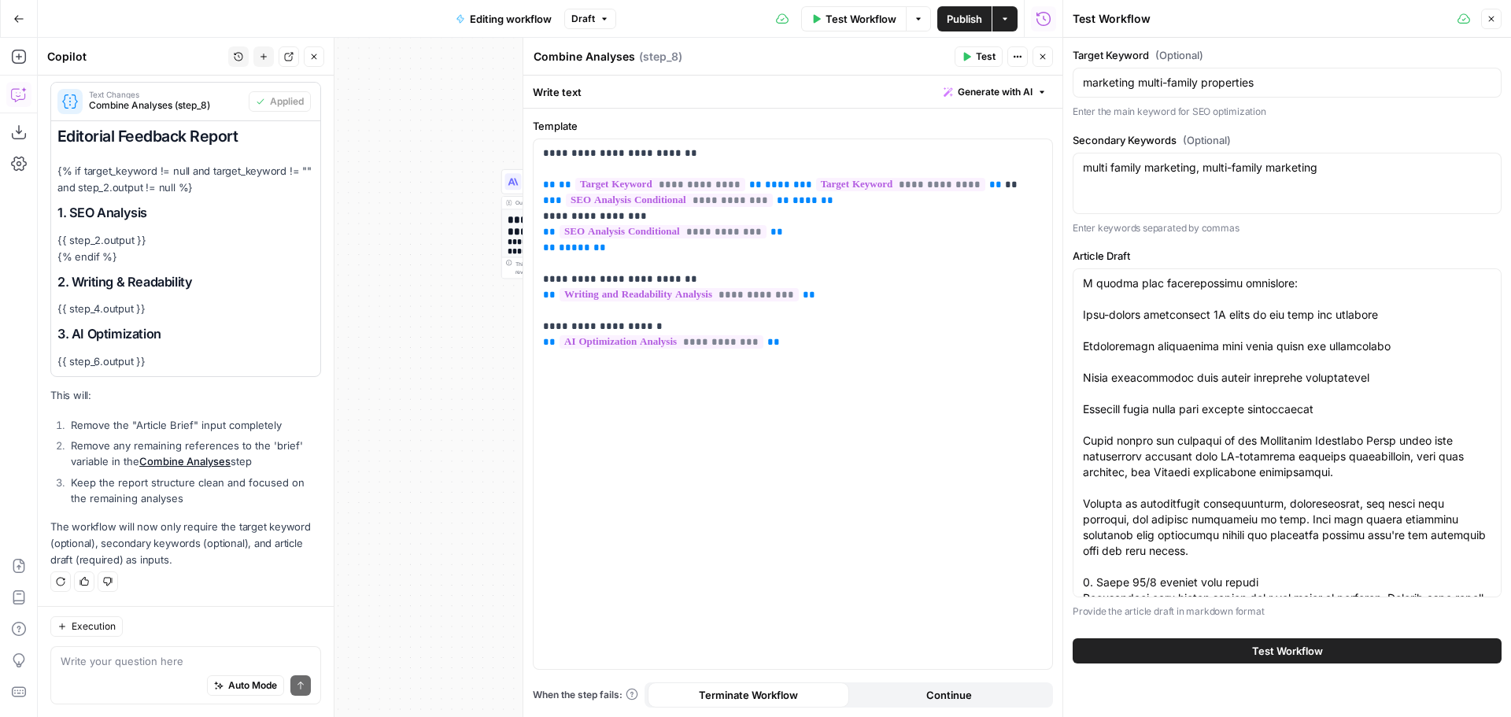
click at [1309, 653] on span "Test Workflow" at bounding box center [1287, 651] width 71 height 16
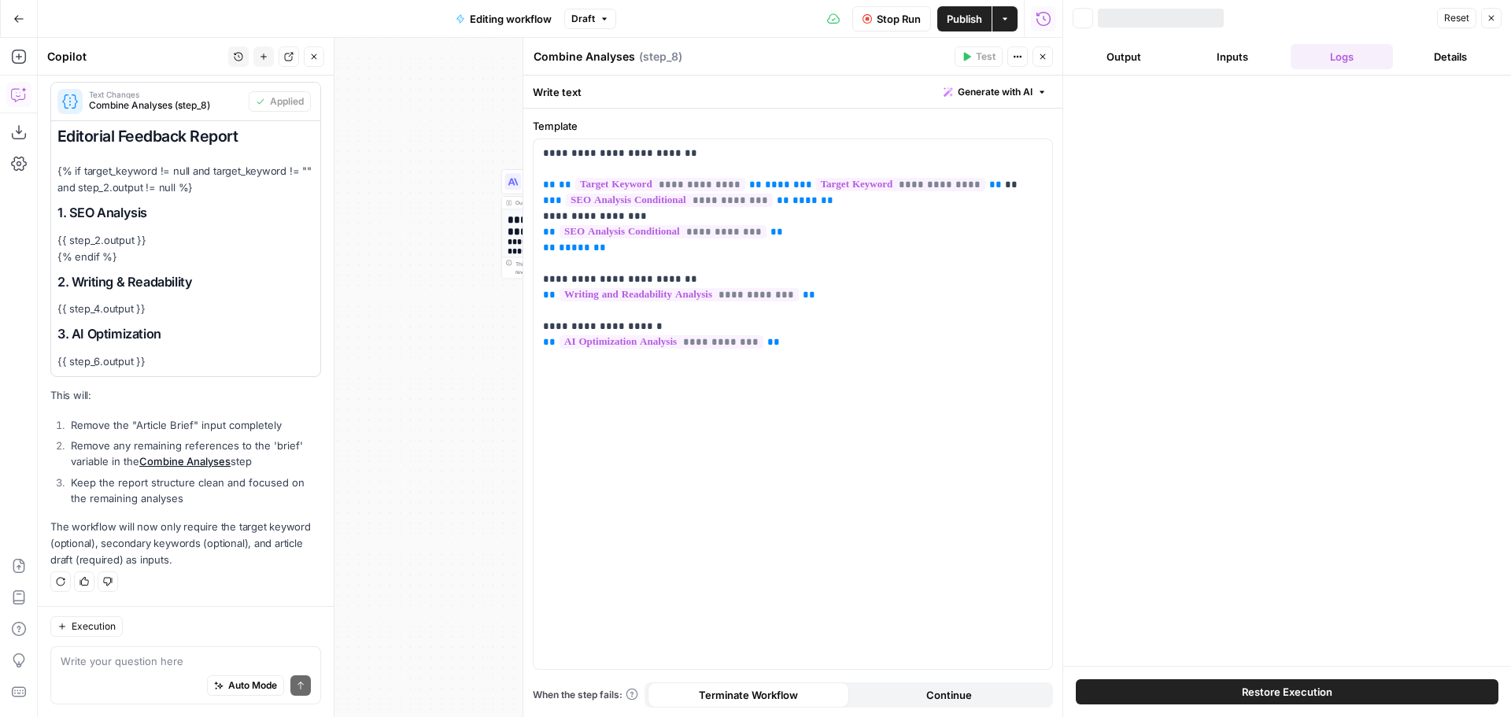
click at [1047, 57] on icon "button" at bounding box center [1042, 56] width 9 height 9
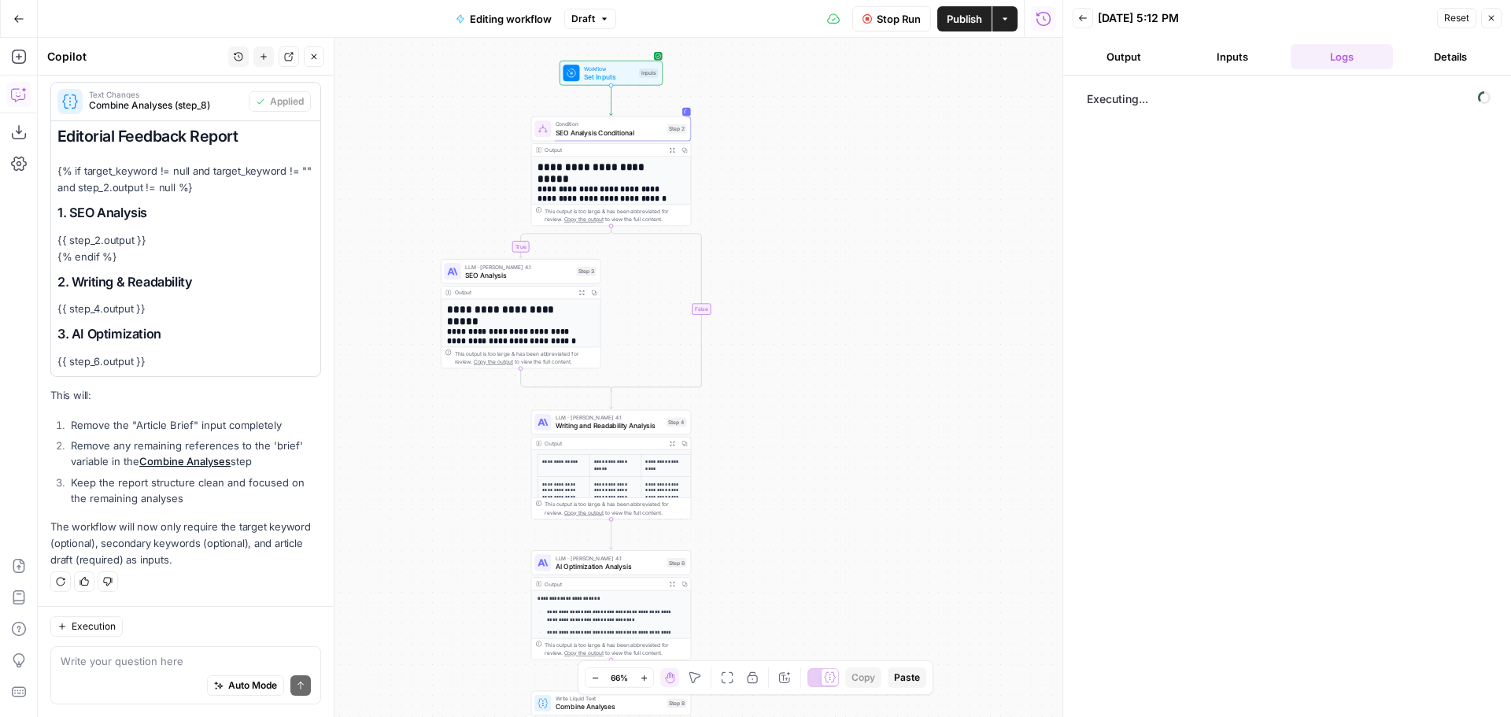
drag, startPoint x: 944, startPoint y: 316, endPoint x: 944, endPoint y: 326, distance: 10.3
click at [944, 326] on div "**********" at bounding box center [550, 377] width 1025 height 679
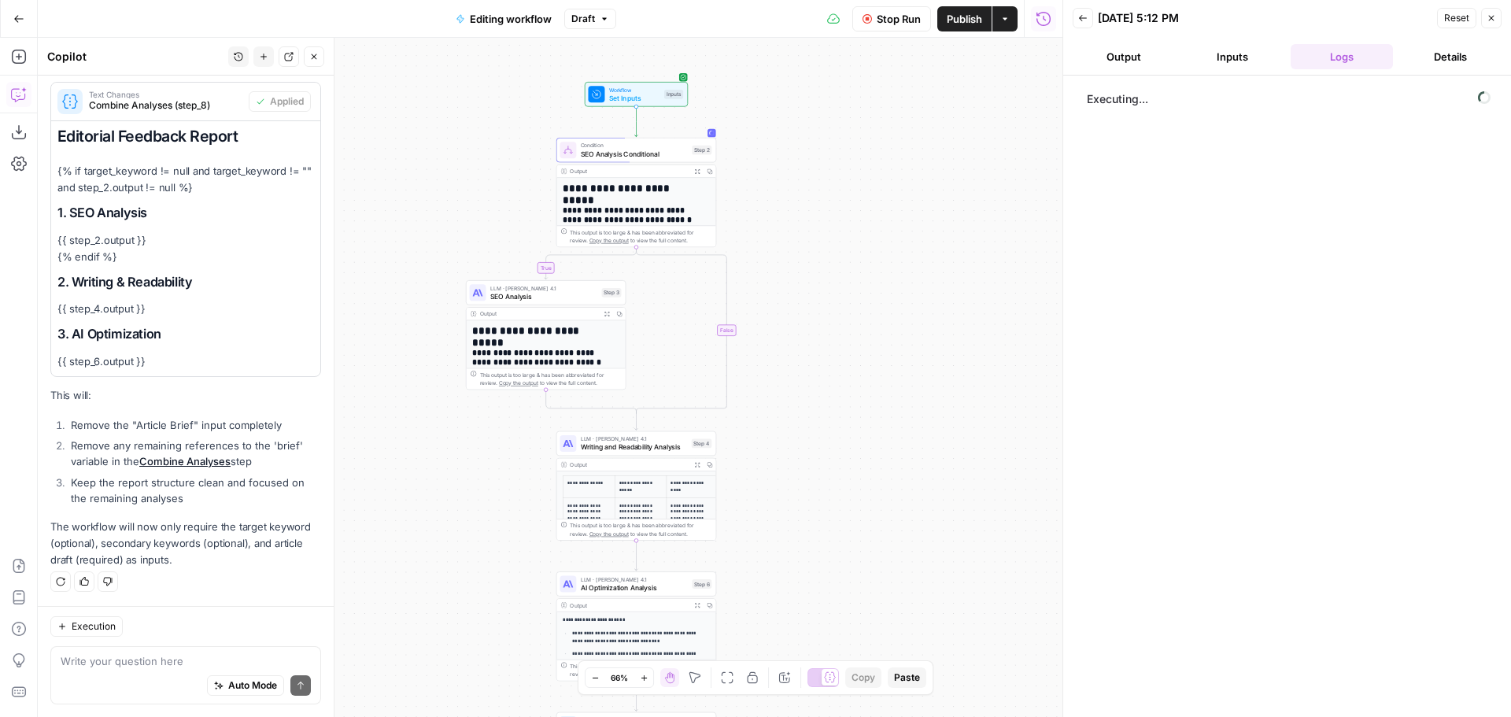
drag, startPoint x: 880, startPoint y: 254, endPoint x: 893, endPoint y: 265, distance: 17.3
click at [893, 265] on div "**********" at bounding box center [550, 377] width 1025 height 679
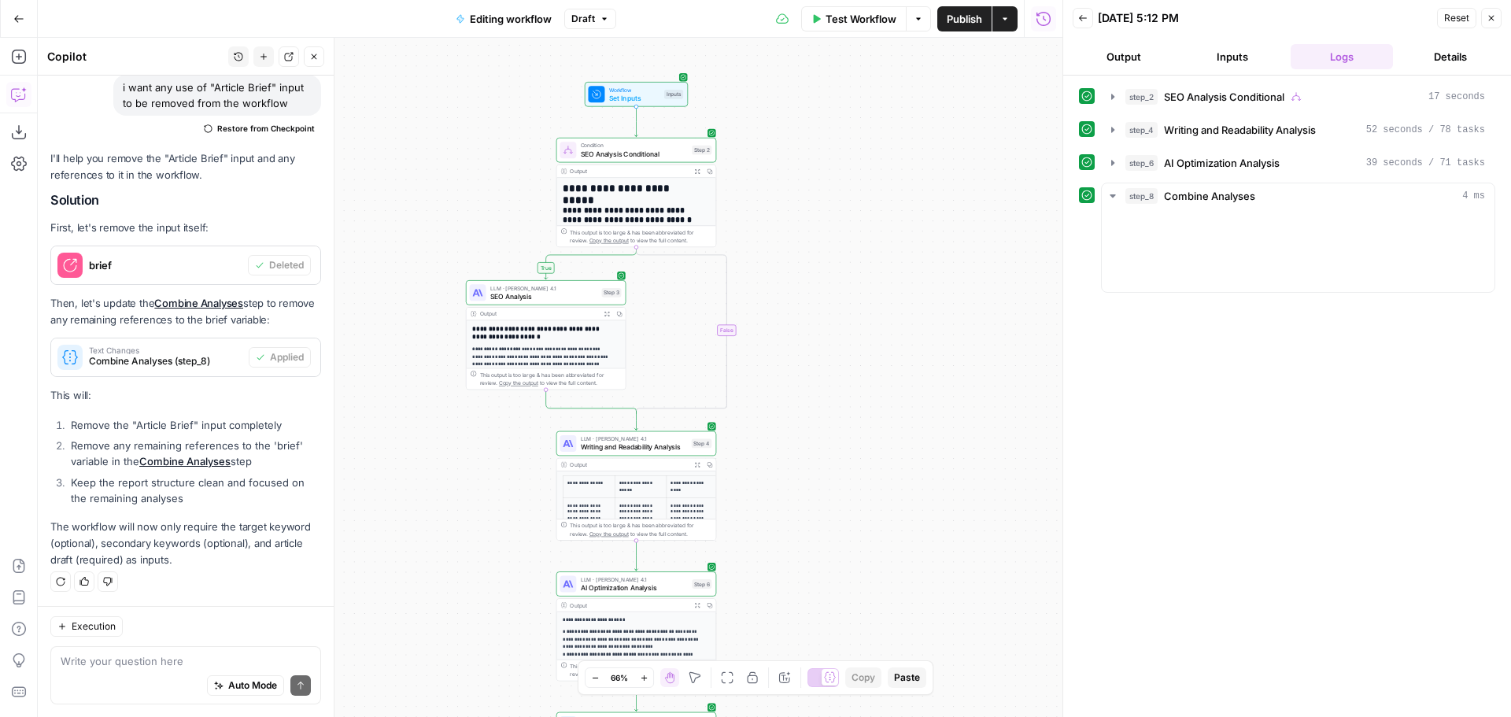
scroll to position [3595, 0]
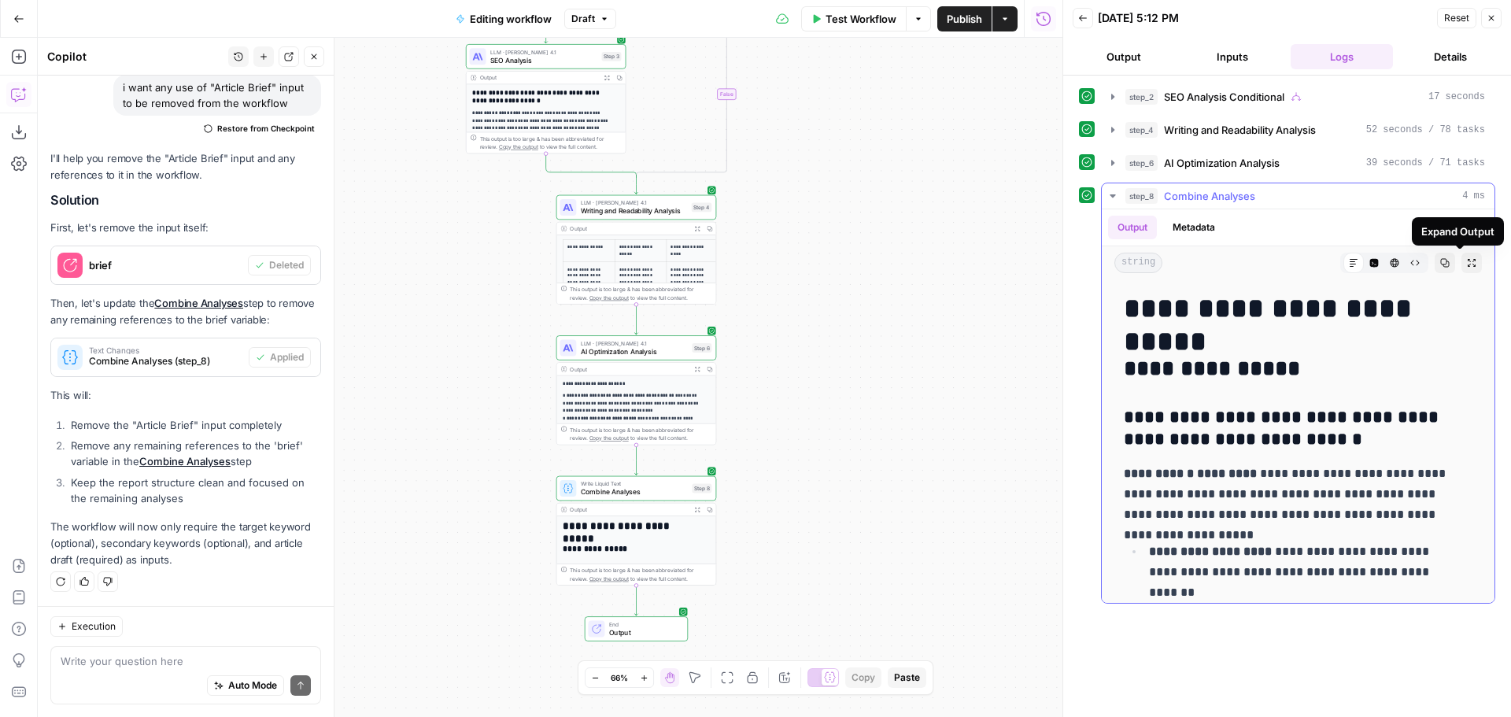
click at [1467, 266] on icon "button" at bounding box center [1471, 262] width 9 height 9
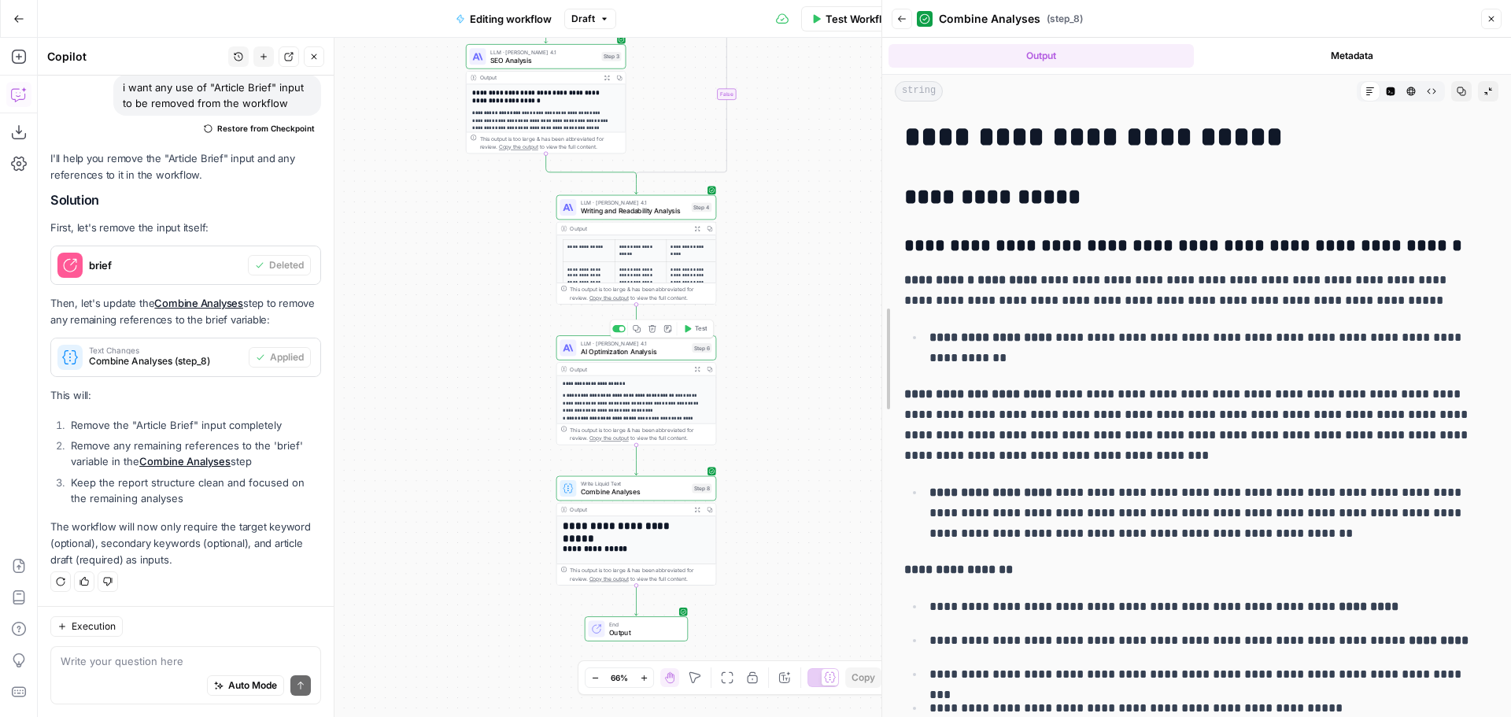
drag, startPoint x: 1060, startPoint y: 338, endPoint x: 625, endPoint y: 350, distance: 435.4
click at [625, 350] on body "**********" at bounding box center [755, 358] width 1511 height 717
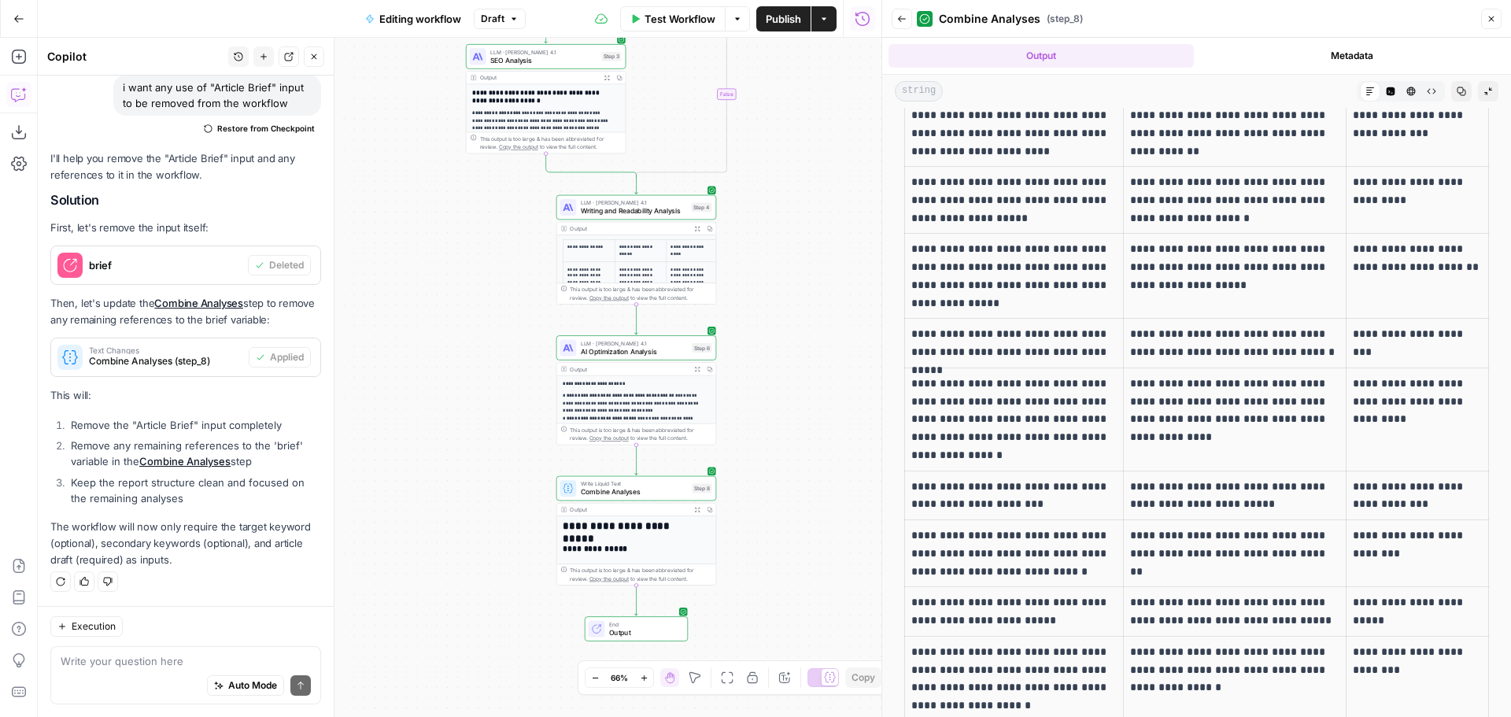
scroll to position [5981, 0]
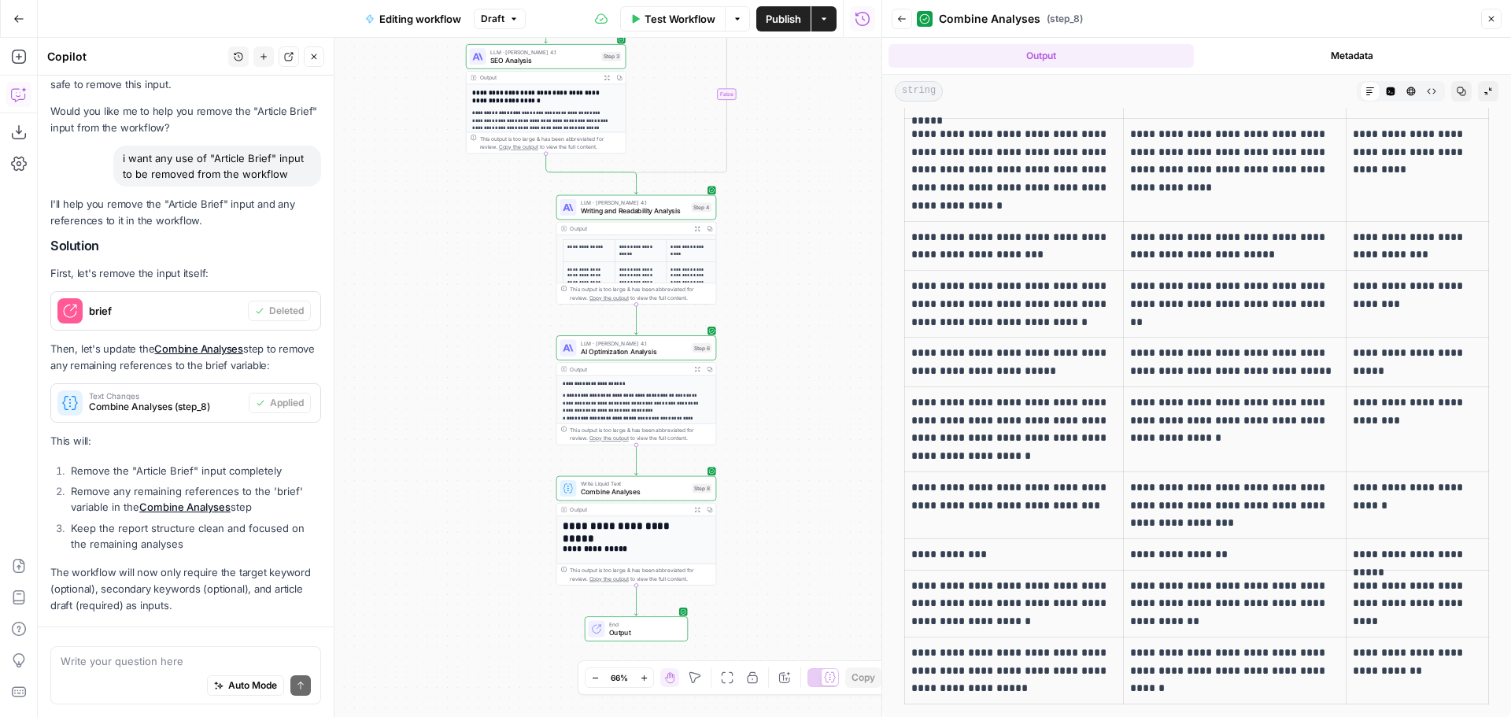
click at [896, 17] on button "Back" at bounding box center [902, 19] width 20 height 20
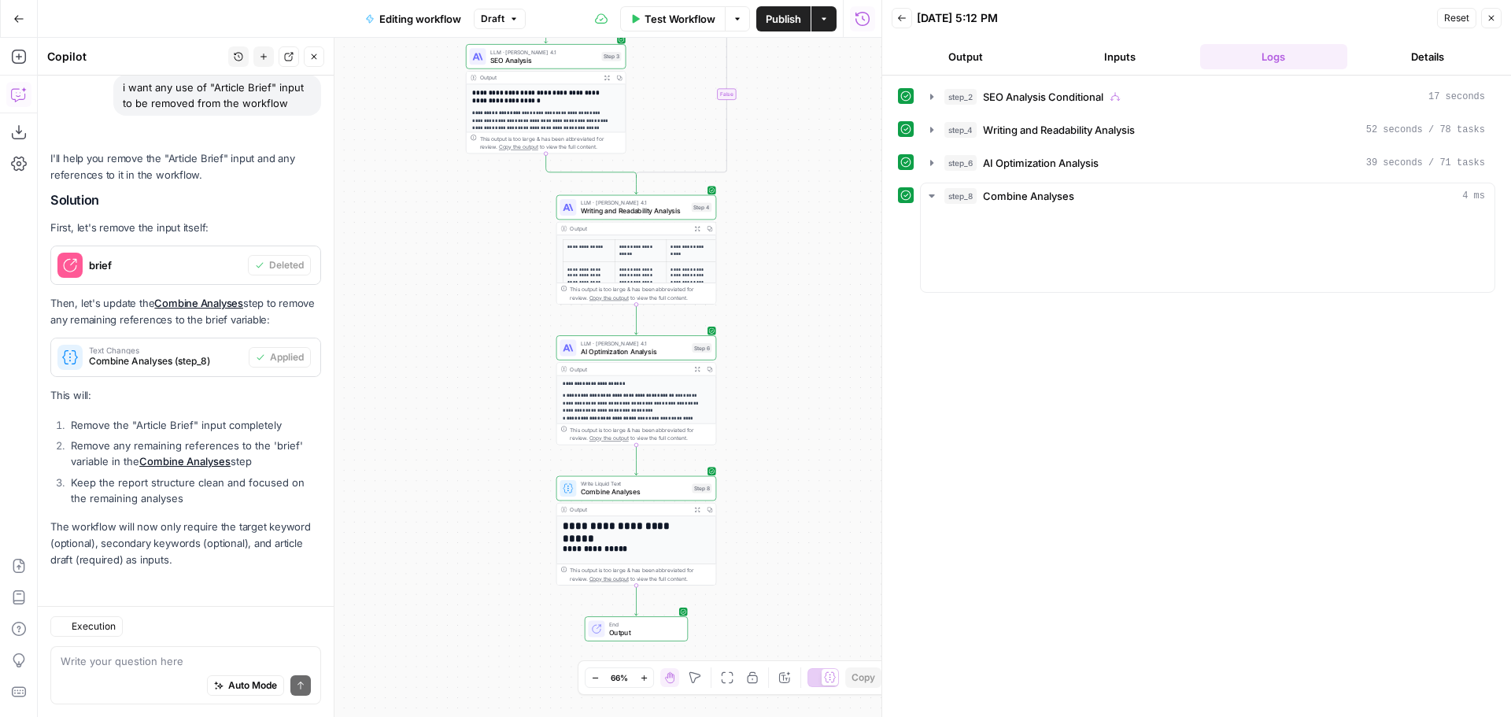
scroll to position [3595, 0]
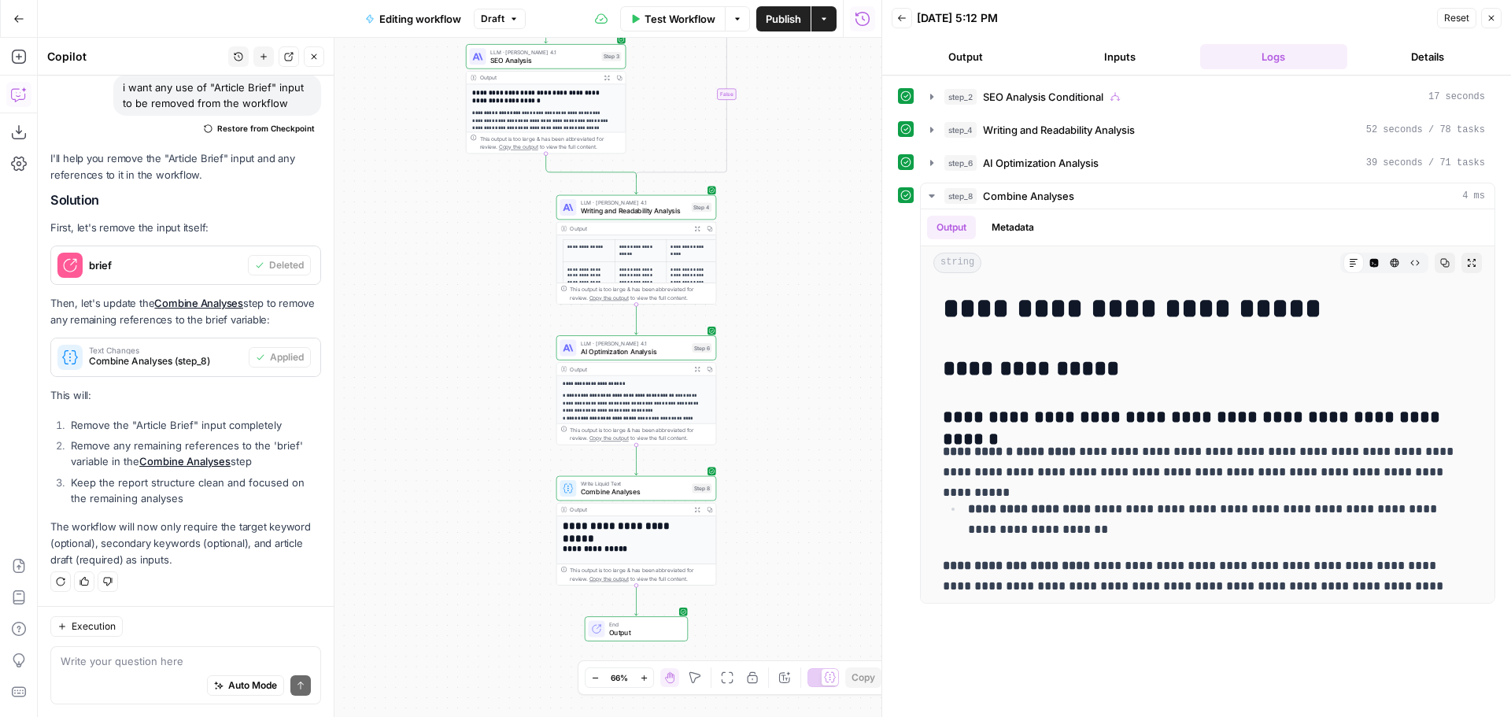
click at [1489, 20] on icon "button" at bounding box center [1491, 17] width 9 height 9
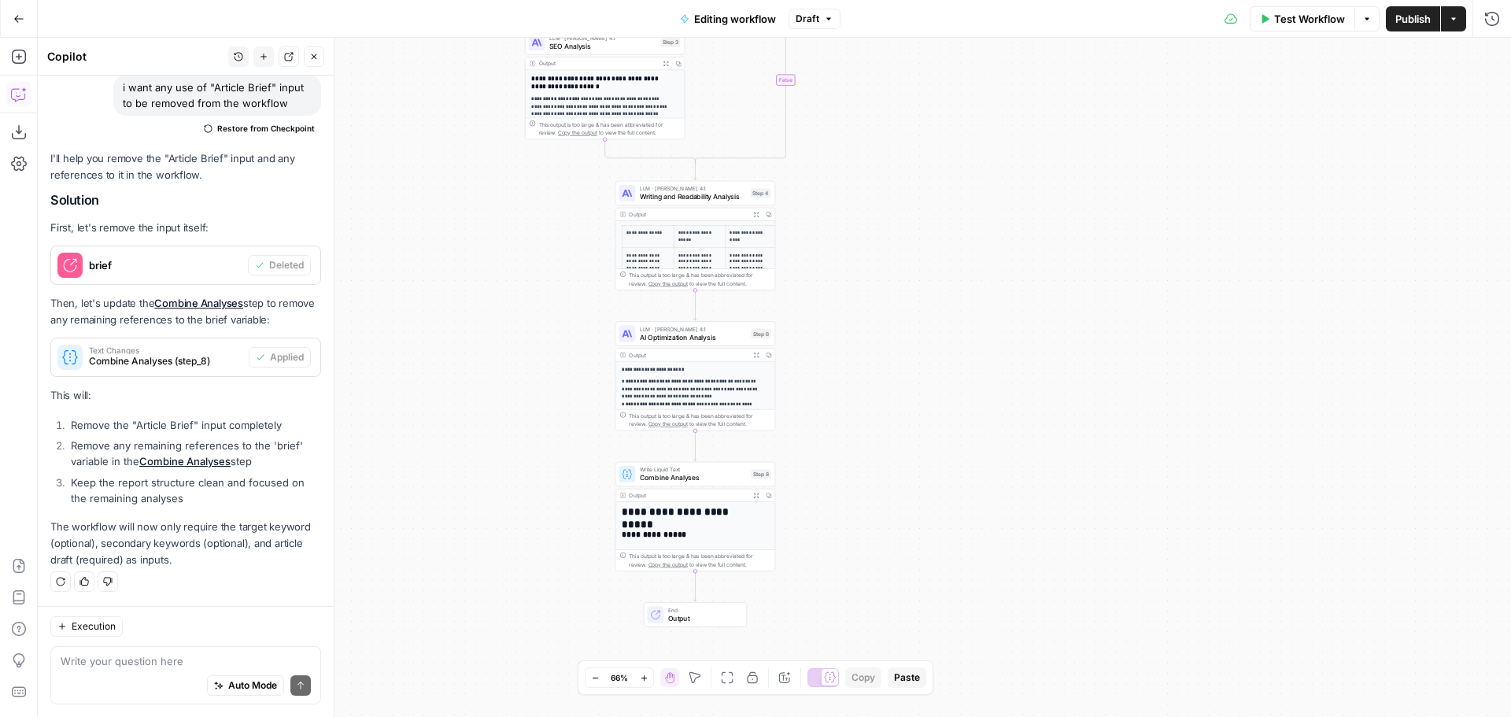
drag, startPoint x: 894, startPoint y: 321, endPoint x: 993, endPoint y: 284, distance: 105.8
click at [993, 284] on div "**********" at bounding box center [774, 377] width 1473 height 679
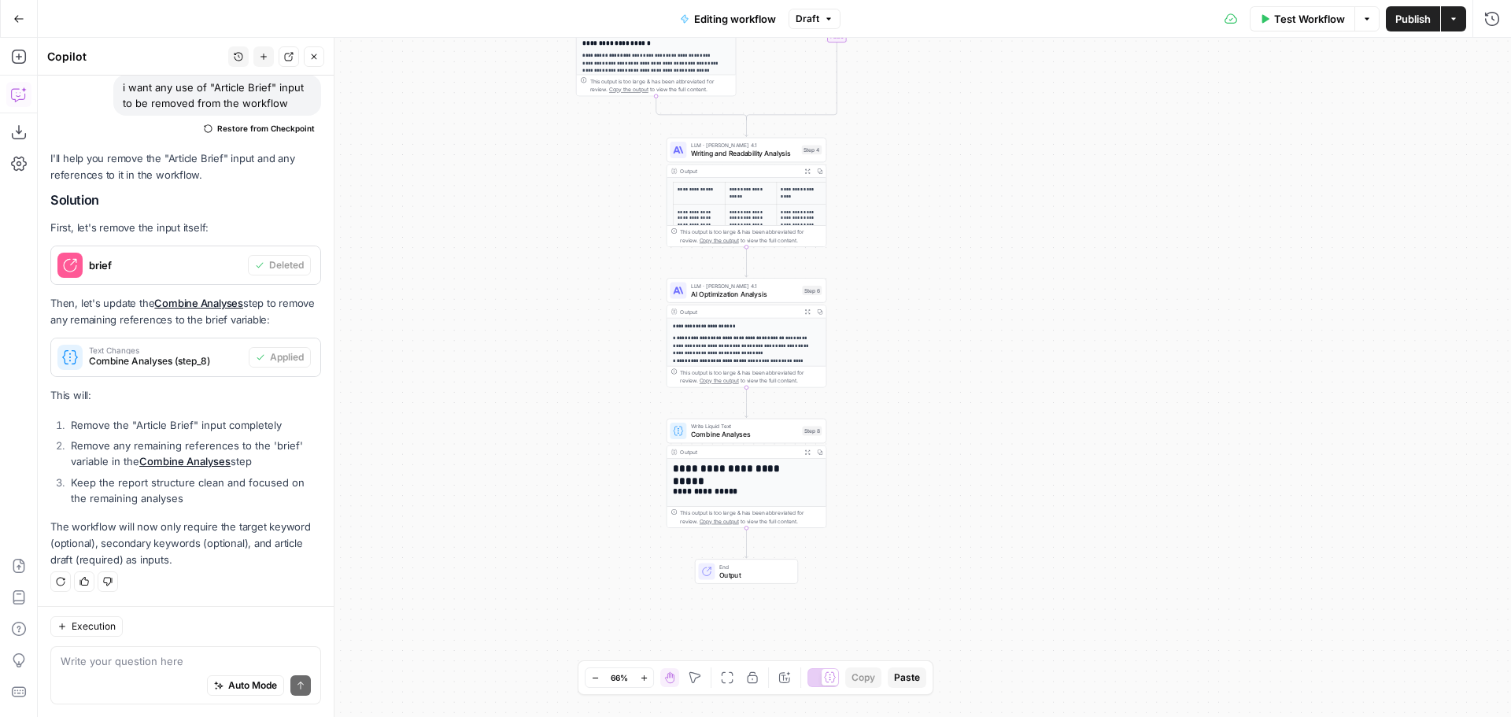
drag, startPoint x: 1074, startPoint y: 312, endPoint x: 1043, endPoint y: 301, distance: 33.6
click at [1043, 301] on div "**********" at bounding box center [774, 377] width 1473 height 679
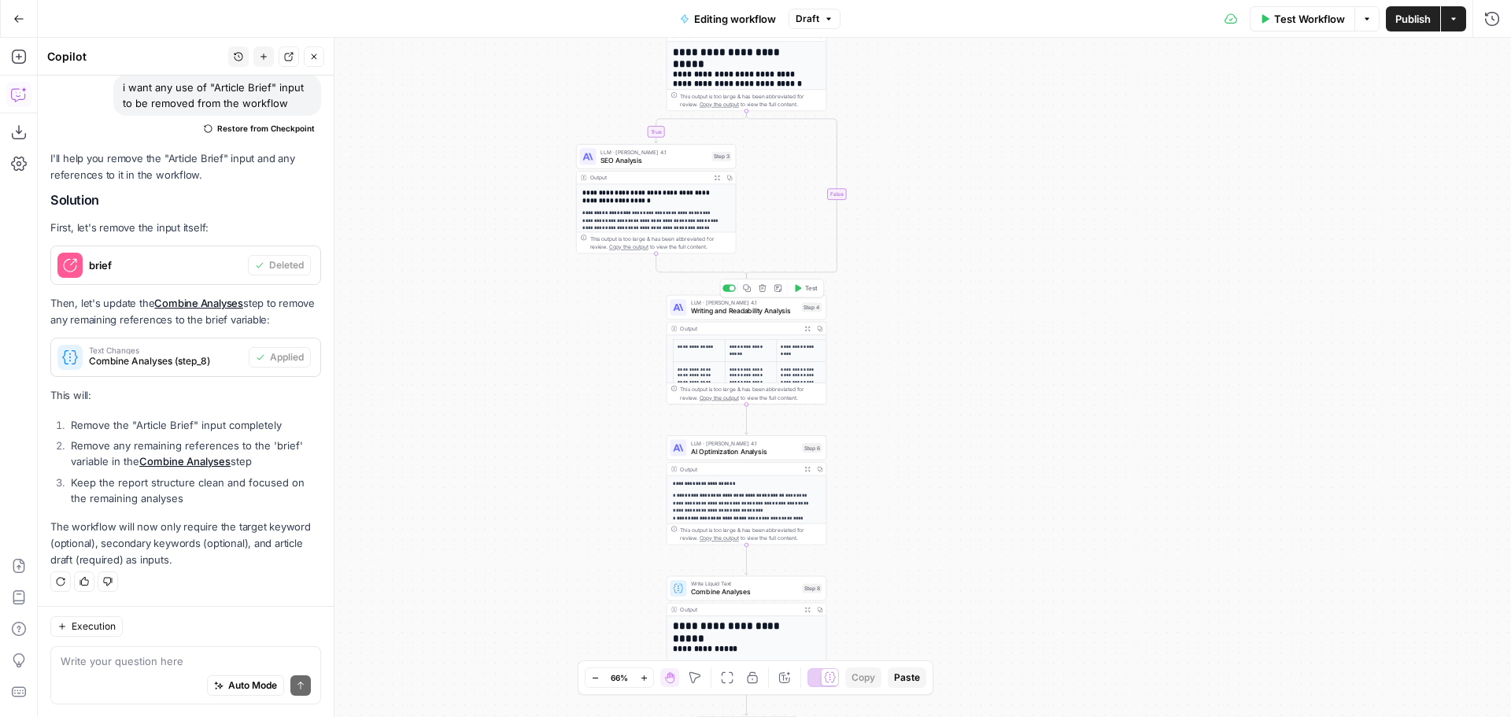
click at [746, 305] on span "Writing and Readability Analysis" at bounding box center [744, 310] width 107 height 10
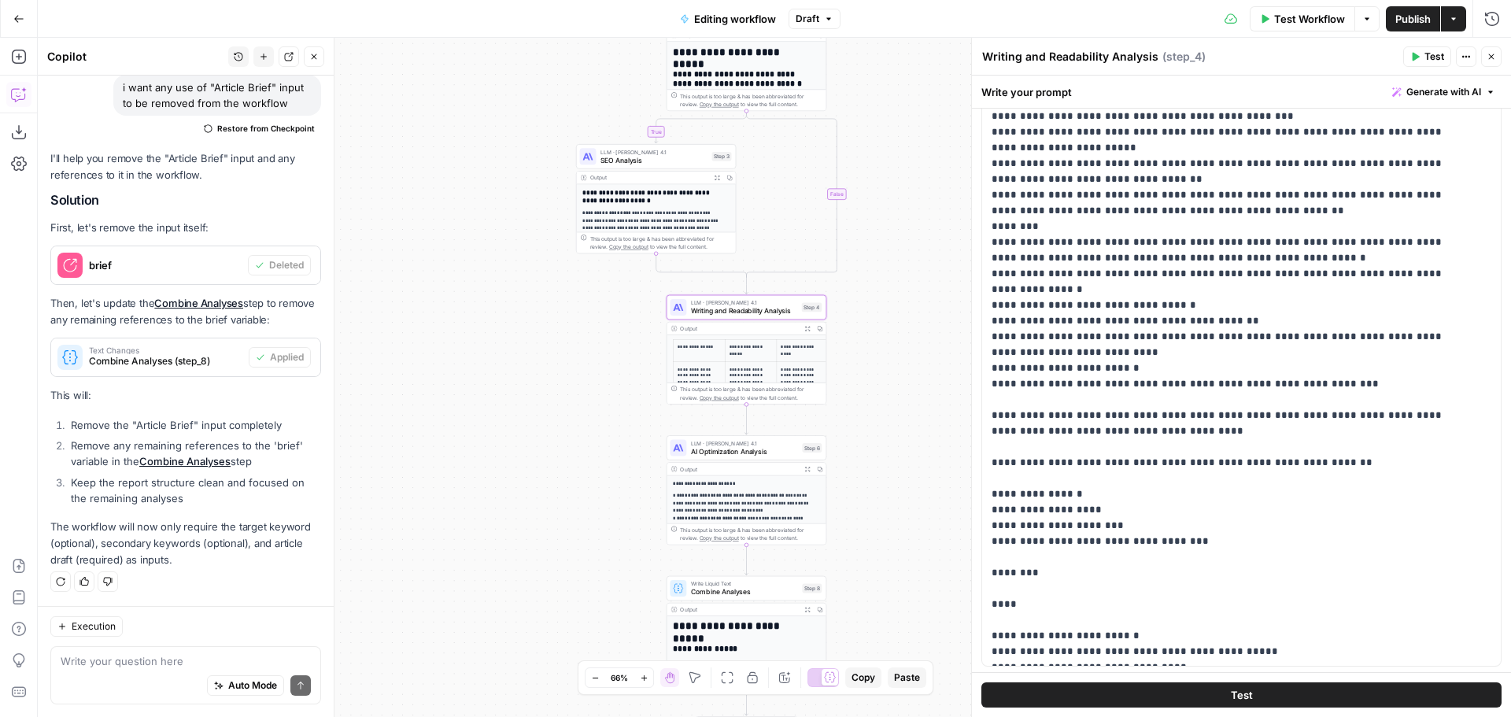
scroll to position [502, 0]
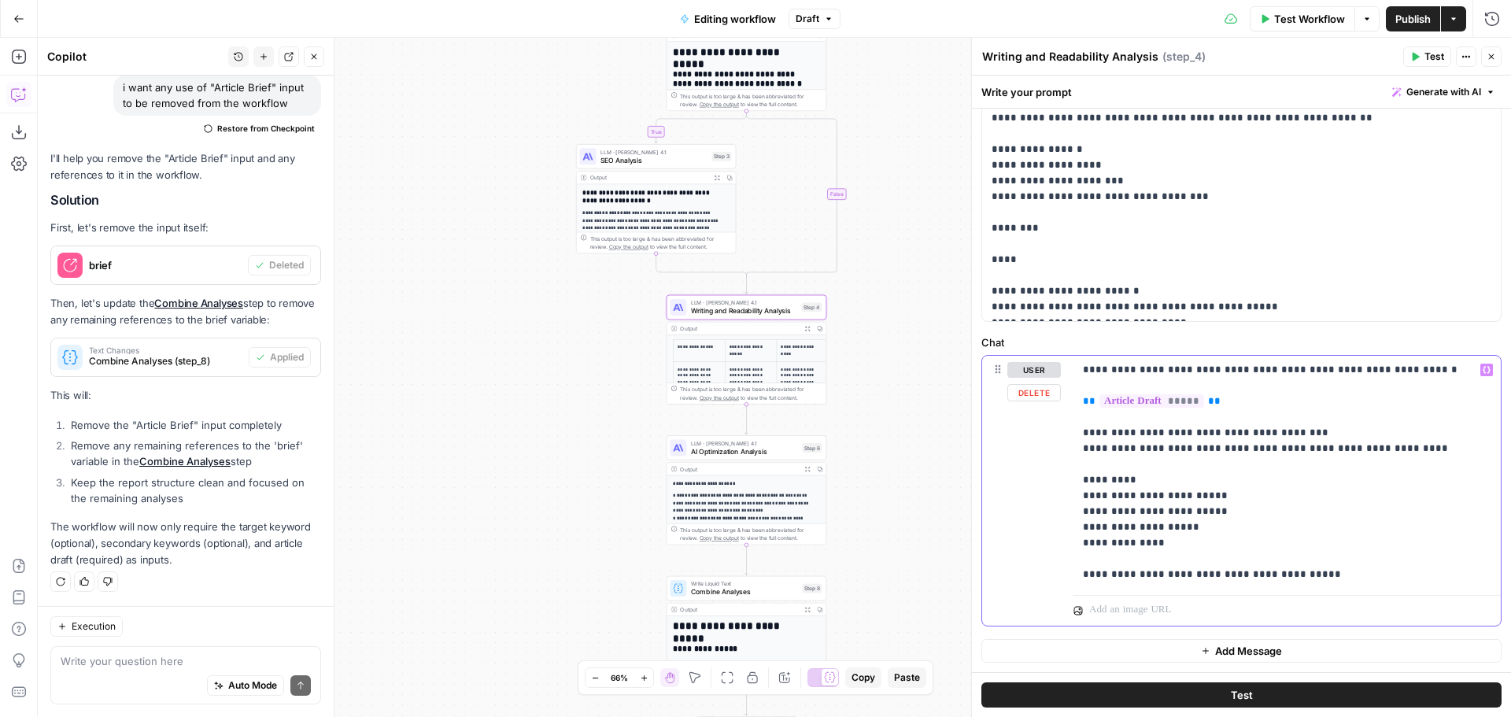
click at [1372, 578] on p "**********" at bounding box center [1281, 472] width 397 height 220
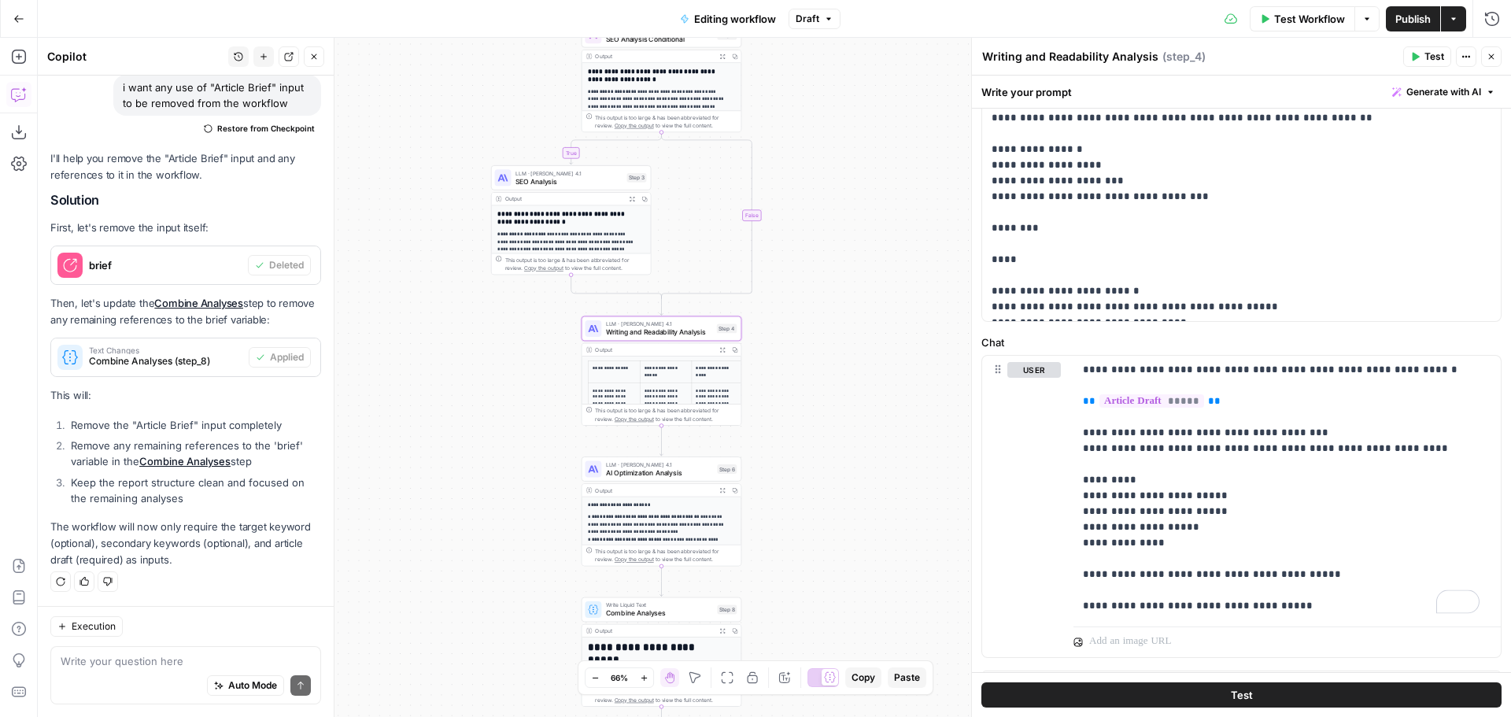
drag, startPoint x: 906, startPoint y: 257, endPoint x: 832, endPoint y: 273, distance: 75.8
click at [832, 273] on div "**********" at bounding box center [774, 377] width 1473 height 679
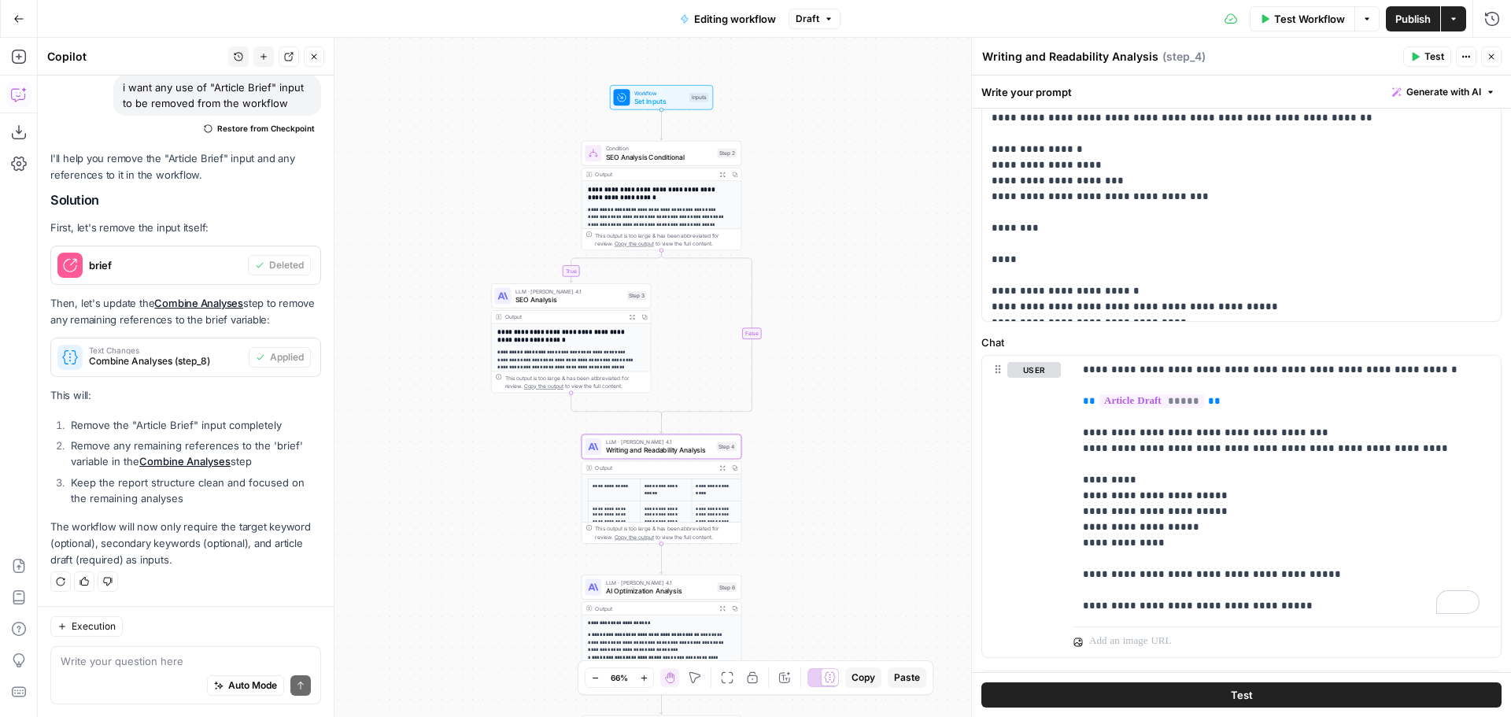
click at [1455, 24] on div "Actions" at bounding box center [1466, 25] width 38 height 16
click at [1454, 14] on span "button" at bounding box center [1453, 18] width 9 height 9
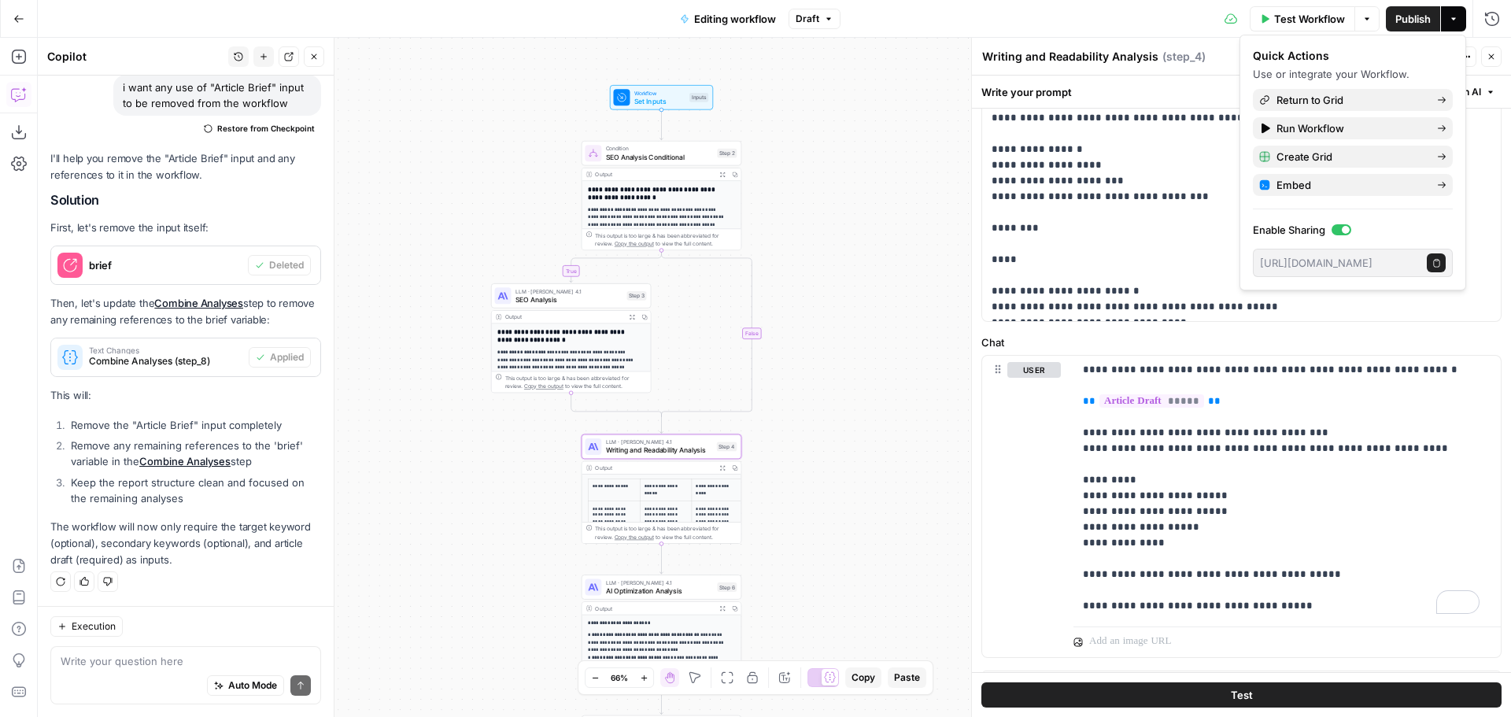
click at [1435, 269] on button "Copy public execute URL" at bounding box center [1436, 262] width 19 height 19
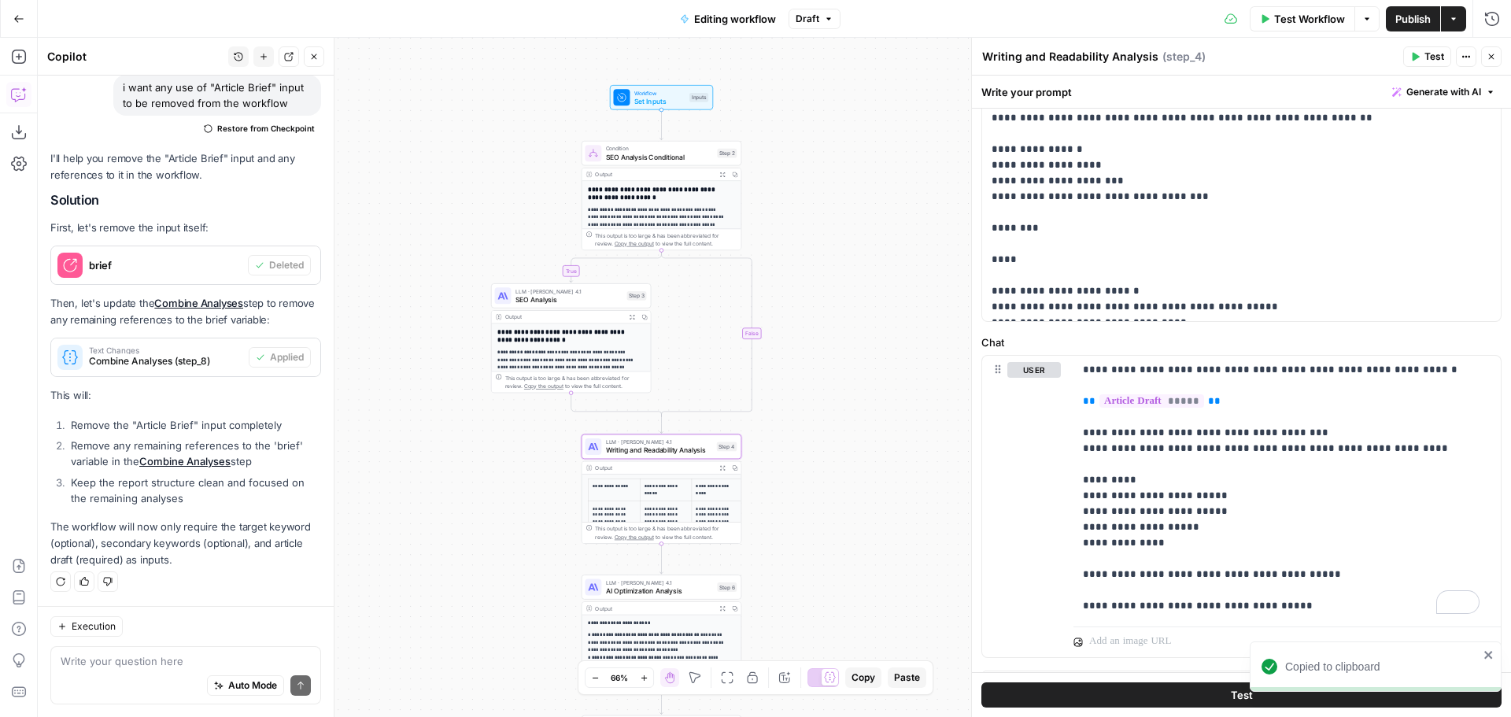
click at [872, 161] on div "**********" at bounding box center [774, 377] width 1473 height 679
click at [644, 93] on span "Workflow" at bounding box center [659, 93] width 51 height 9
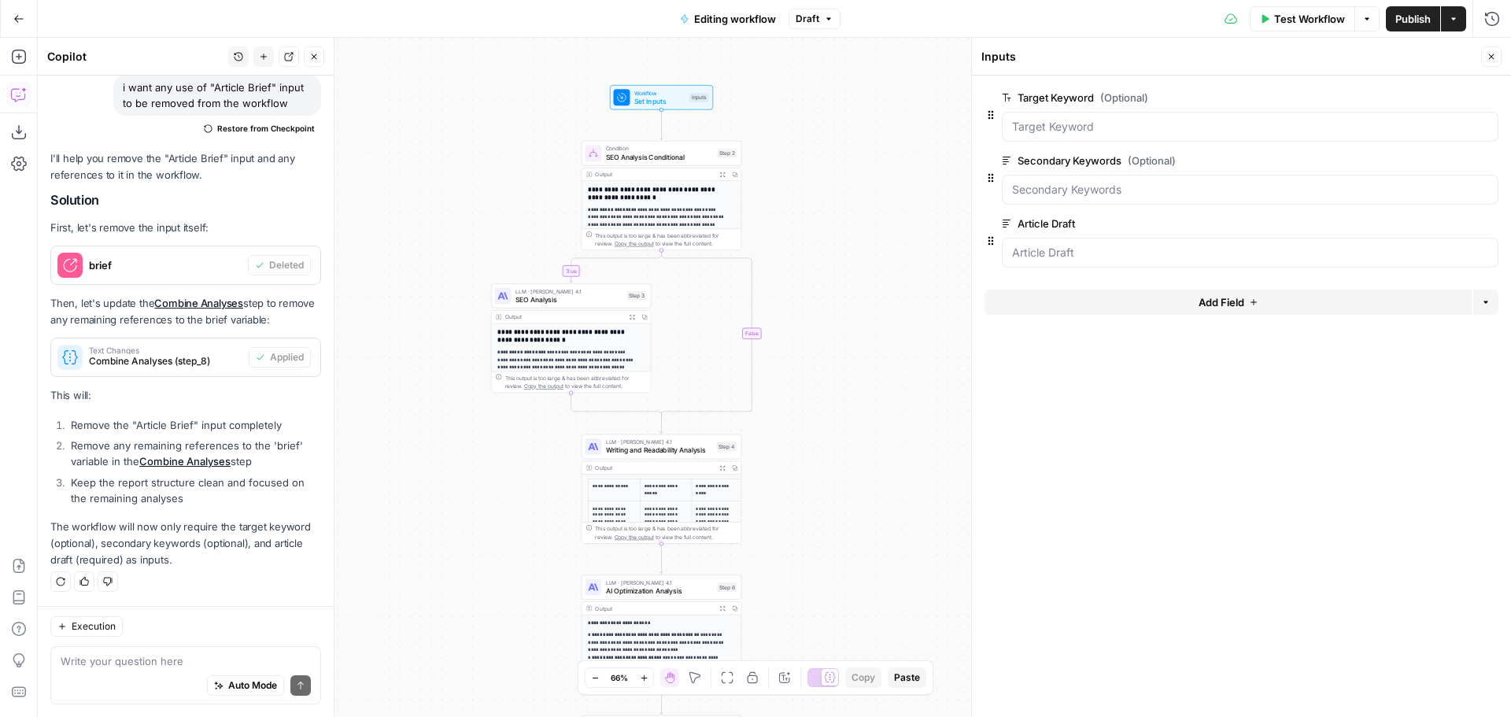
click at [1251, 304] on icon "button" at bounding box center [1253, 301] width 9 height 9
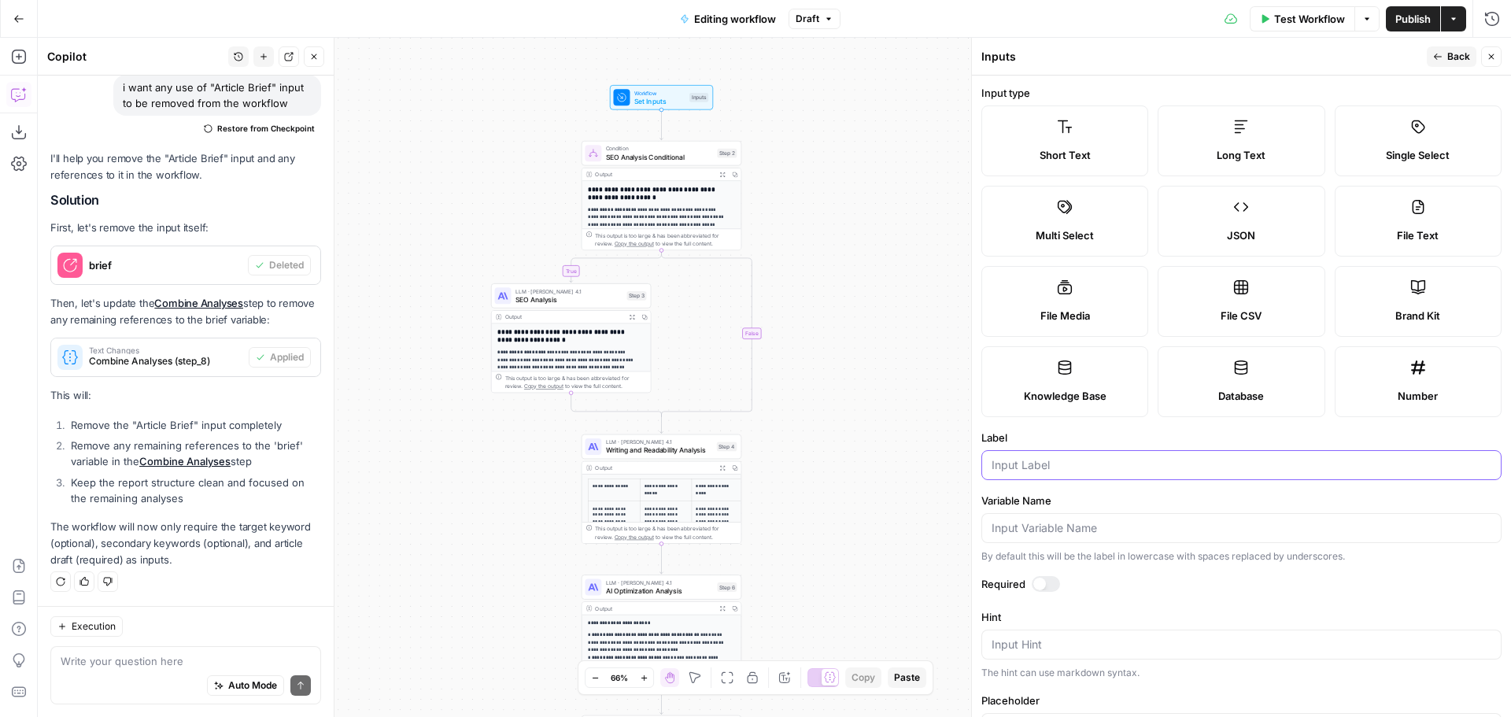
click at [1067, 471] on input "Label" at bounding box center [1242, 465] width 500 height 16
type input "Brand"
click at [1130, 501] on label "Variable Name" at bounding box center [1241, 501] width 520 height 16
click at [1130, 520] on input "Variable Name" at bounding box center [1242, 528] width 500 height 16
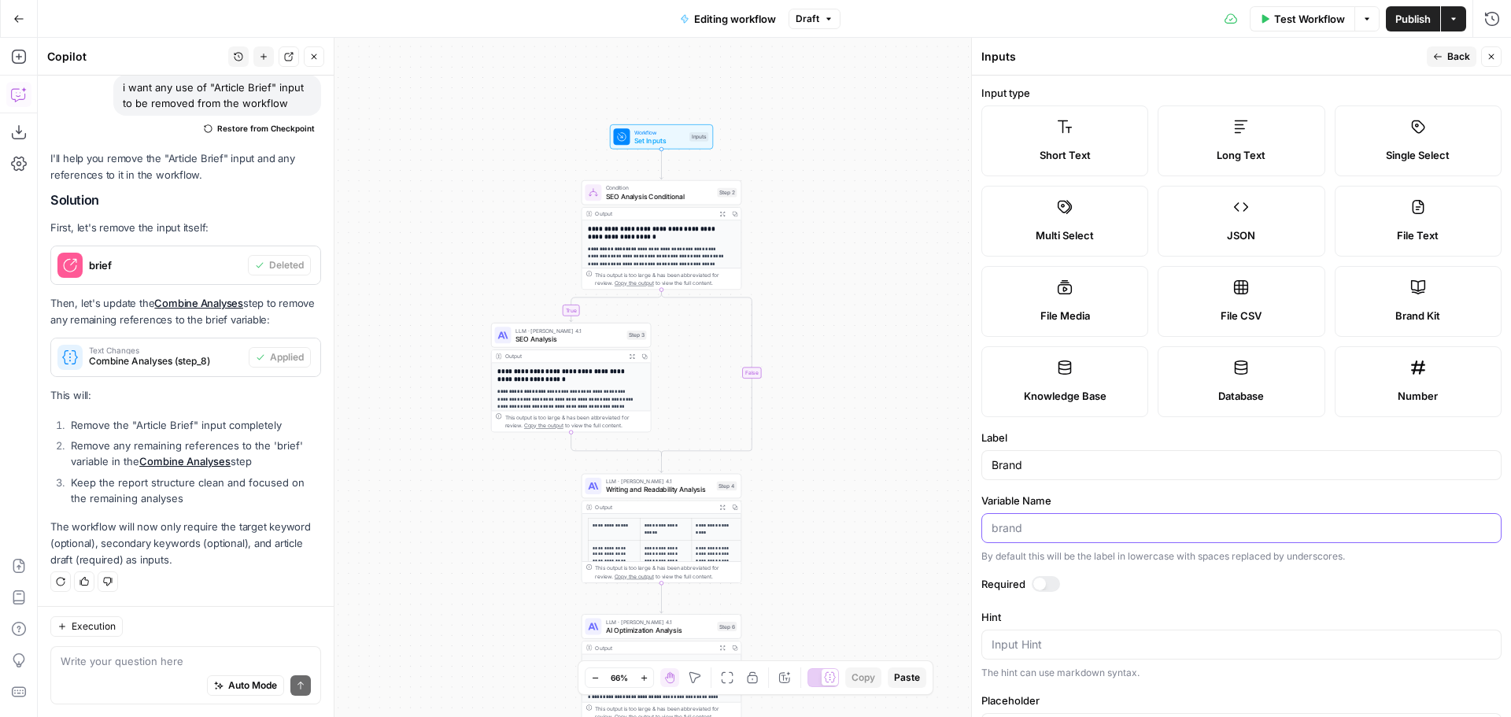
scroll to position [141, 0]
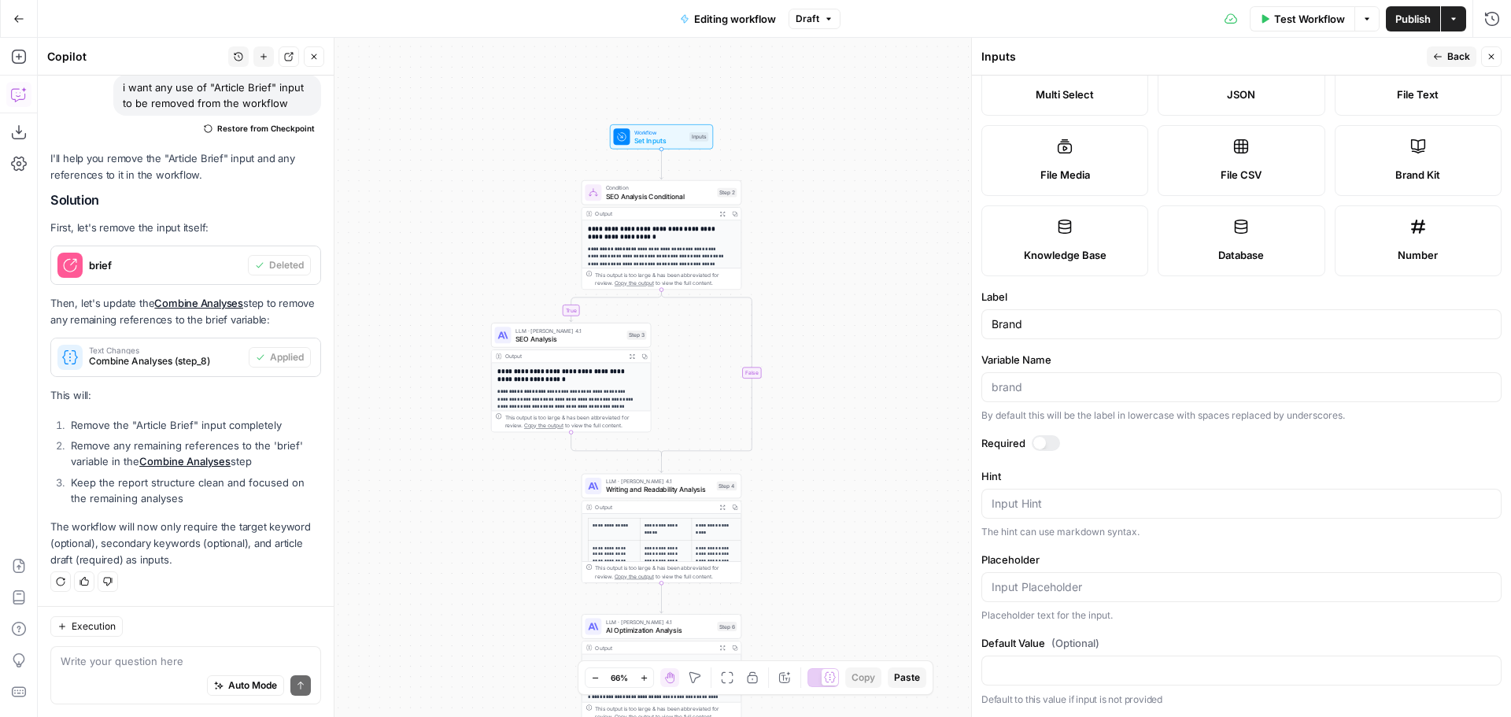
click at [1045, 445] on div at bounding box center [1046, 443] width 28 height 16
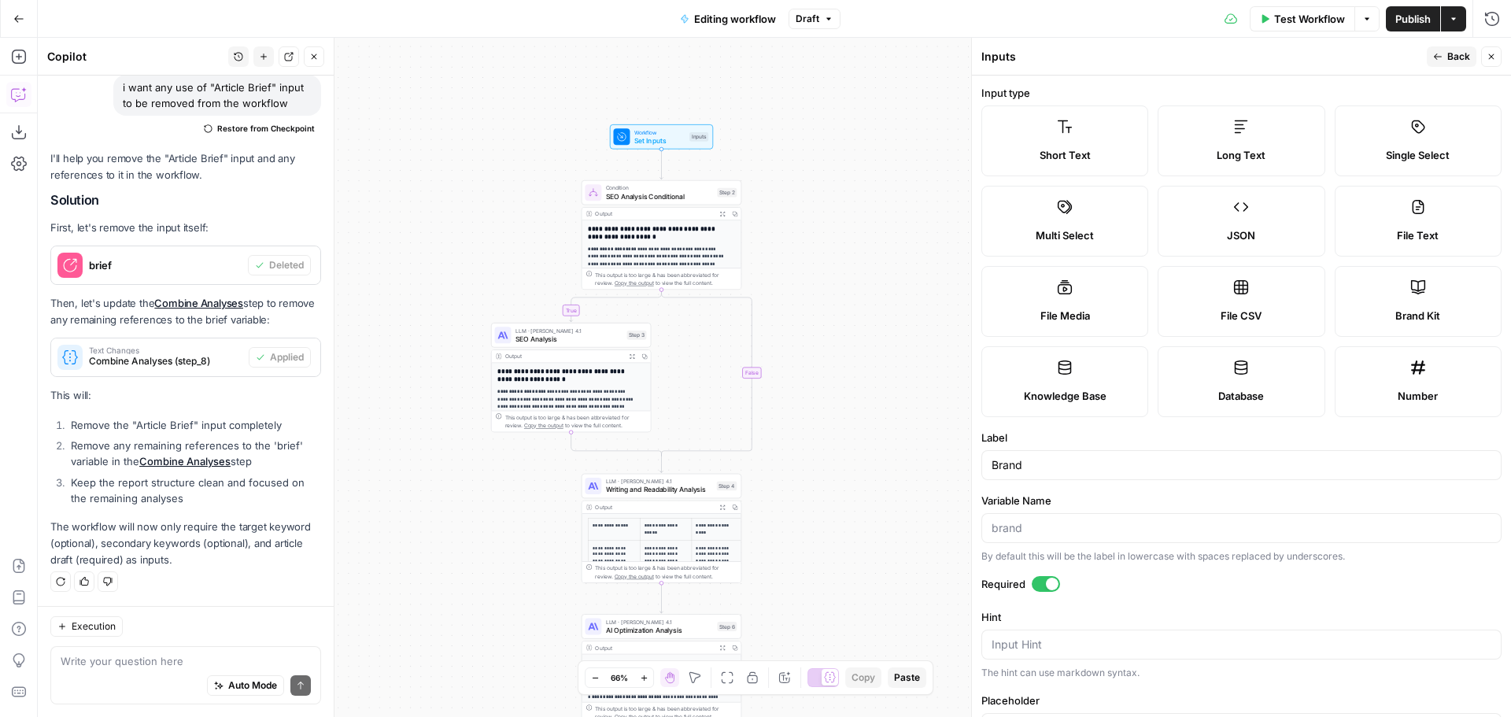
click at [1443, 57] on button "Back" at bounding box center [1452, 56] width 50 height 20
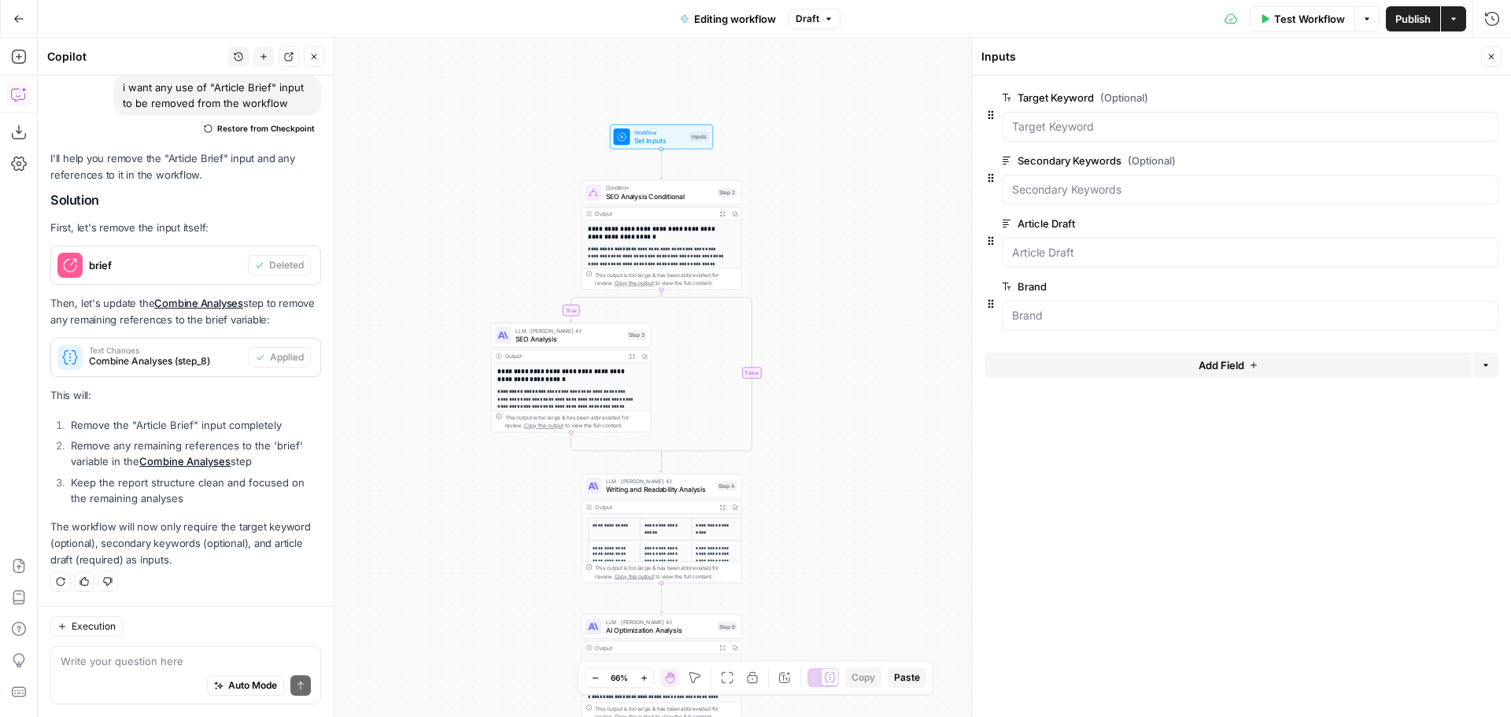
click at [1221, 366] on span "Add Field" at bounding box center [1222, 365] width 46 height 16
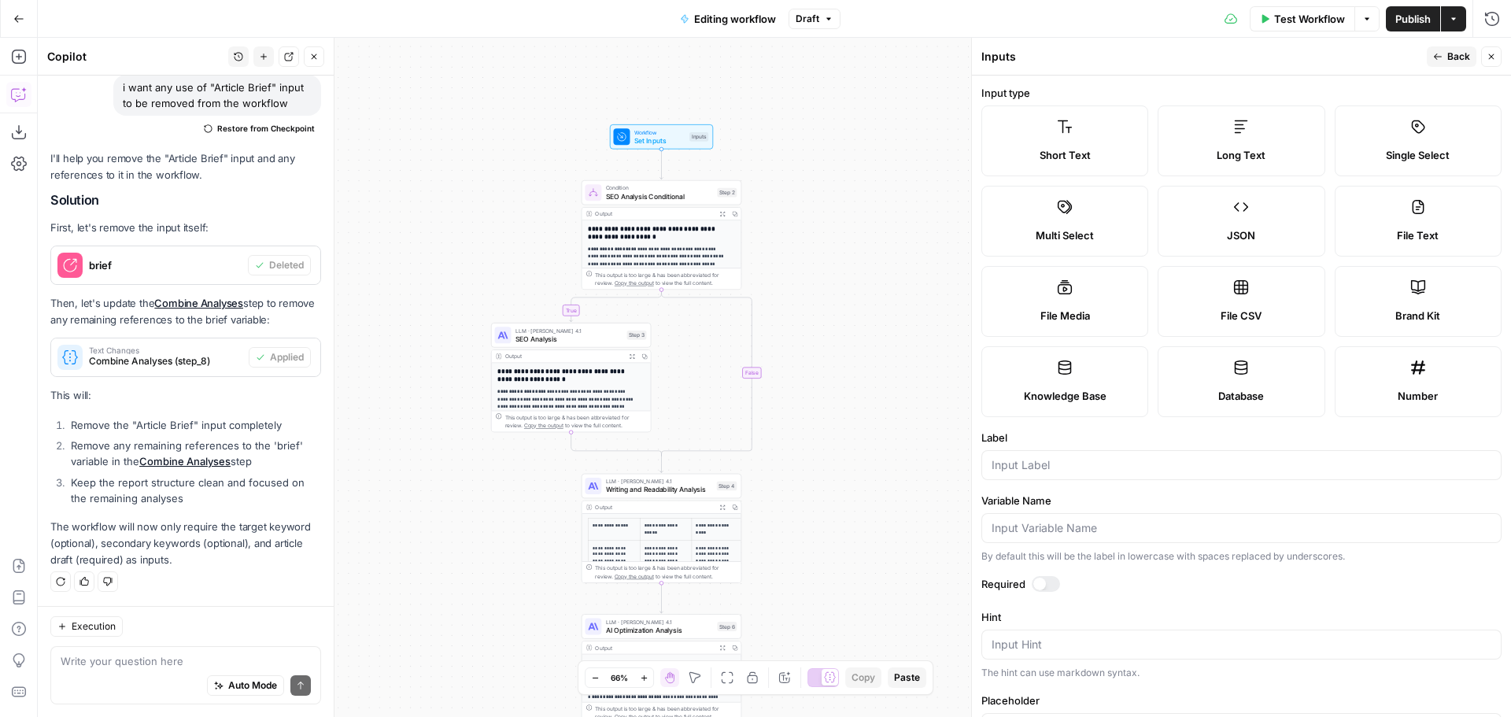
click at [1421, 307] on label "Brand Kit" at bounding box center [1418, 301] width 167 height 71
click at [1074, 461] on input "Label" at bounding box center [1242, 465] width 500 height 16
type input "Brand Kit"
click at [1047, 582] on div at bounding box center [1046, 584] width 28 height 16
click at [1458, 51] on span "Back" at bounding box center [1458, 57] width 23 height 14
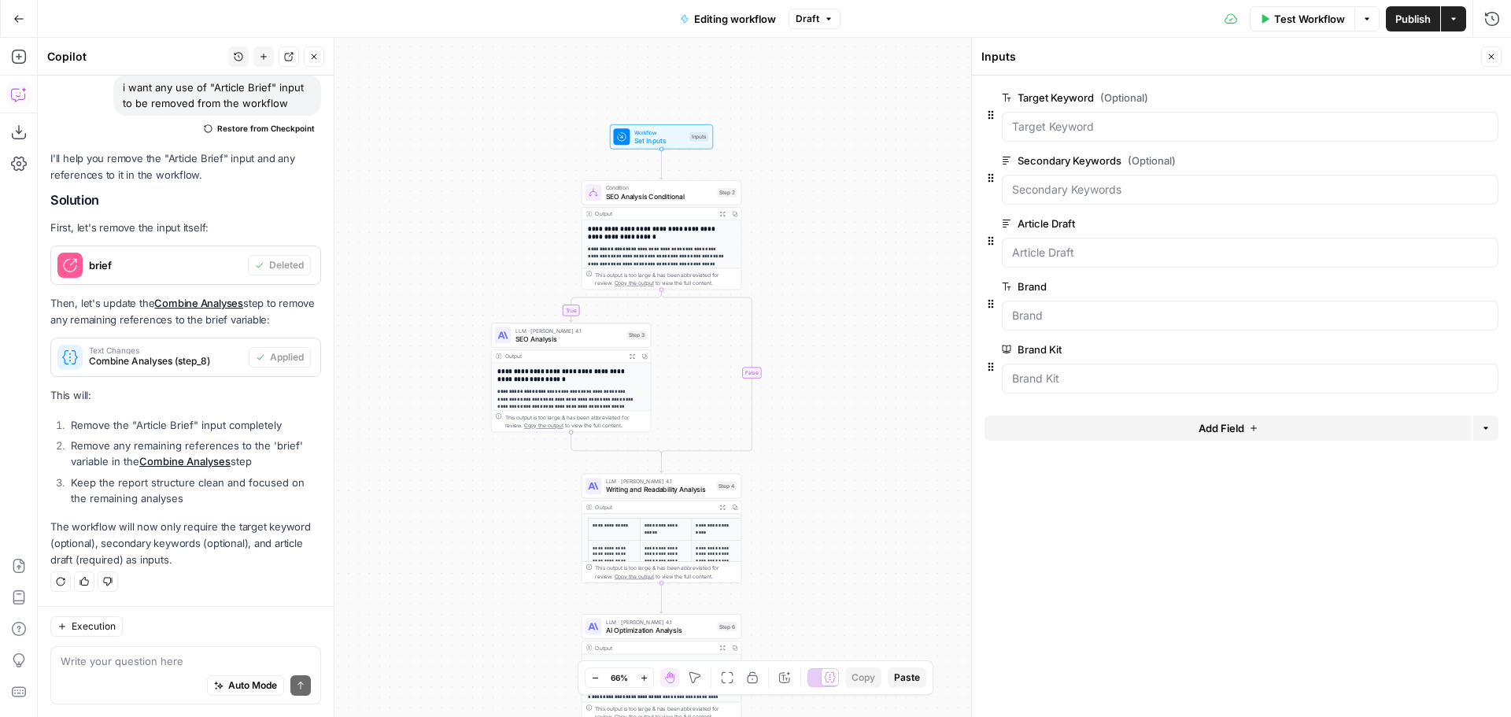
click at [902, 198] on div "**********" at bounding box center [774, 377] width 1473 height 679
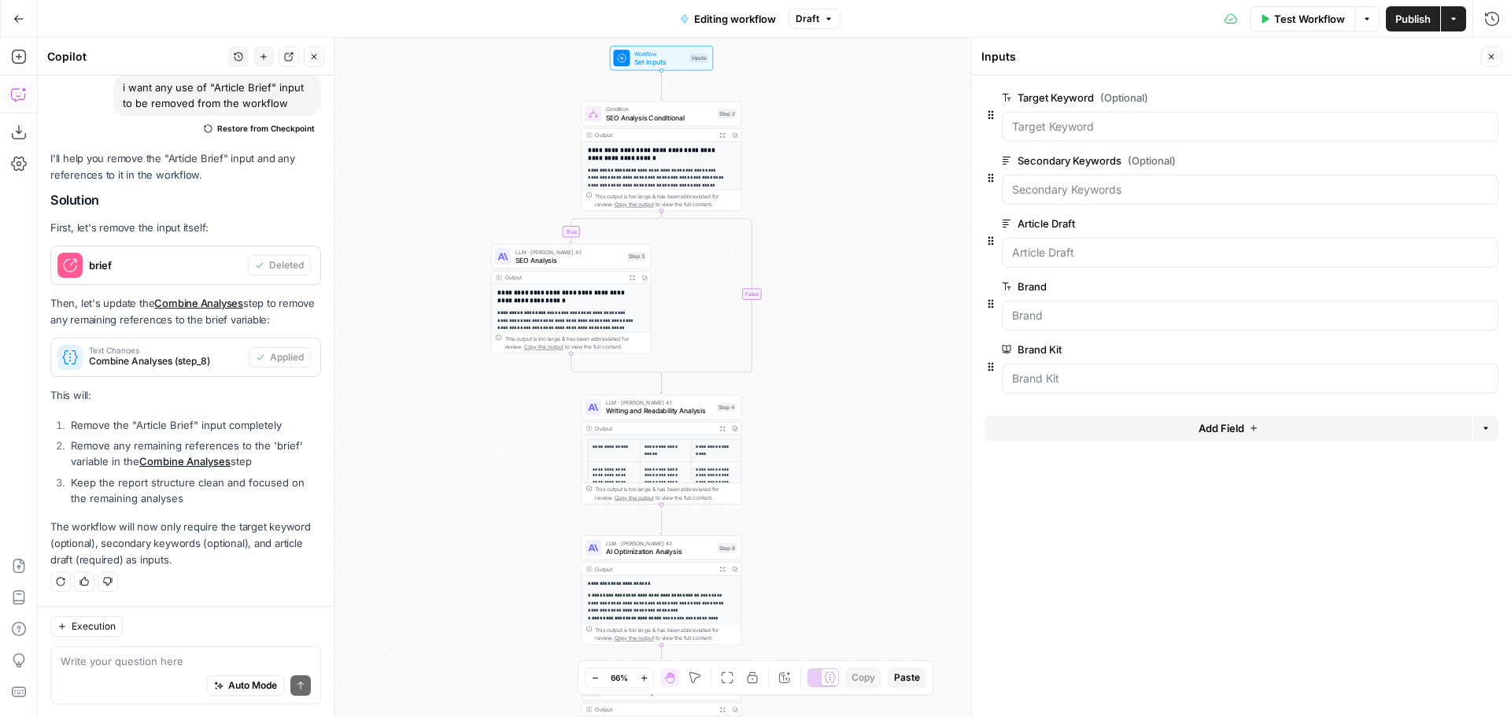
click at [1450, 286] on span "edit field" at bounding box center [1439, 286] width 35 height 13
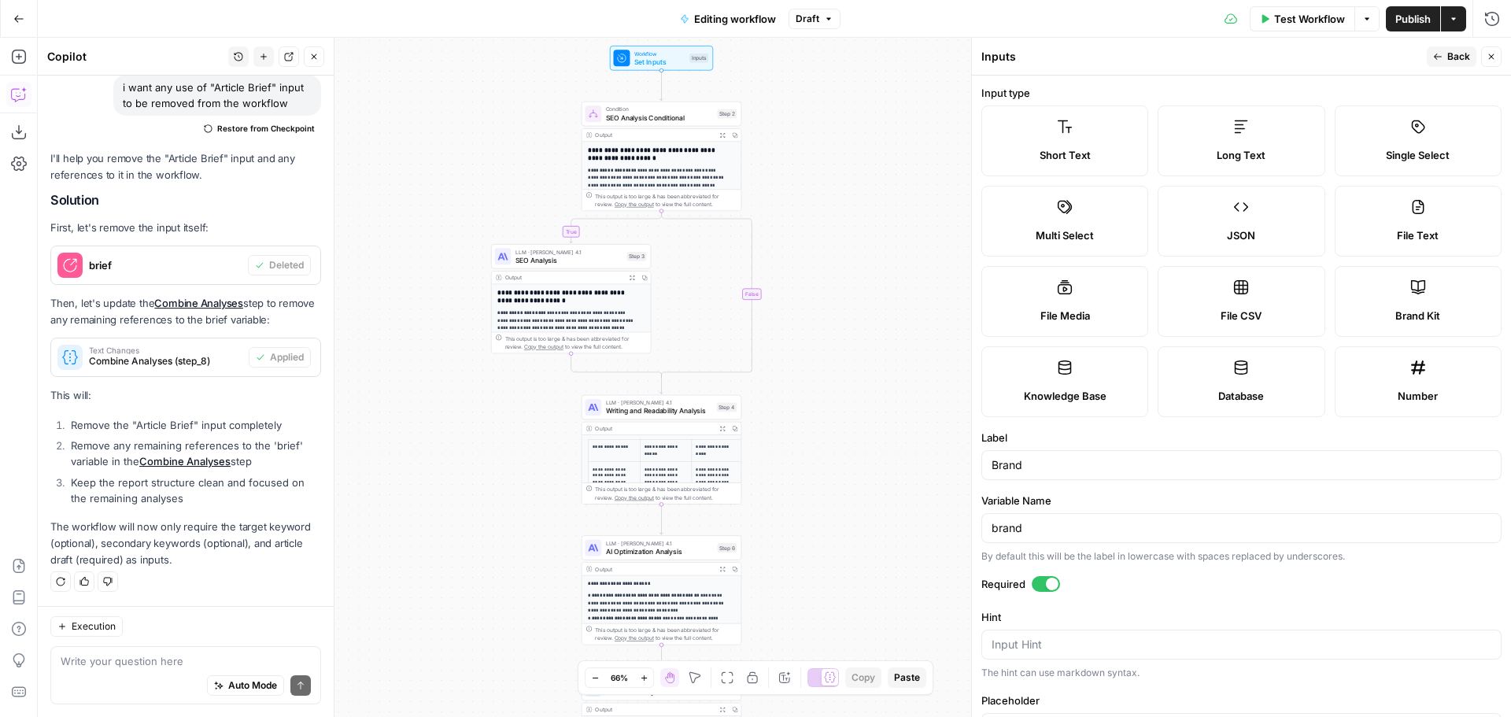
click at [1039, 585] on div at bounding box center [1046, 584] width 28 height 16
click at [1446, 54] on button "Back" at bounding box center [1452, 56] width 50 height 20
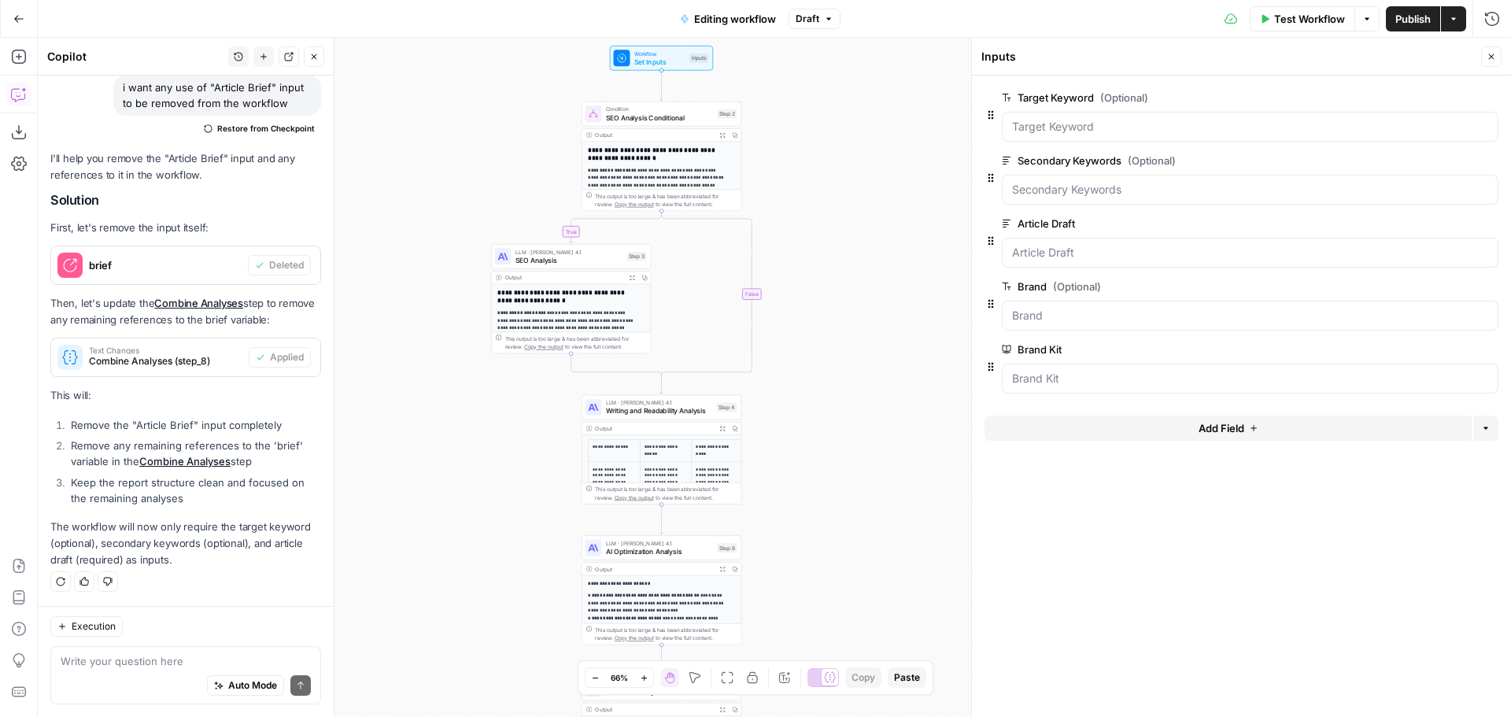
click at [1434, 340] on button "edit field" at bounding box center [1446, 349] width 61 height 19
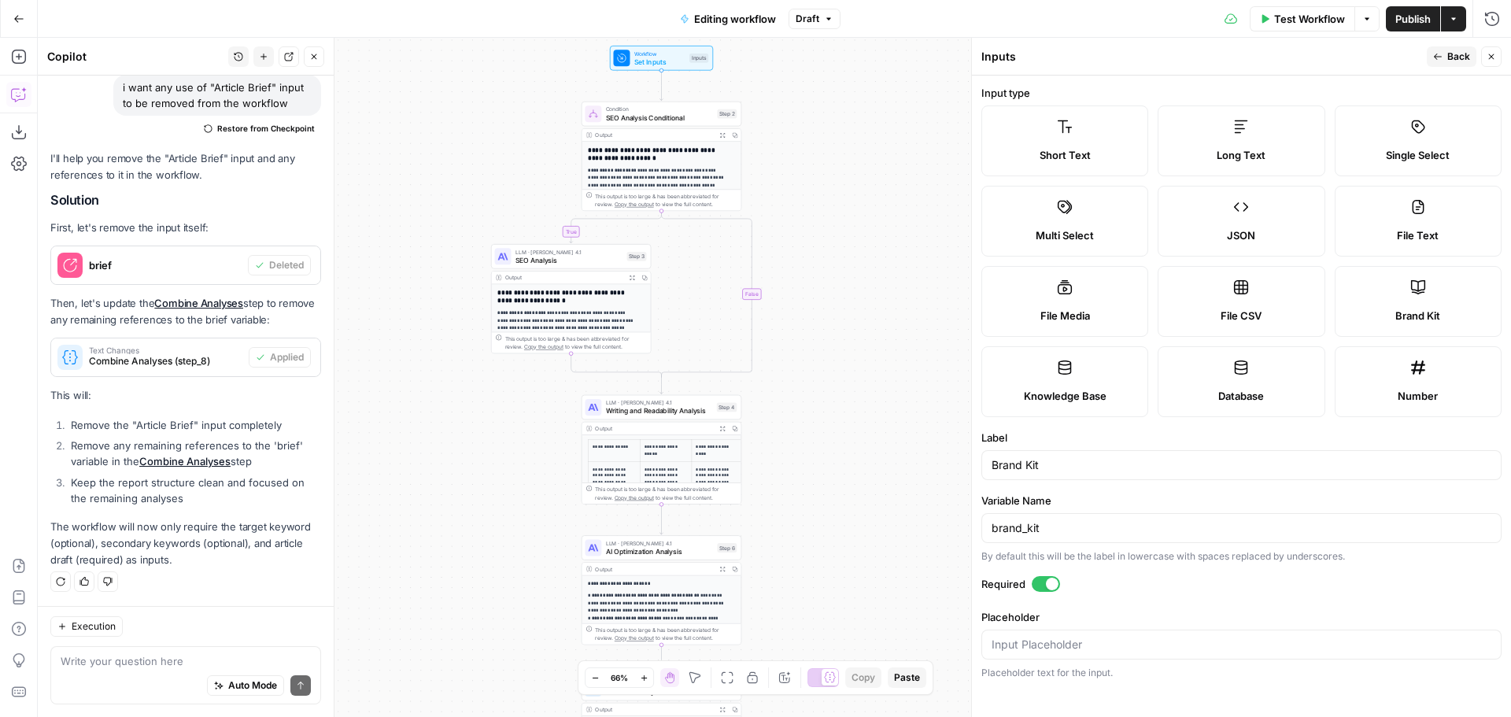
click at [1043, 582] on div at bounding box center [1046, 584] width 28 height 16
click at [1438, 53] on icon "button" at bounding box center [1437, 56] width 9 height 9
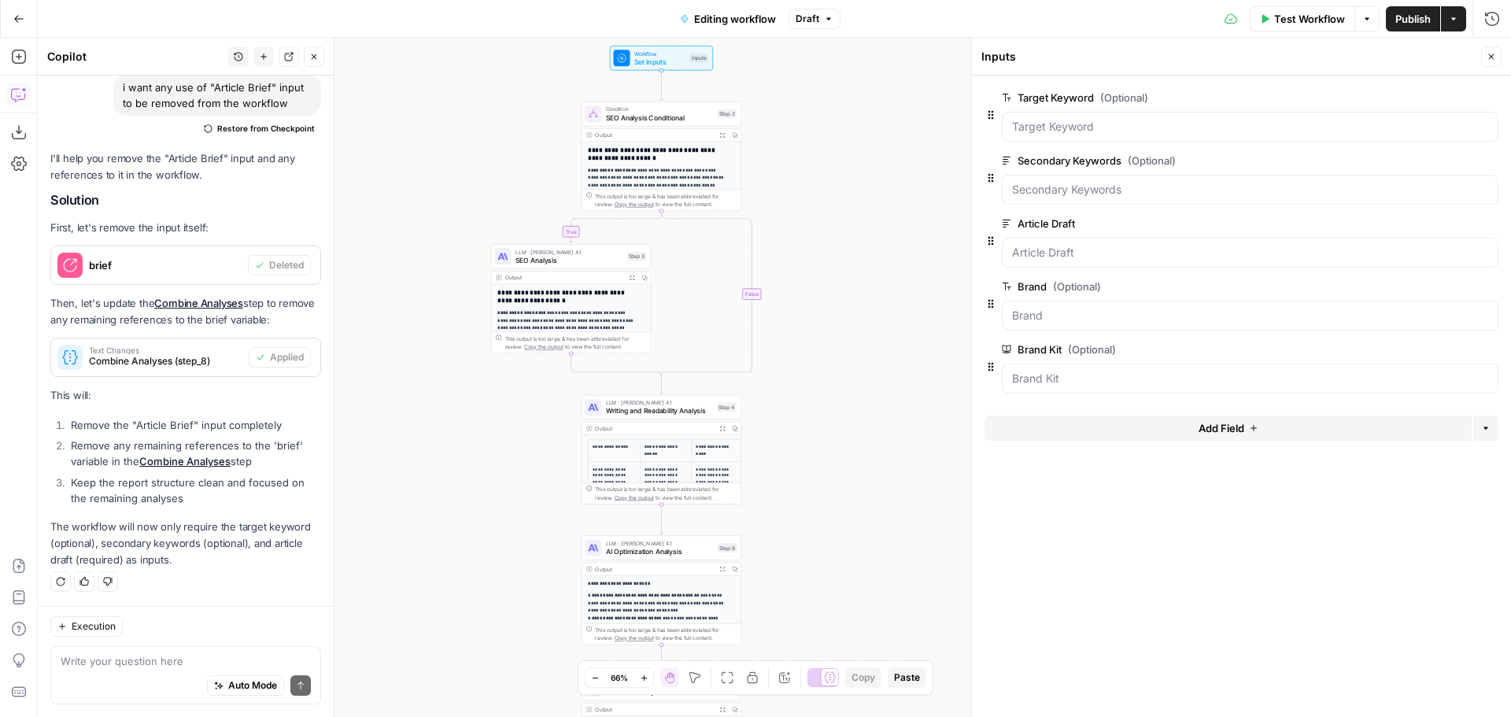
click at [907, 254] on div "**********" at bounding box center [774, 377] width 1473 height 679
click at [557, 257] on span "SEO Analysis" at bounding box center [569, 260] width 108 height 10
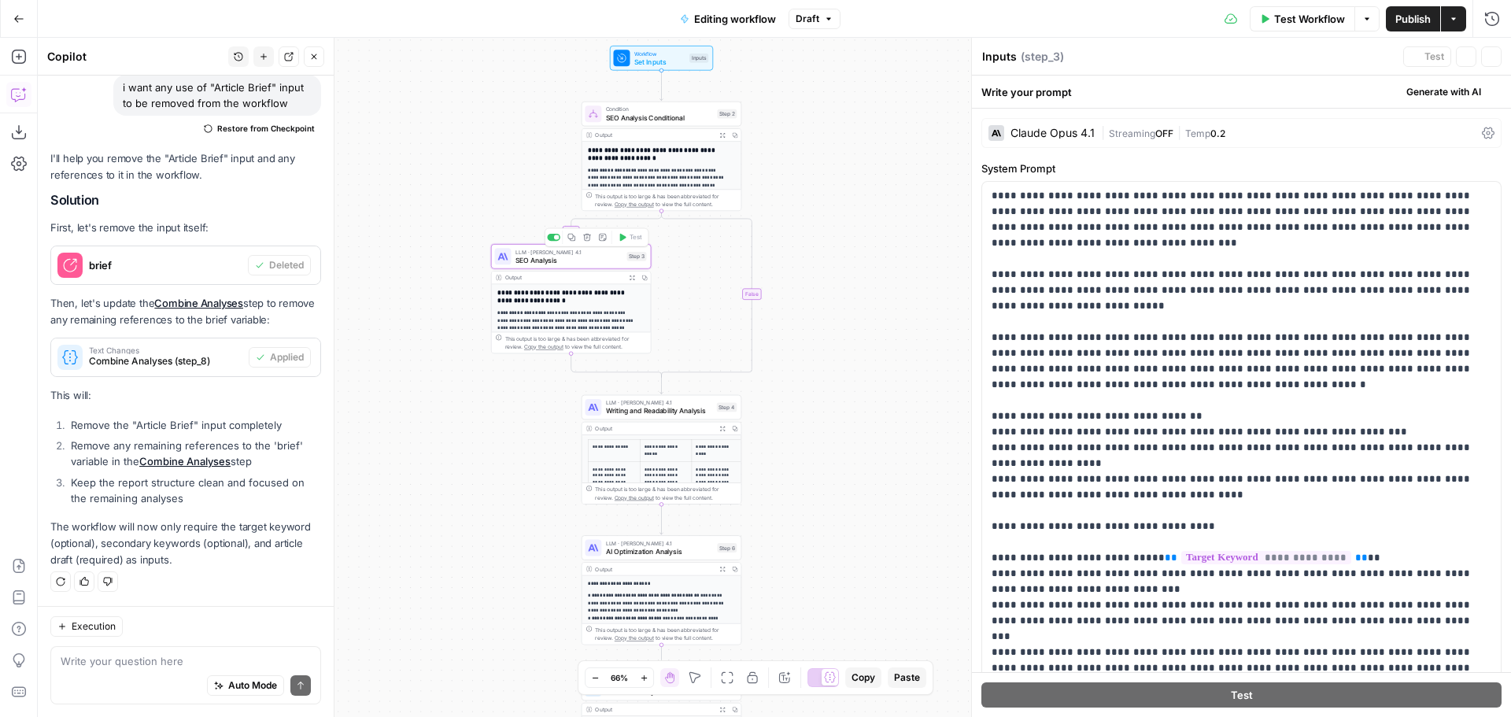
type textarea "SEO Analysis"
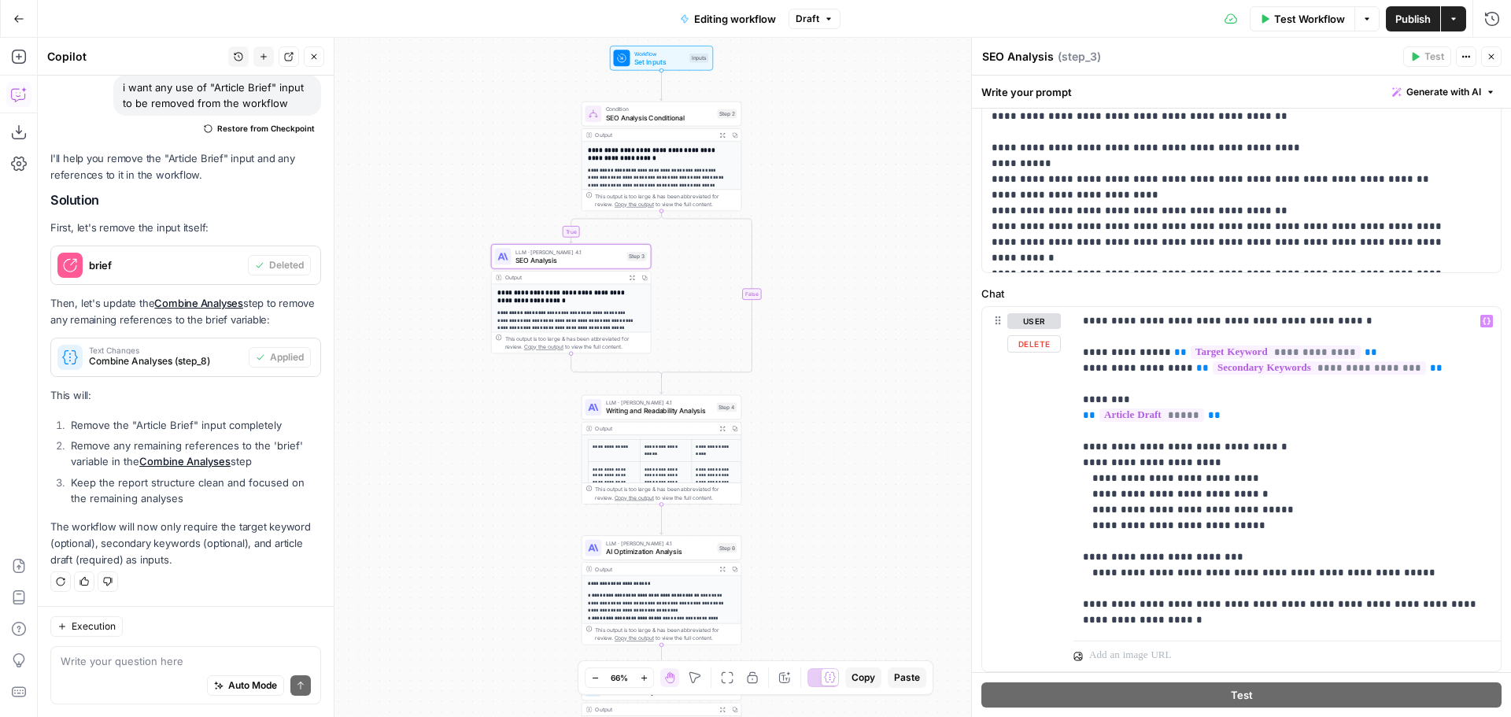
scroll to position [597, 0]
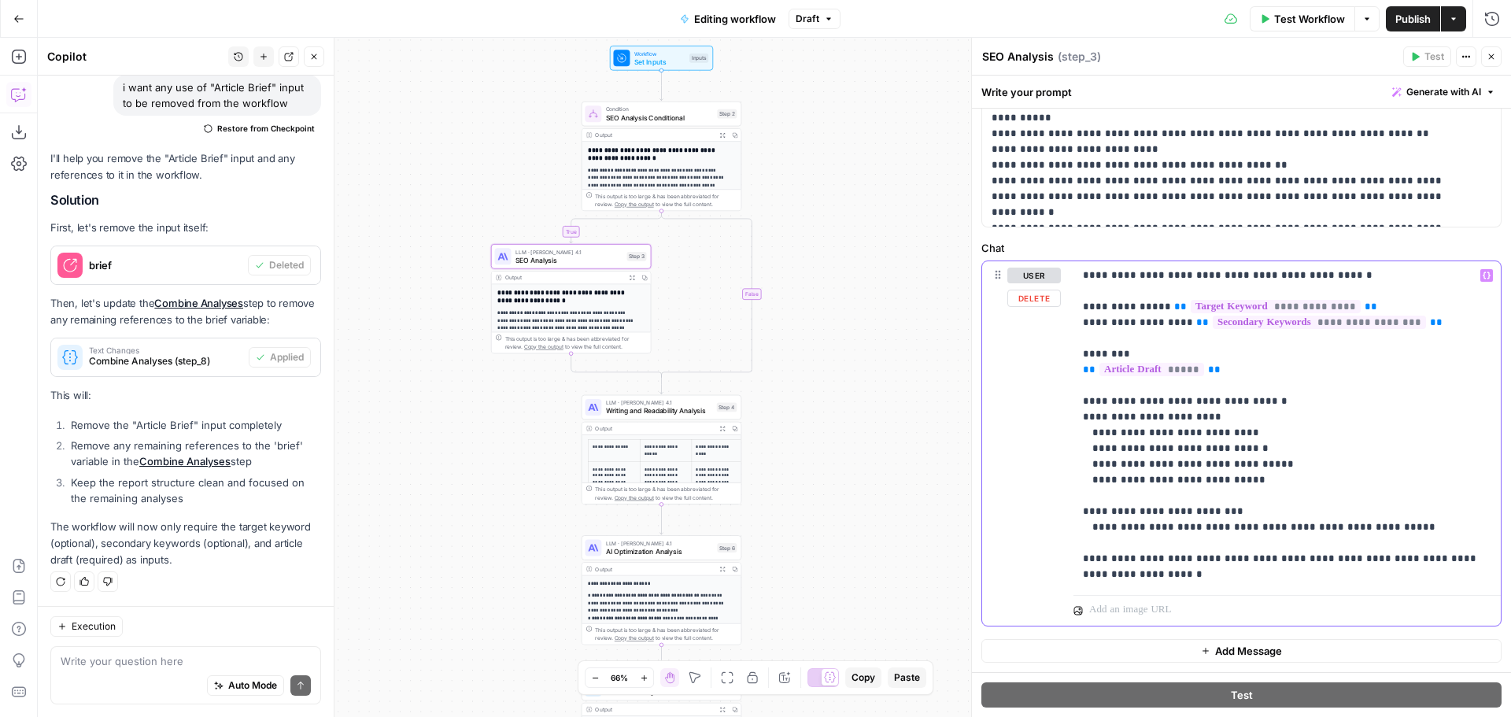
click at [1177, 578] on p "**********" at bounding box center [1281, 425] width 397 height 315
click at [674, 412] on span "Writing and Readability Analysis" at bounding box center [659, 410] width 107 height 10
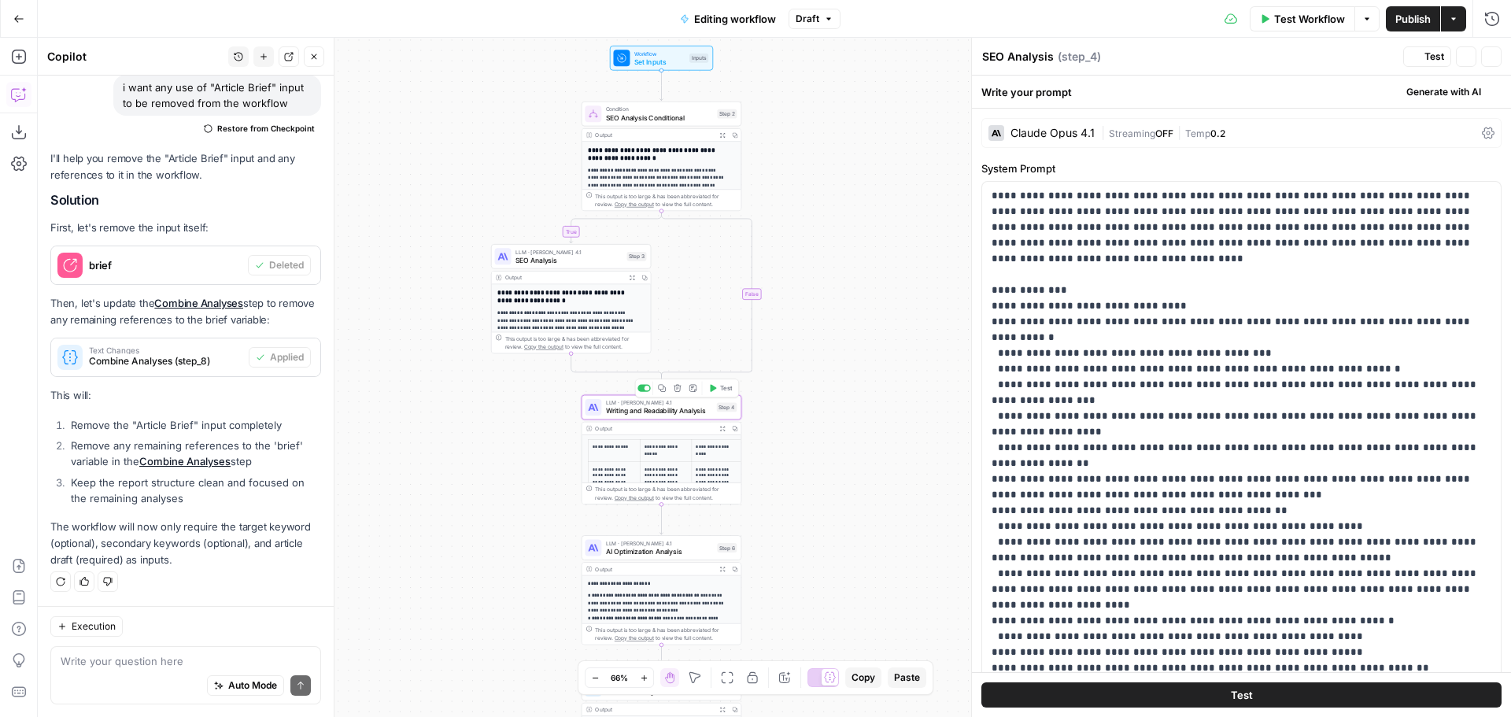
type textarea "Writing and Readability Analysis"
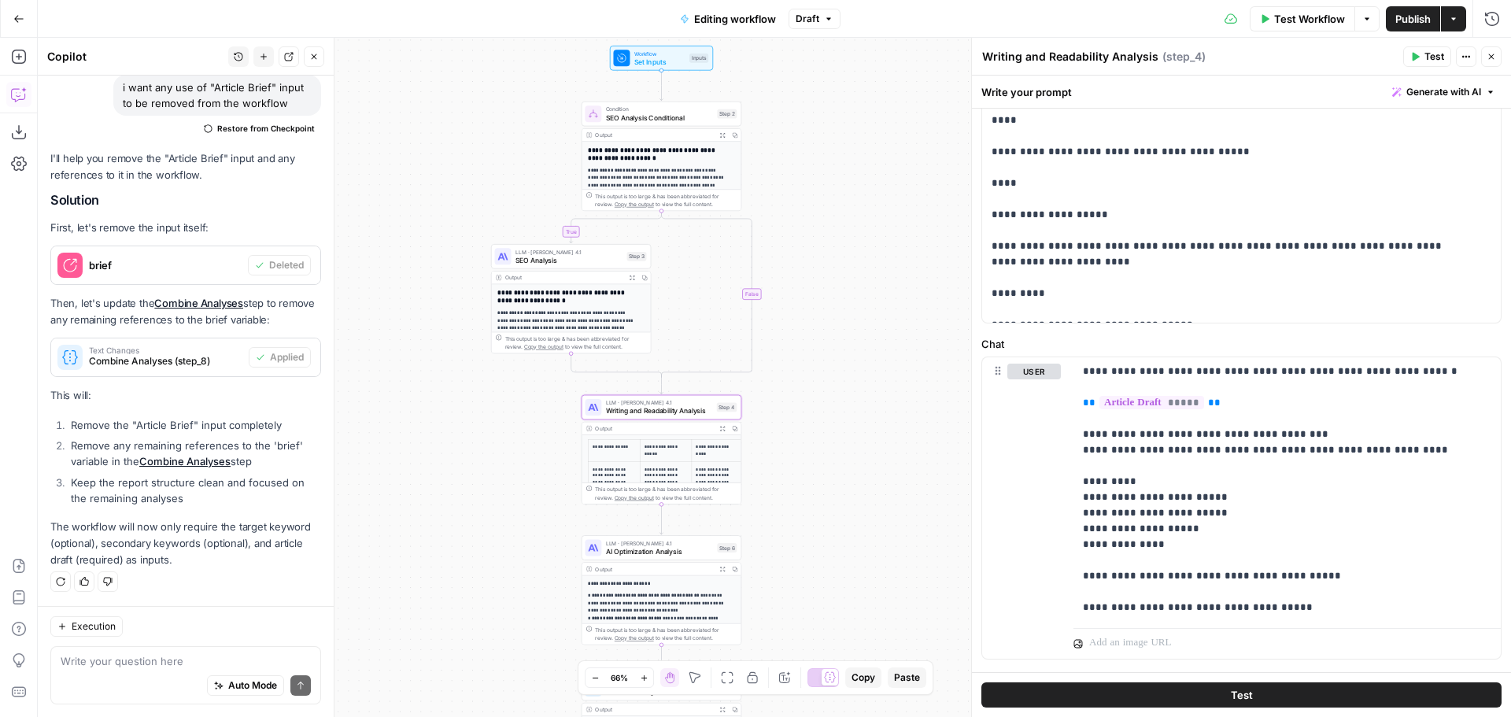
scroll to position [534, 0]
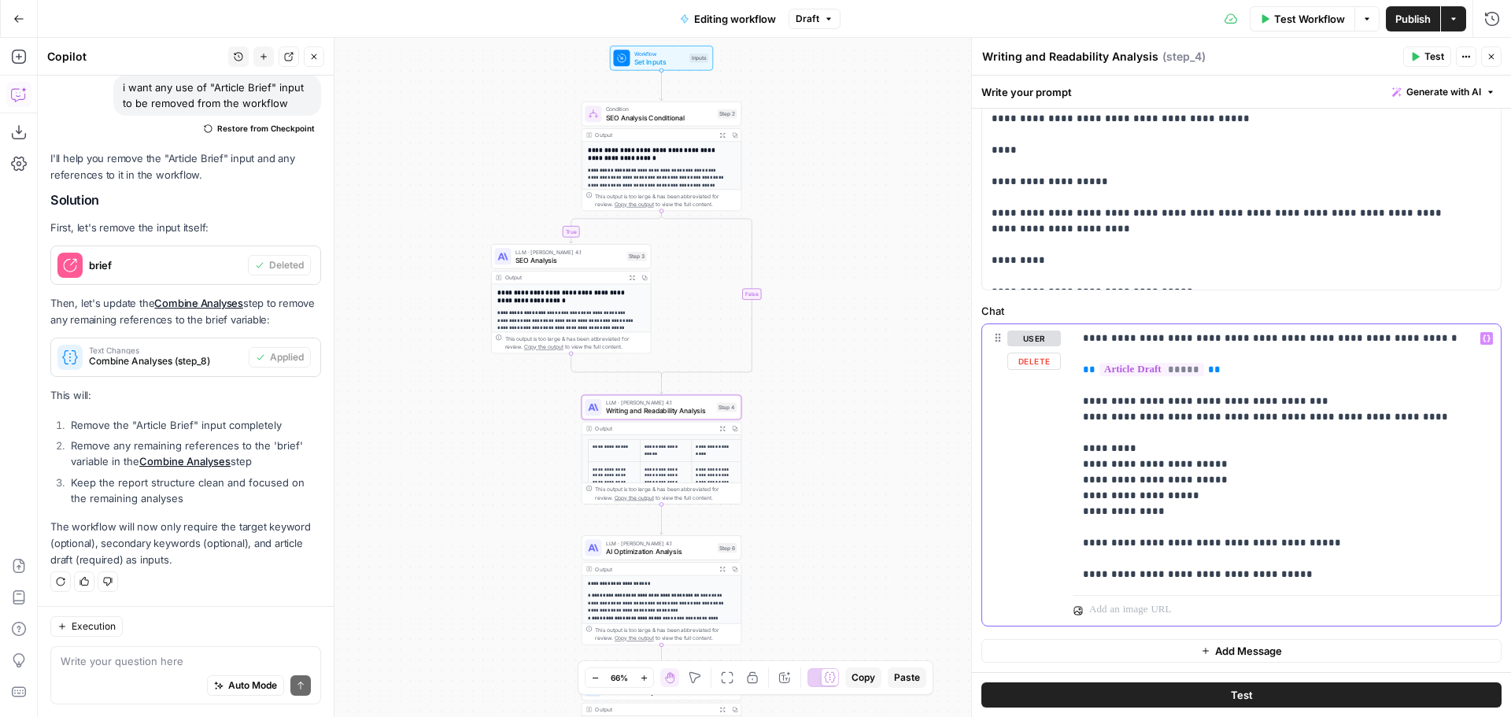
click at [1311, 575] on p "**********" at bounding box center [1281, 457] width 397 height 252
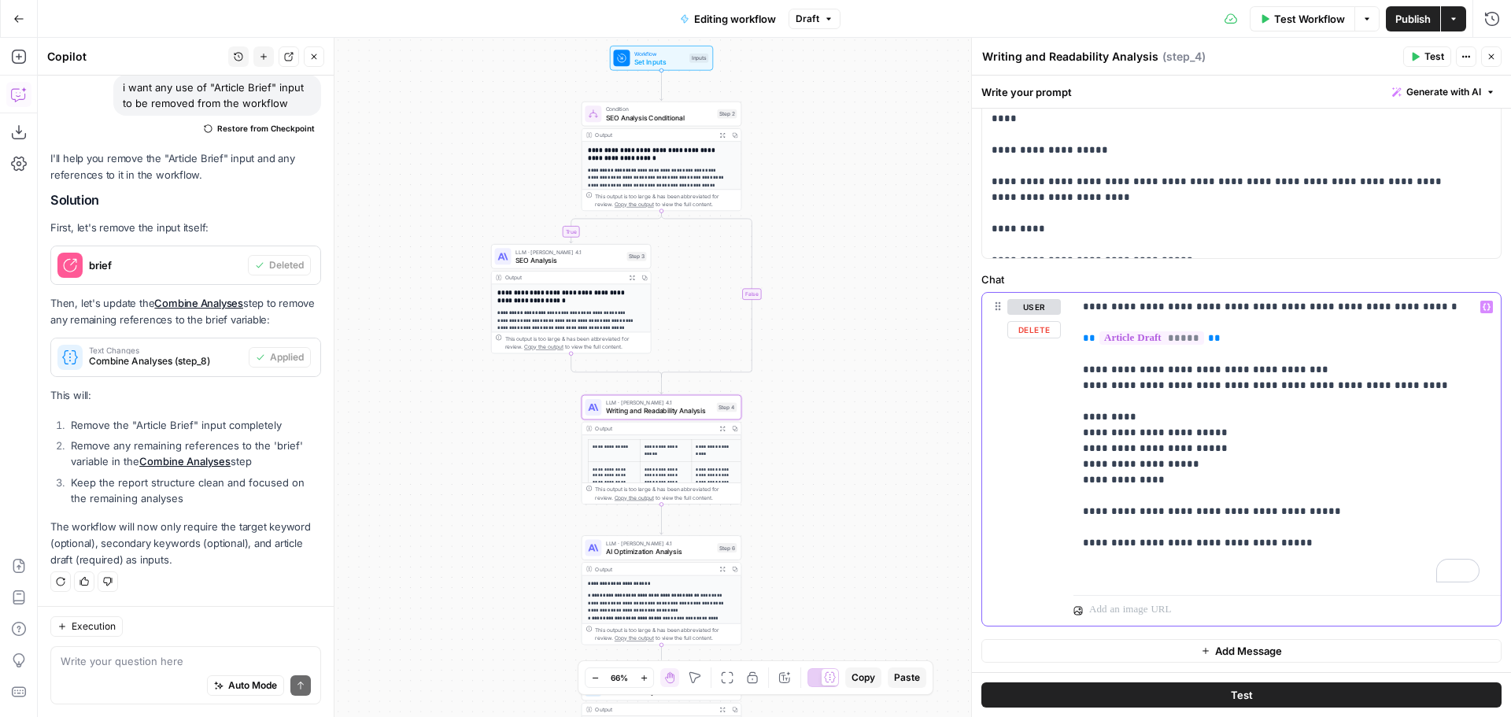
click at [1317, 546] on p "**********" at bounding box center [1281, 440] width 397 height 283
drag, startPoint x: 1205, startPoint y: 546, endPoint x: 1240, endPoint y: 587, distance: 54.1
click at [1240, 587] on div "**********" at bounding box center [1286, 441] width 427 height 296
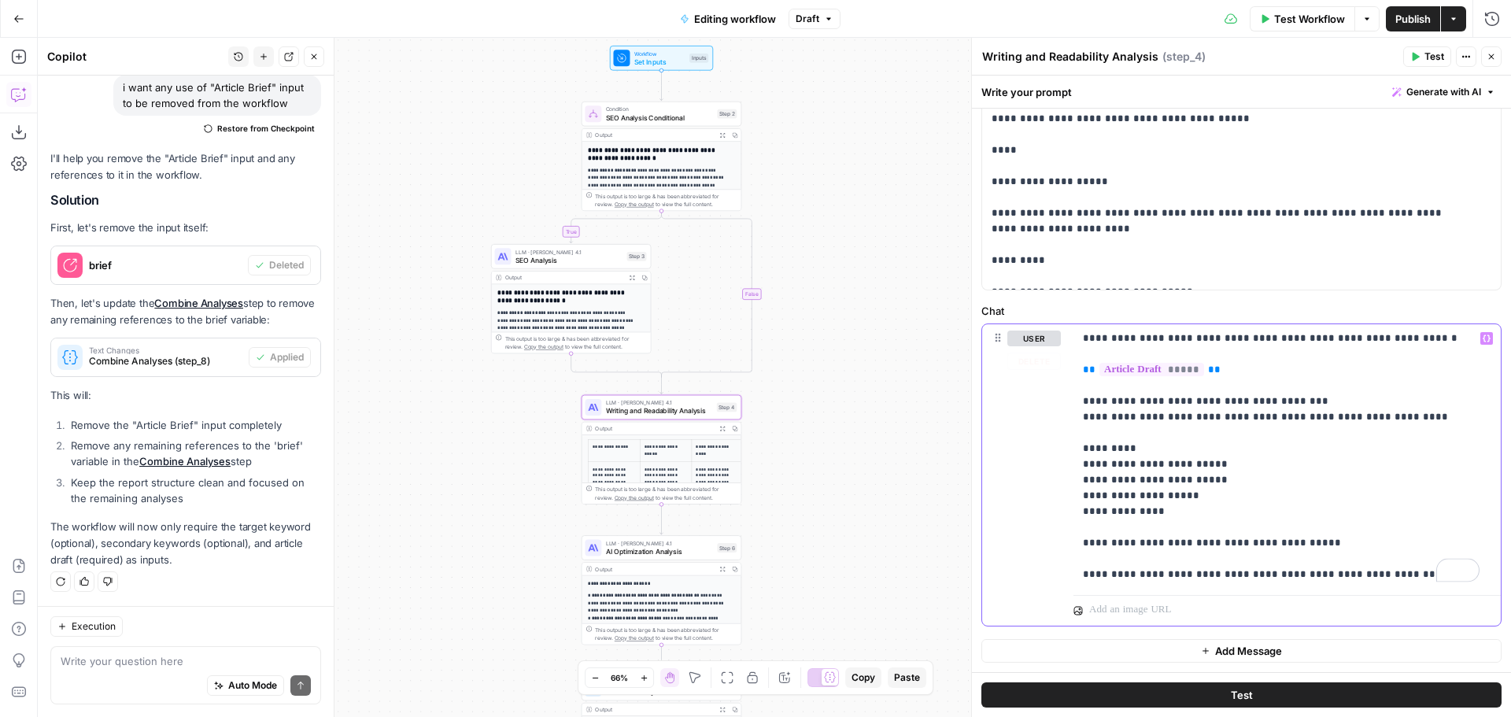
click at [1483, 335] on icon "button" at bounding box center [1487, 338] width 8 height 8
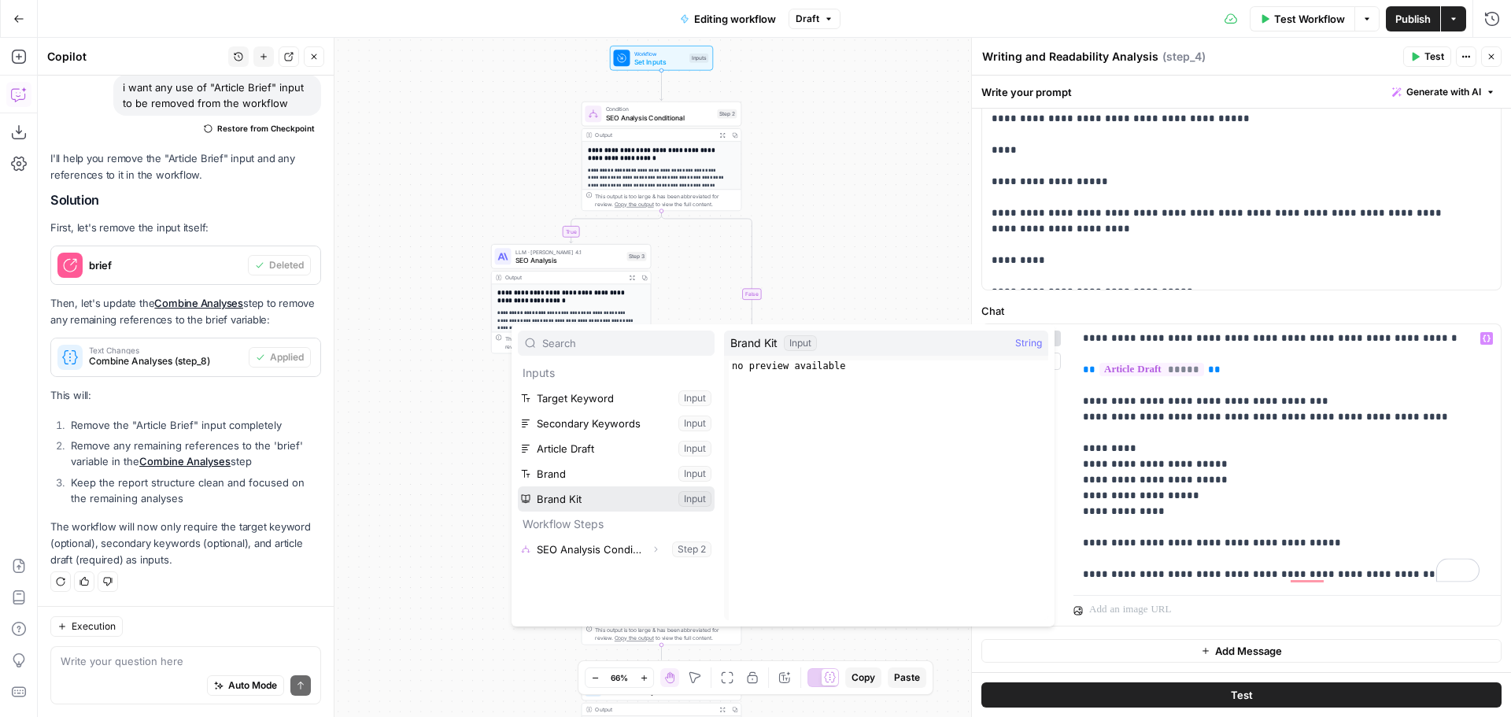
click at [582, 501] on button "Select variable Brand Kit" at bounding box center [616, 498] width 197 height 25
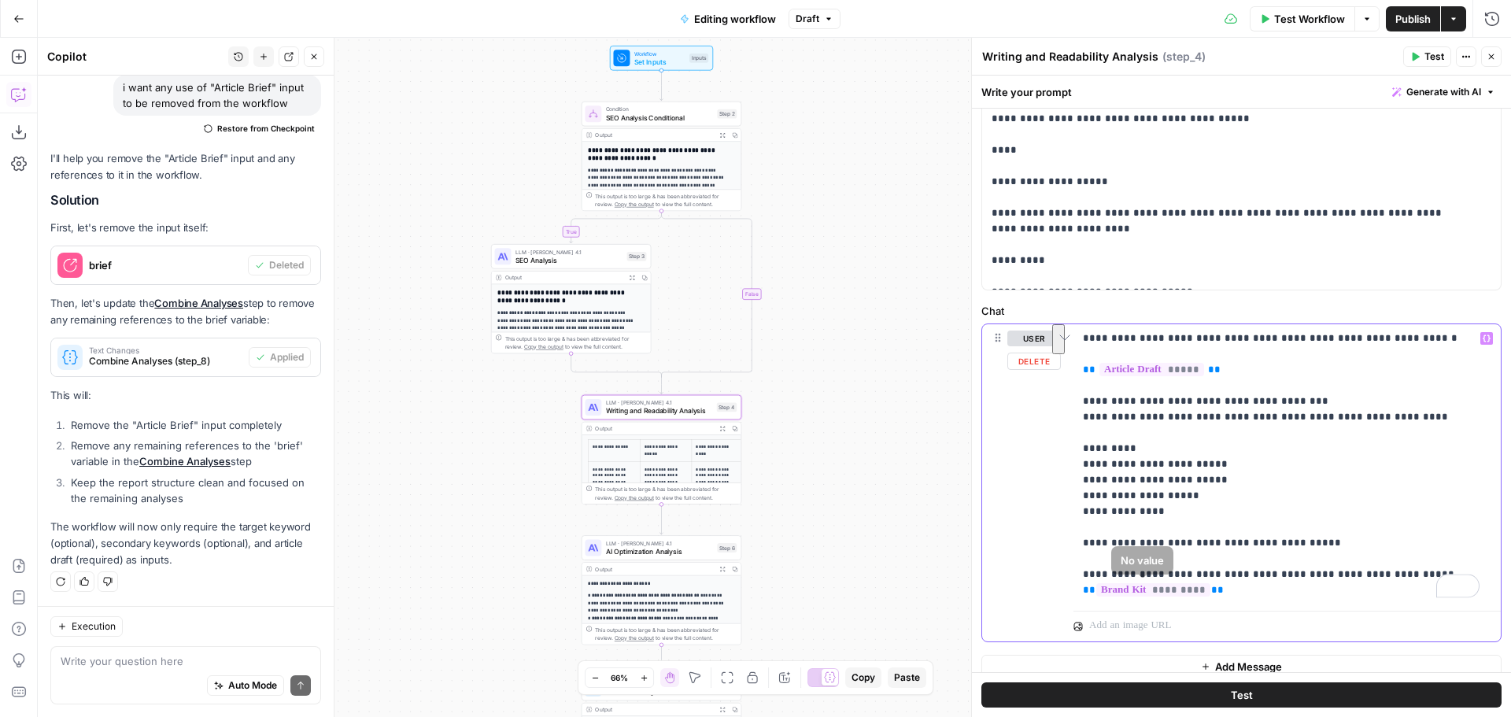
drag, startPoint x: 1089, startPoint y: 575, endPoint x: 1236, endPoint y: 593, distance: 148.3
click at [1236, 593] on p "**********" at bounding box center [1281, 465] width 397 height 268
copy p "**********"
click at [683, 552] on span "AI Optimization Analysis" at bounding box center [660, 551] width 108 height 10
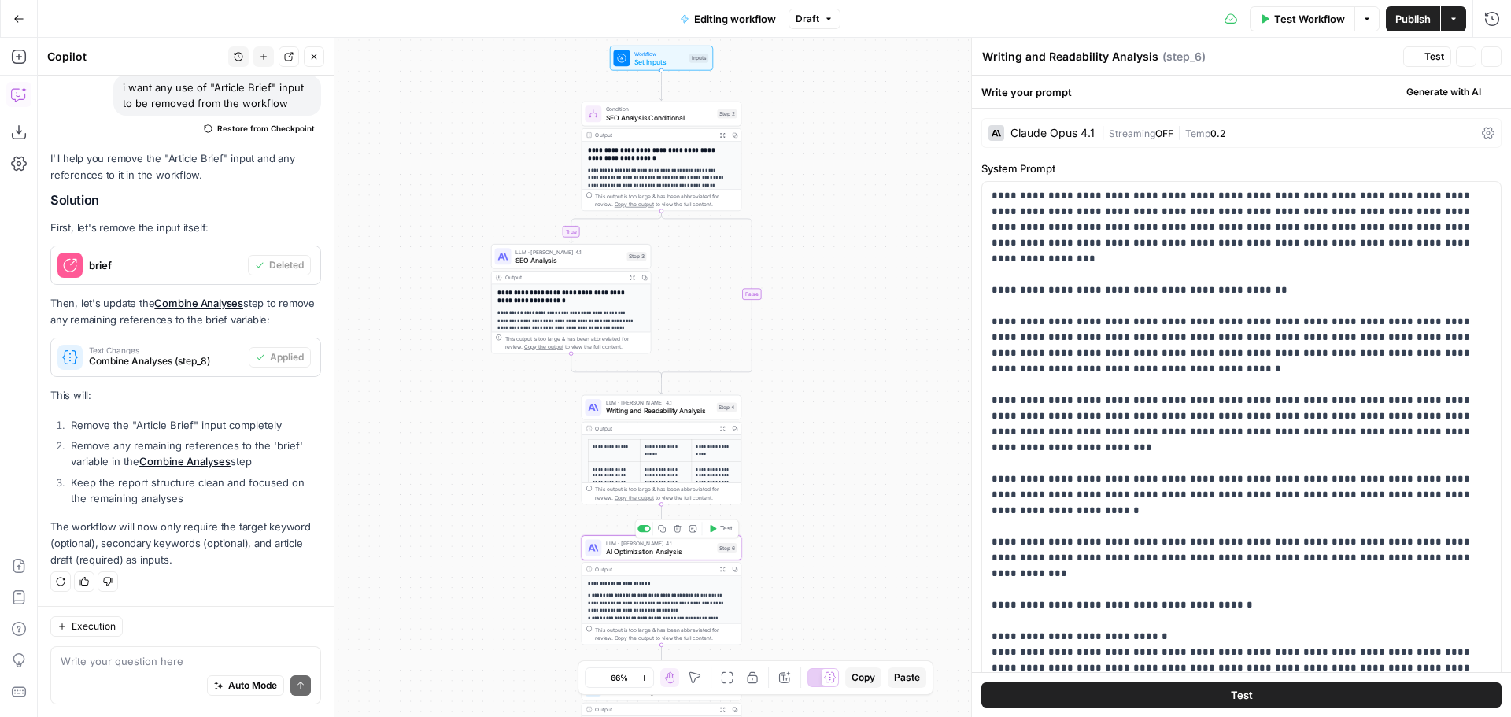
type textarea "AI Optimization Analysis"
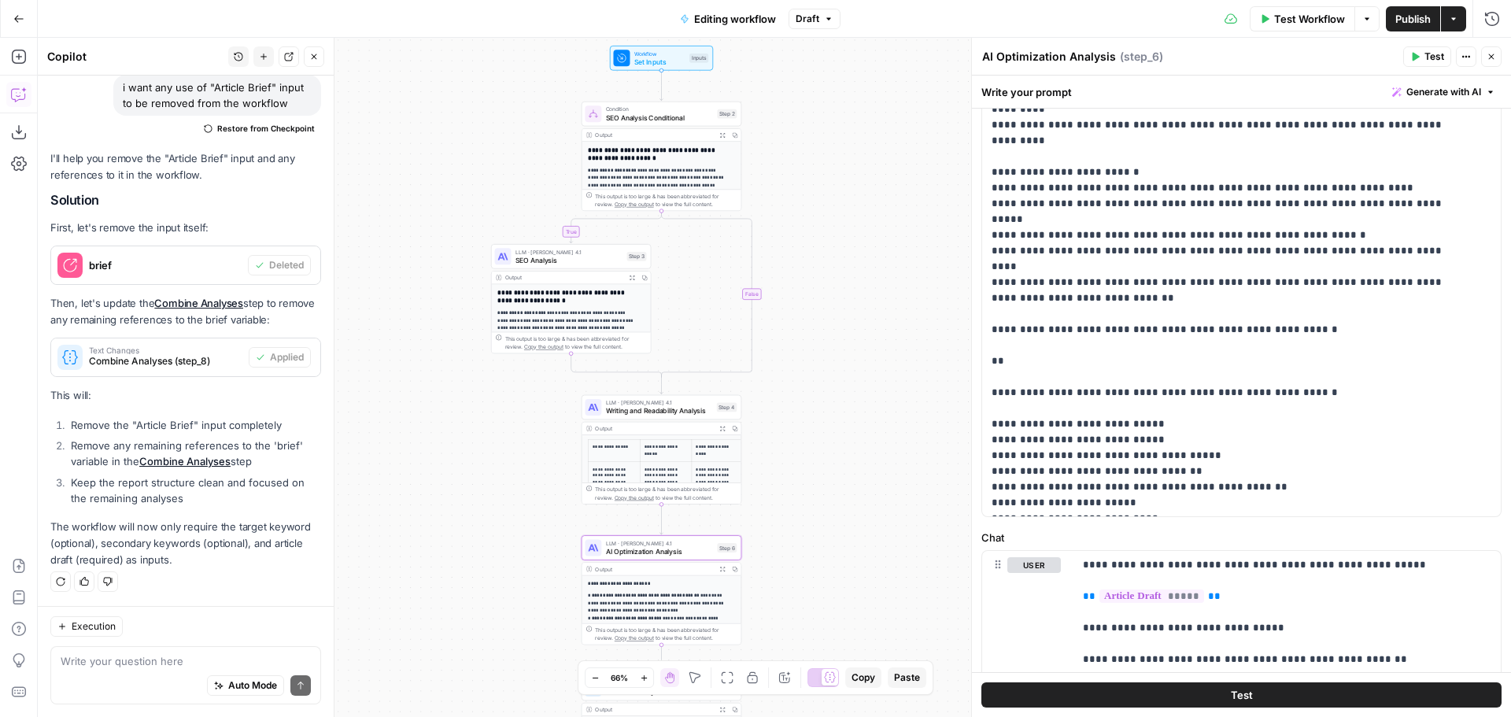
scroll to position [486, 0]
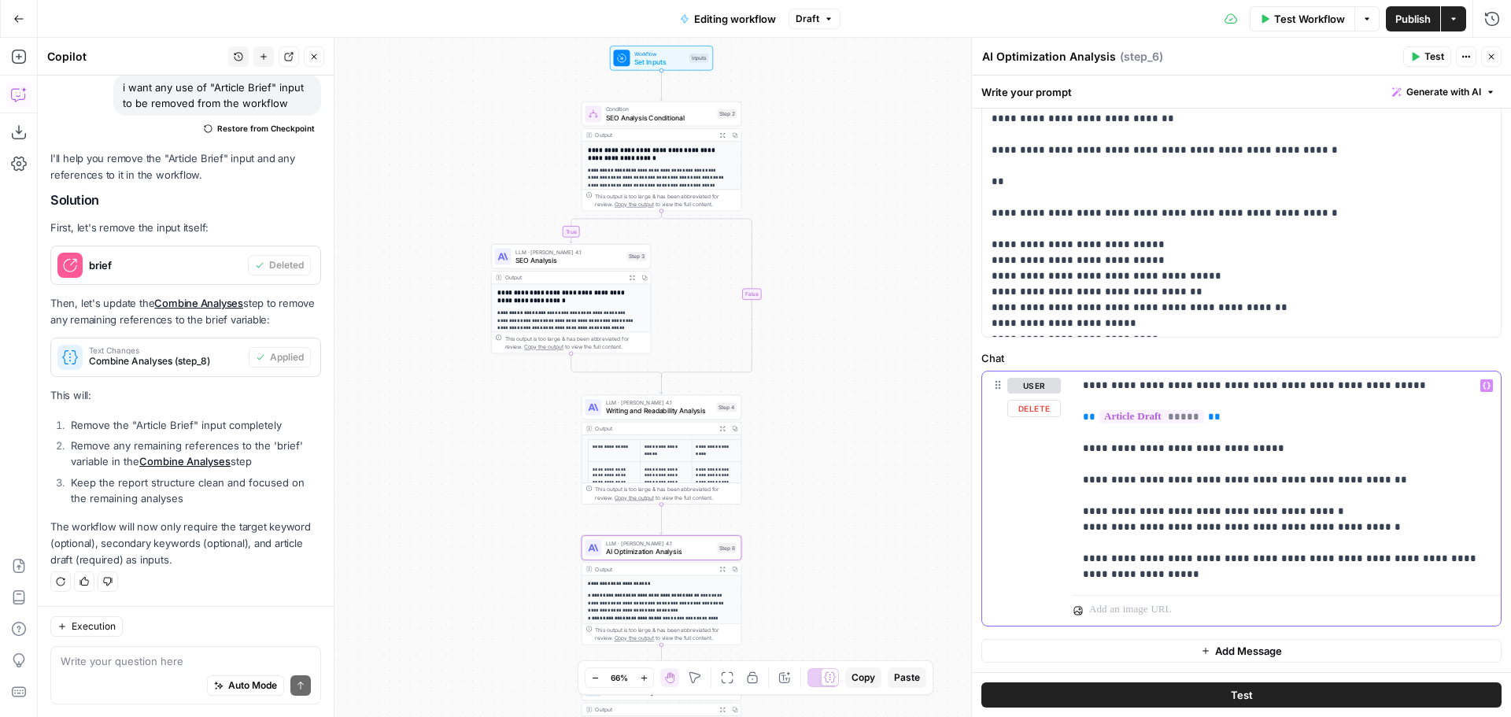
click at [1188, 578] on p "**********" at bounding box center [1281, 480] width 397 height 205
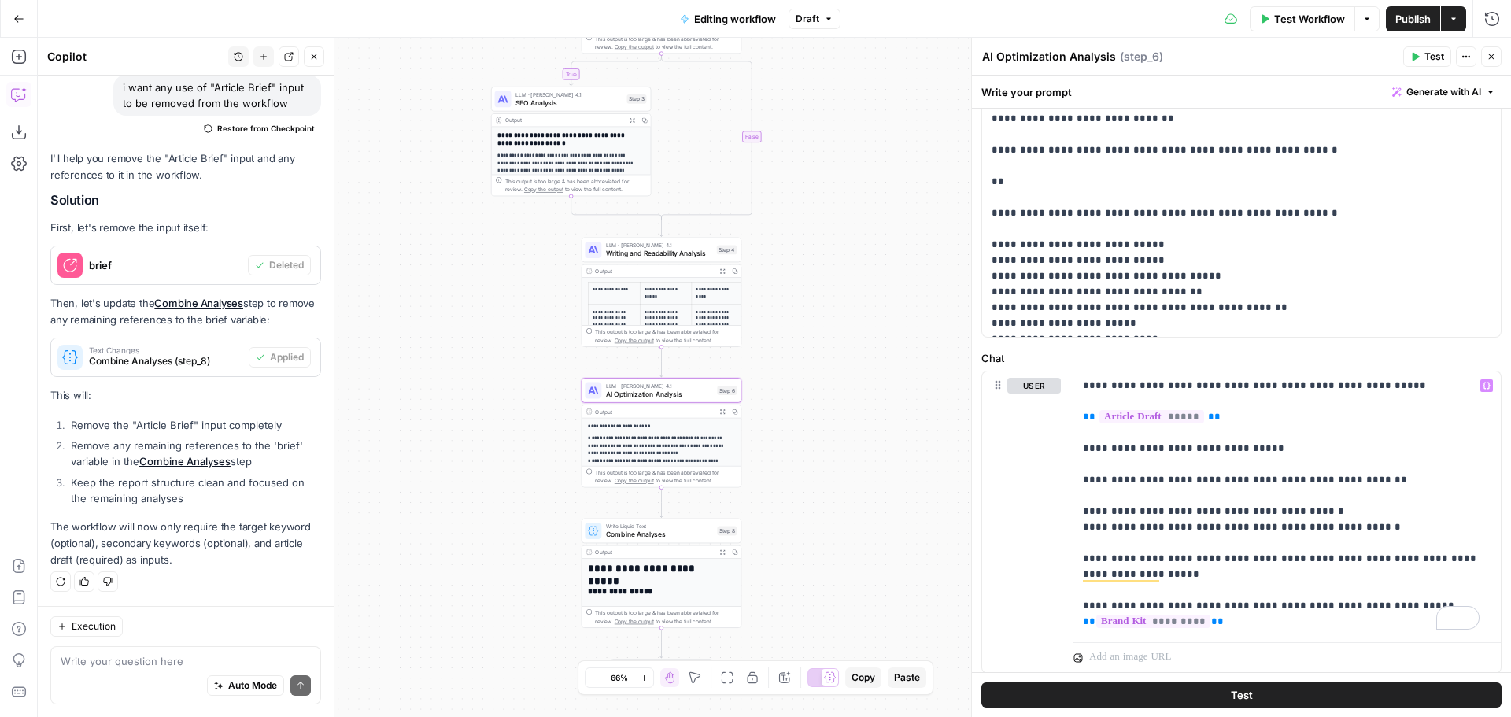
click at [863, 301] on div "**********" at bounding box center [774, 377] width 1473 height 679
click at [1435, 55] on span "Test" at bounding box center [1434, 57] width 20 height 14
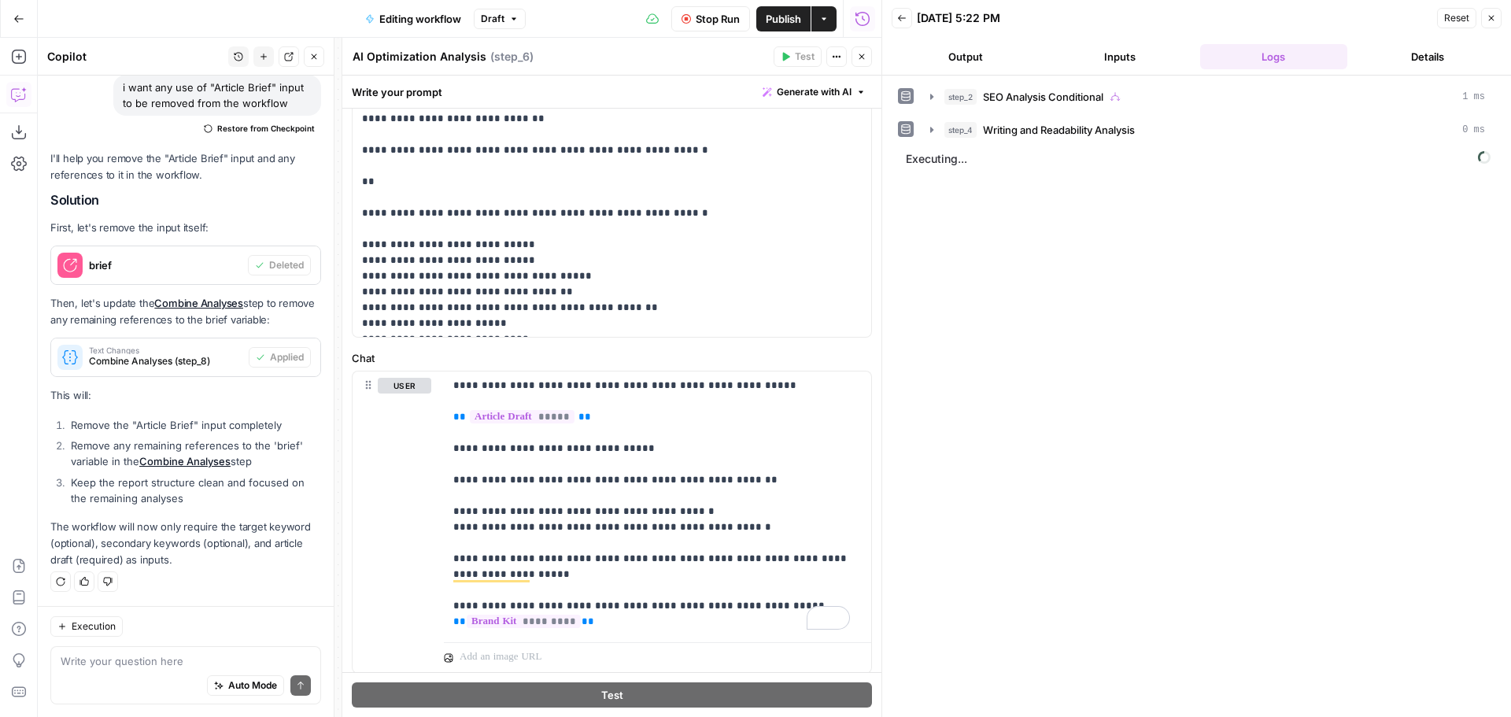
click at [1494, 17] on icon "button" at bounding box center [1491, 17] width 9 height 9
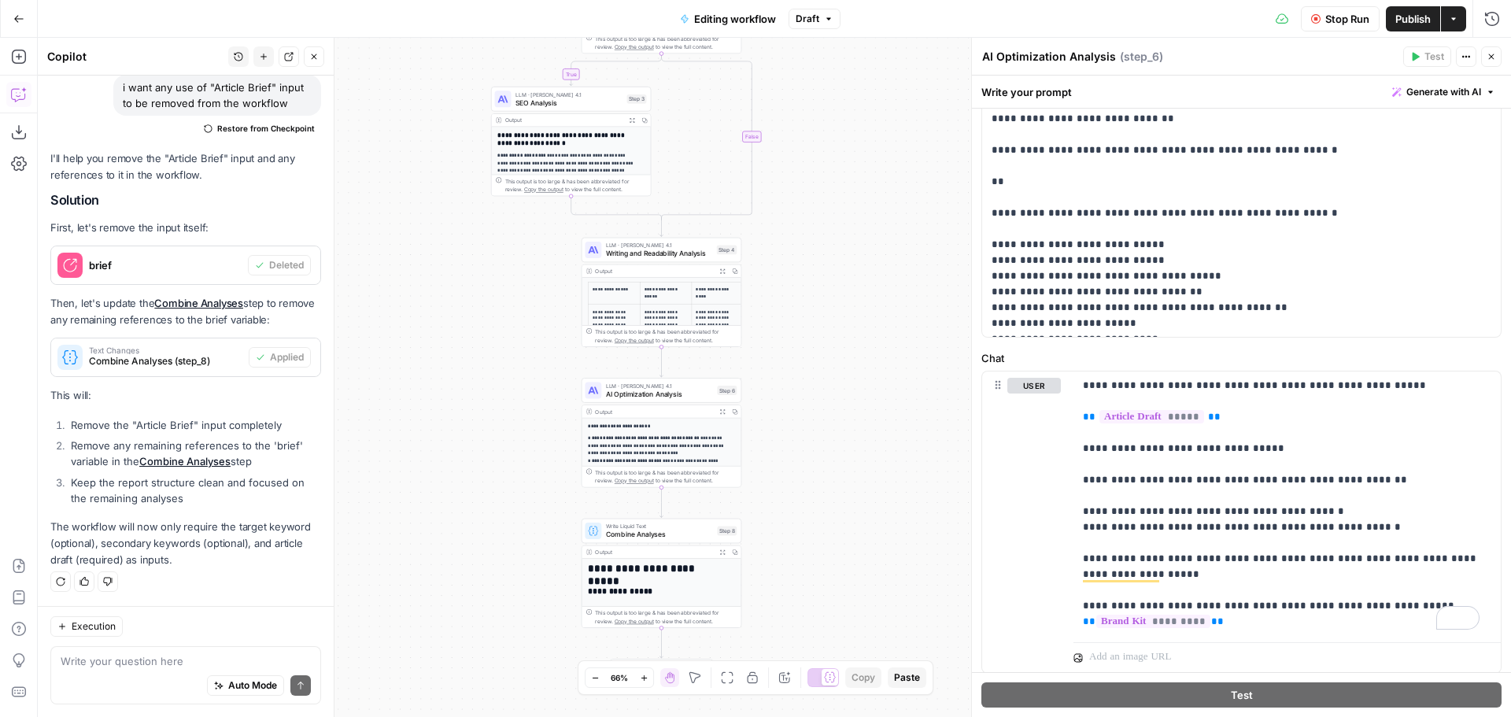
click at [1347, 27] on button "Stop Run" at bounding box center [1340, 18] width 79 height 25
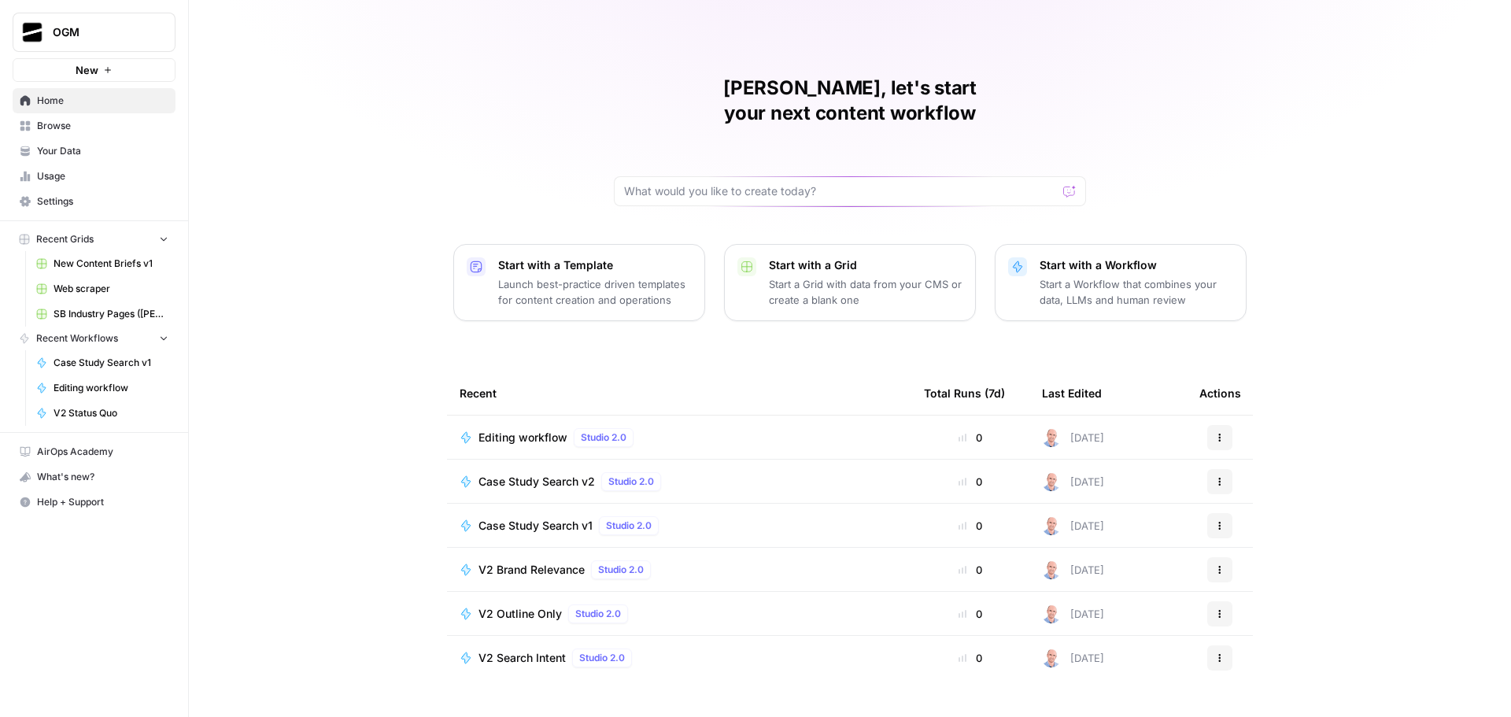
click at [79, 151] on span "Your Data" at bounding box center [102, 151] width 131 height 14
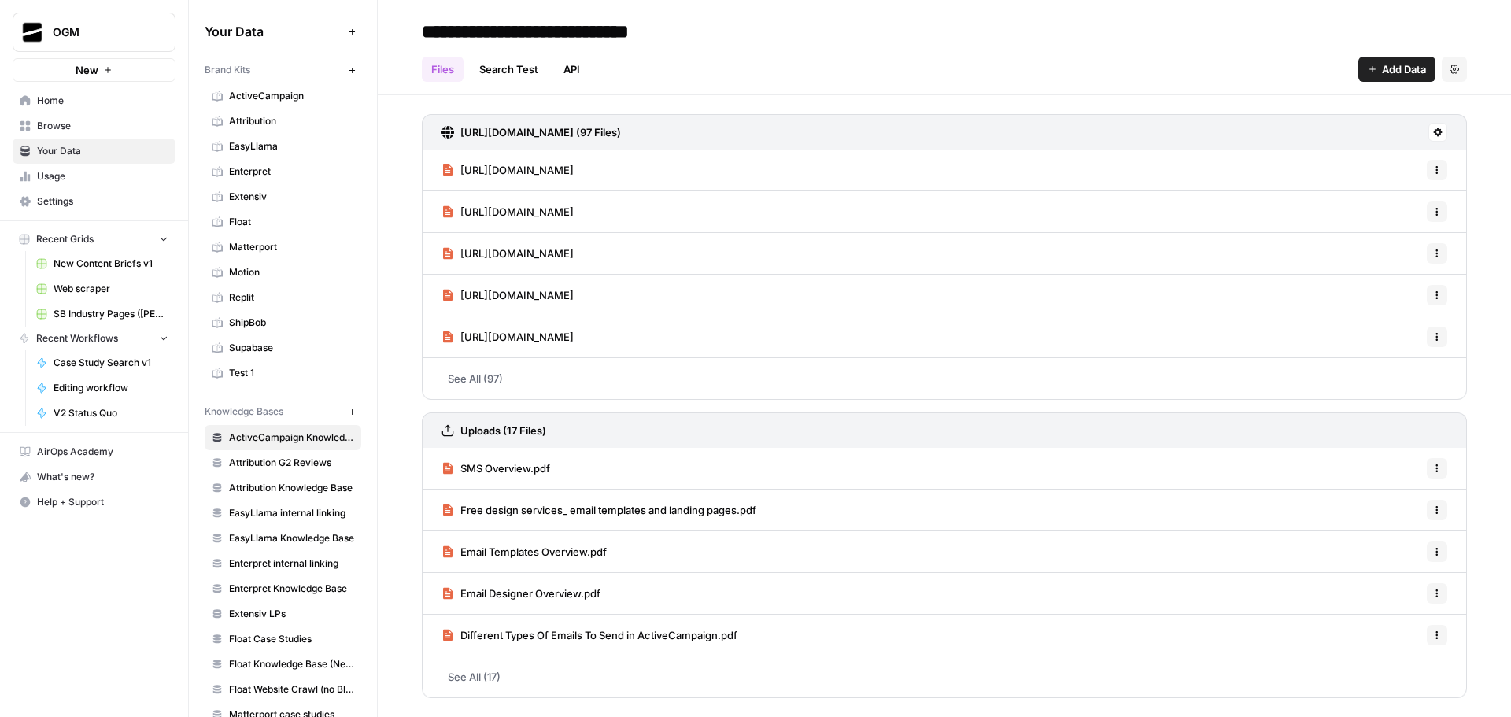
click at [298, 251] on span "Matterport" at bounding box center [291, 247] width 125 height 14
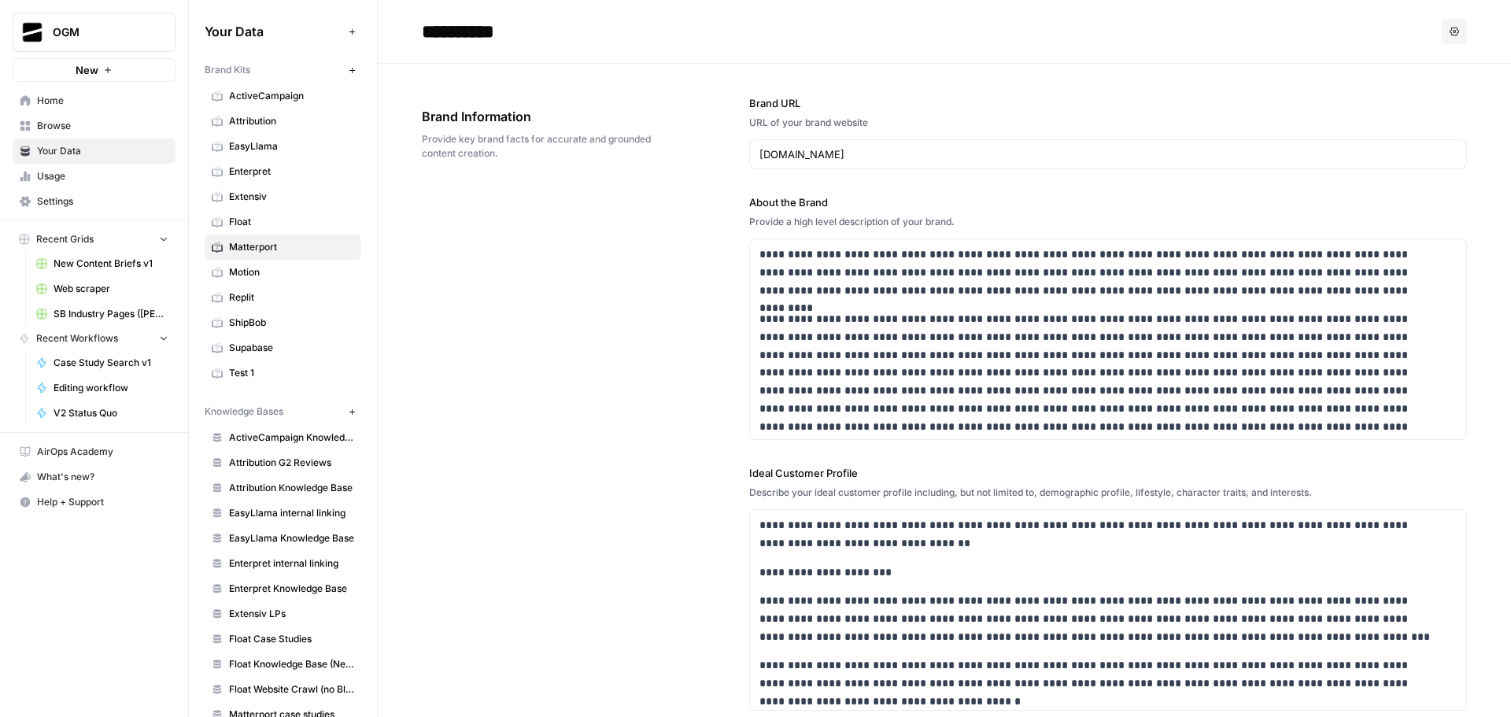
click at [82, 124] on span "Browse" at bounding box center [102, 126] width 131 height 14
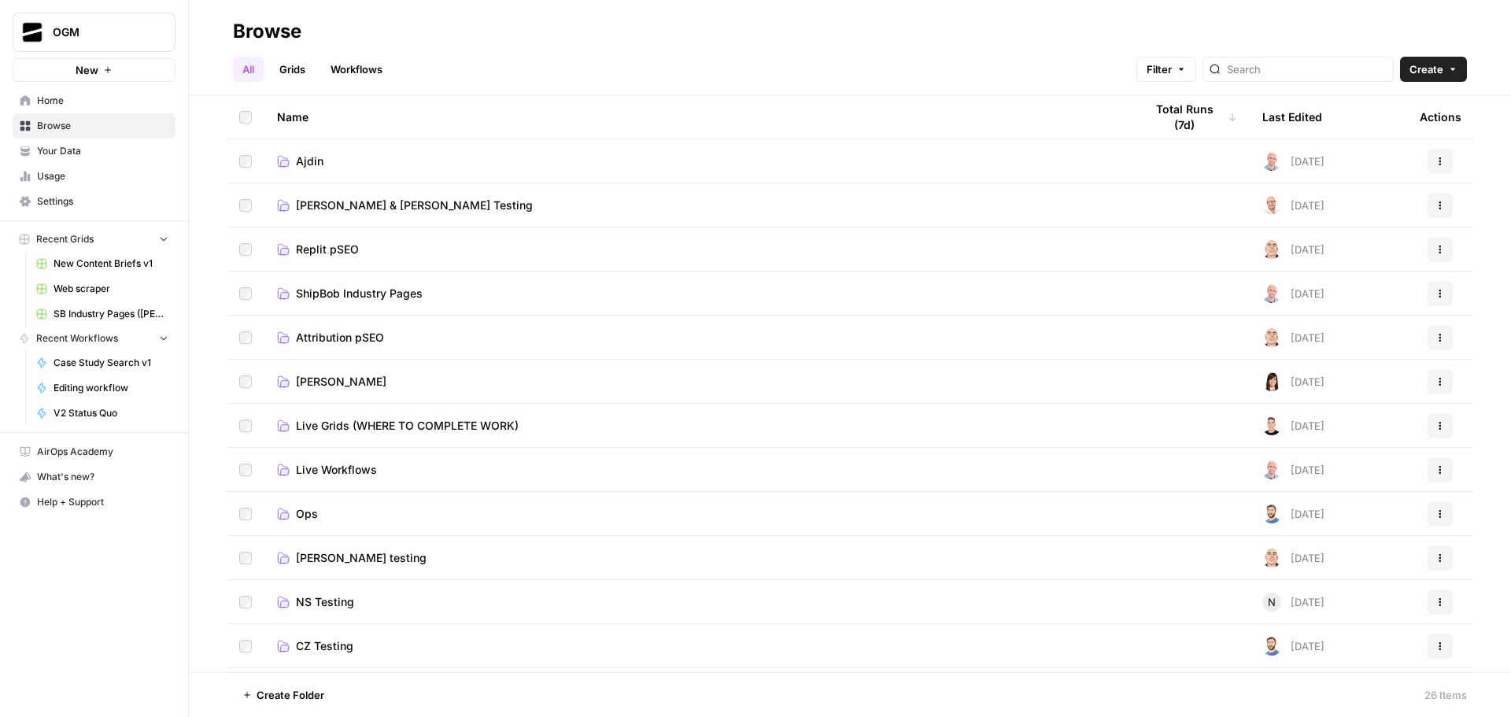
click at [309, 159] on span "Ajdin" at bounding box center [310, 161] width 28 height 16
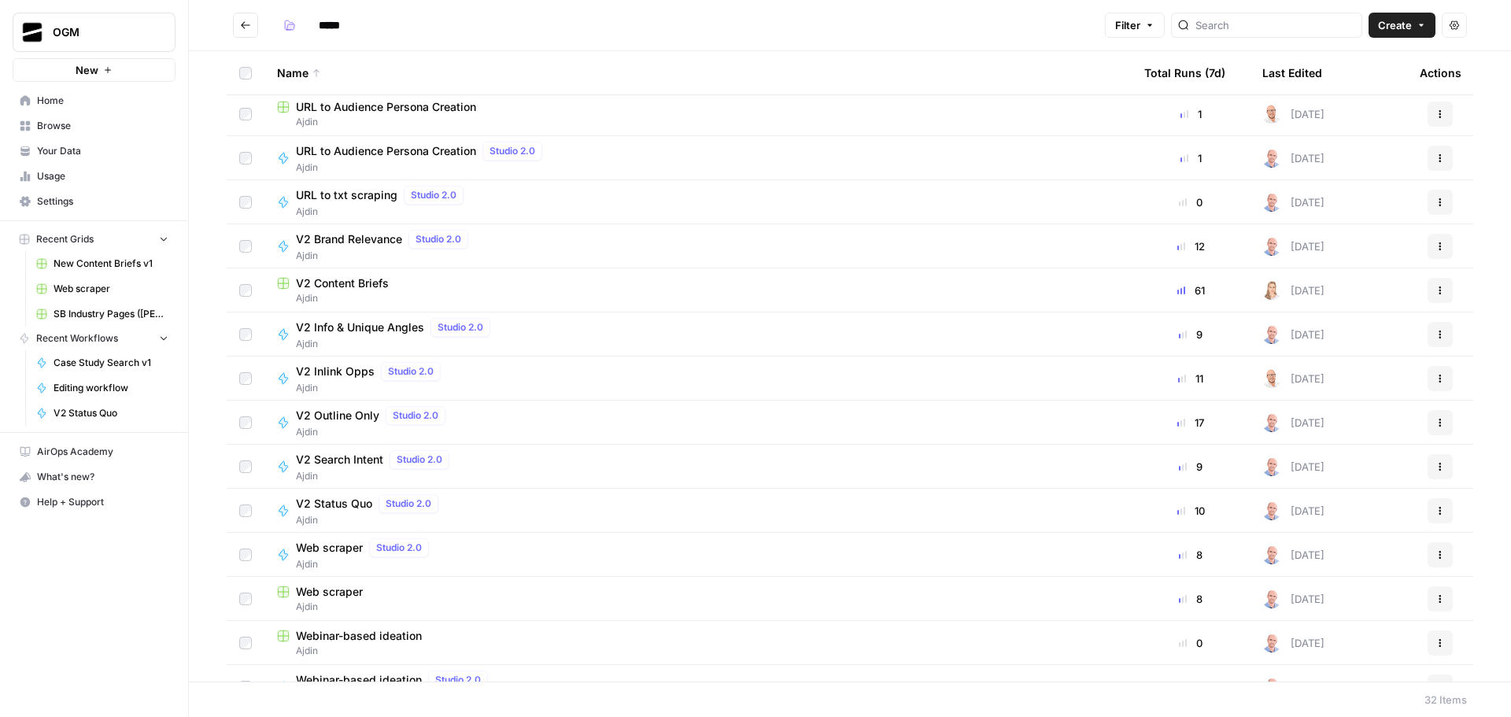
scroll to position [824, 0]
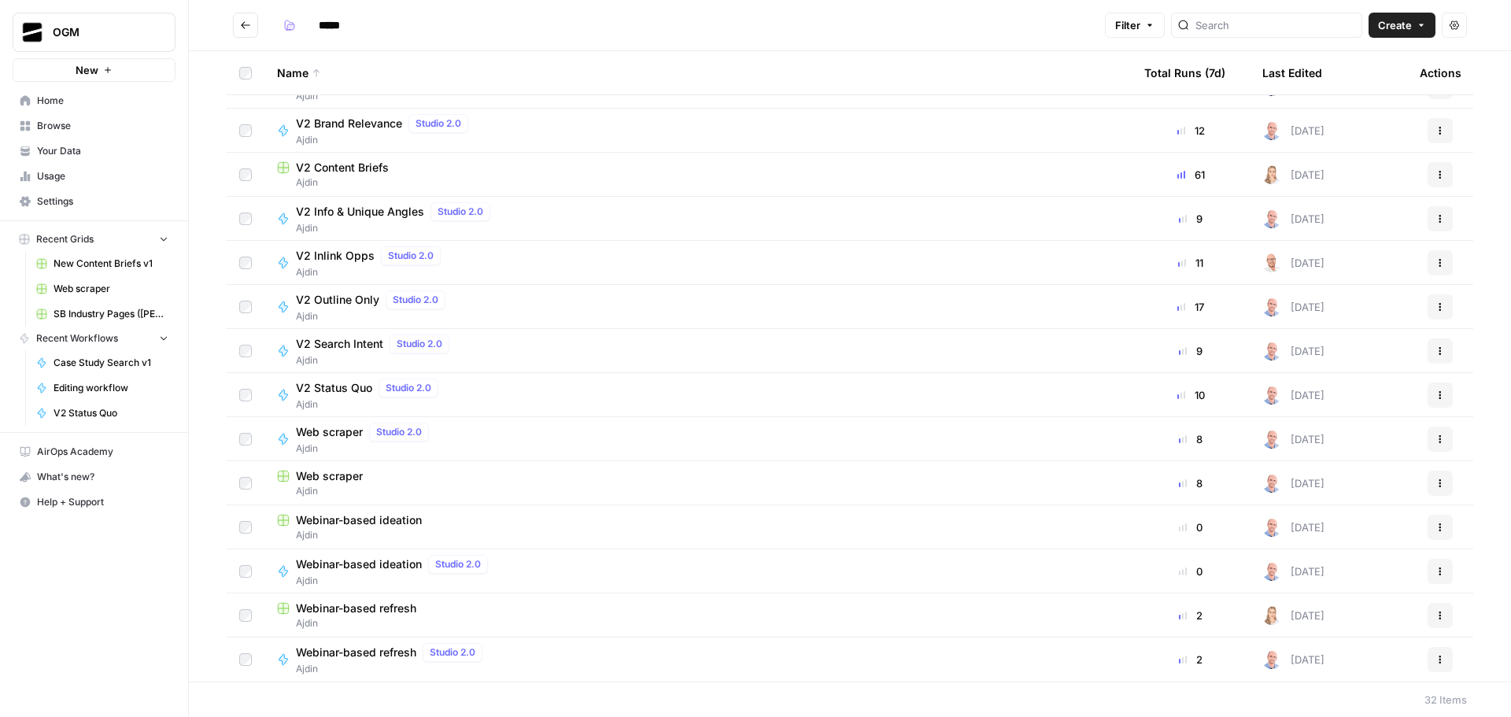
click at [377, 566] on span "Webinar-based ideation" at bounding box center [359, 564] width 126 height 16
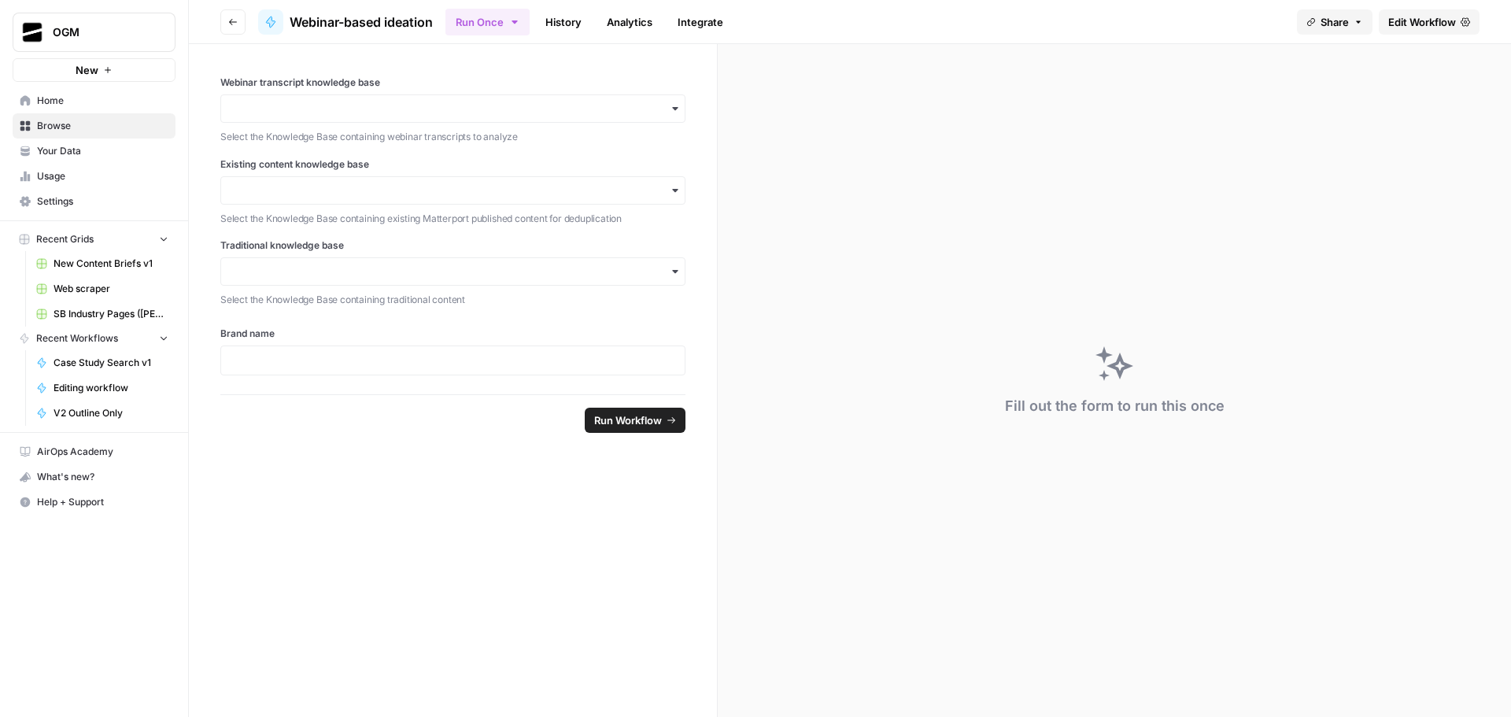
click at [1423, 24] on span "Edit Workflow" at bounding box center [1422, 22] width 68 height 16
click at [1351, 23] on button "Share" at bounding box center [1335, 21] width 76 height 25
click at [1349, 61] on div at bounding box center [1364, 63] width 34 height 19
click at [1353, 104] on icon at bounding box center [1358, 99] width 10 height 12
click at [1427, 20] on span "Edit Workflow" at bounding box center [1422, 22] width 68 height 16
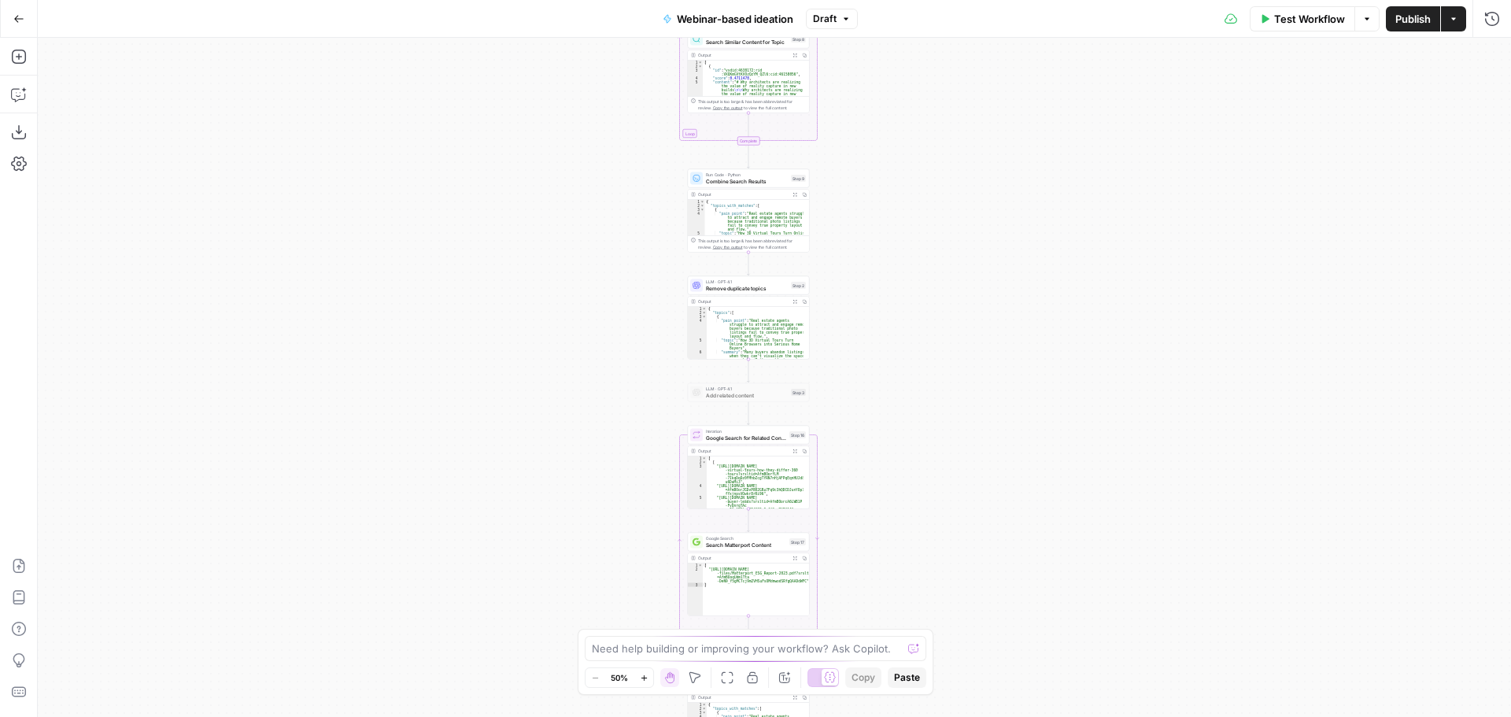
drag, startPoint x: 987, startPoint y: 360, endPoint x: 970, endPoint y: 335, distance: 30.6
click at [987, 378] on div "Workflow Set Inputs Inputs LLM · O3 Extract pain points & topics and map them o…" at bounding box center [774, 377] width 1473 height 679
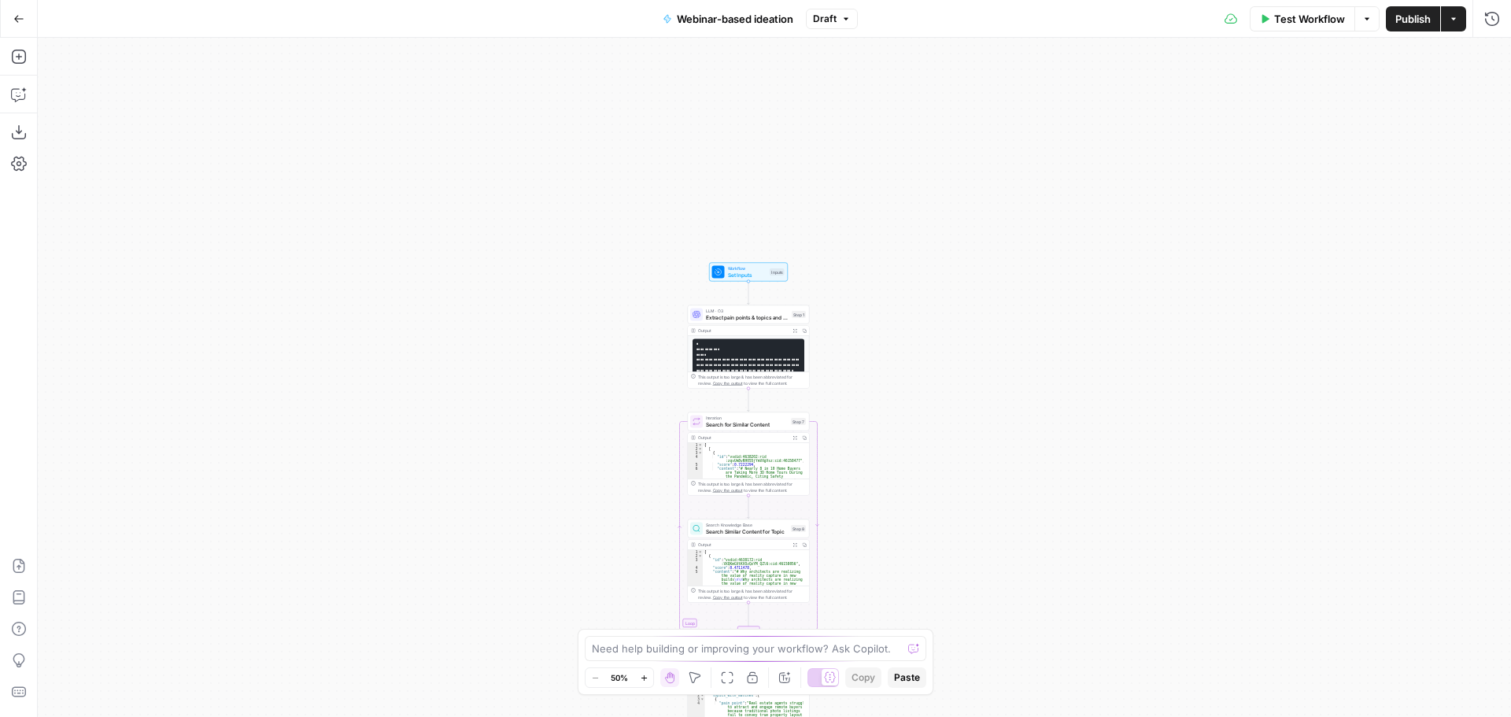
click at [747, 275] on span "Set Inputs" at bounding box center [747, 275] width 39 height 8
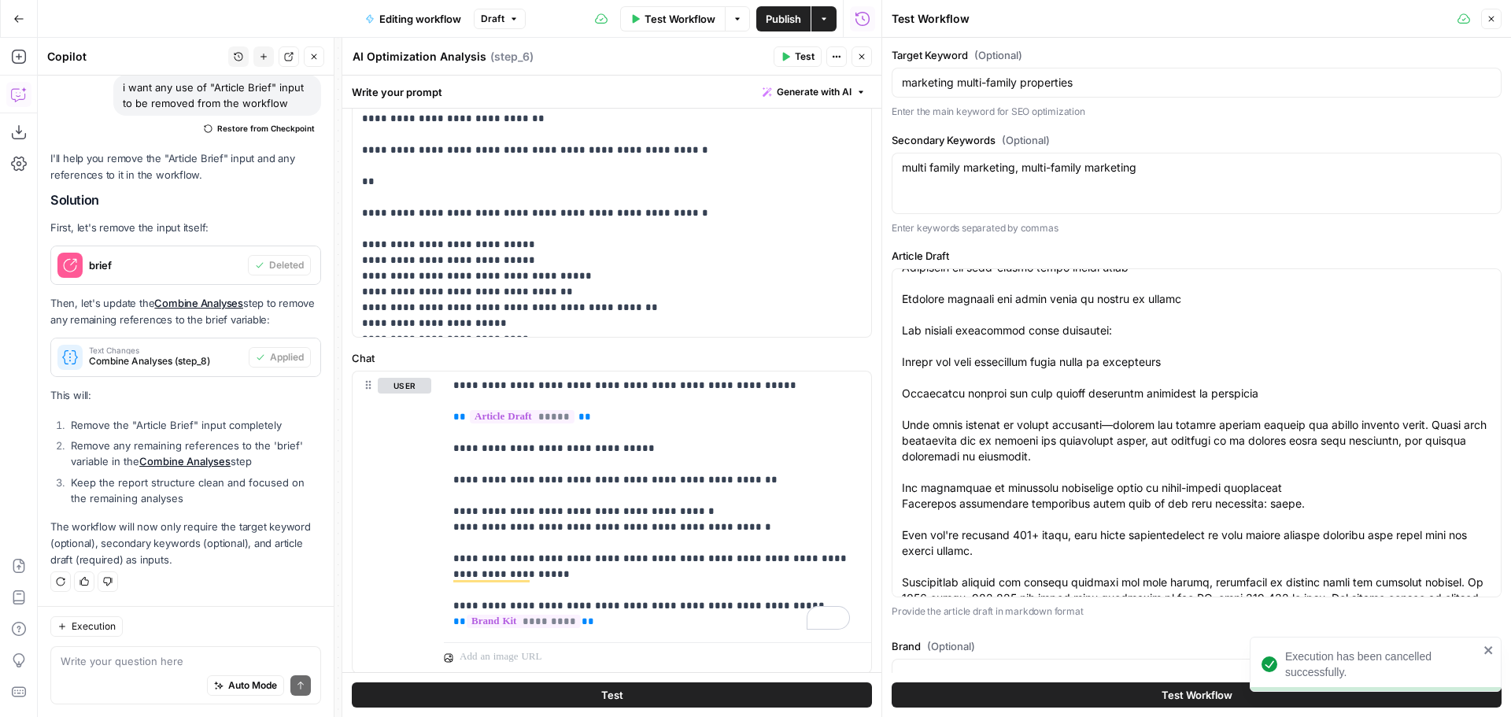
scroll to position [101, 0]
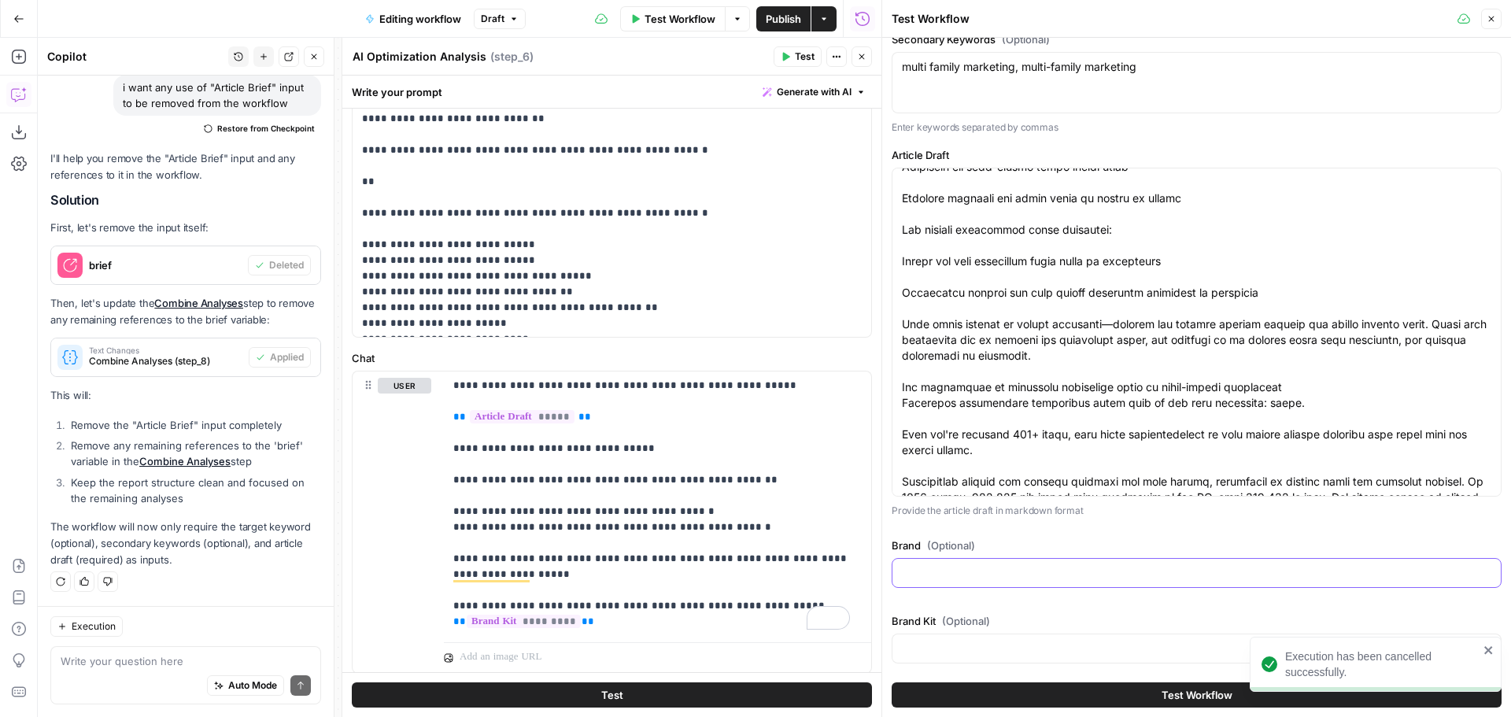
click at [984, 573] on input "Brand (Optional)" at bounding box center [1196, 573] width 589 height 16
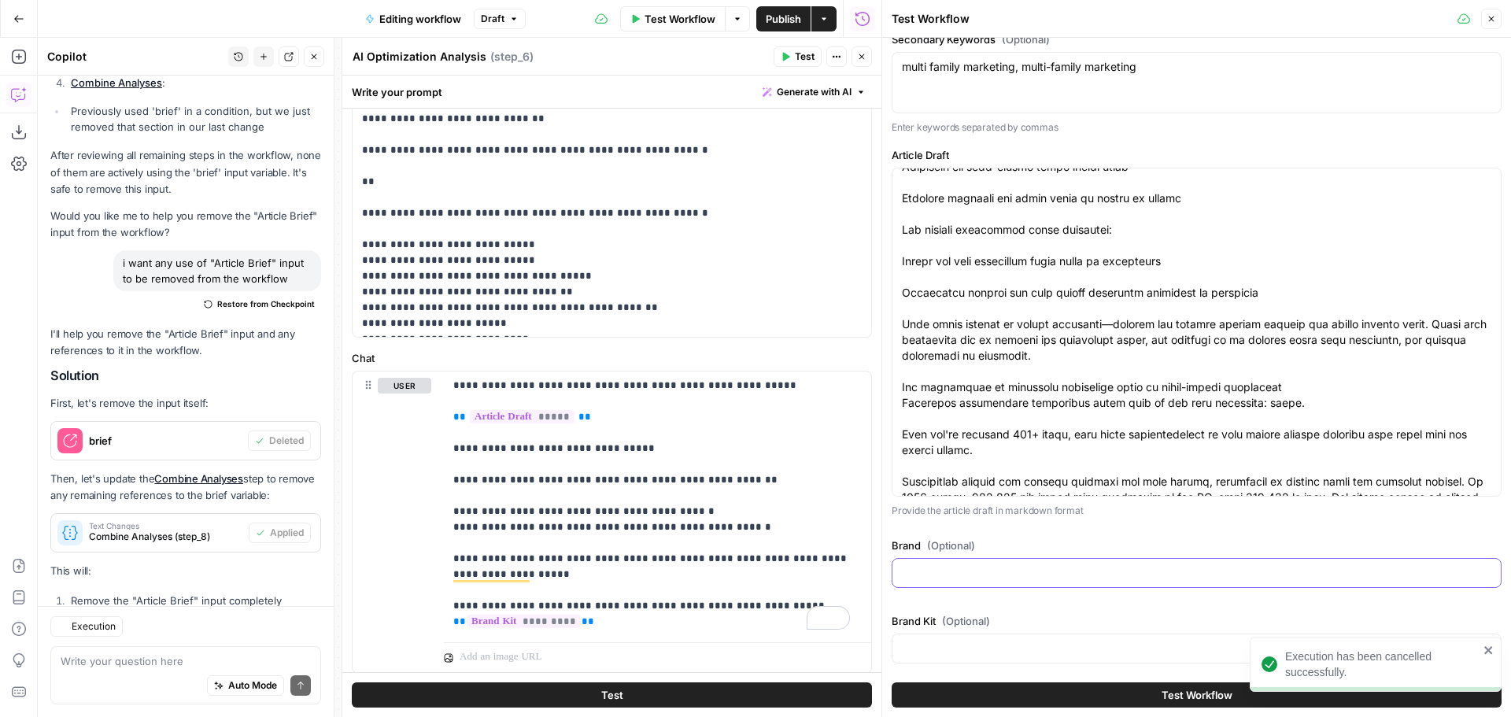
scroll to position [3595, 0]
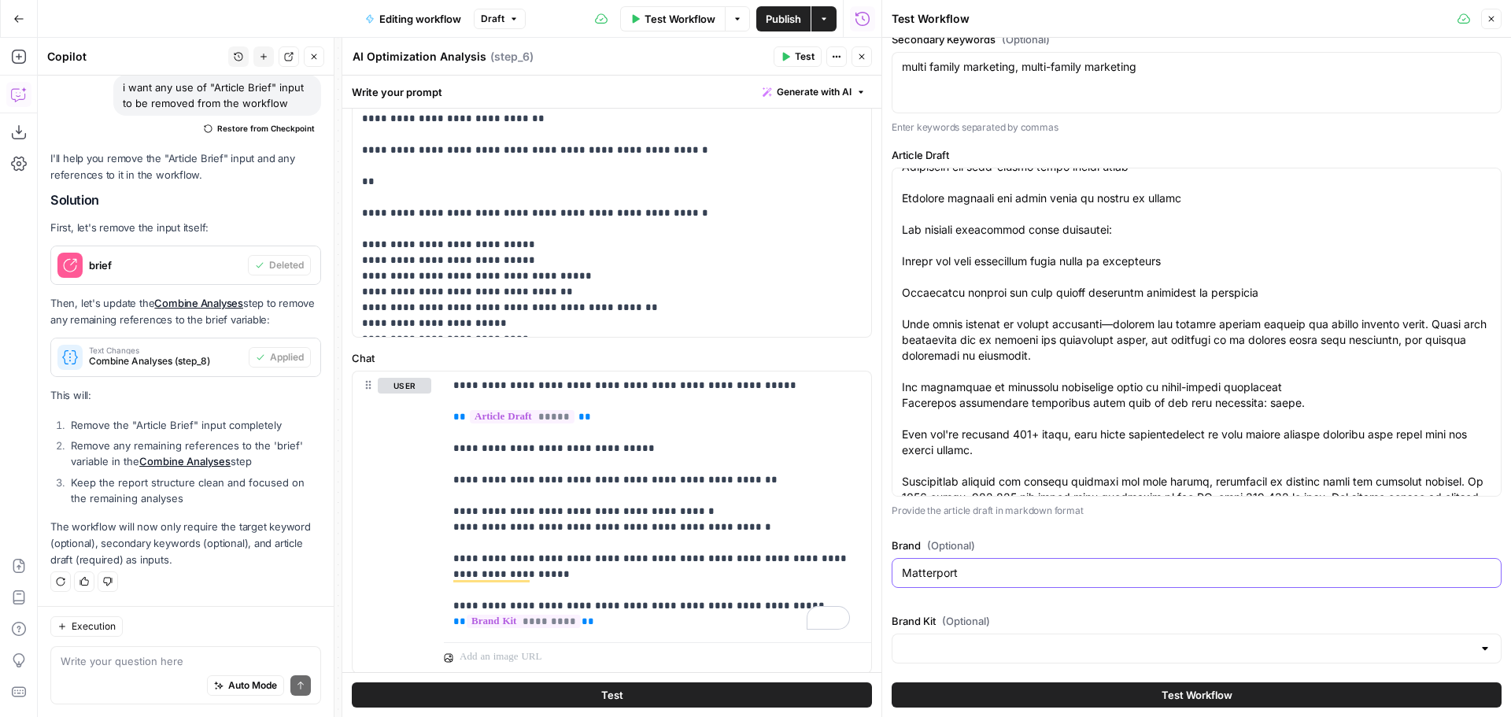
type input "Matterport"
click at [1114, 539] on label "Brand (Optional)" at bounding box center [1197, 546] width 610 height 16
click at [1114, 565] on input "Matterport" at bounding box center [1196, 573] width 589 height 16
click at [916, 651] on input "Brand Kit (Optional)" at bounding box center [1187, 649] width 571 height 16
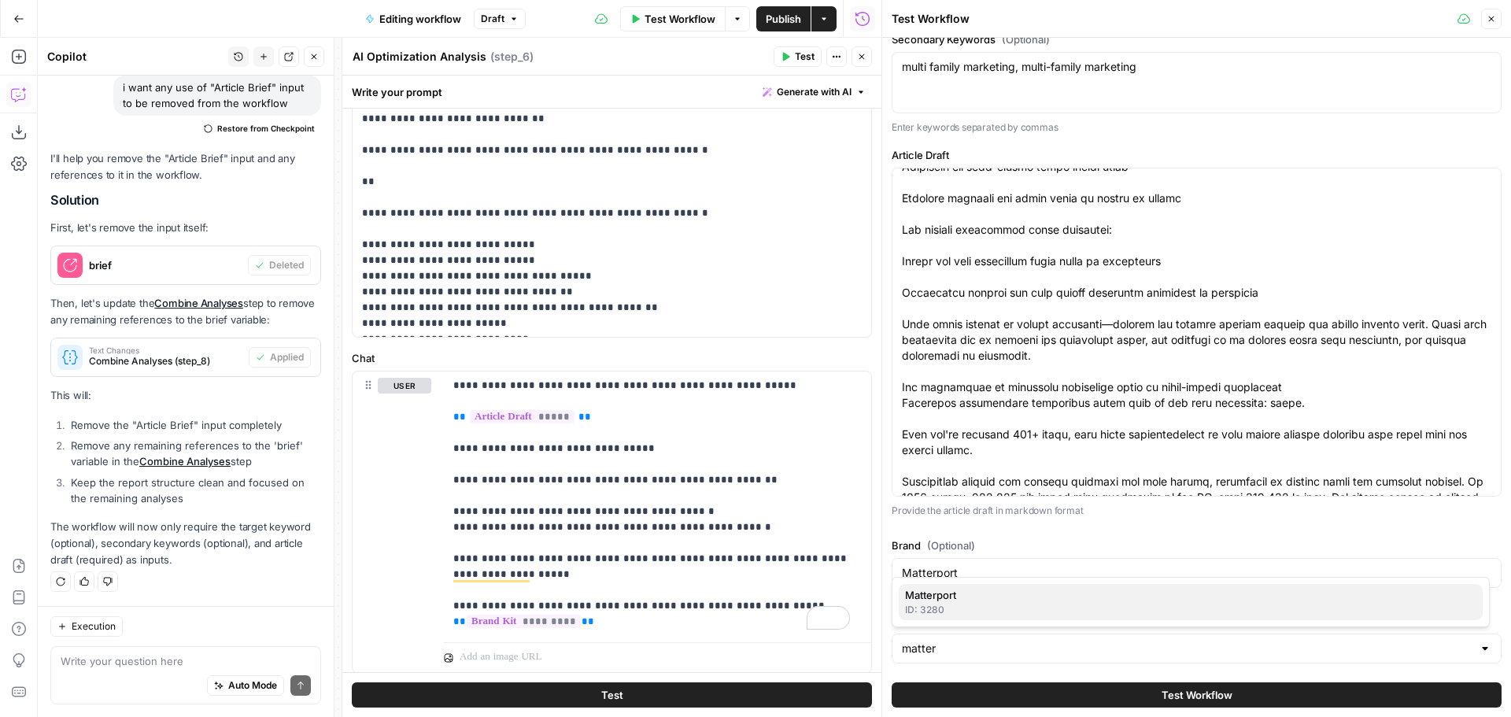
click at [960, 598] on span "Matterport" at bounding box center [1187, 595] width 565 height 16
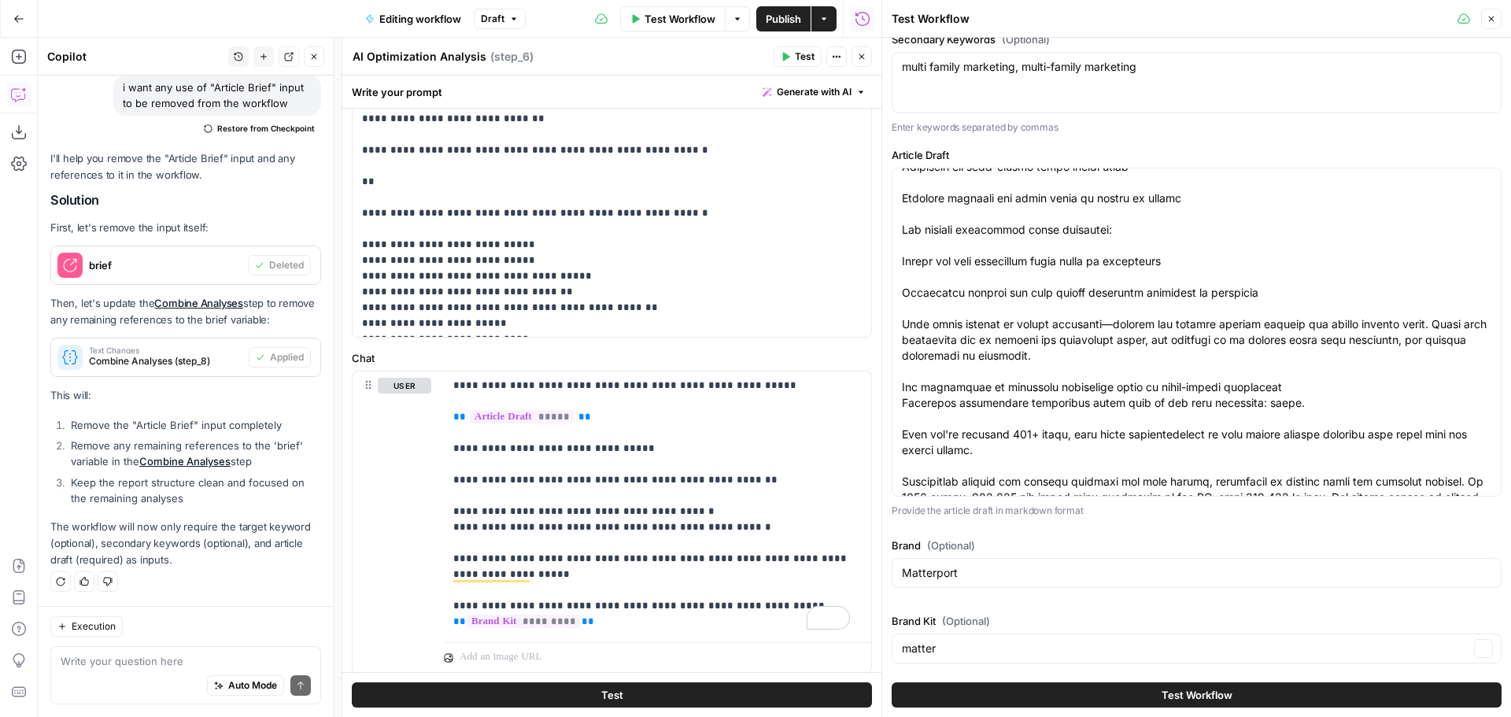
type input "Matterport"
click at [864, 55] on icon "button" at bounding box center [861, 56] width 9 height 9
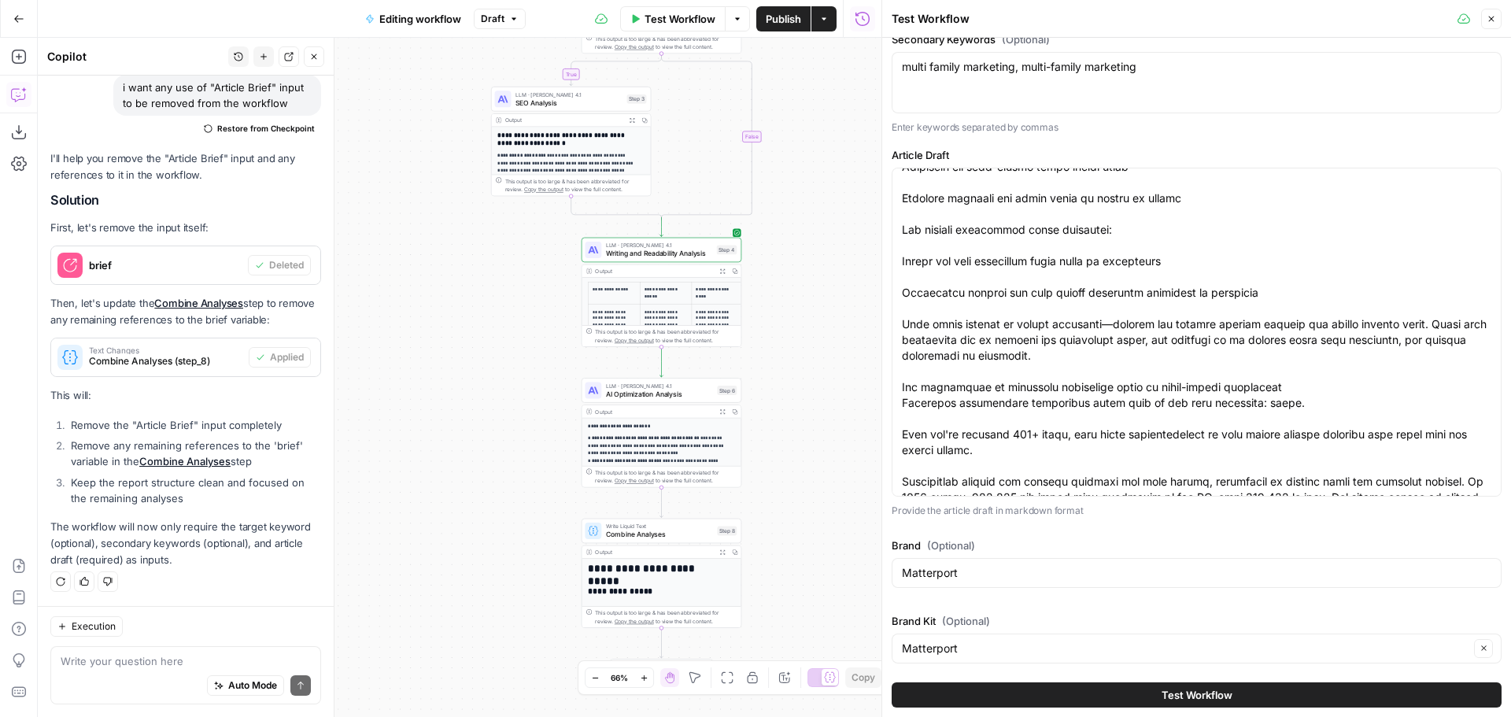
click at [1223, 699] on span "Test Workflow" at bounding box center [1197, 695] width 71 height 16
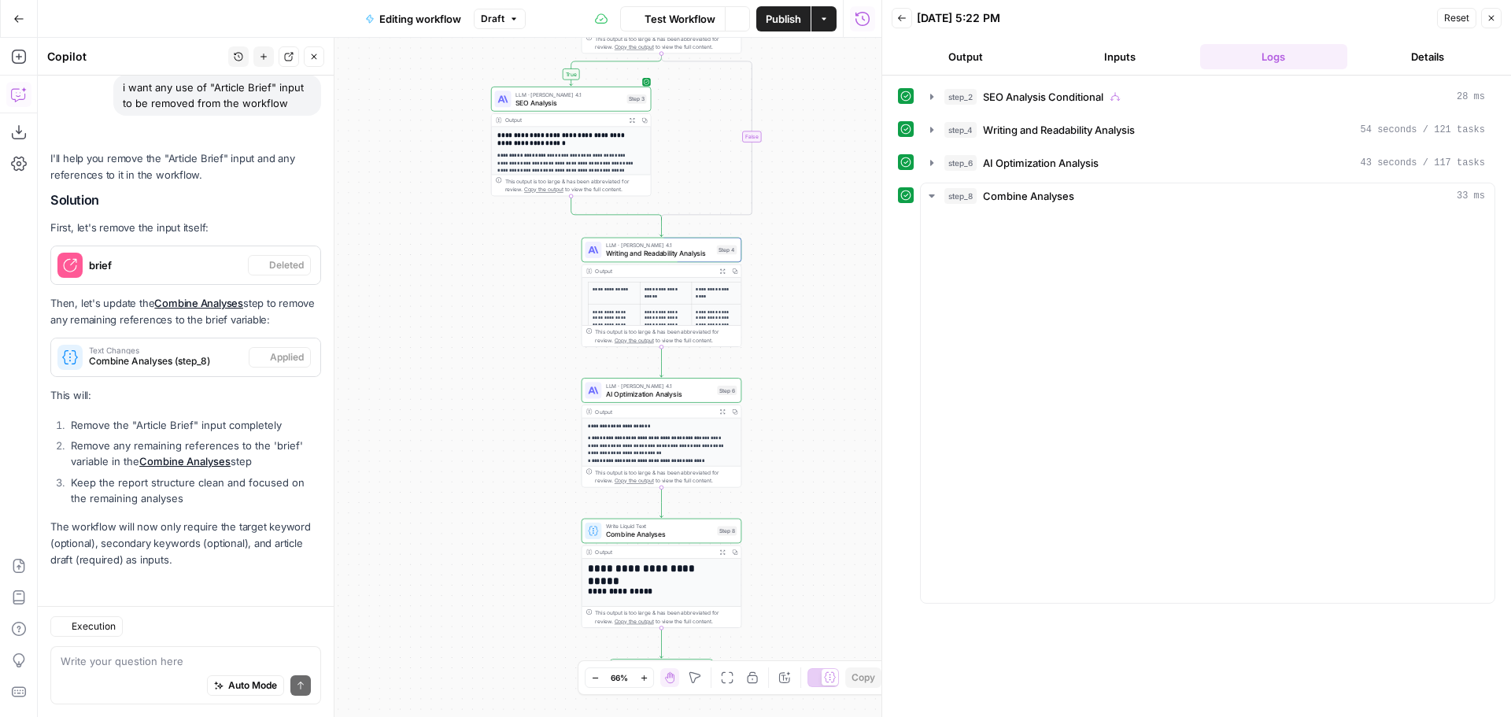
scroll to position [3595, 0]
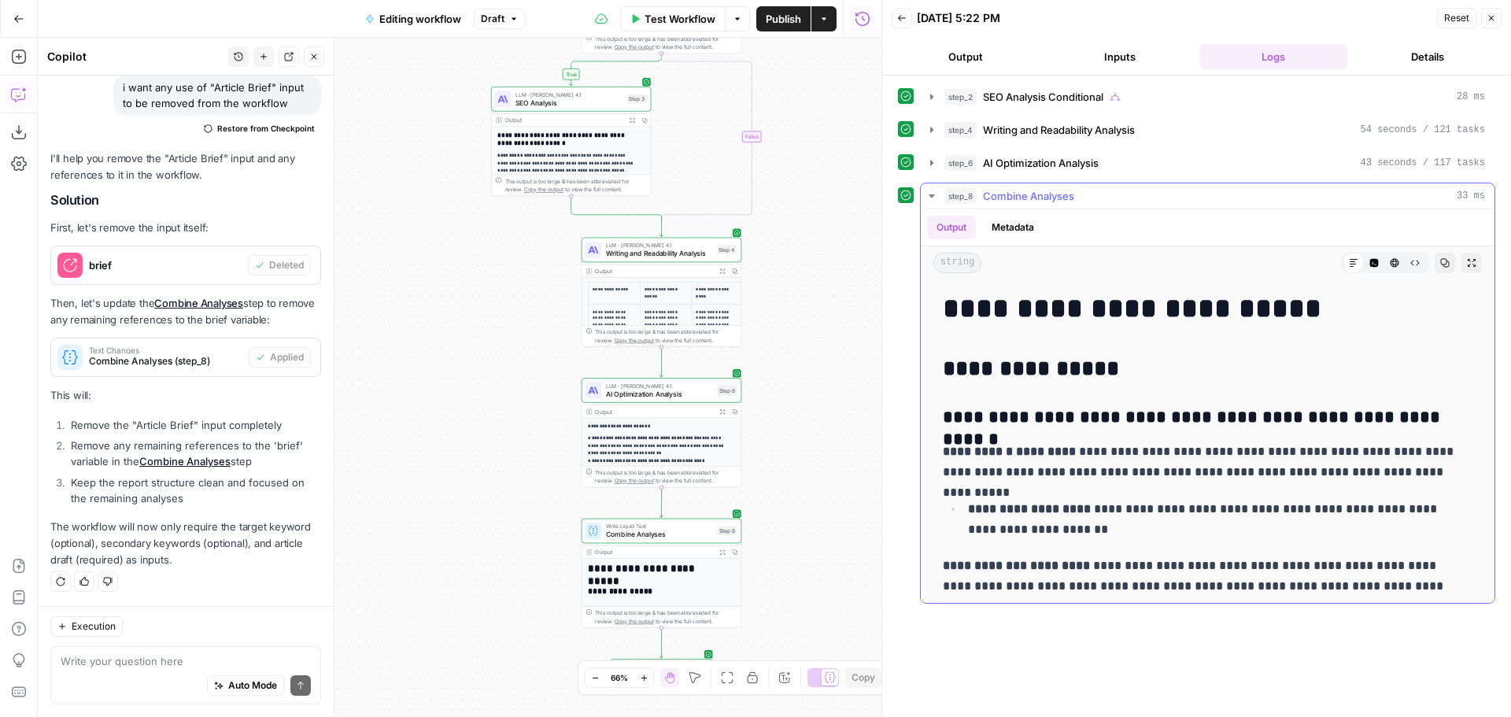
click at [1467, 262] on icon "button" at bounding box center [1471, 262] width 9 height 9
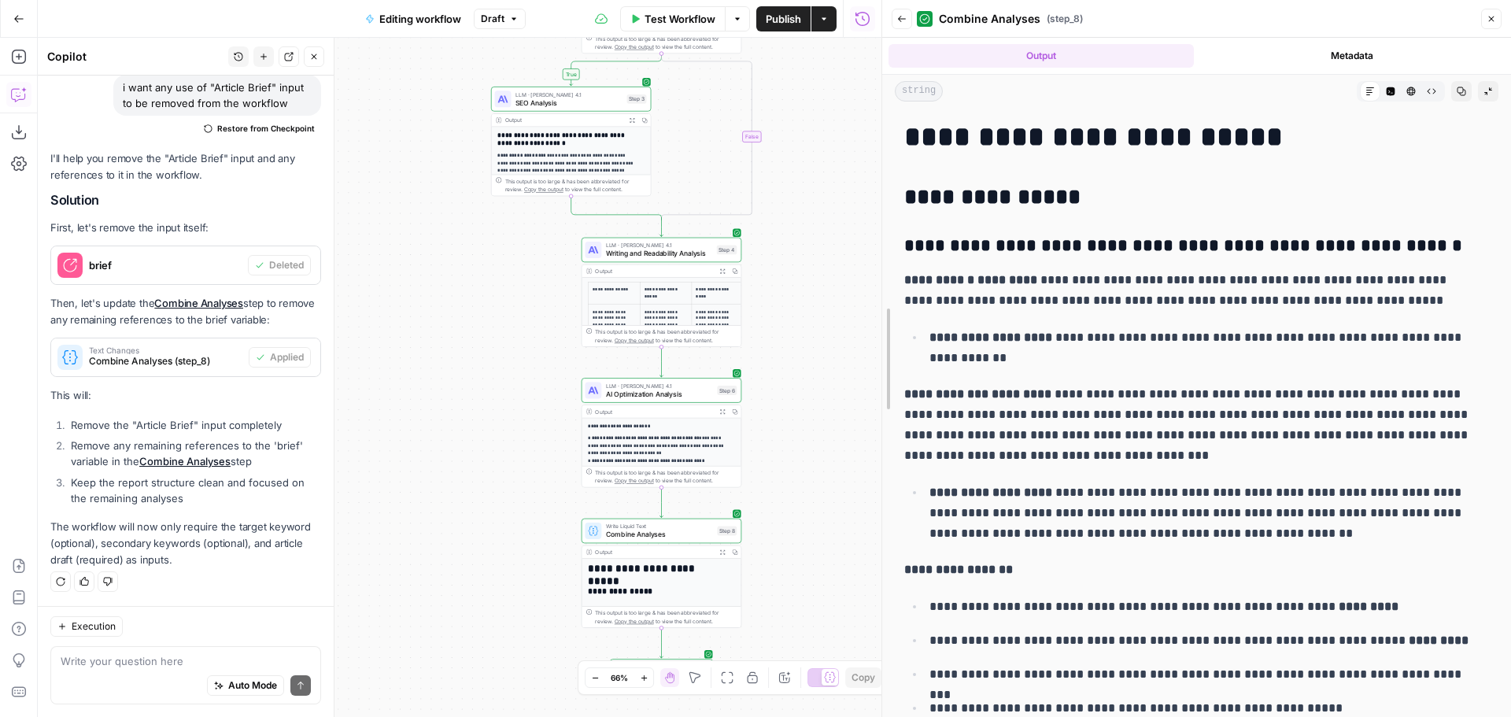
drag, startPoint x: 879, startPoint y: 329, endPoint x: 815, endPoint y: 327, distance: 63.8
click at [815, 327] on body "**********" at bounding box center [755, 358] width 1511 height 717
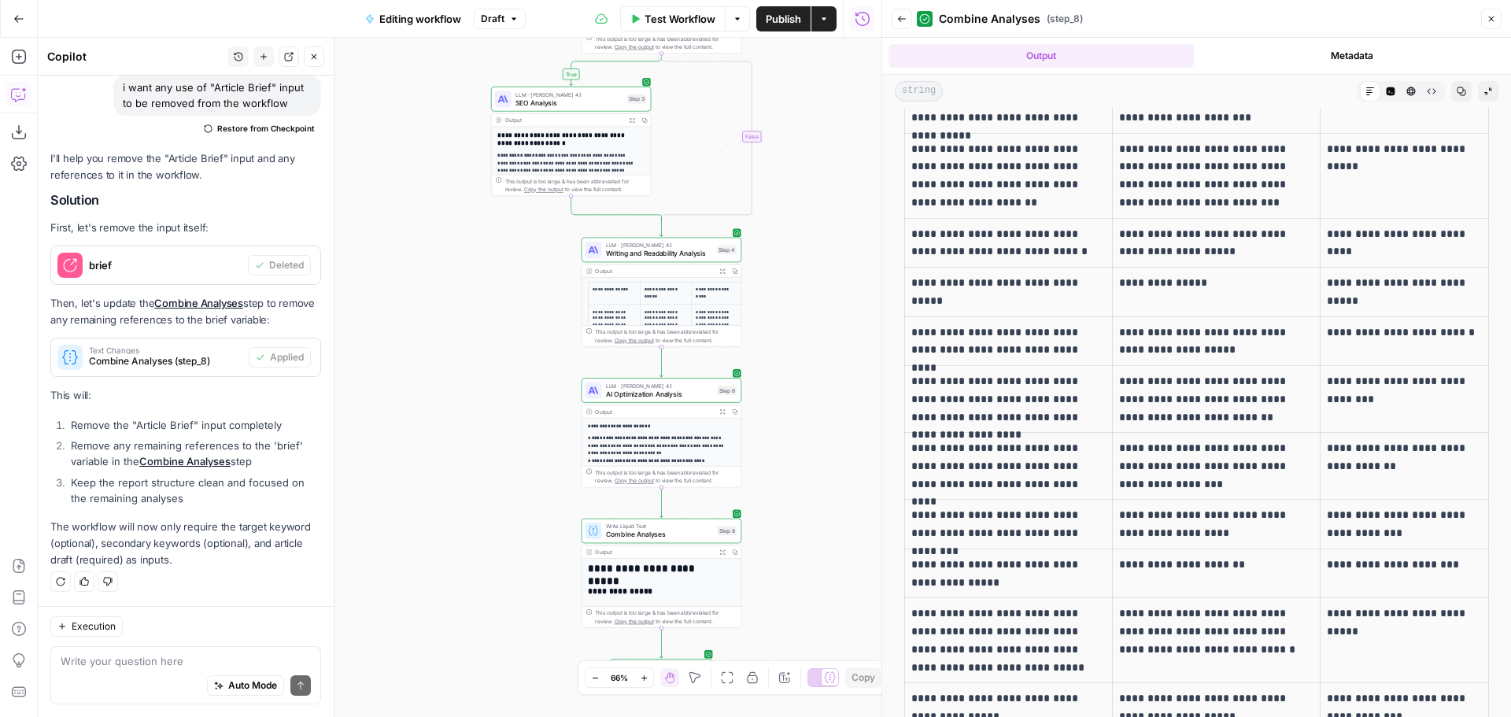
scroll to position [5732, 0]
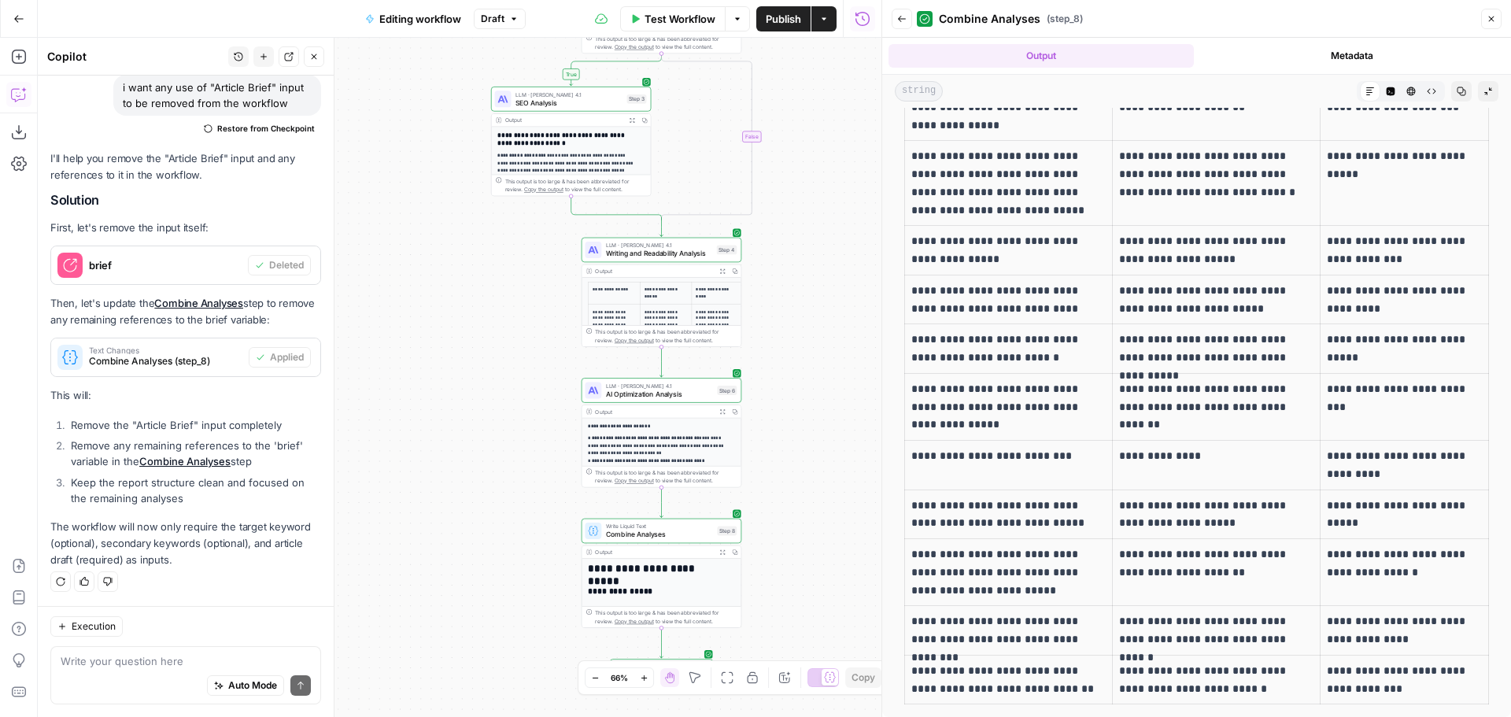
click at [902, 18] on icon "button" at bounding box center [901, 18] width 9 height 9
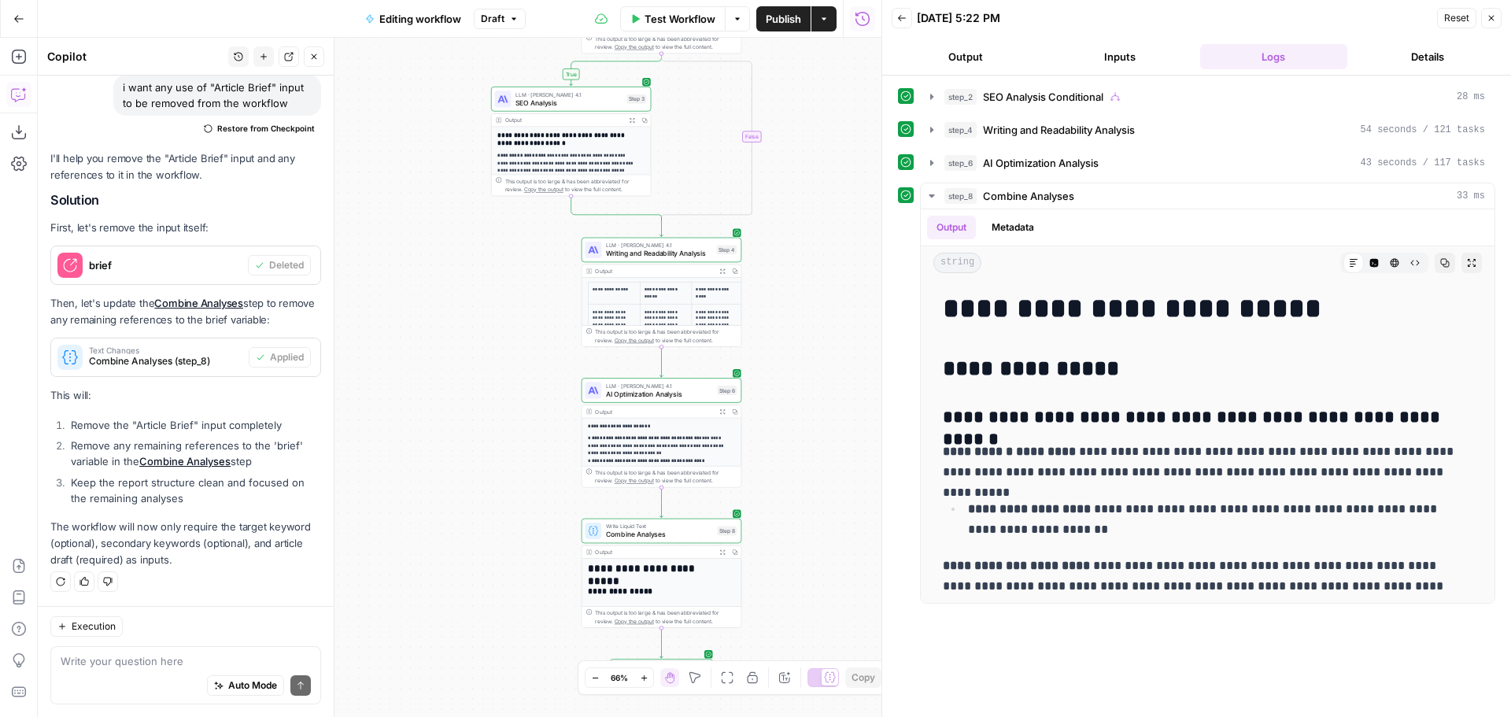
click at [790, 24] on span "Publish" at bounding box center [783, 19] width 35 height 16
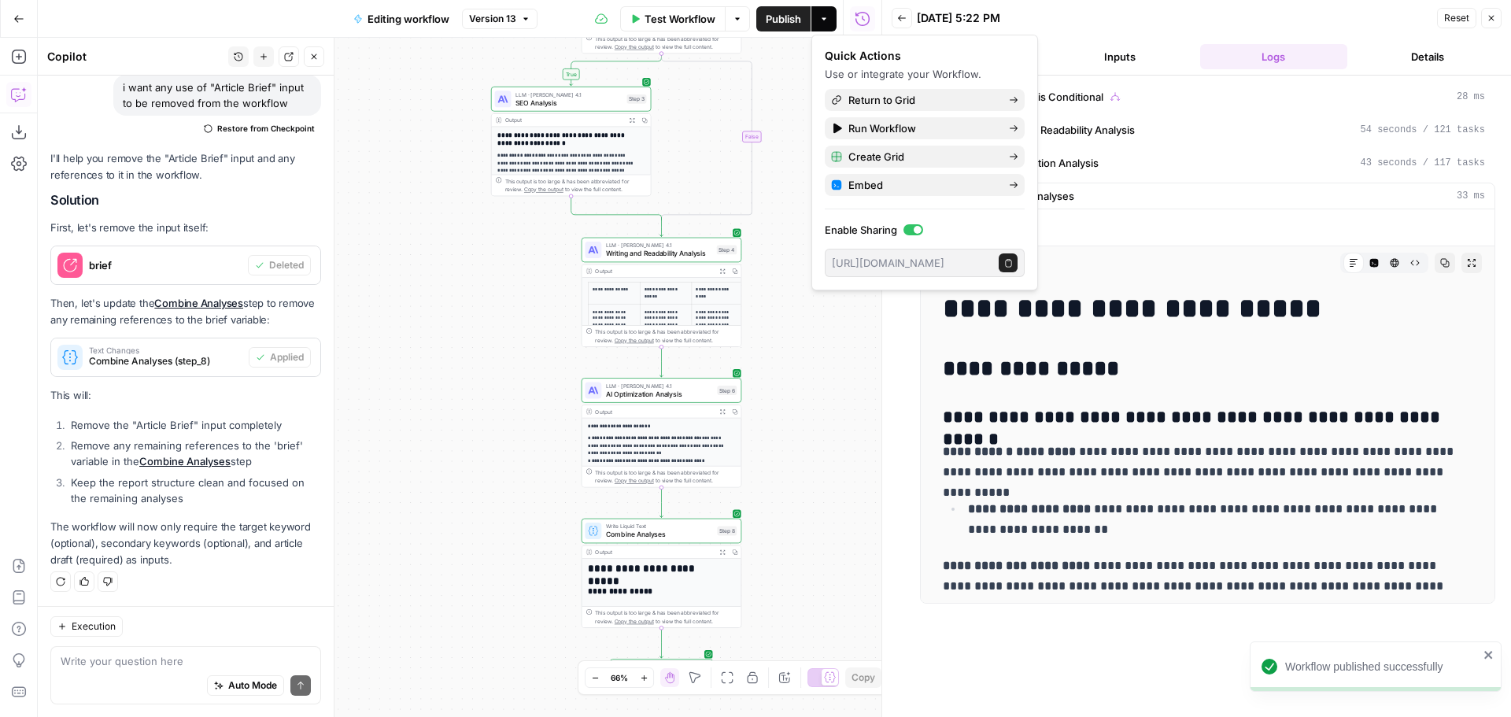
click at [1497, 16] on button "Close" at bounding box center [1491, 18] width 20 height 20
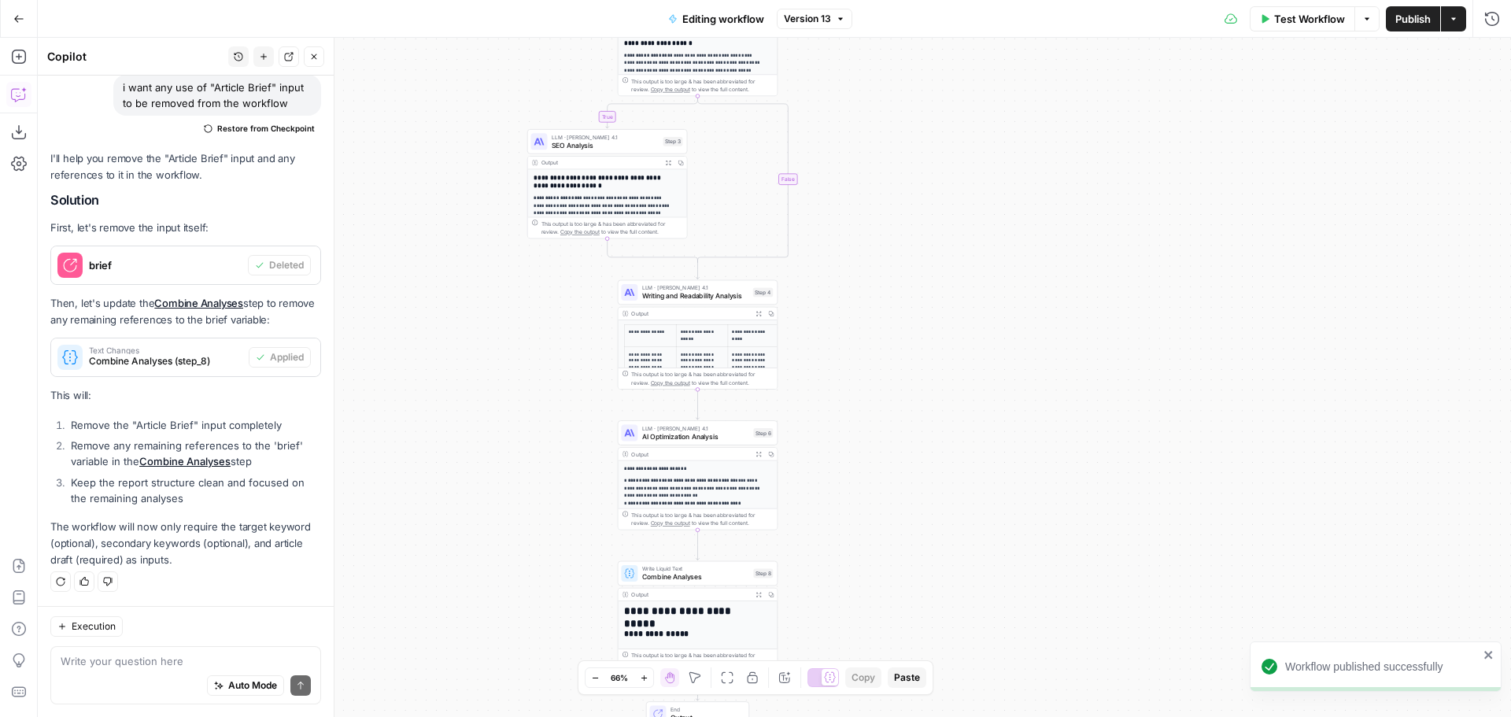
drag, startPoint x: 1010, startPoint y: 157, endPoint x: 1044, endPoint y: 196, distance: 51.3
click at [1044, 196] on div "**********" at bounding box center [774, 377] width 1473 height 679
click at [1454, 22] on icon "button" at bounding box center [1453, 18] width 9 height 9
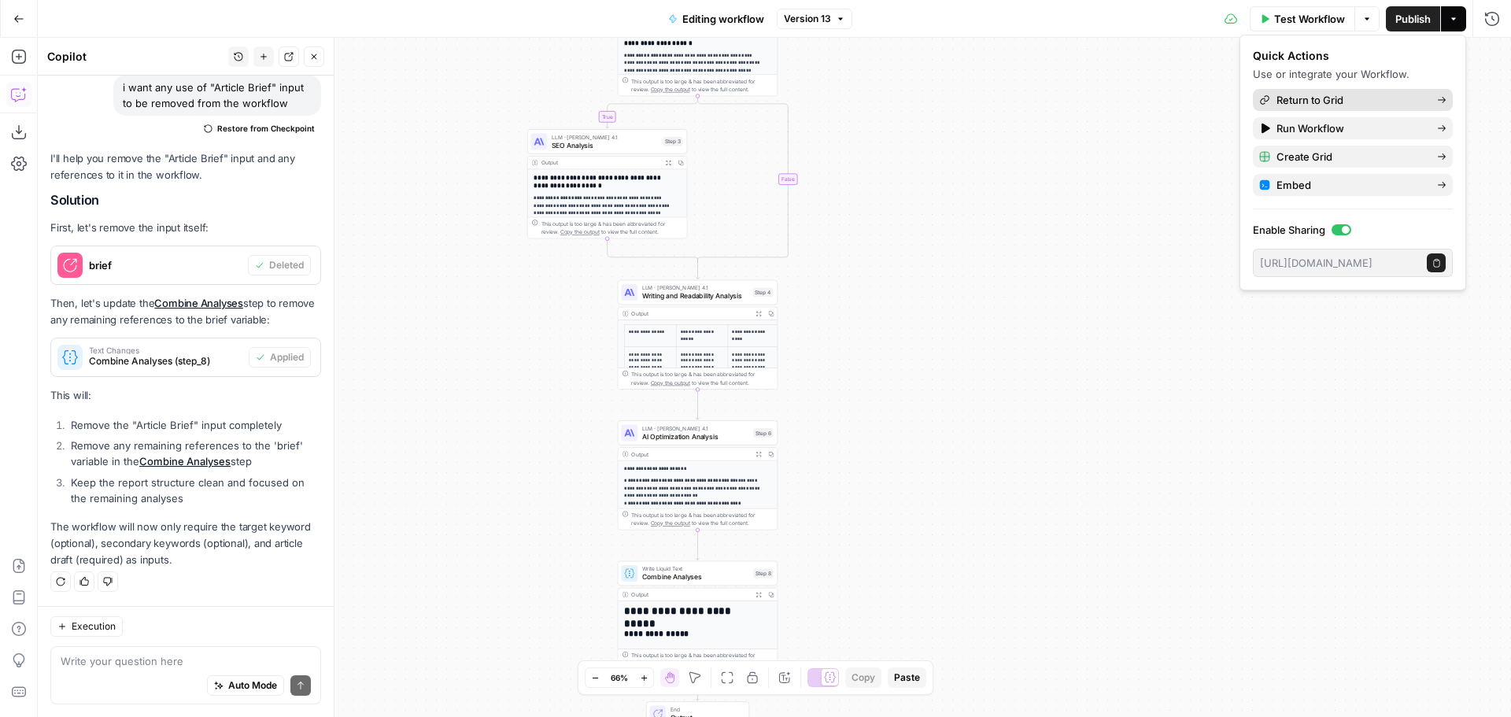
click at [1327, 100] on span "Return to Grid" at bounding box center [1350, 100] width 148 height 16
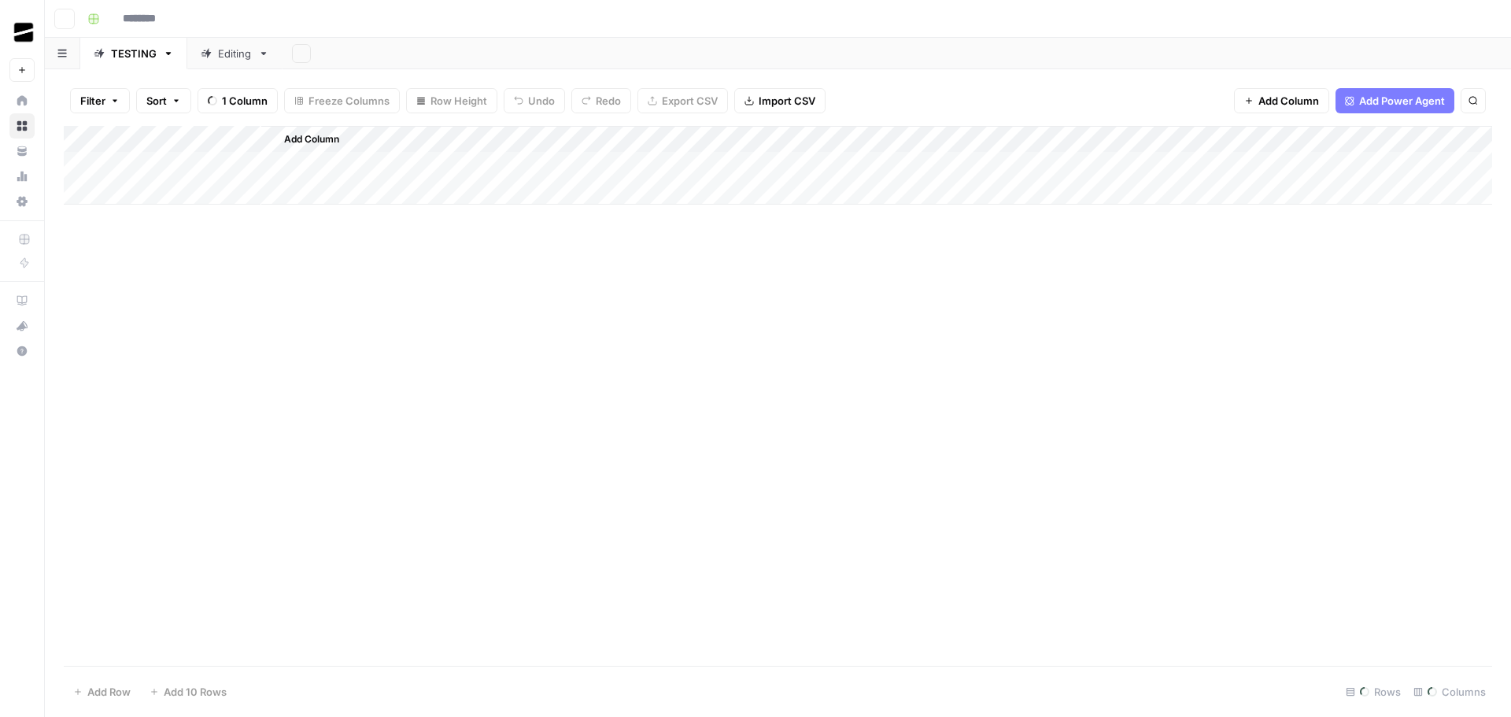
type input "**********"
click at [227, 50] on div "Editing" at bounding box center [235, 54] width 34 height 16
click at [795, 142] on div "Add Column" at bounding box center [778, 219] width 1428 height 186
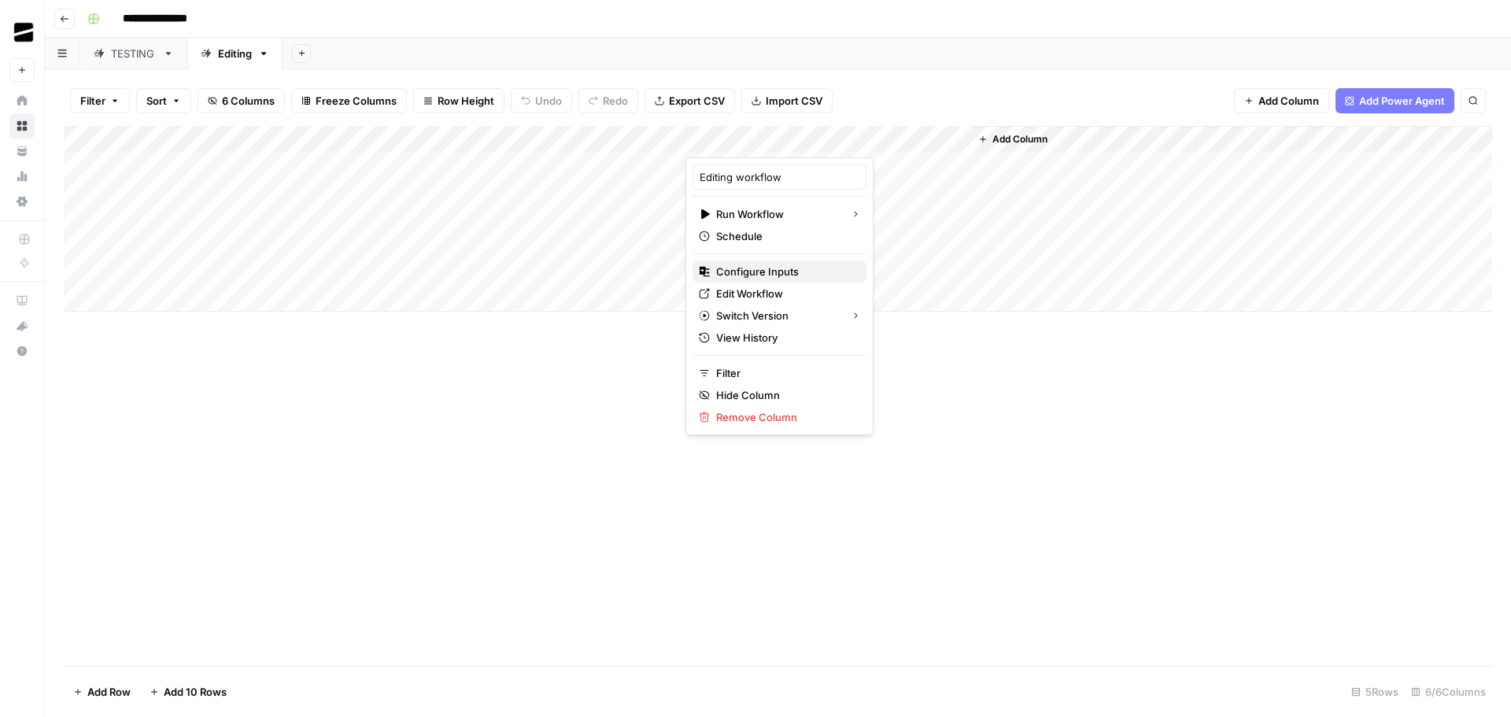
click at [785, 274] on span "Configure Inputs" at bounding box center [785, 272] width 138 height 16
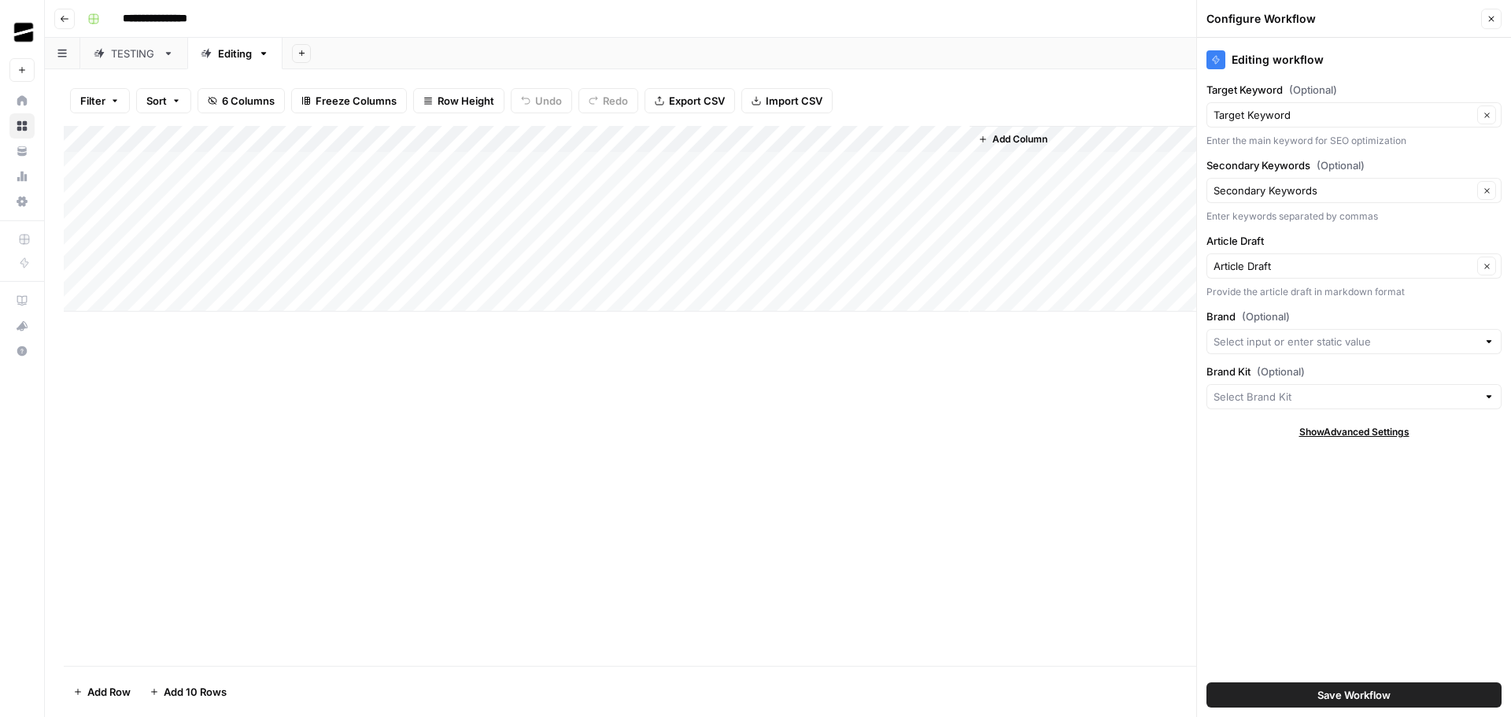
click at [1497, 21] on button "Close" at bounding box center [1491, 19] width 20 height 20
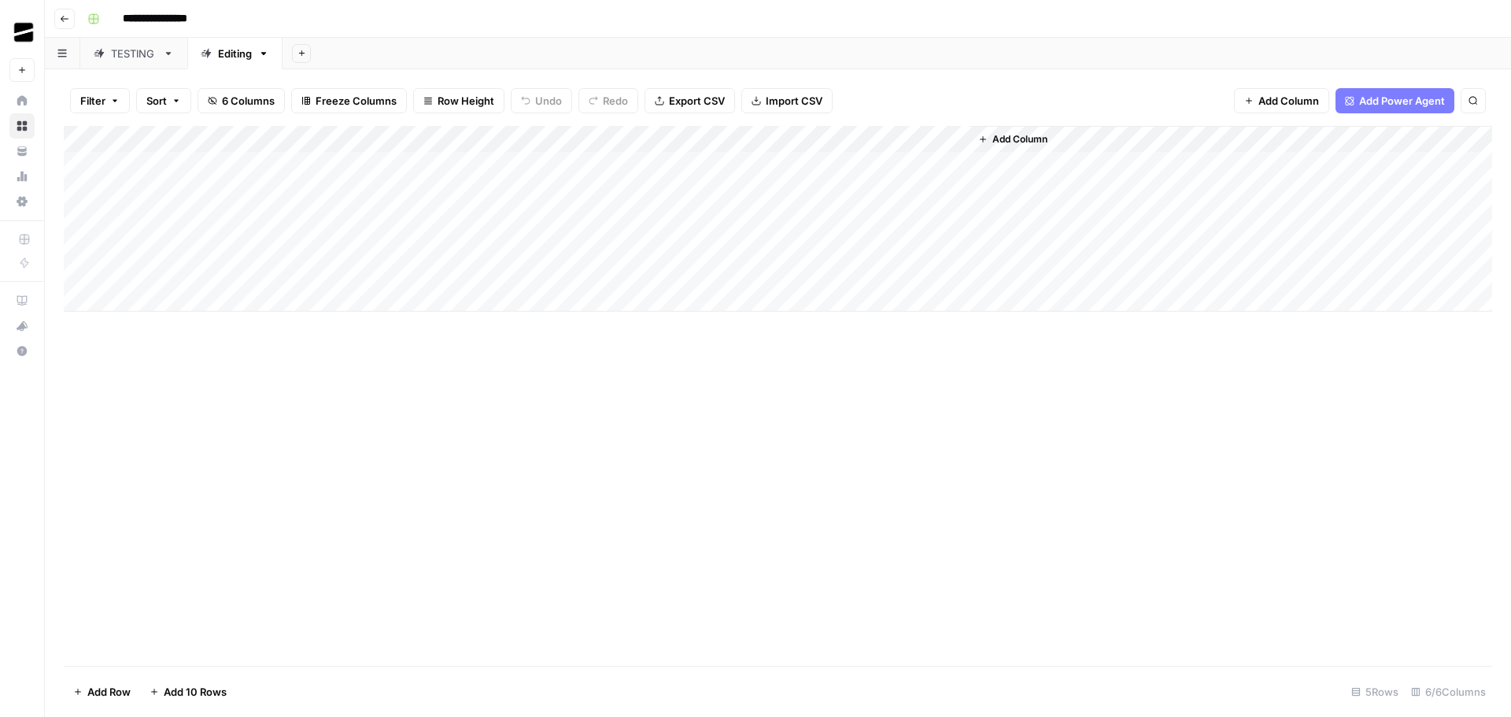
click at [794, 138] on div "Add Column" at bounding box center [778, 219] width 1428 height 186
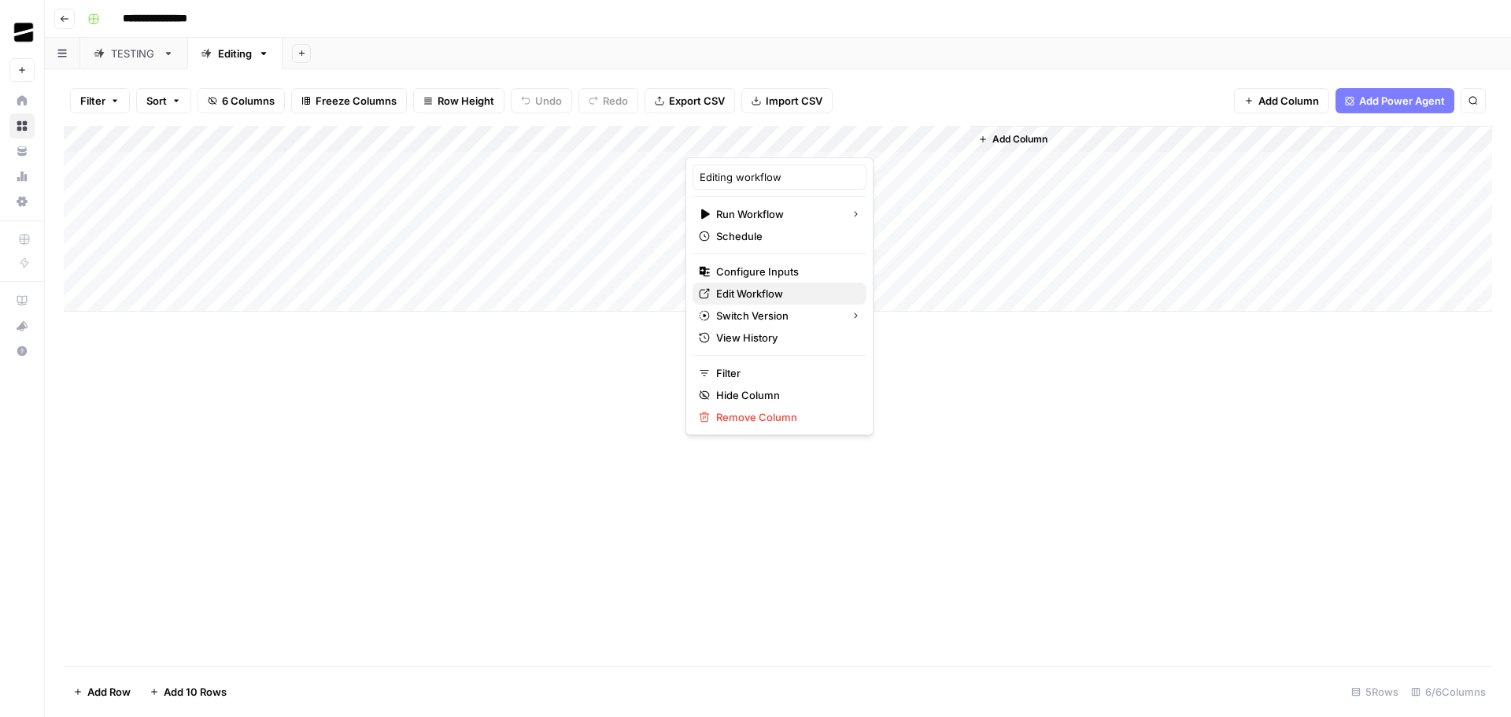
click at [783, 294] on span "Edit Workflow" at bounding box center [785, 294] width 138 height 16
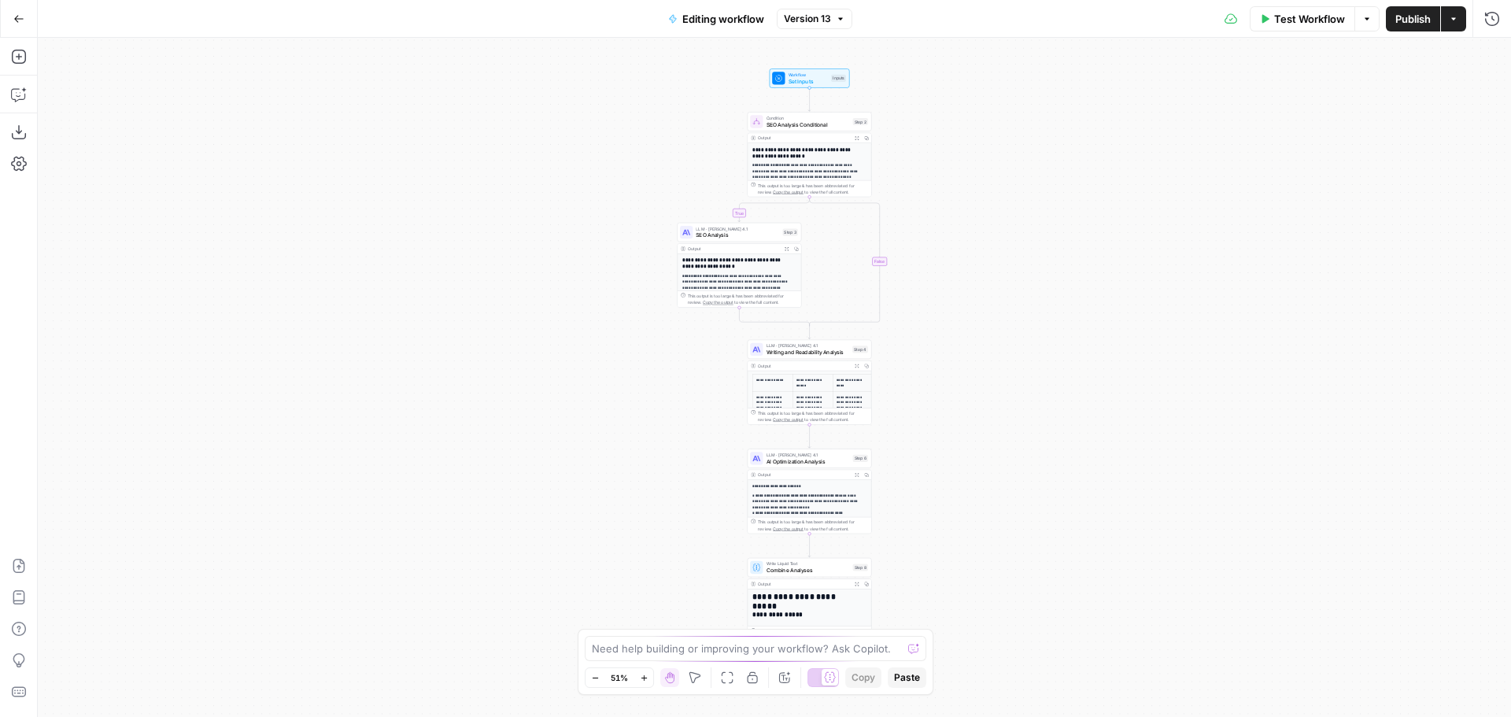
click at [1456, 31] on div "Test Workflow Options Publish Actions Run History" at bounding box center [1181, 18] width 659 height 37
click at [1454, 24] on button "Actions" at bounding box center [1453, 18] width 25 height 25
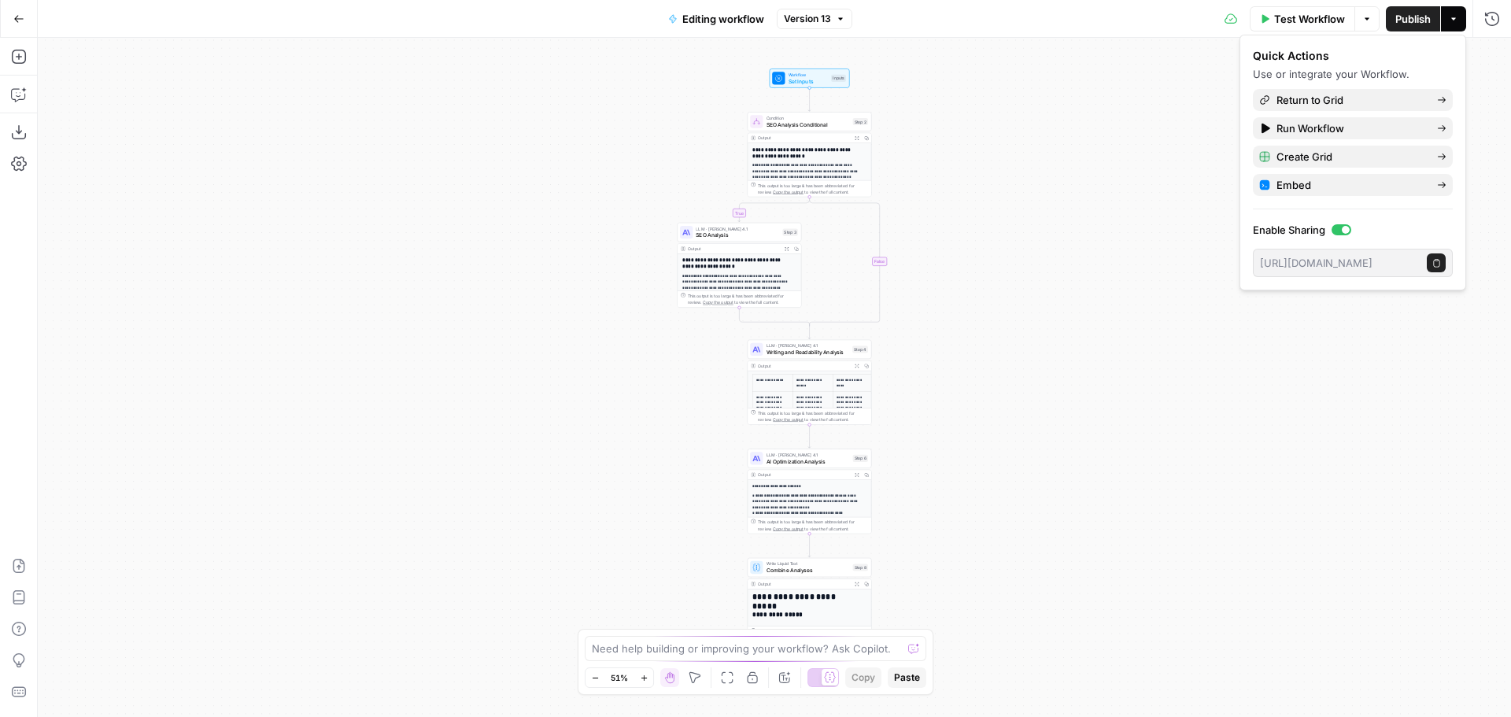
click at [1442, 267] on button "Copy public execute URL" at bounding box center [1436, 262] width 19 height 19
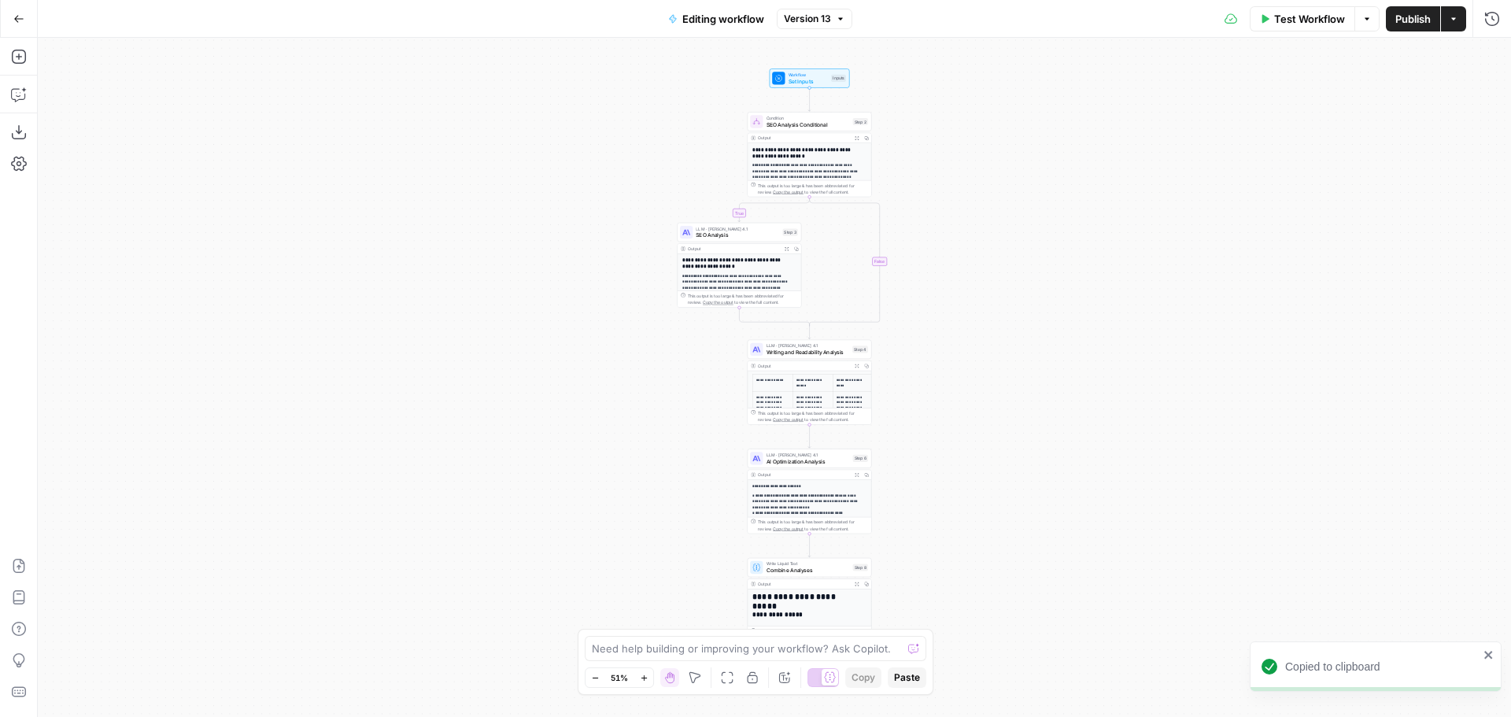
click at [1068, 150] on div "**********" at bounding box center [774, 377] width 1473 height 679
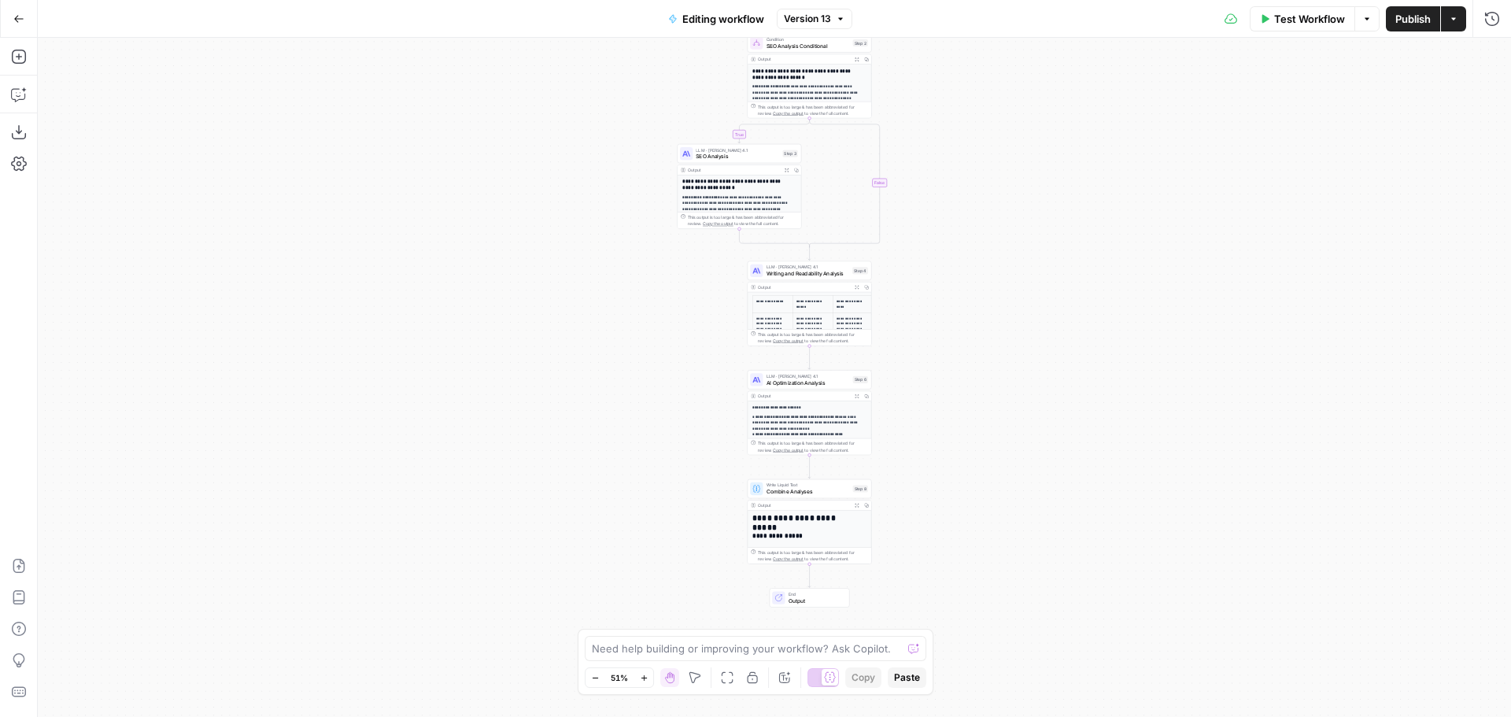
click at [1190, 180] on div "**********" at bounding box center [774, 377] width 1473 height 679
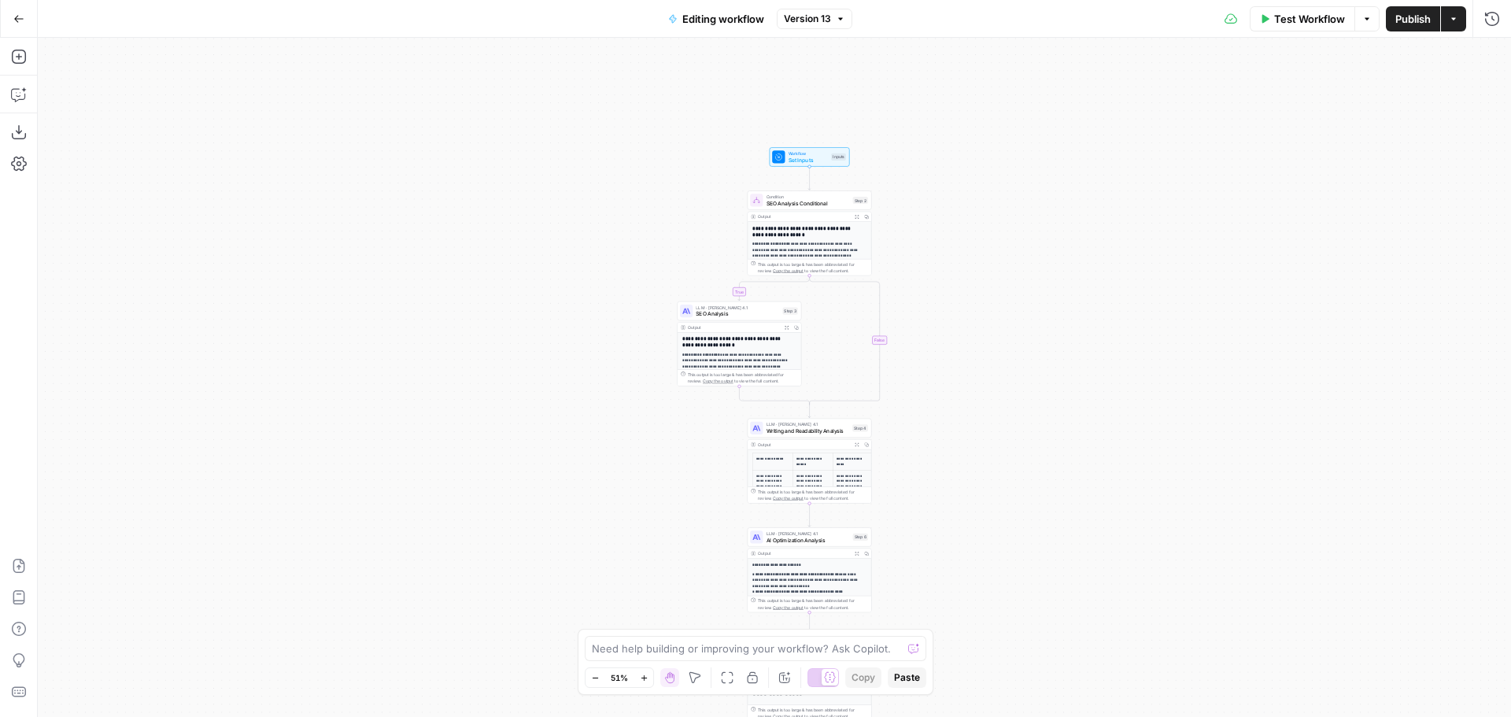
click at [793, 157] on span "Set Inputs" at bounding box center [808, 160] width 39 height 8
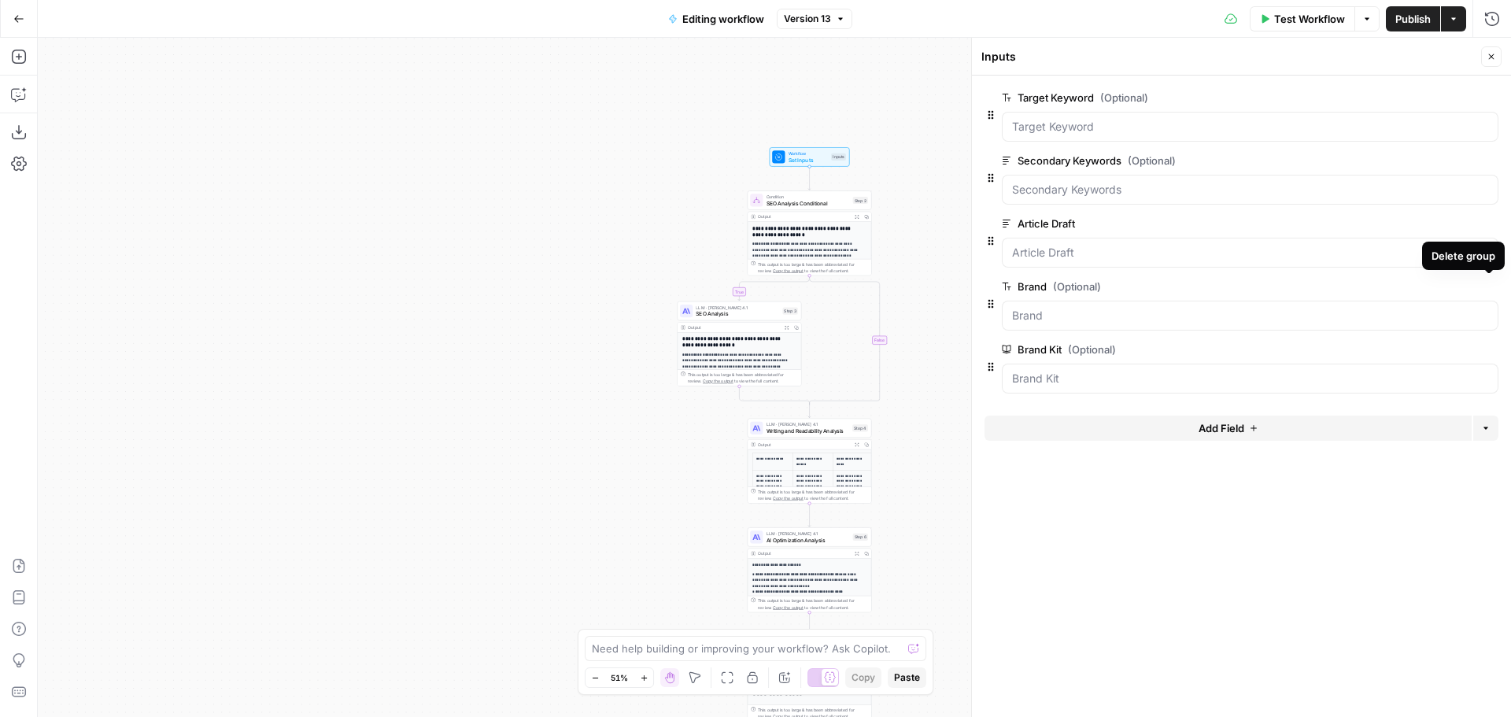
click at [1493, 286] on icon "button" at bounding box center [1489, 287] width 9 height 9
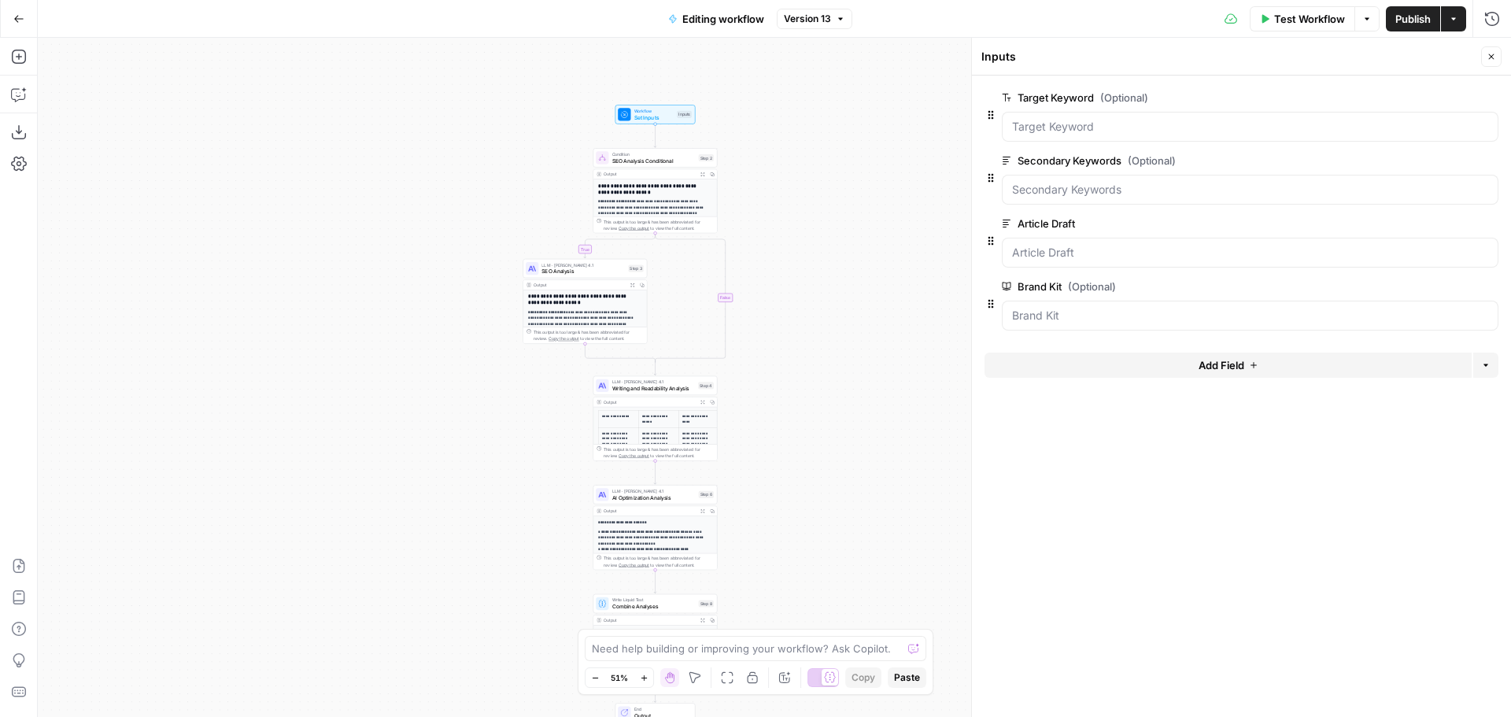
drag, startPoint x: 954, startPoint y: 272, endPoint x: 800, endPoint y: 226, distance: 160.9
click at [800, 226] on div "**********" at bounding box center [774, 377] width 1473 height 679
click at [1311, 20] on span "Test Workflow" at bounding box center [1309, 19] width 71 height 16
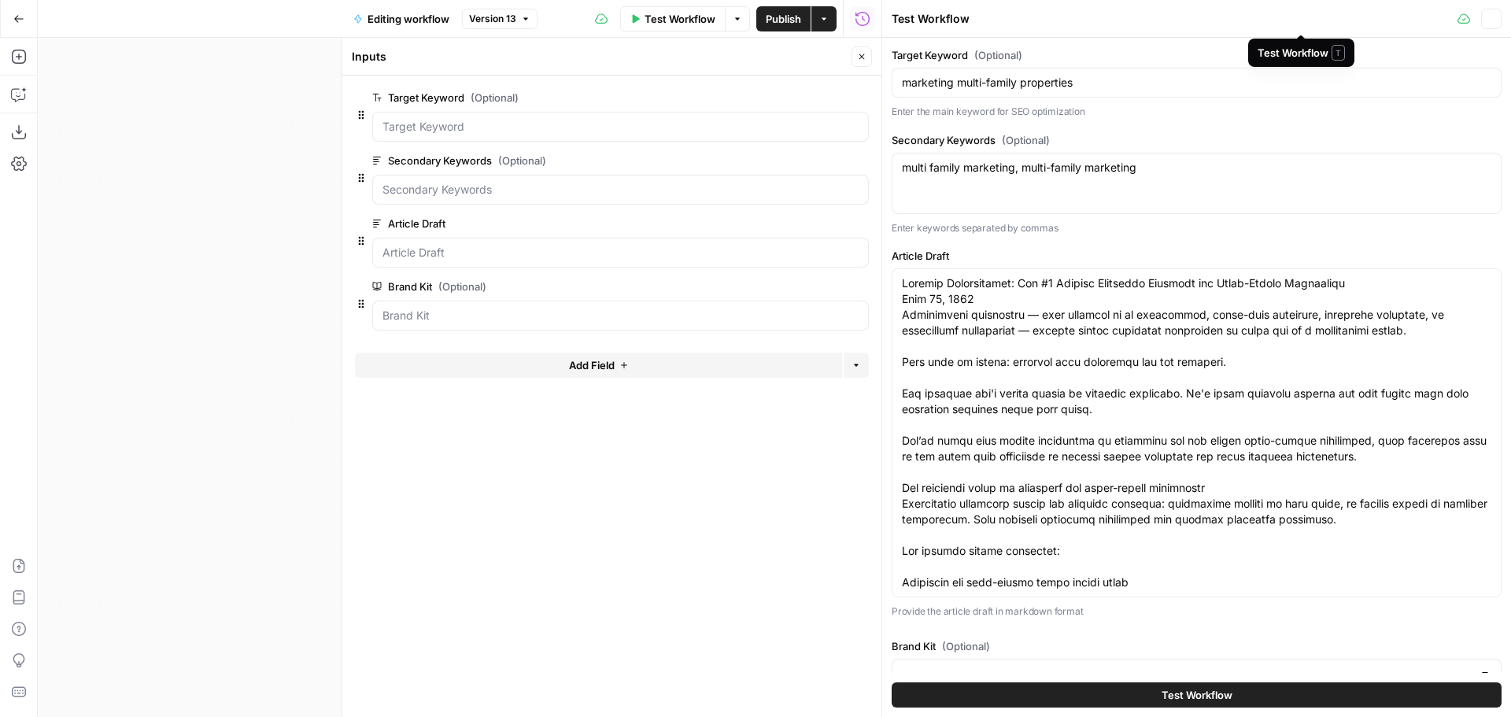
type input "Matterport"
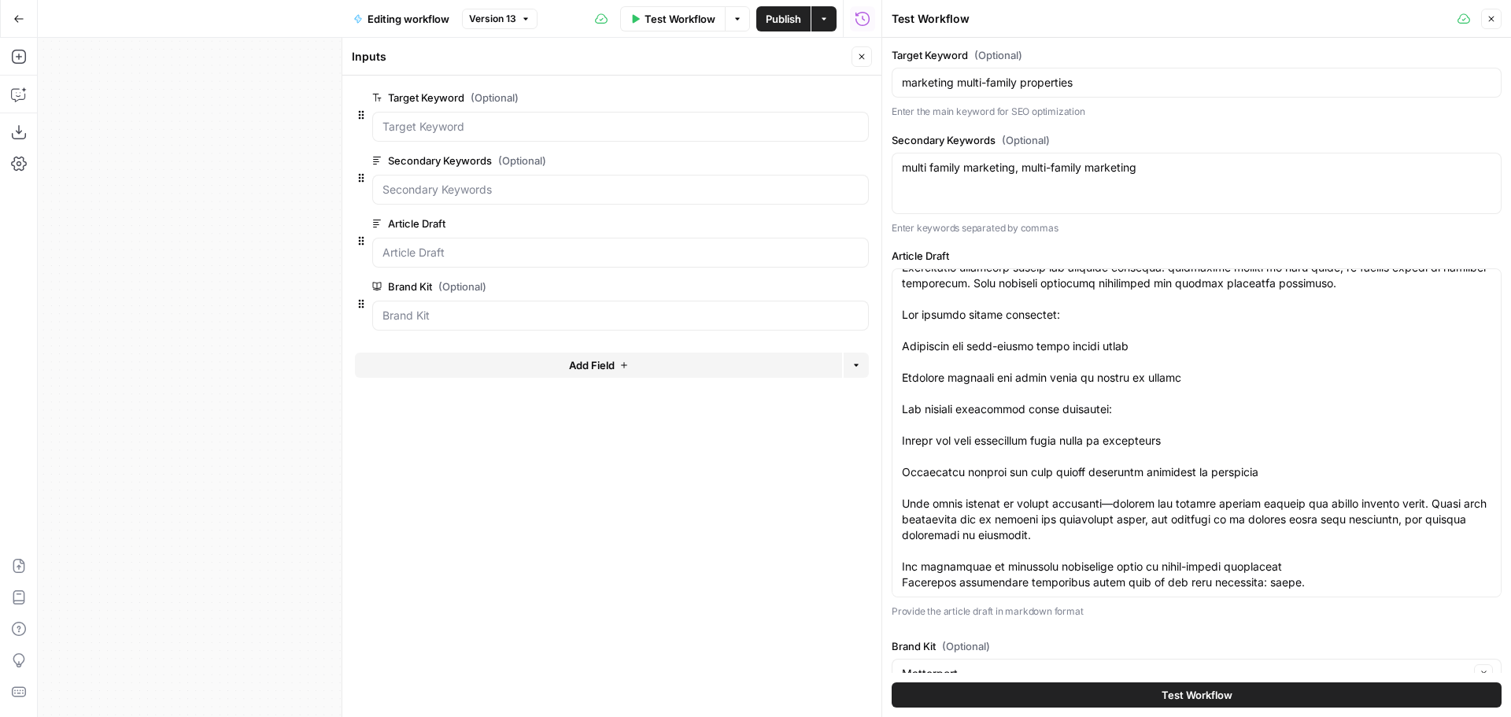
scroll to position [315, 0]
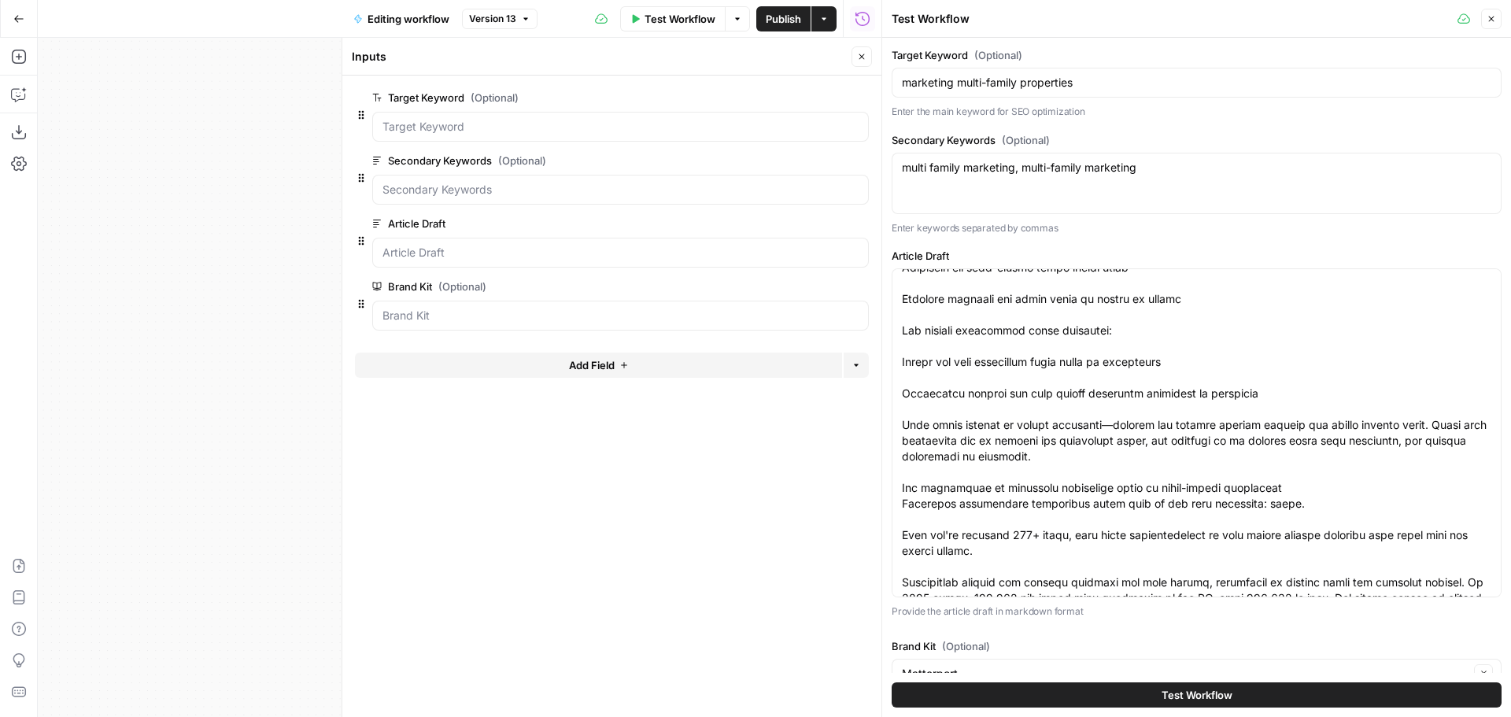
click at [1204, 694] on span "Test Workflow" at bounding box center [1197, 695] width 71 height 16
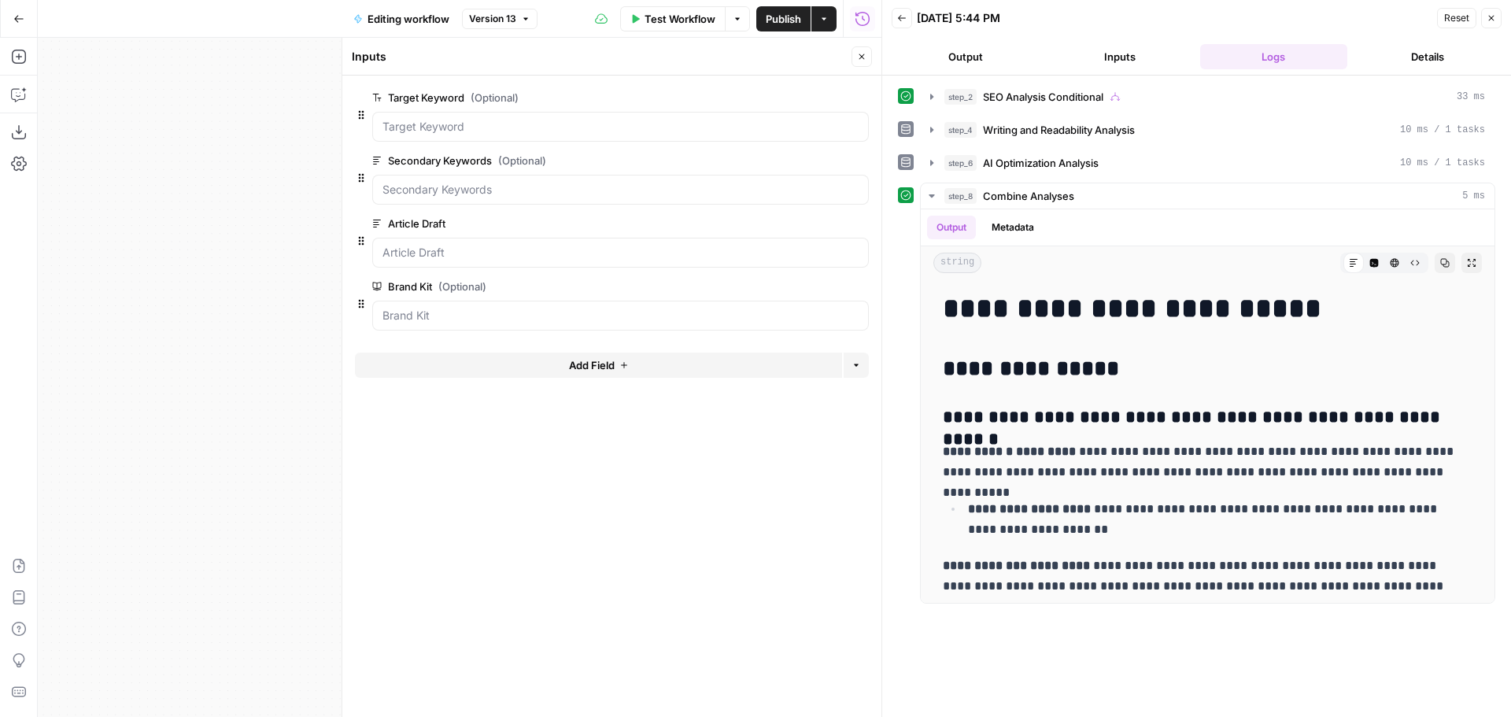
click at [826, 282] on span "edit field" at bounding box center [809, 286] width 35 height 13
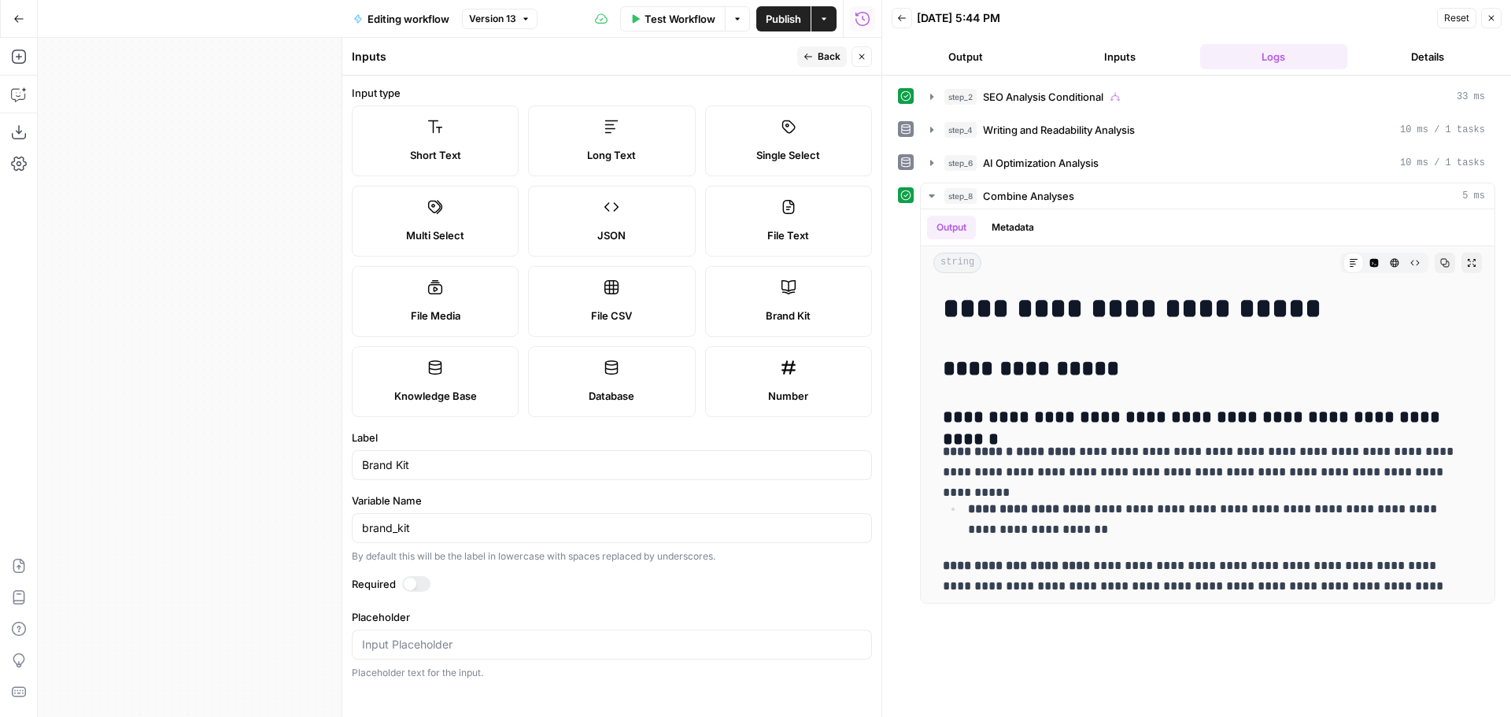
click at [416, 589] on div at bounding box center [416, 584] width 28 height 16
click at [828, 56] on span "Back" at bounding box center [829, 57] width 23 height 14
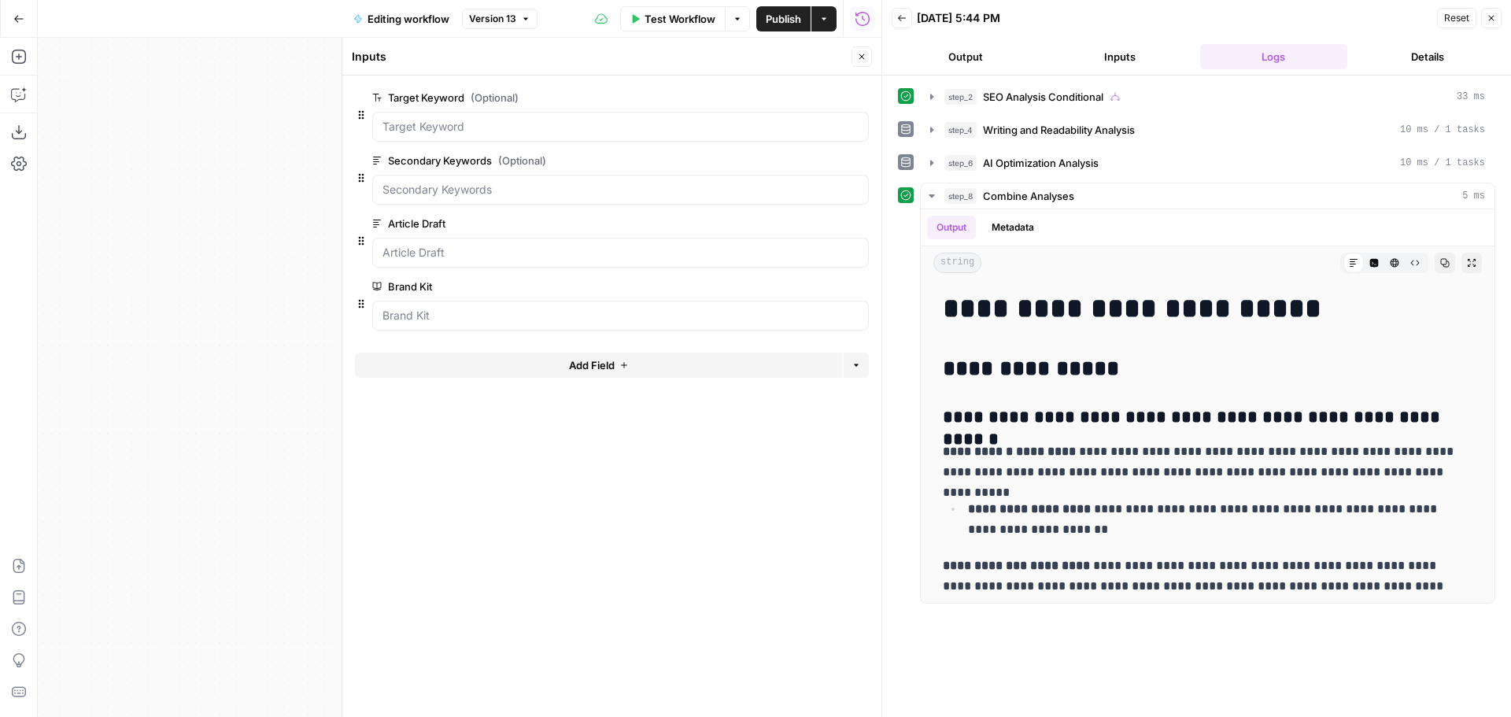
click at [866, 57] on button "Close" at bounding box center [862, 56] width 20 height 20
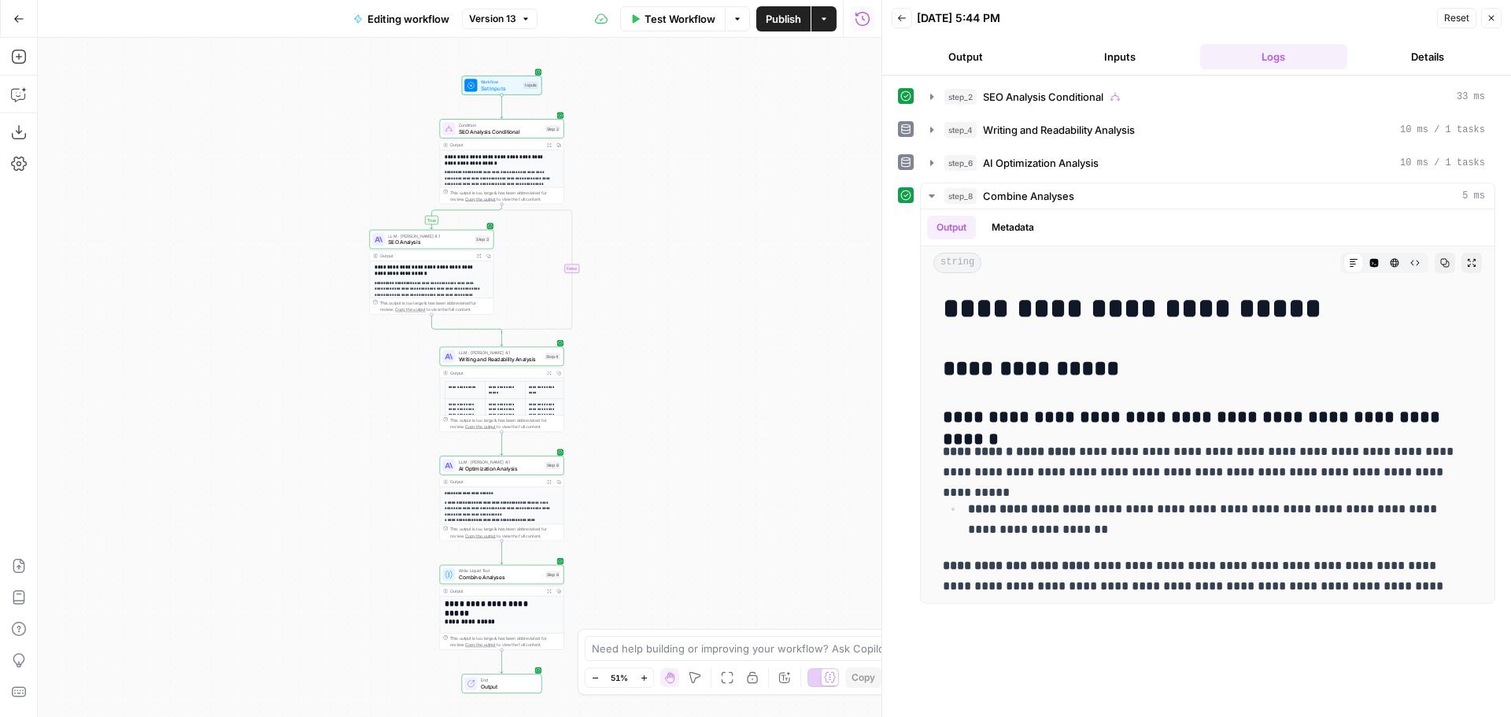
drag, startPoint x: 365, startPoint y: 286, endPoint x: 223, endPoint y: 258, distance: 145.1
click at [222, 258] on div "**********" at bounding box center [460, 377] width 844 height 679
click at [944, 193] on button "step_8 Combine Analyses 5 ms" at bounding box center [1208, 195] width 574 height 25
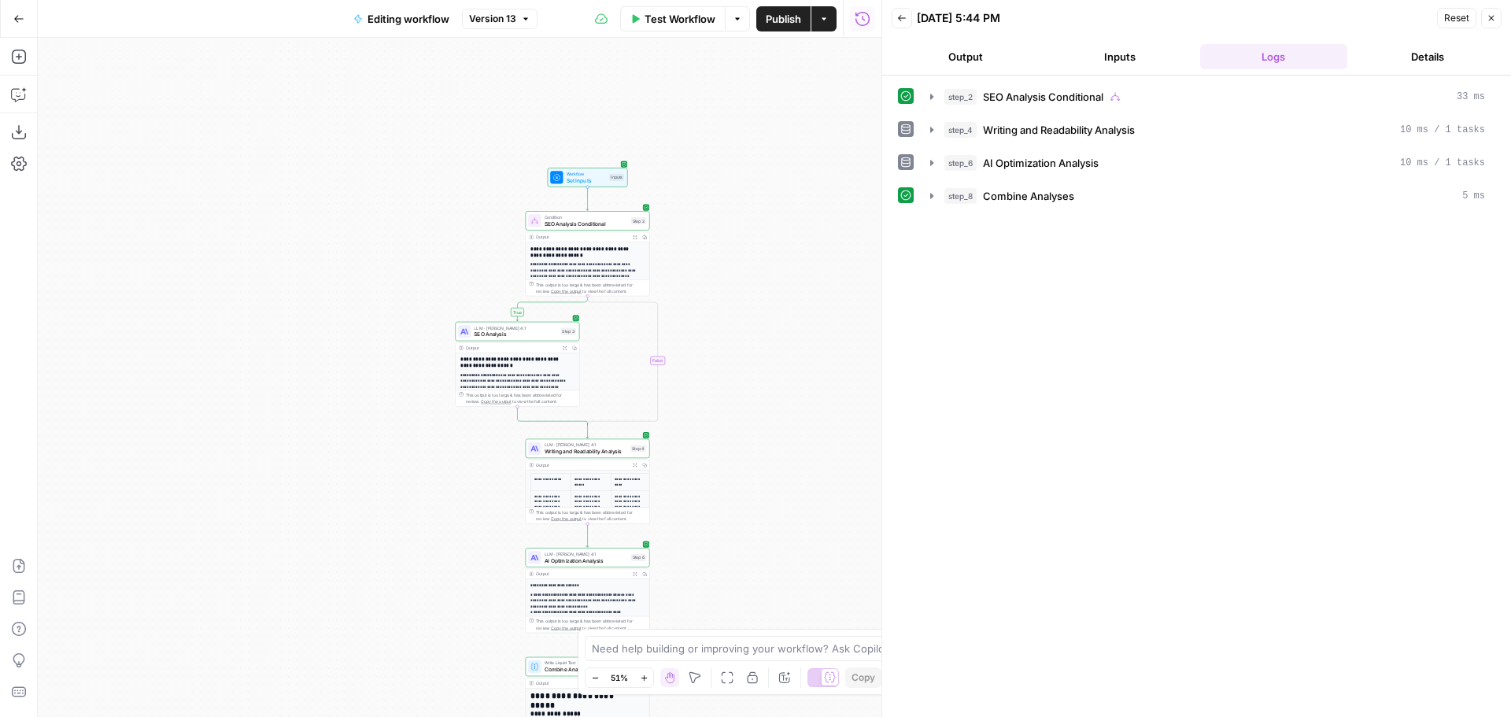
drag, startPoint x: 669, startPoint y: 249, endPoint x: 712, endPoint y: 281, distance: 54.0
click at [712, 281] on div "**********" at bounding box center [460, 377] width 844 height 679
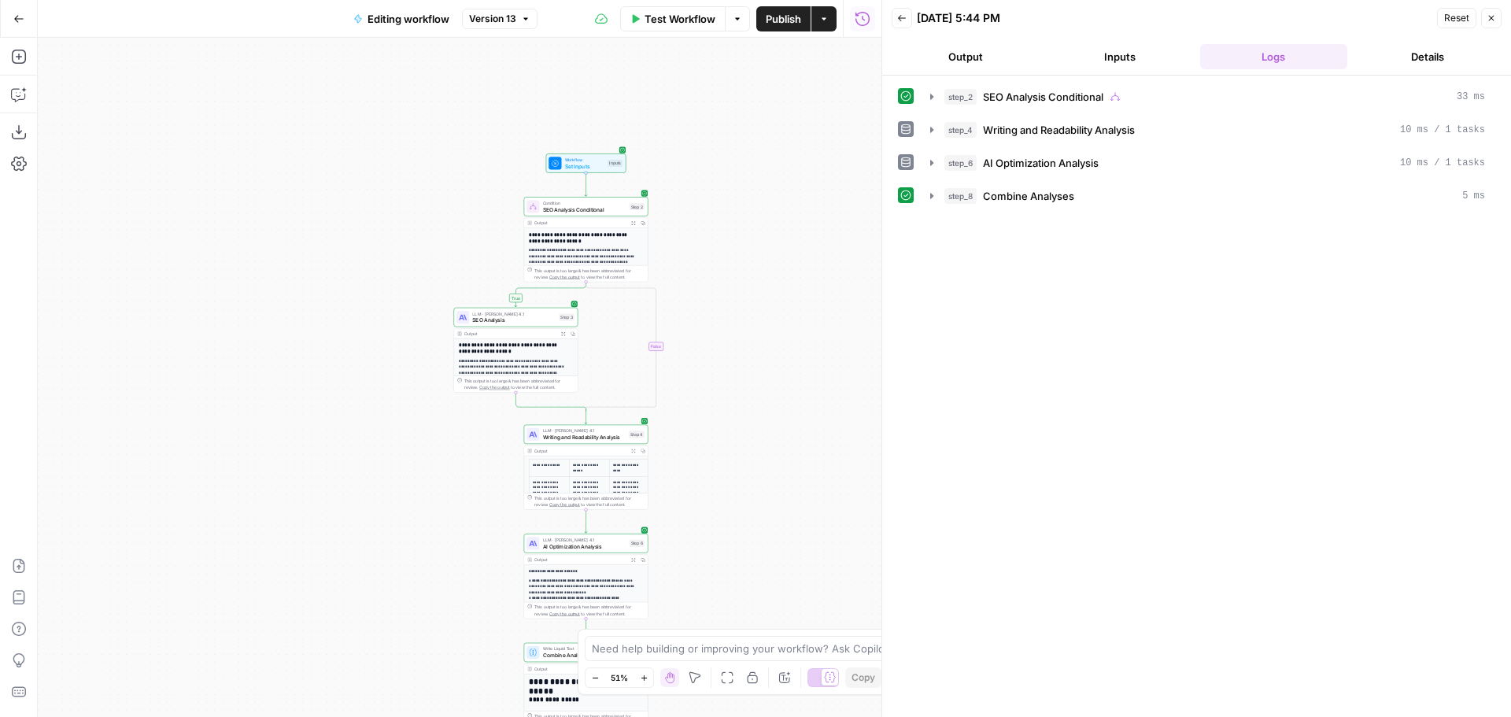
click at [674, 17] on span "Test Workflow" at bounding box center [680, 19] width 71 height 16
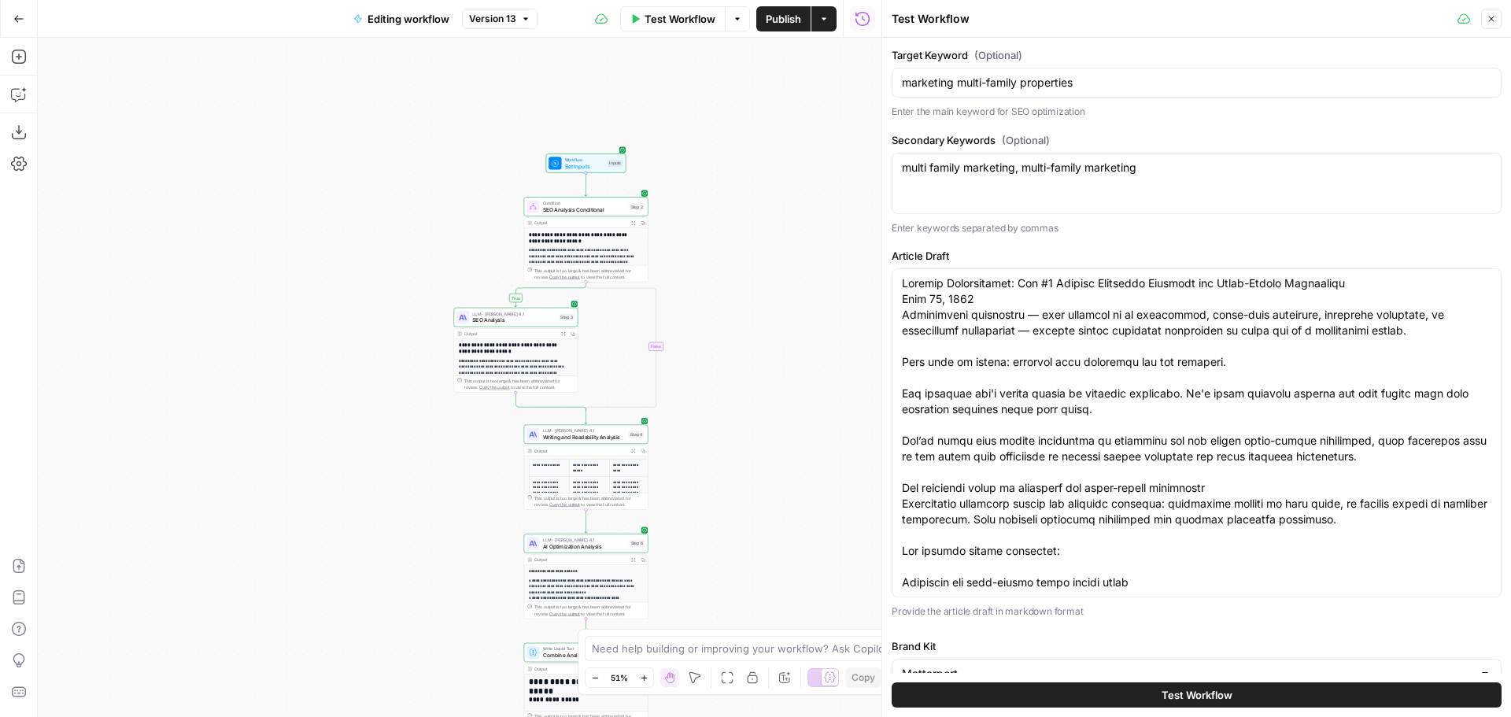
click at [1203, 686] on button "Test Workflow" at bounding box center [1197, 694] width 610 height 25
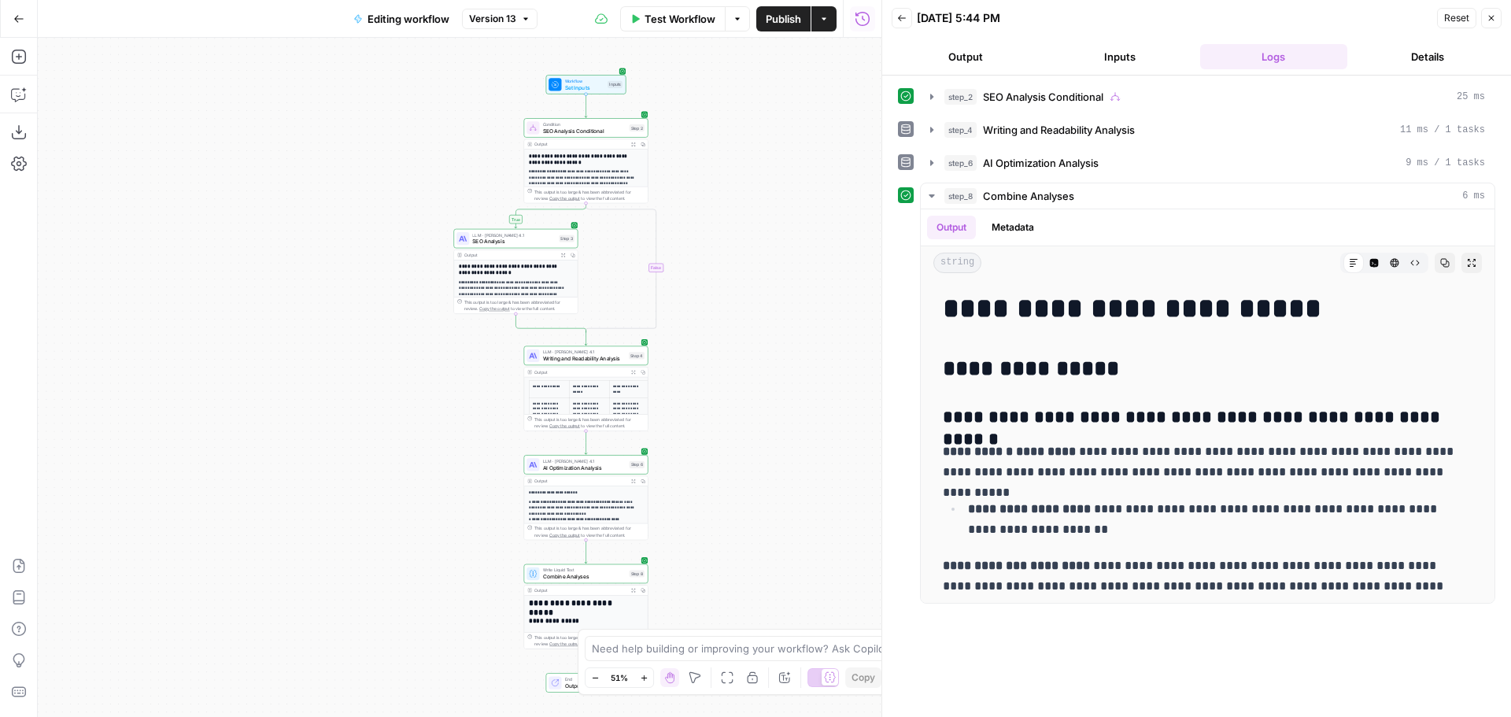
click at [904, 20] on icon "button" at bounding box center [901, 17] width 9 height 9
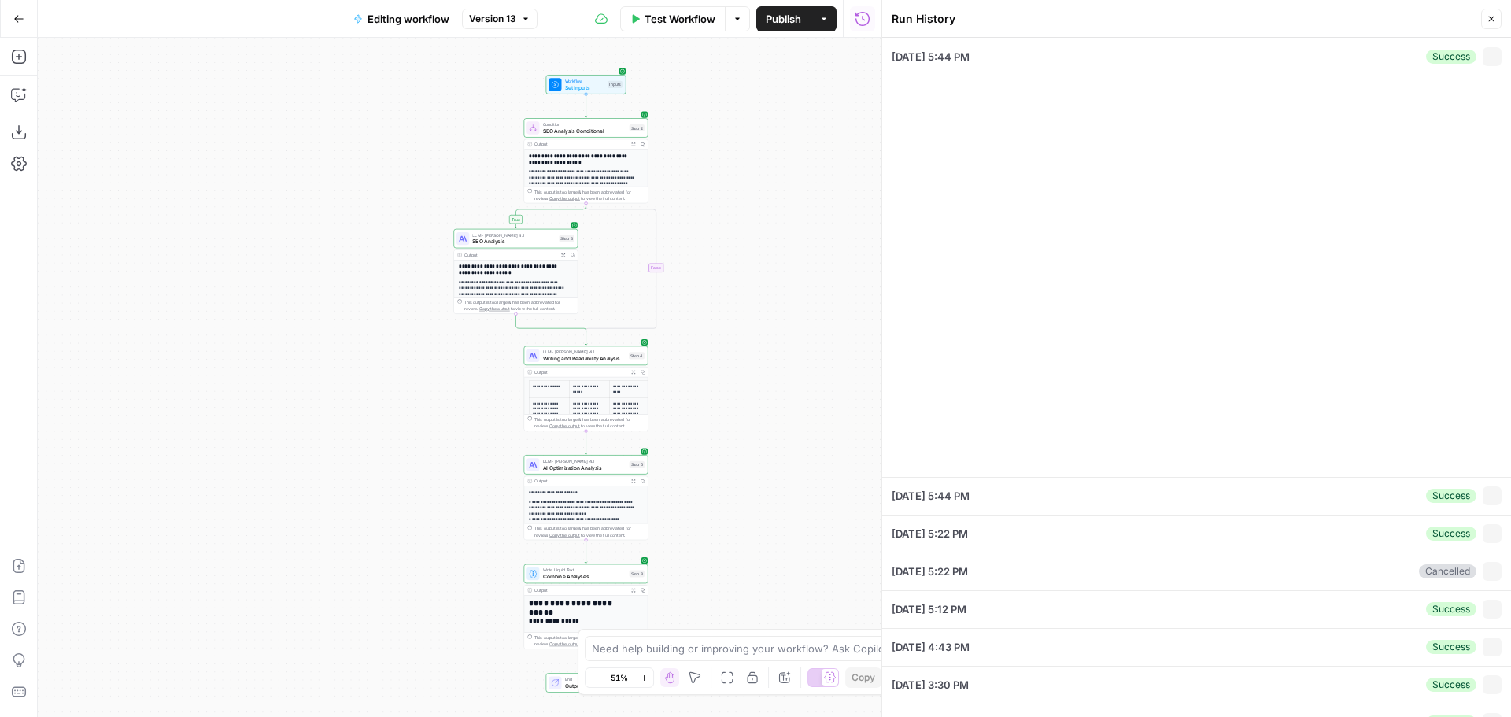
type input "marketing multi-family properties"
type input "Matterport"
type textarea "multi family marketing, multi-family marketing"
type textarea "Spatial Storytelling: The #1 Digital Marketing Strategy for Multi-Family Proper…"
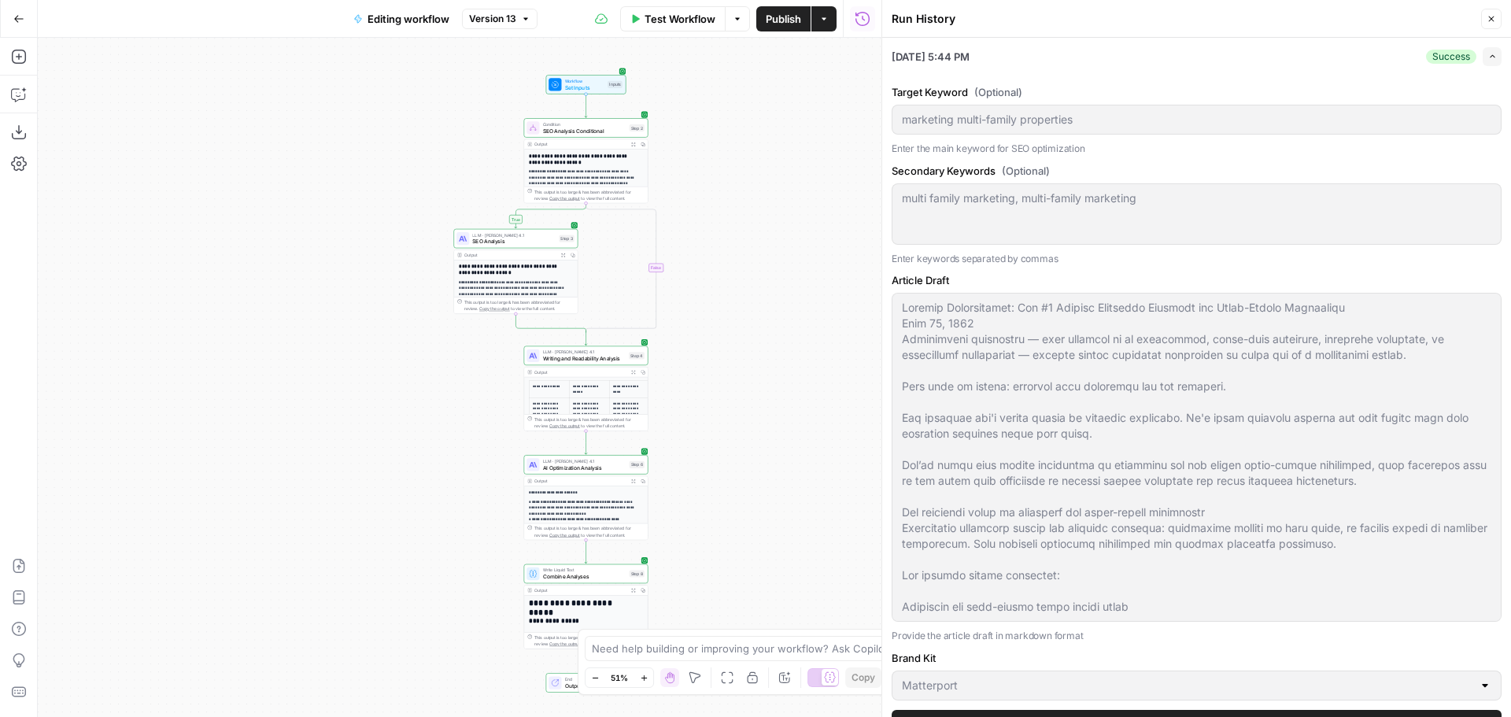
click at [1491, 17] on icon "button" at bounding box center [1491, 18] width 9 height 9
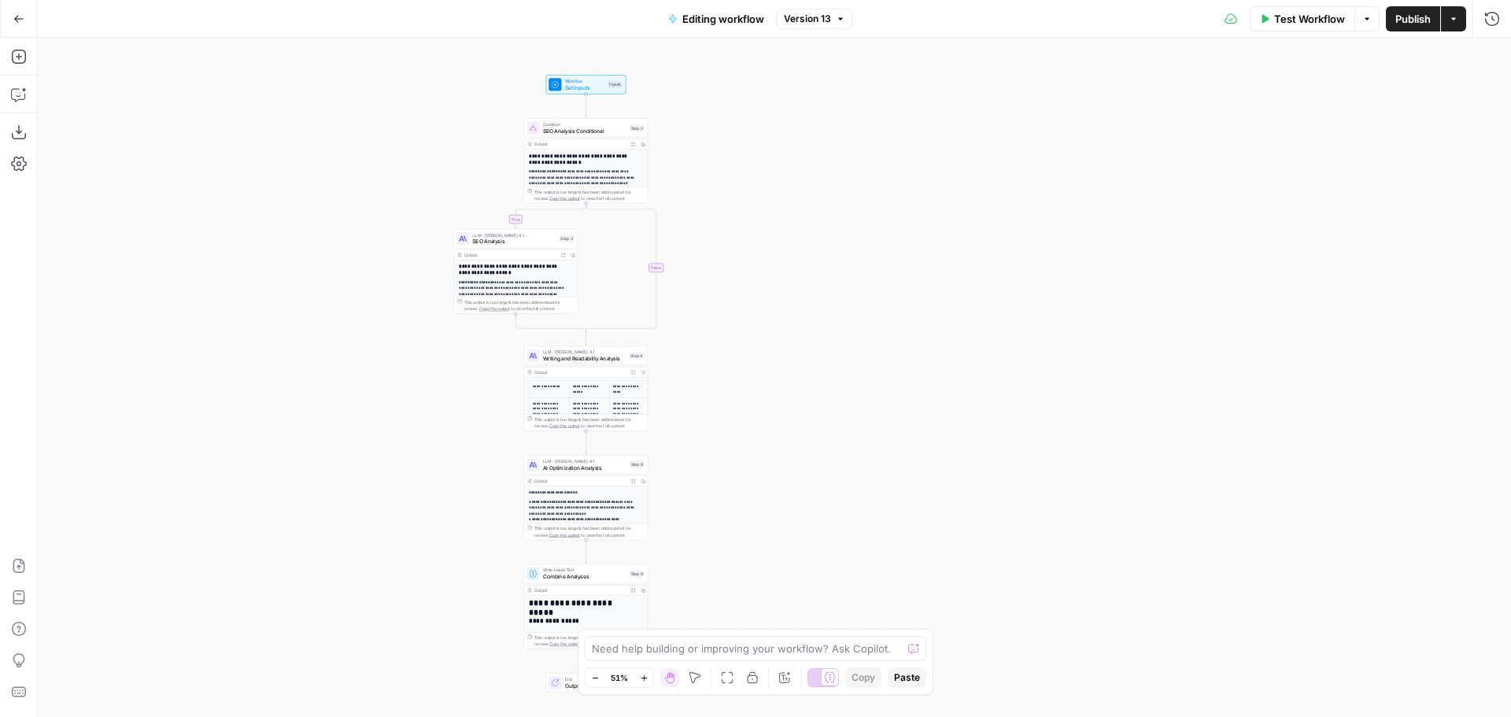
click at [1421, 17] on span "Publish" at bounding box center [1412, 19] width 35 height 16
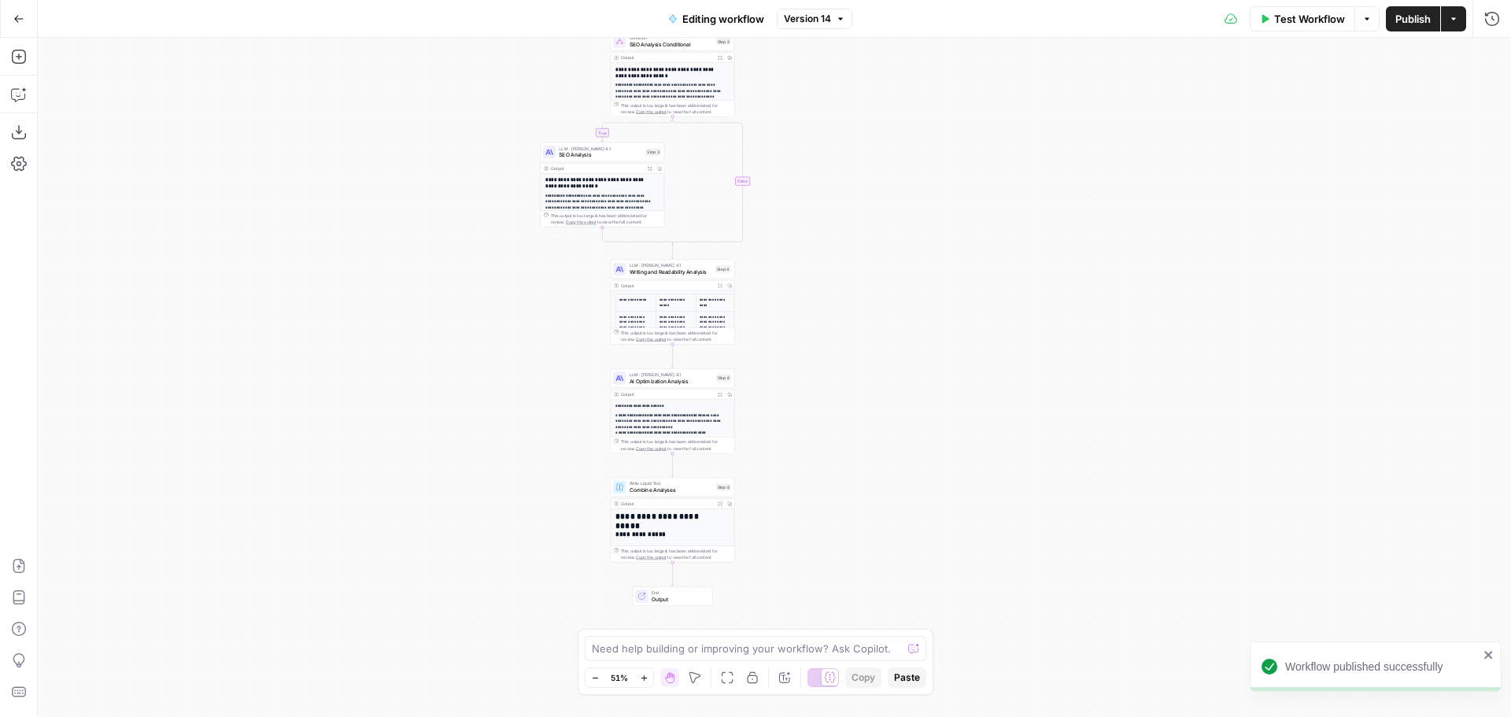
drag, startPoint x: 908, startPoint y: 187, endPoint x: 995, endPoint y: 257, distance: 111.9
click at [995, 257] on div "**********" at bounding box center [774, 377] width 1473 height 679
click at [1294, 19] on span "Test Workflow" at bounding box center [1309, 19] width 71 height 16
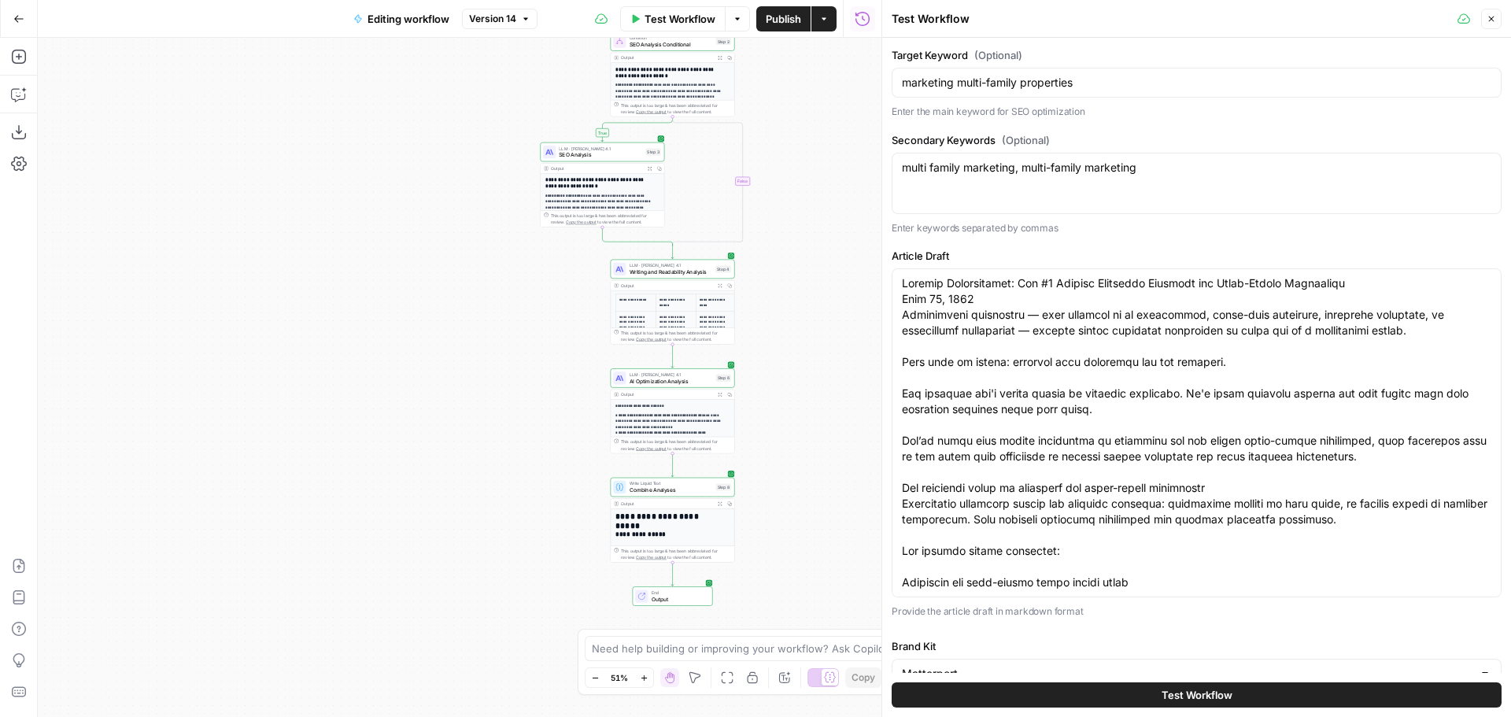
click at [1212, 693] on span "Test Workflow" at bounding box center [1197, 695] width 71 height 16
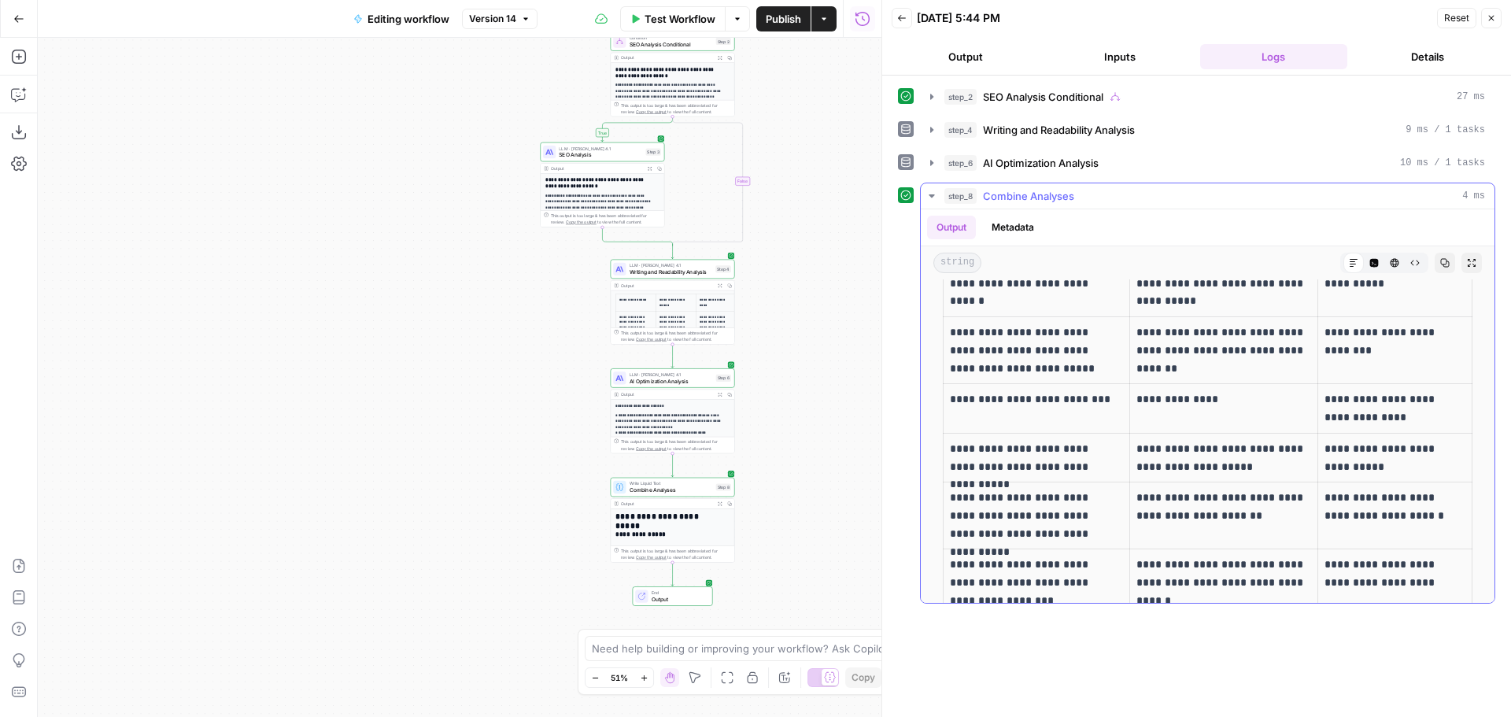
scroll to position [6470, 0]
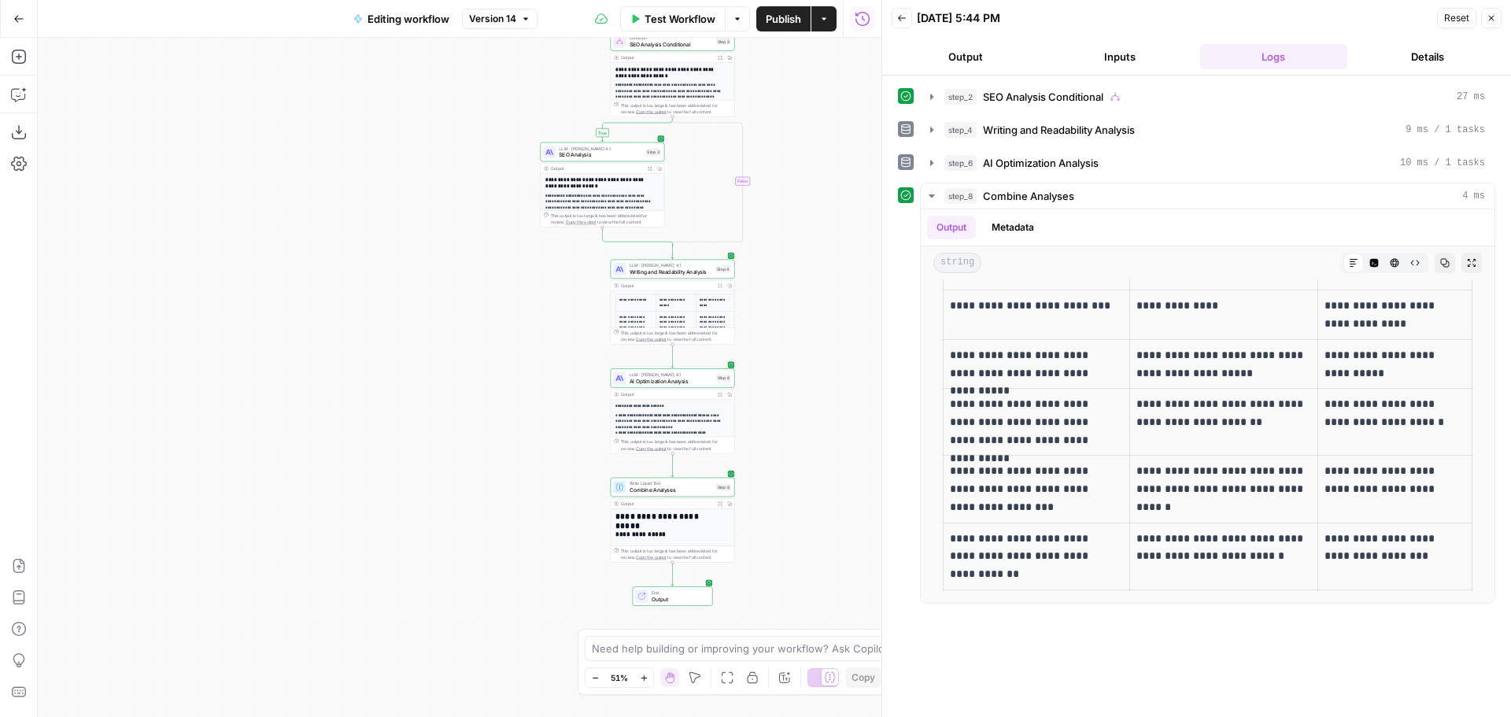
click at [1494, 16] on icon "button" at bounding box center [1491, 17] width 9 height 9
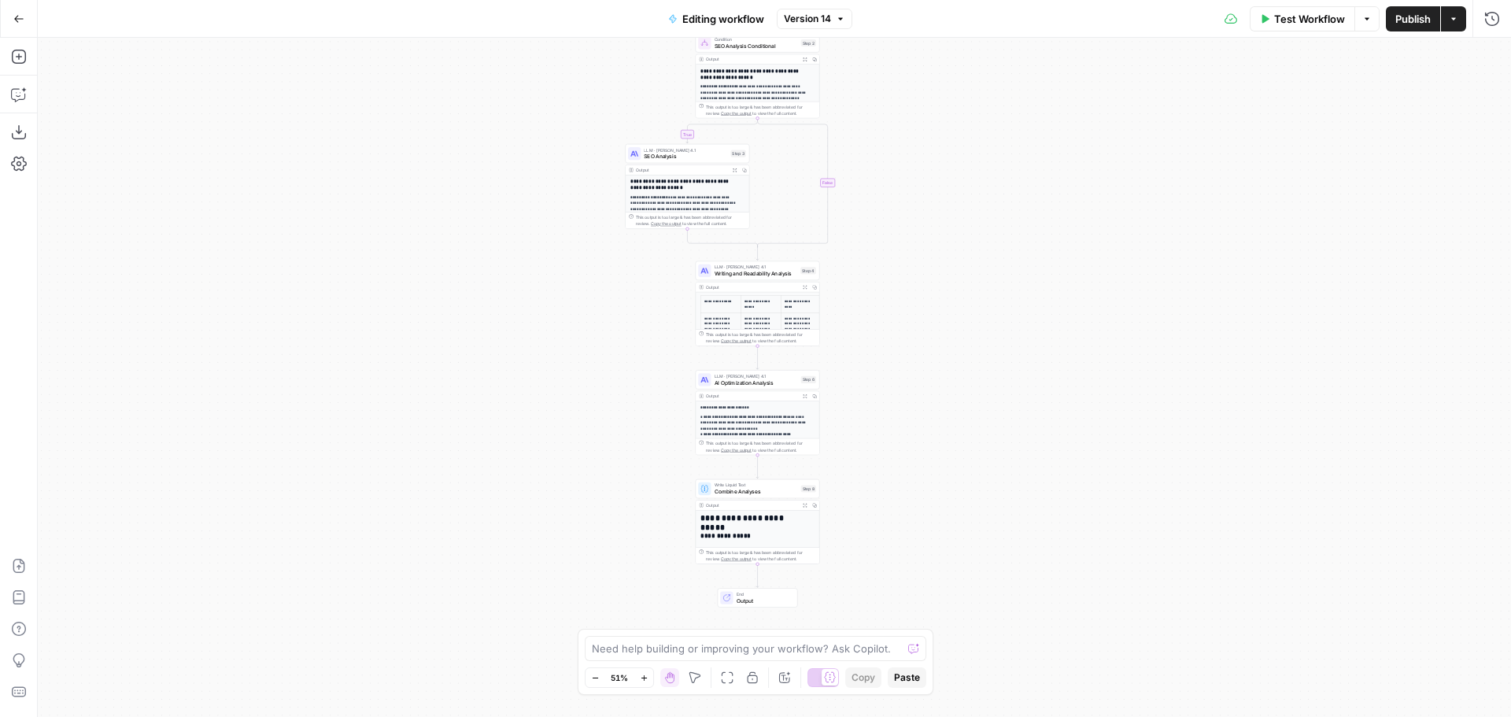
drag, startPoint x: 1013, startPoint y: 268, endPoint x: 1061, endPoint y: 270, distance: 48.0
click at [1061, 270] on div "**********" at bounding box center [774, 377] width 1473 height 679
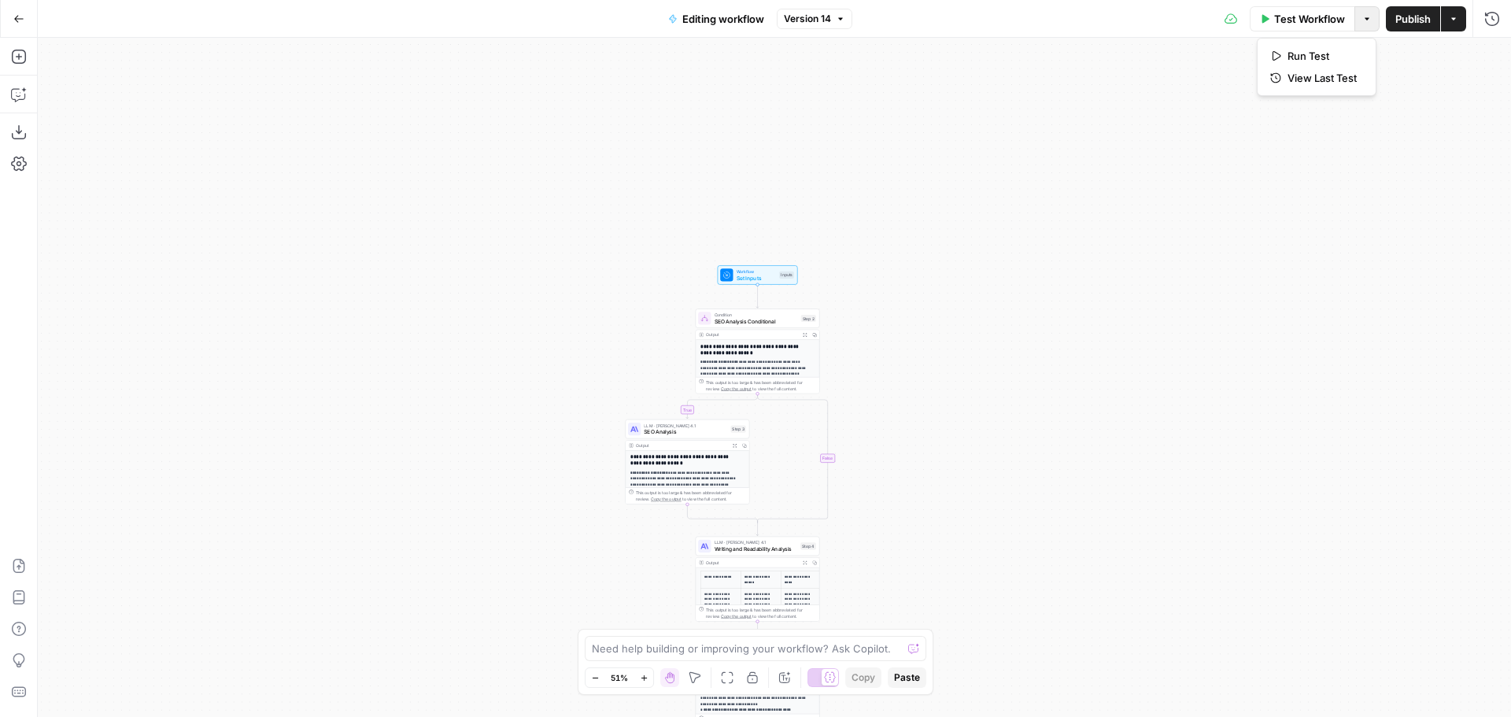
click at [1368, 20] on icon "button" at bounding box center [1366, 18] width 9 height 9
click at [1454, 20] on icon "button" at bounding box center [1453, 18] width 9 height 9
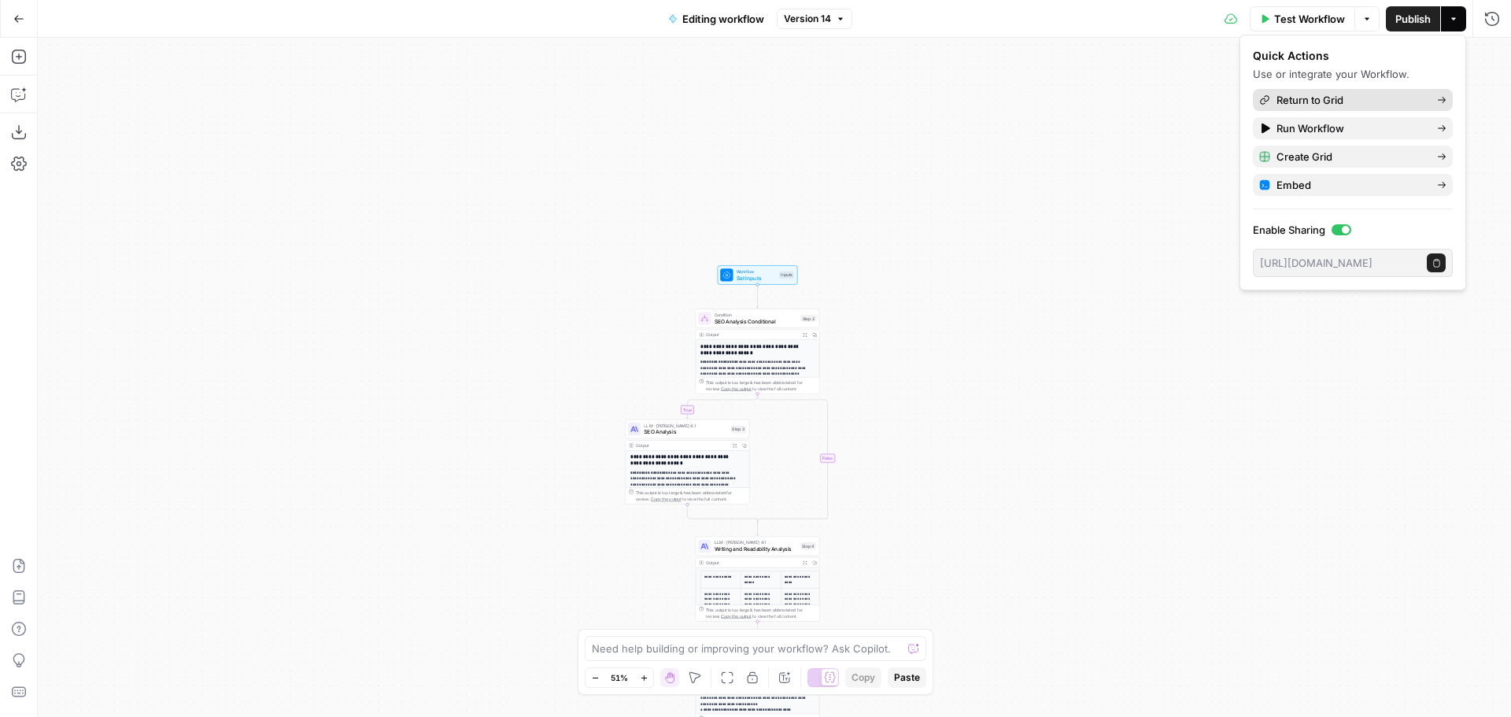
click at [1321, 100] on span "Return to Grid" at bounding box center [1350, 100] width 148 height 16
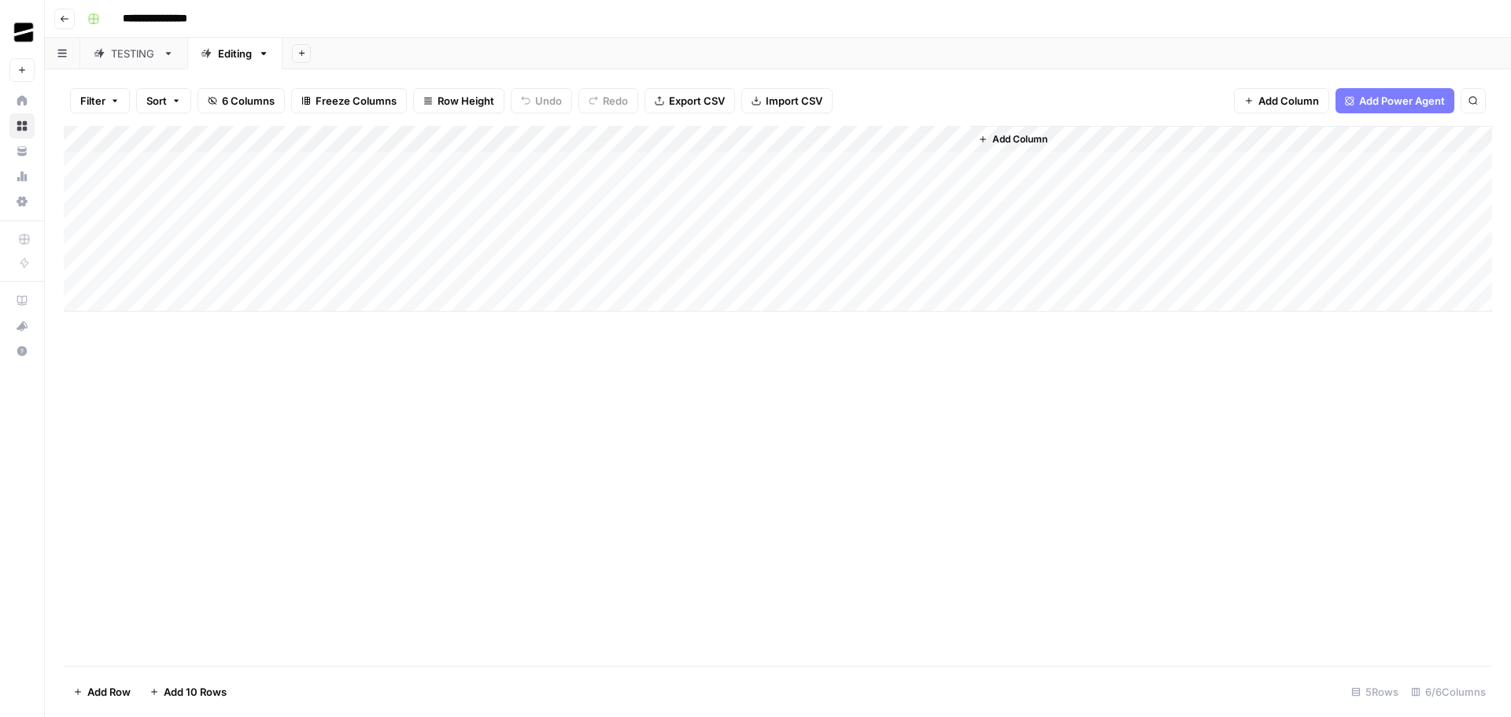
click at [794, 139] on div "Add Column" at bounding box center [778, 219] width 1428 height 186
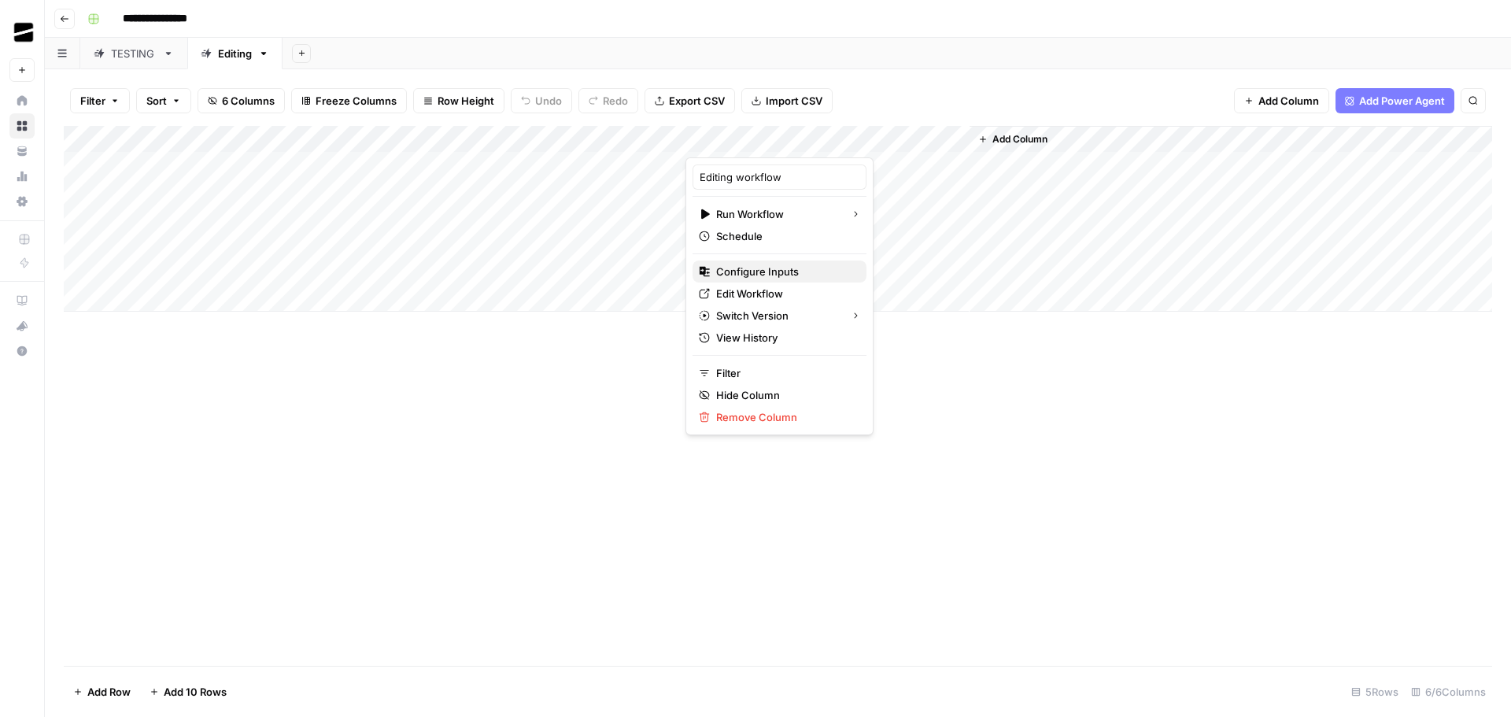
click at [788, 268] on span "Configure Inputs" at bounding box center [785, 272] width 138 height 16
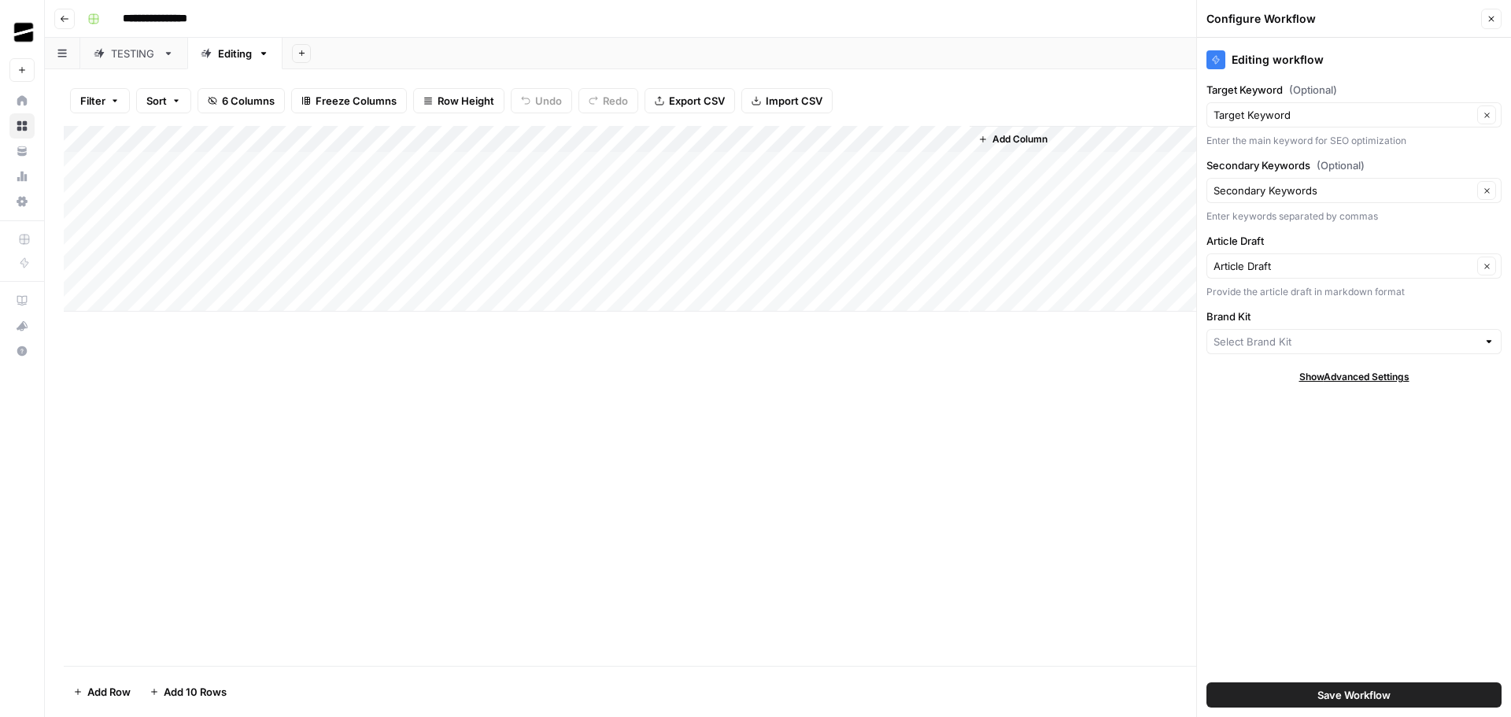
click at [247, 139] on div "Add Column" at bounding box center [778, 219] width 1428 height 186
click at [202, 294] on span "Remove Column" at bounding box center [219, 294] width 138 height 16
click at [708, 190] on span "Delete" at bounding box center [699, 191] width 34 height 16
click at [653, 140] on div "Add Column" at bounding box center [778, 219] width 1428 height 186
click at [1058, 491] on div "Add Column" at bounding box center [778, 396] width 1428 height 540
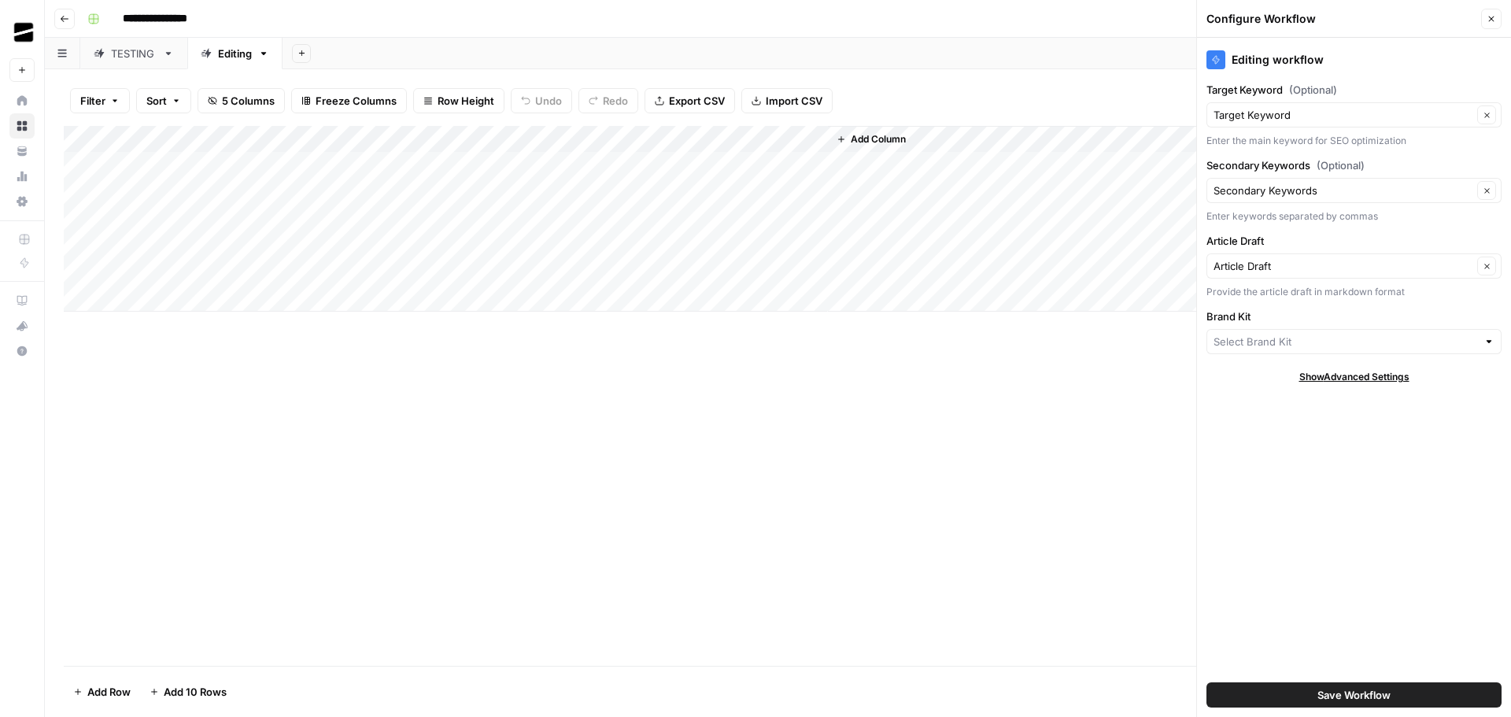
click at [740, 235] on div "Add Column" at bounding box center [778, 219] width 1428 height 186
click at [83, 218] on div "Add Column" at bounding box center [778, 219] width 1428 height 186
click at [82, 192] on div "Add Column" at bounding box center [778, 219] width 1428 height 186
click at [81, 167] on div "Add Column" at bounding box center [778, 219] width 1428 height 186
click at [137, 691] on span "Delete 3 Rows" at bounding box center [108, 692] width 70 height 16
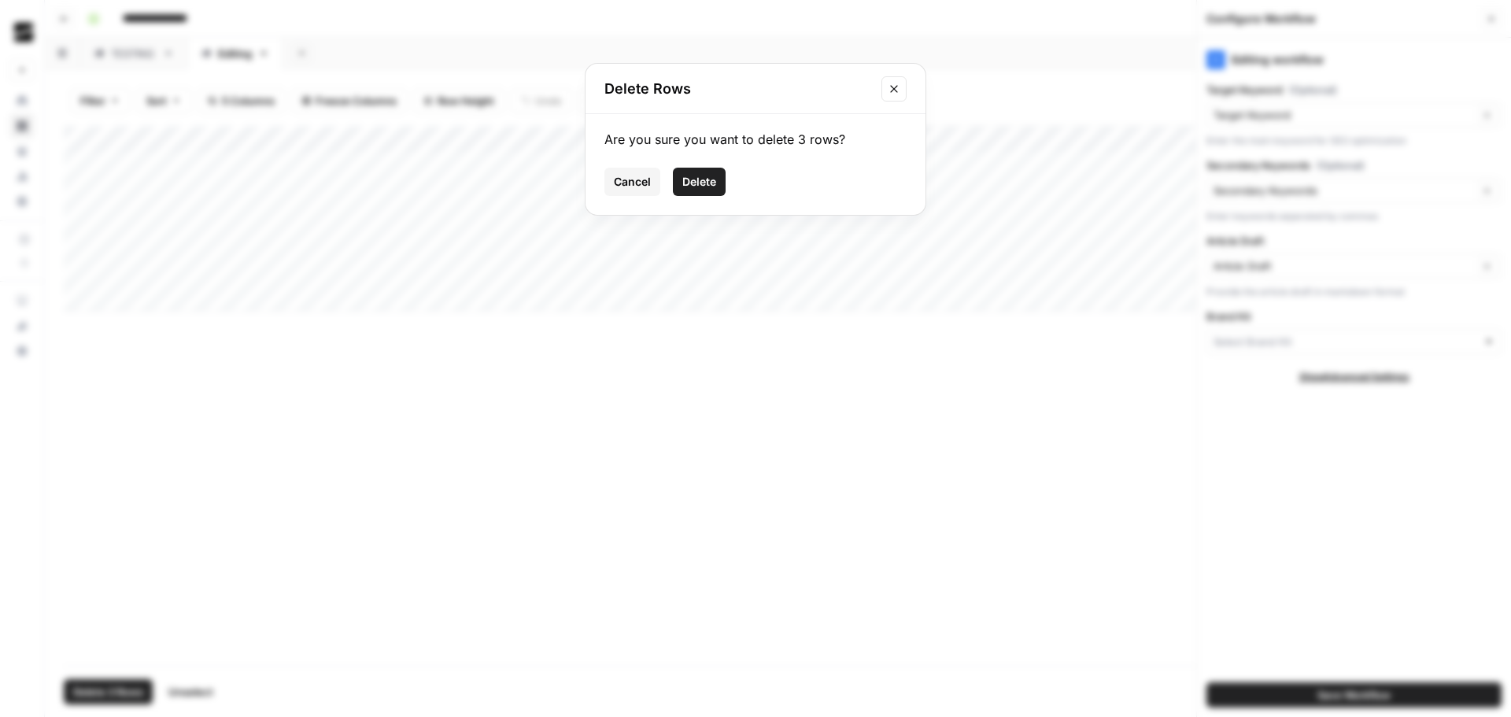
click at [698, 179] on span "Delete" at bounding box center [699, 182] width 34 height 16
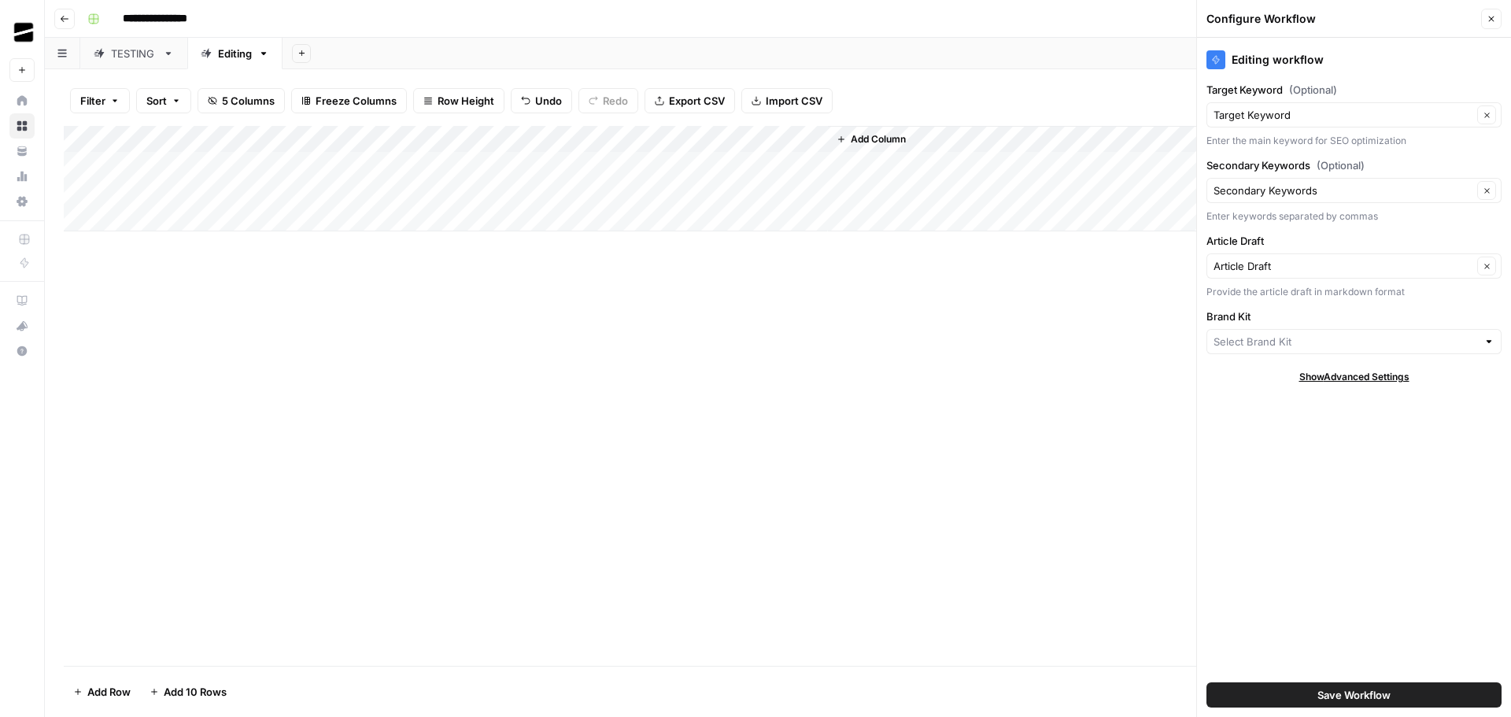
click at [171, 219] on div "Add Column" at bounding box center [778, 178] width 1428 height 105
click at [262, 62] on link "Editing" at bounding box center [234, 53] width 95 height 31
click at [263, 56] on icon "button" at bounding box center [263, 53] width 11 height 11
click at [316, 85] on span "Rename Sheet" at bounding box center [326, 84] width 76 height 16
click at [253, 54] on input "**********" at bounding box center [262, 53] width 89 height 20
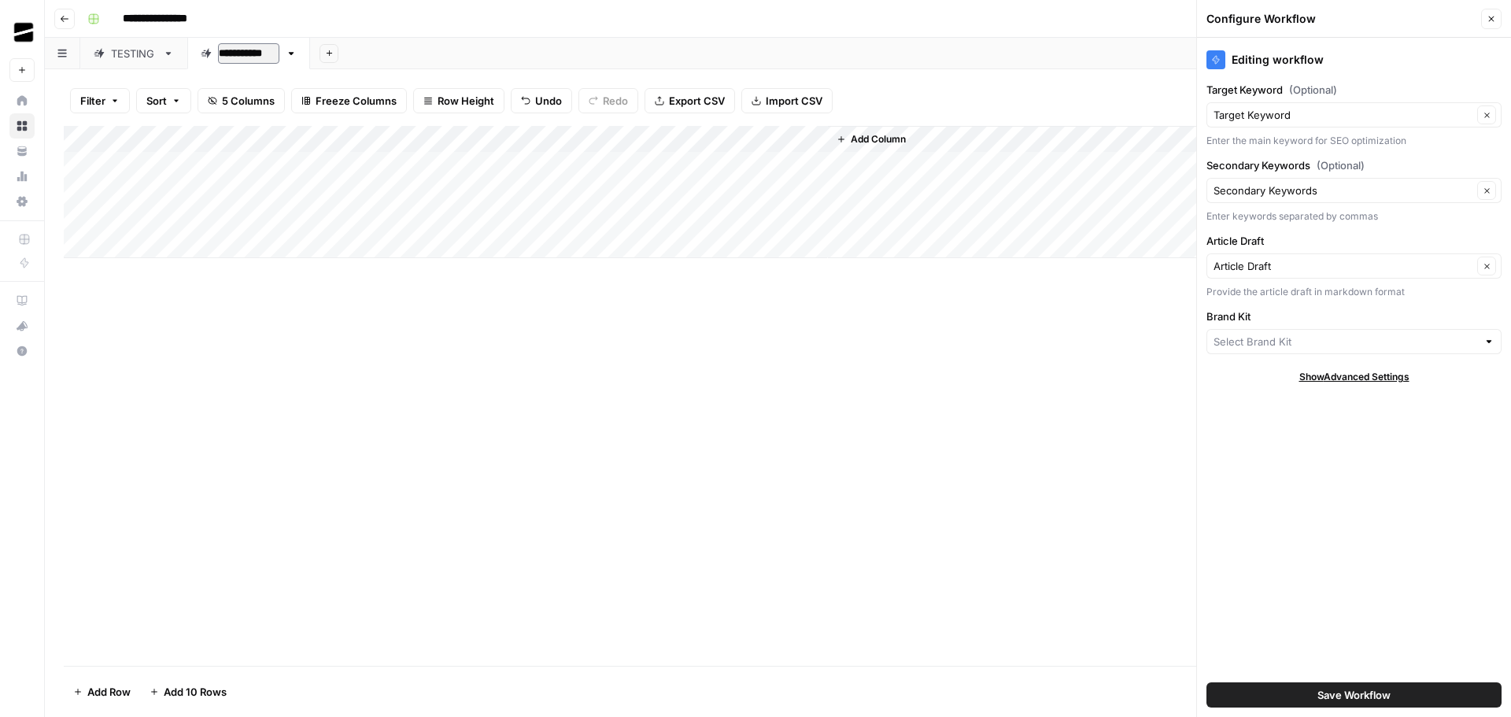
type input "**********"
click at [421, 48] on div "Add Sheet" at bounding box center [907, 53] width 1207 height 31
click at [279, 53] on icon "button" at bounding box center [283, 53] width 11 height 11
click at [358, 105] on span "Duplicate Sheet" at bounding box center [345, 106] width 76 height 16
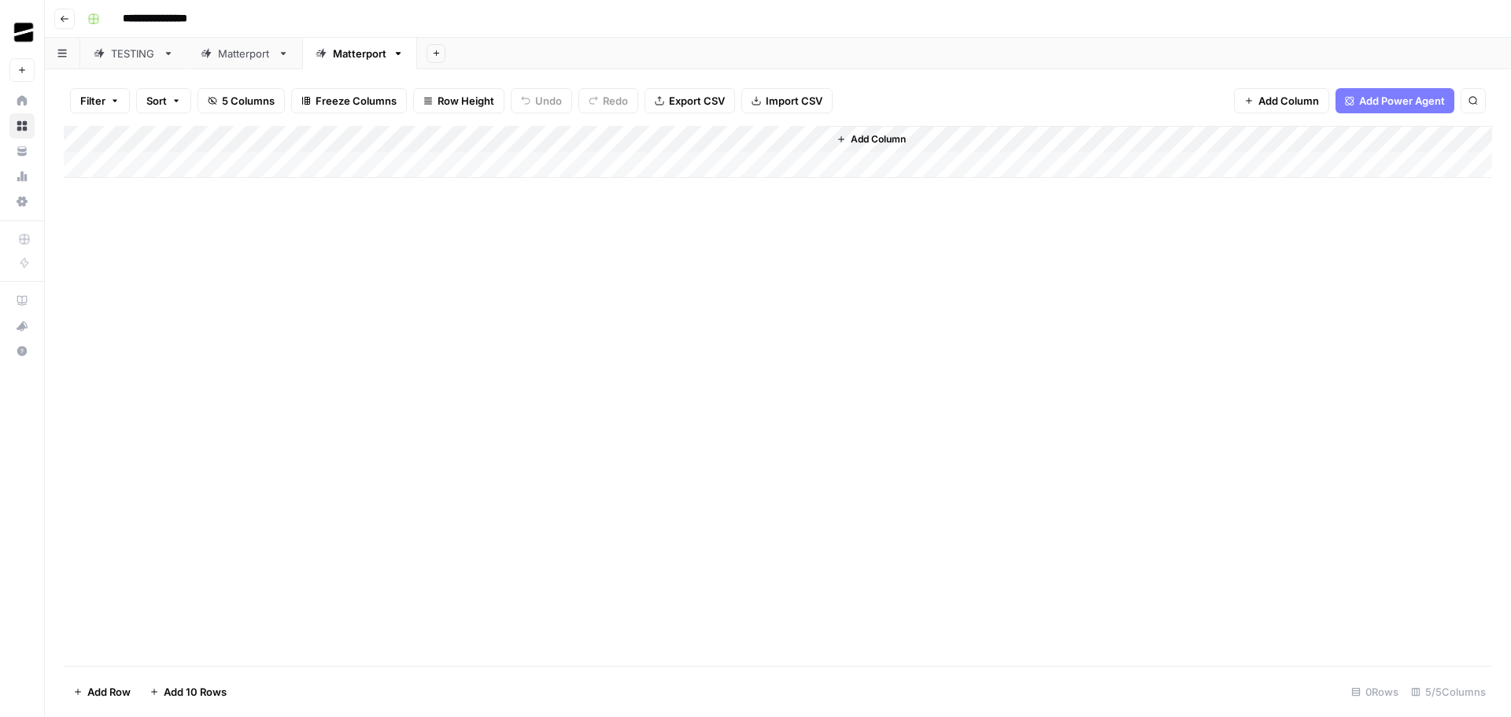
click at [393, 56] on icon "button" at bounding box center [398, 53] width 11 height 11
click at [460, 87] on span "Rename Sheet" at bounding box center [459, 84] width 76 height 16
type input "*"
type input "******"
click at [417, 293] on div "Add Column" at bounding box center [778, 396] width 1428 height 540
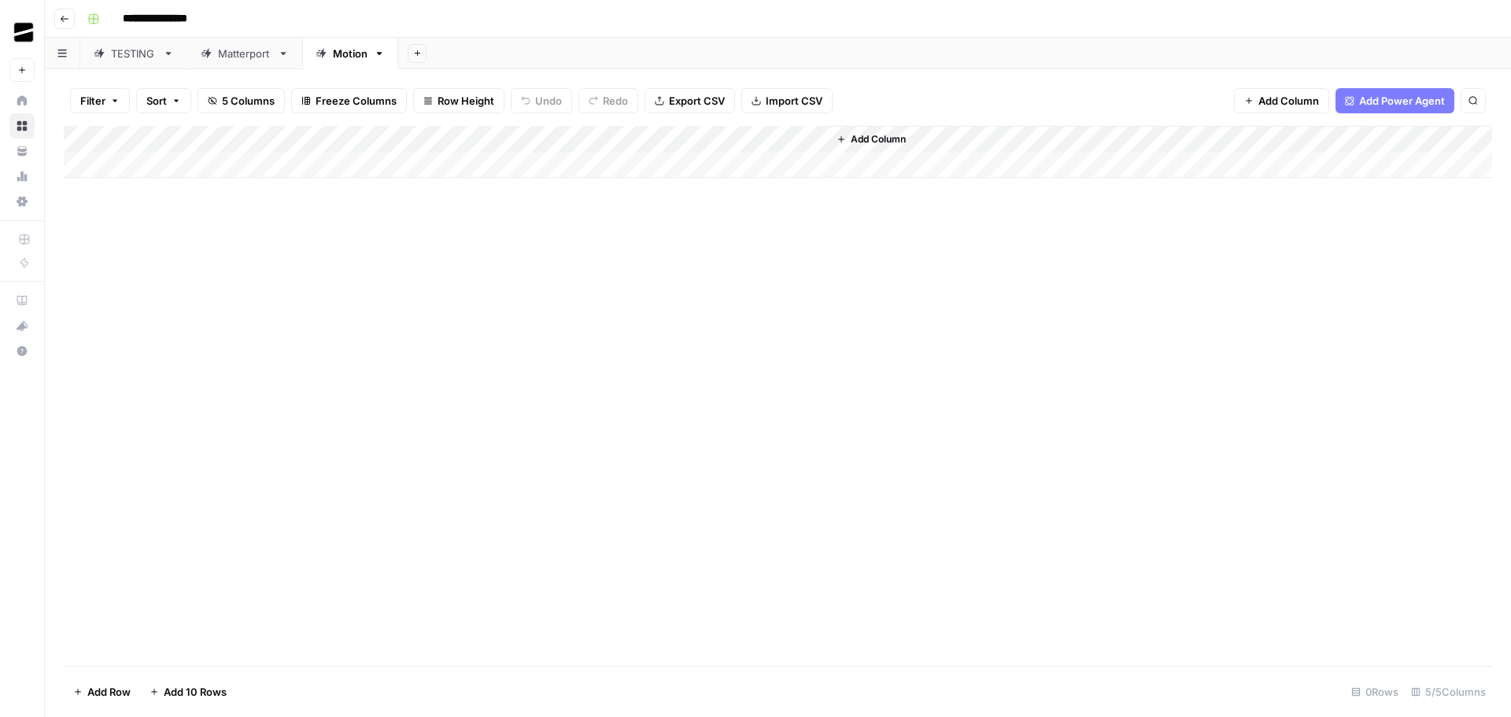
click at [161, 161] on div "Add Column" at bounding box center [778, 152] width 1428 height 52
click at [654, 142] on div "Add Column" at bounding box center [778, 165] width 1428 height 79
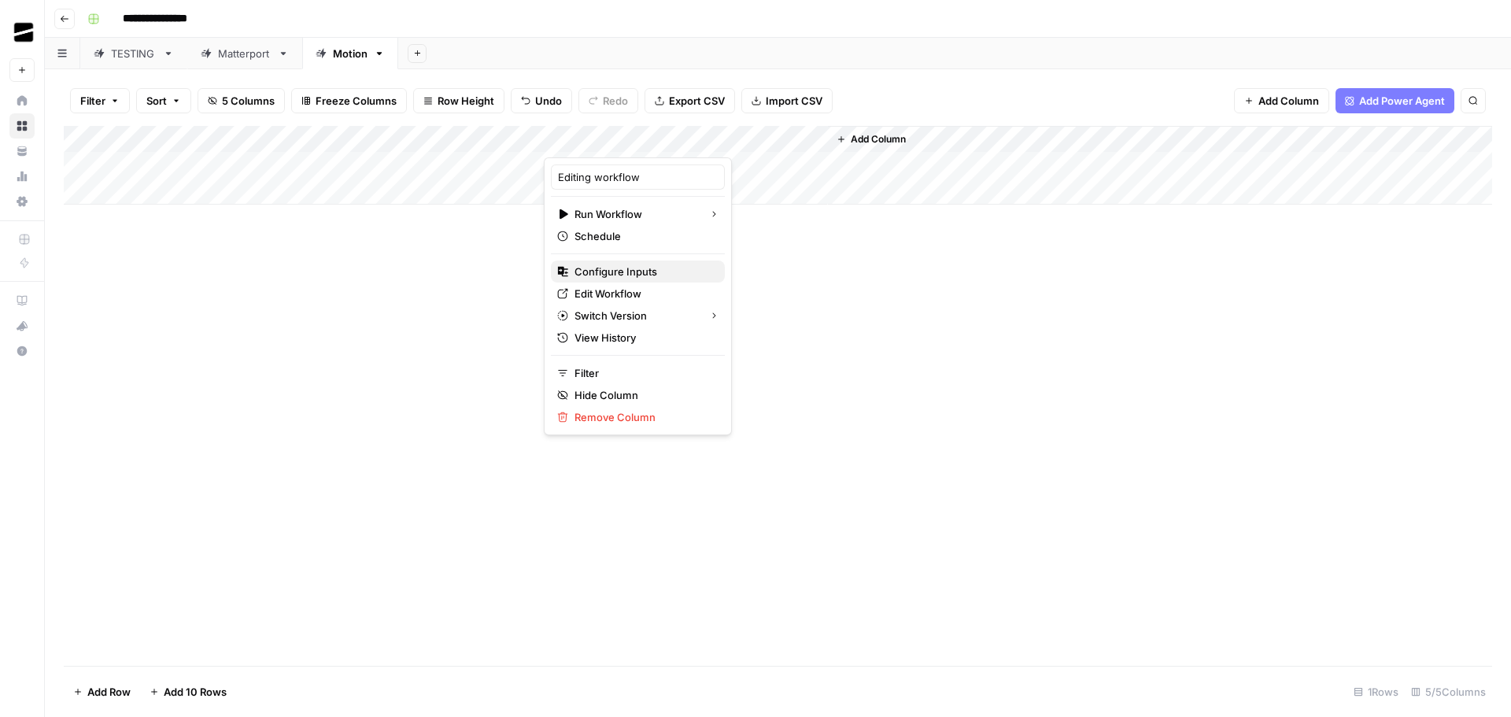
click at [642, 268] on span "Configure Inputs" at bounding box center [644, 272] width 138 height 16
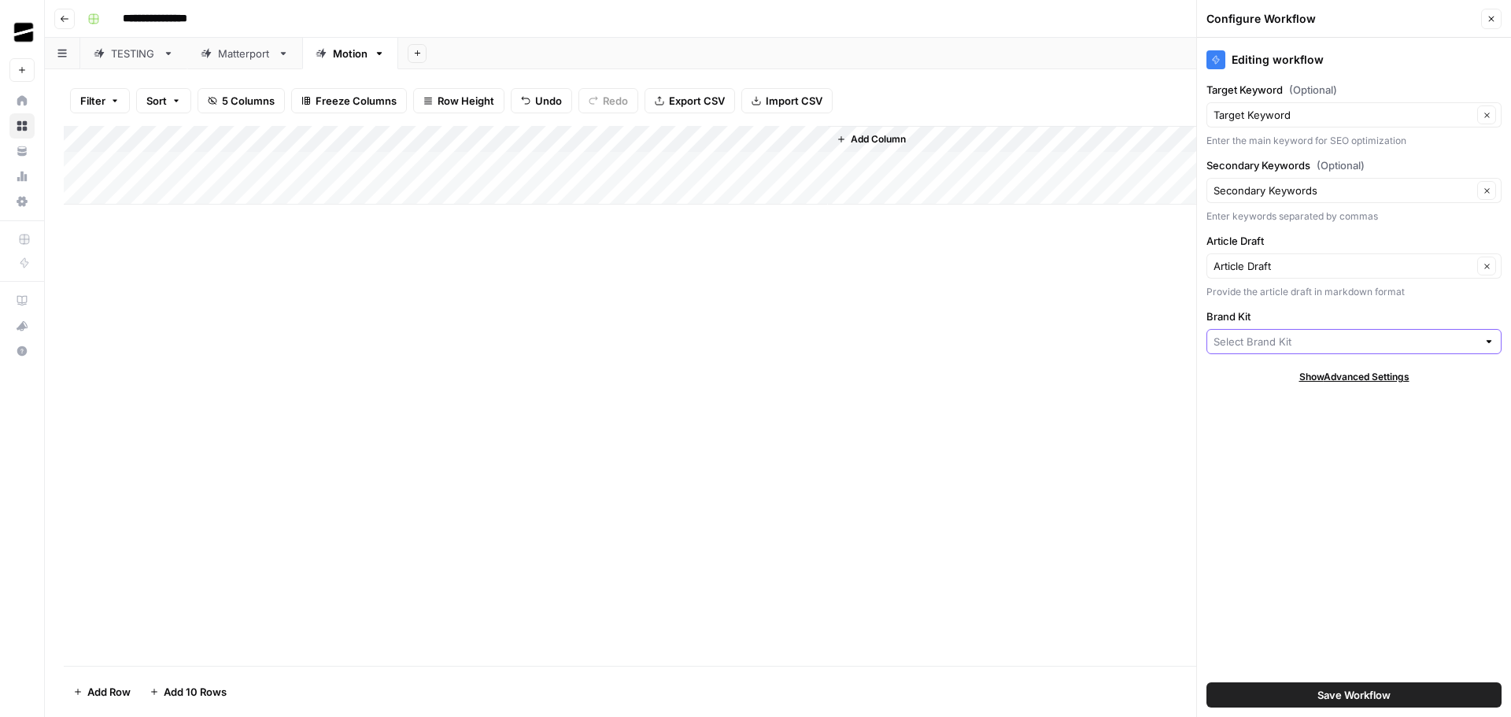
click at [1350, 344] on input "Brand Kit" at bounding box center [1346, 342] width 264 height 16
click at [1296, 380] on span "Motion" at bounding box center [1351, 379] width 262 height 16
type input "Motion"
click at [1373, 691] on span "Save Workflow" at bounding box center [1353, 695] width 73 height 16
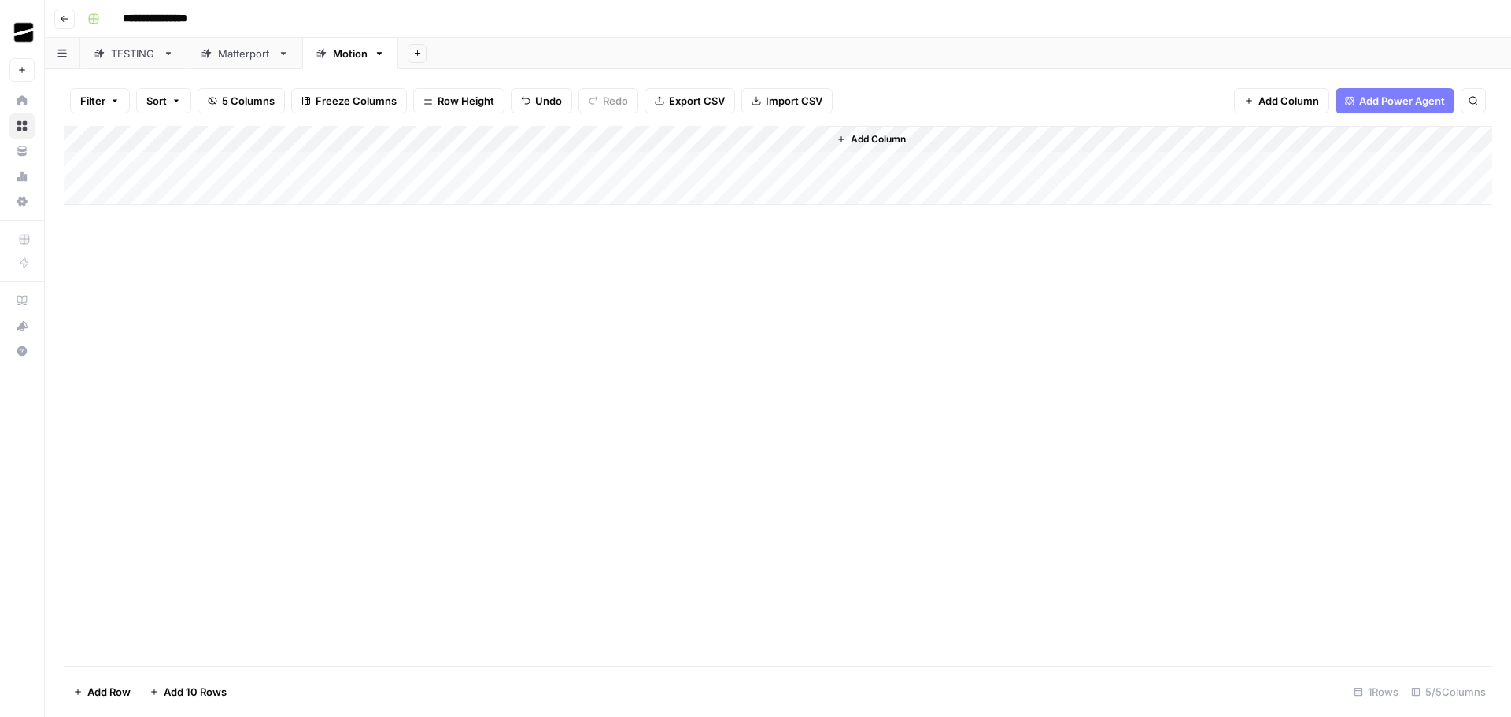
click at [253, 44] on link "Matterport" at bounding box center [244, 53] width 115 height 31
click at [650, 140] on div "Add Column" at bounding box center [778, 192] width 1428 height 132
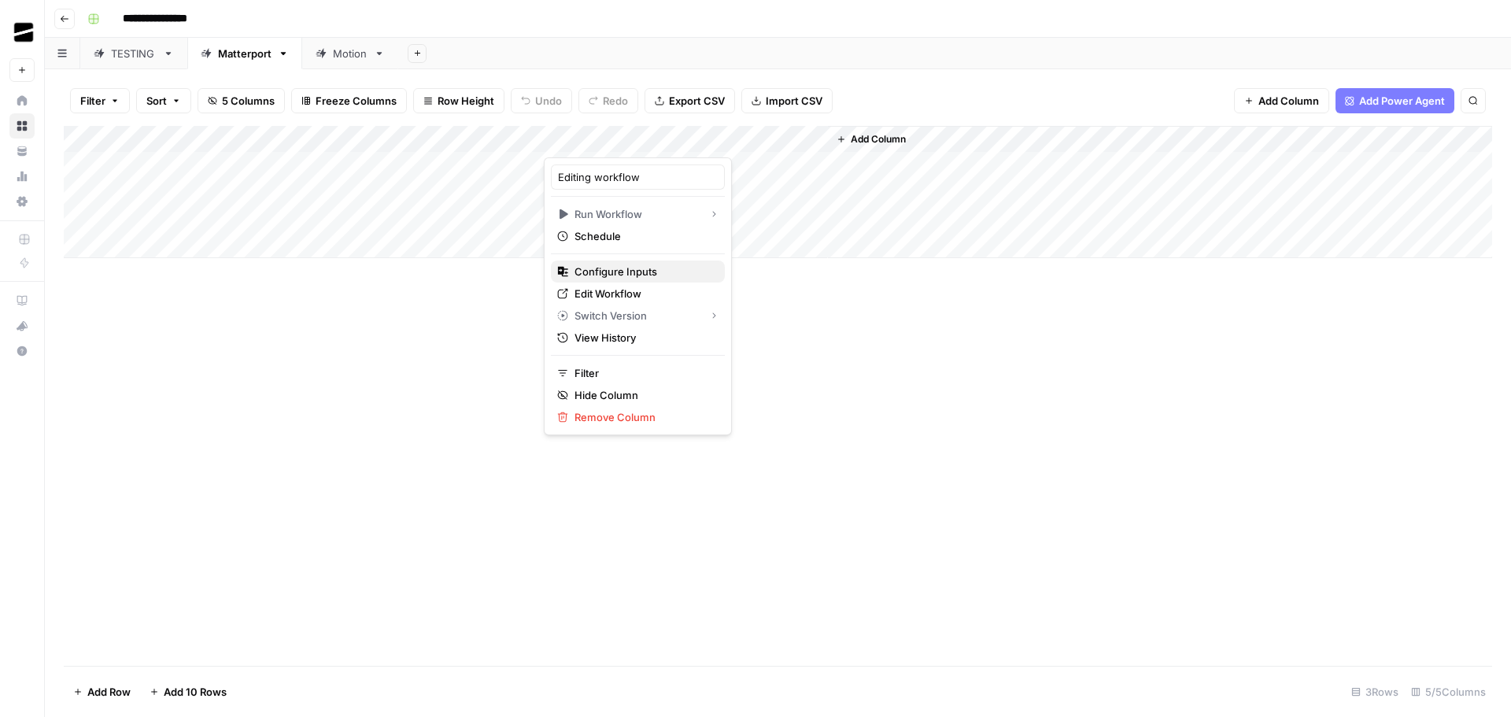
click at [645, 267] on span "Configure Inputs" at bounding box center [644, 272] width 138 height 16
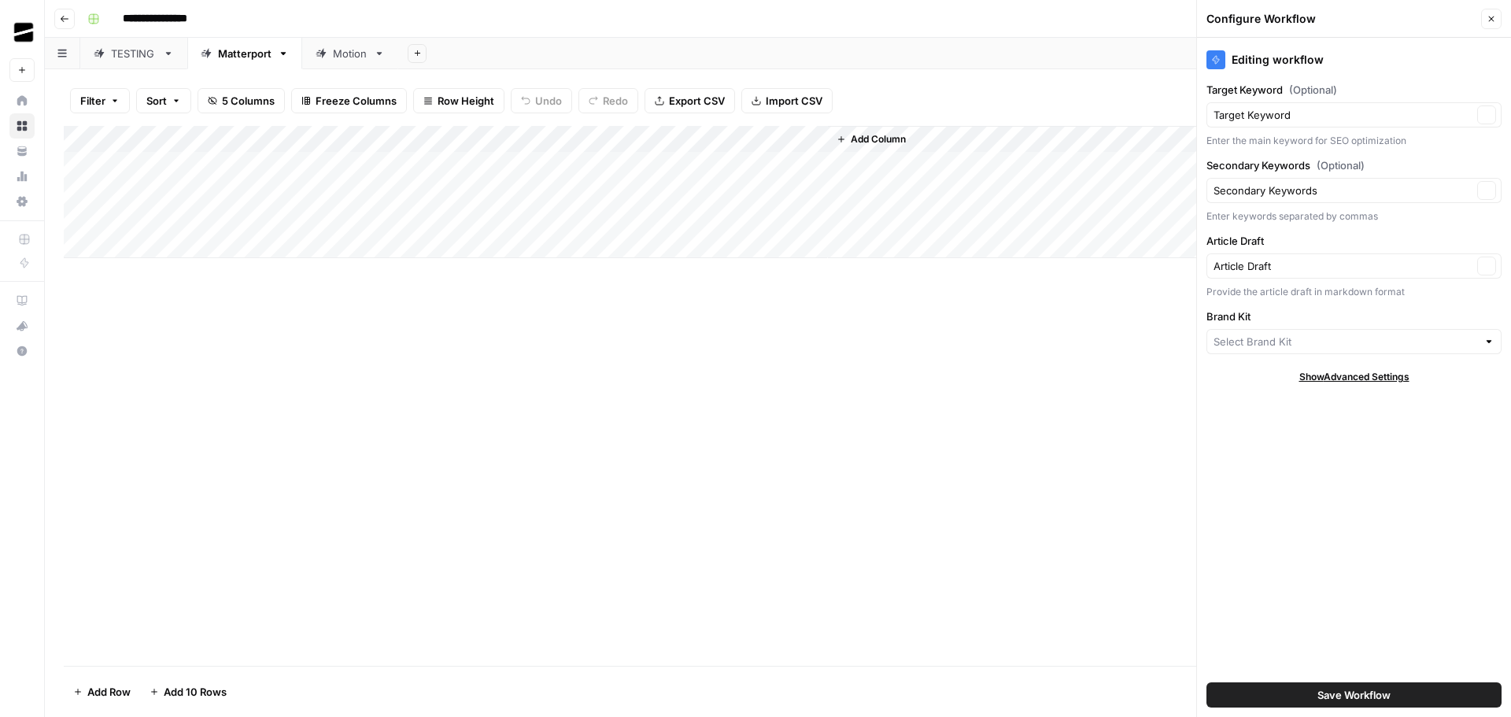
type input "Motion"
click at [1295, 345] on input "Brand Kit" at bounding box center [1343, 342] width 259 height 16
click at [1264, 381] on span "Matterport" at bounding box center [1351, 379] width 262 height 16
type input "Matterport"
click at [1373, 689] on span "Save Workflow" at bounding box center [1353, 695] width 73 height 16
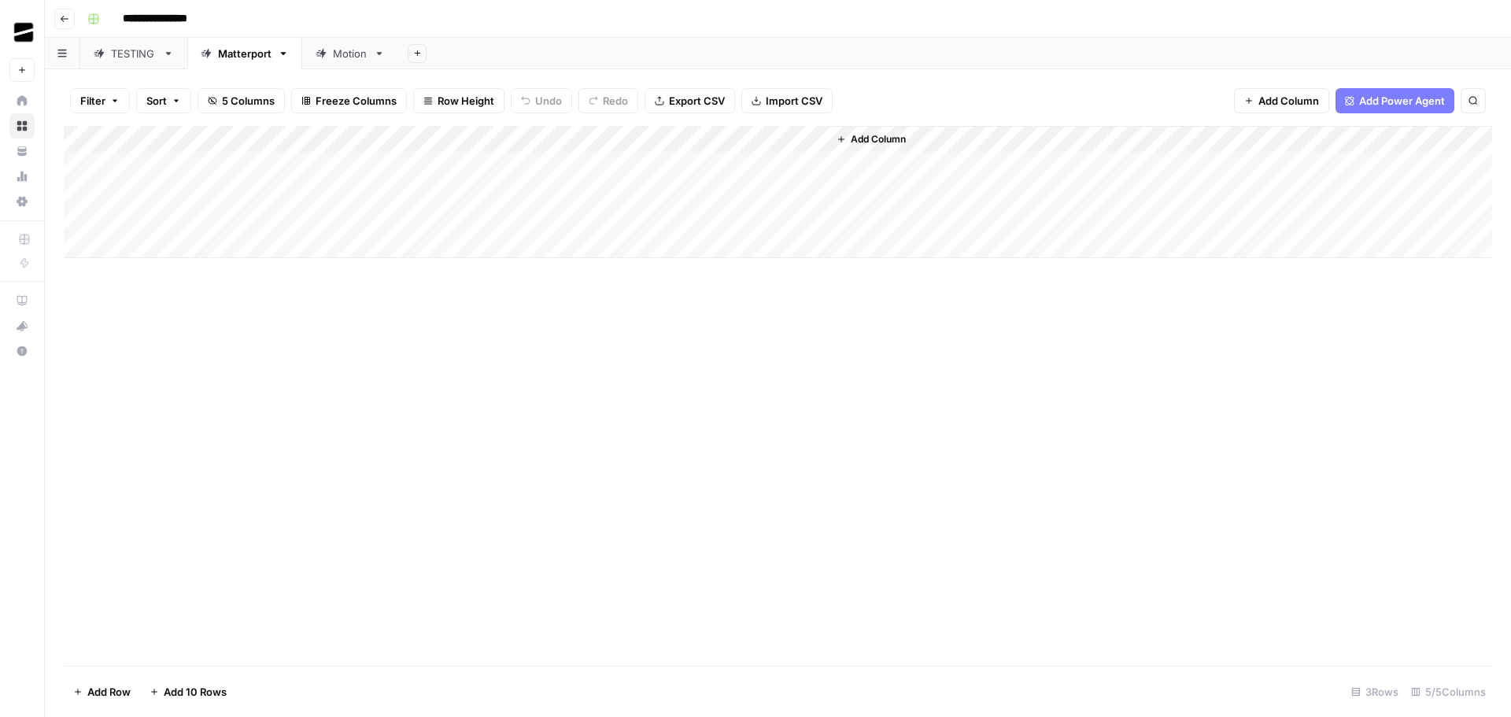
click at [576, 359] on div "Add Column" at bounding box center [778, 396] width 1428 height 540
click at [241, 57] on div "Matterport" at bounding box center [245, 54] width 54 height 16
click at [552, 412] on div "Add Column" at bounding box center [778, 396] width 1428 height 540
click at [355, 54] on div "Motion" at bounding box center [350, 54] width 35 height 16
click at [776, 502] on div "Add Column" at bounding box center [778, 396] width 1428 height 540
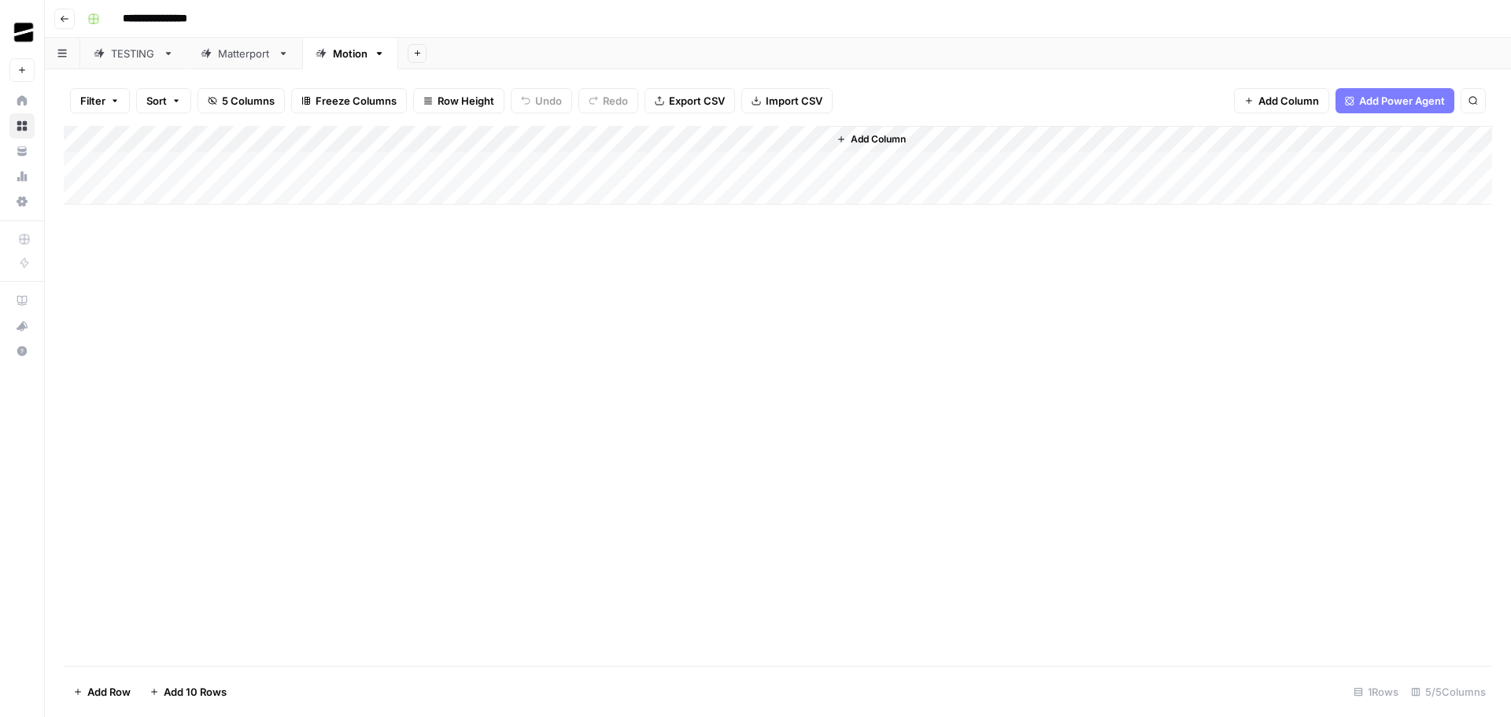
click at [241, 54] on div "Matterport" at bounding box center [245, 54] width 54 height 16
click at [656, 138] on div "Add Column" at bounding box center [778, 192] width 1428 height 132
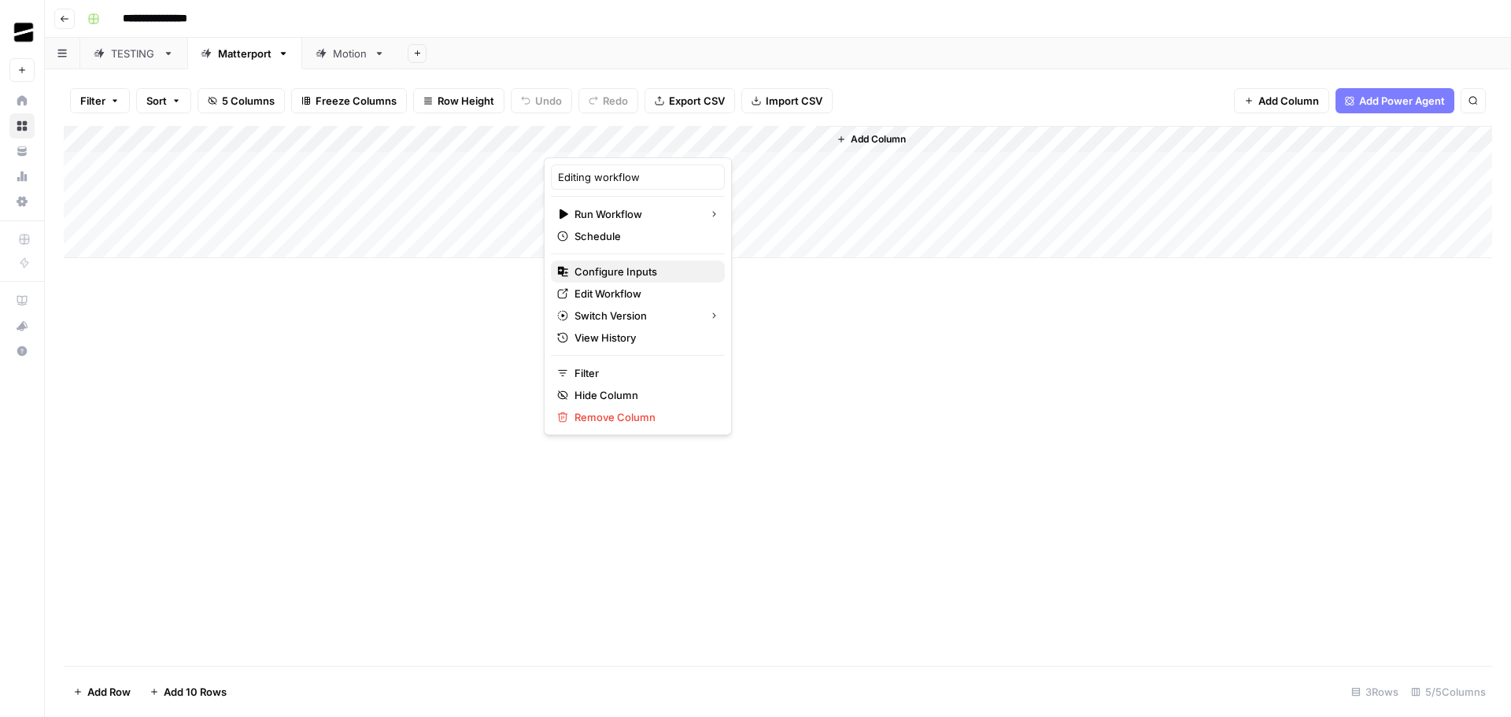
click at [651, 268] on span "Configure Inputs" at bounding box center [644, 272] width 138 height 16
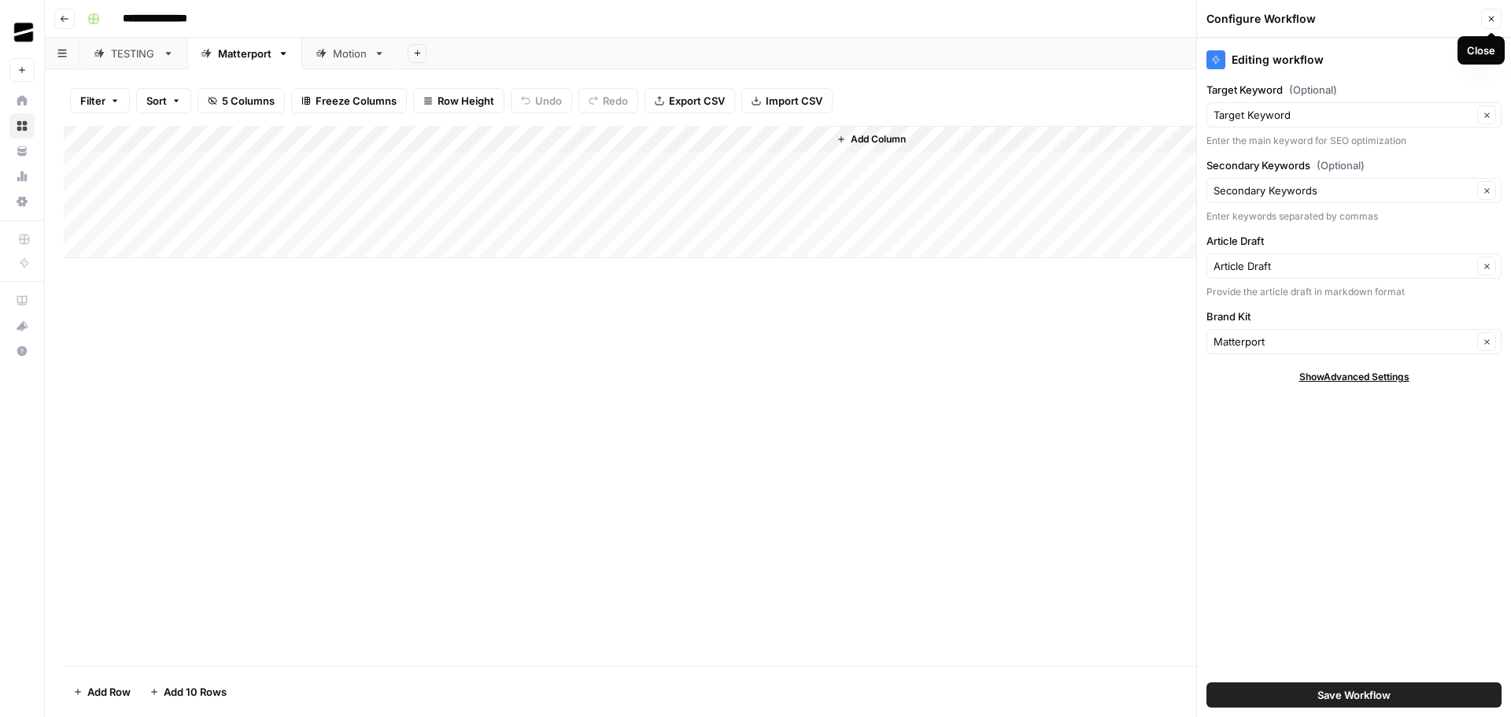
click at [1491, 20] on icon "button" at bounding box center [1492, 20] width 6 height 6
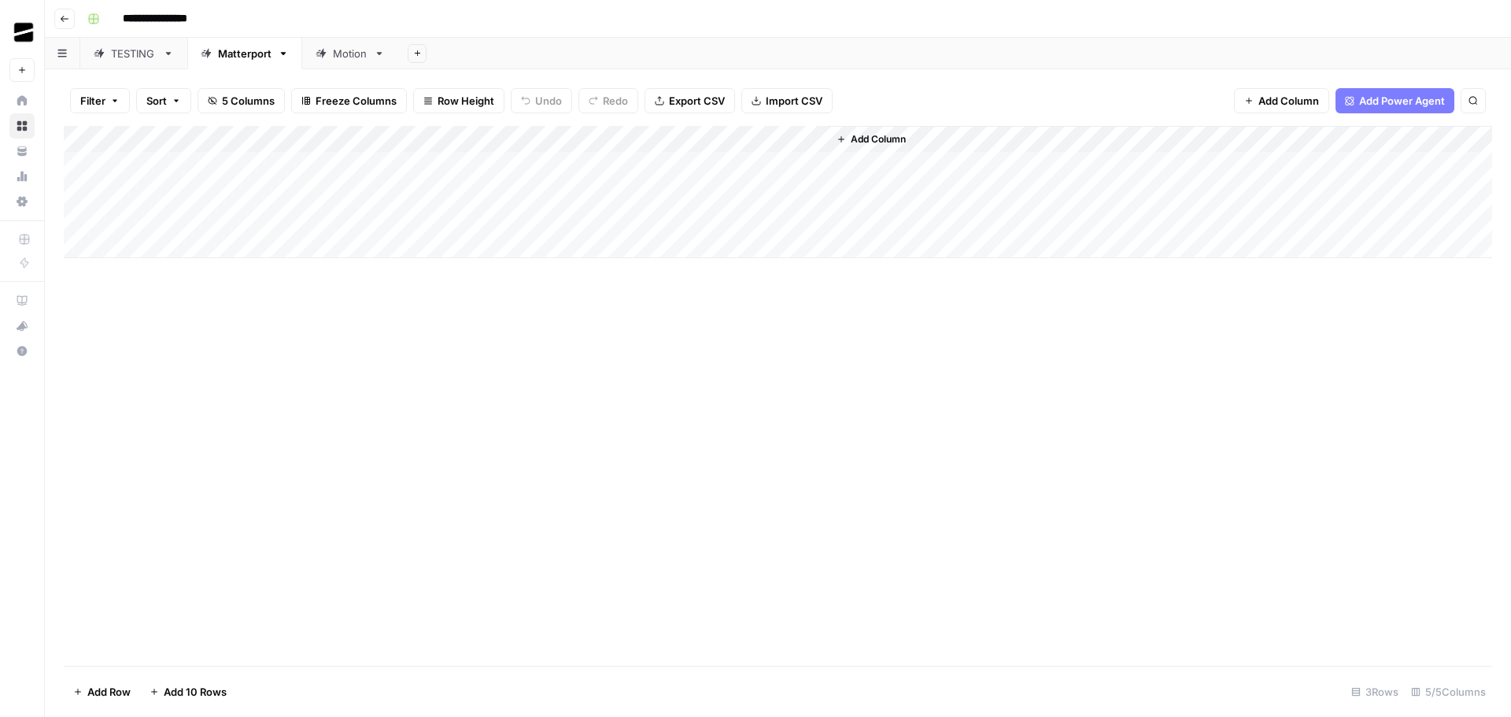
click at [342, 55] on div "Motion" at bounding box center [350, 54] width 35 height 16
click at [157, 190] on div "Add Column" at bounding box center [778, 165] width 1428 height 79
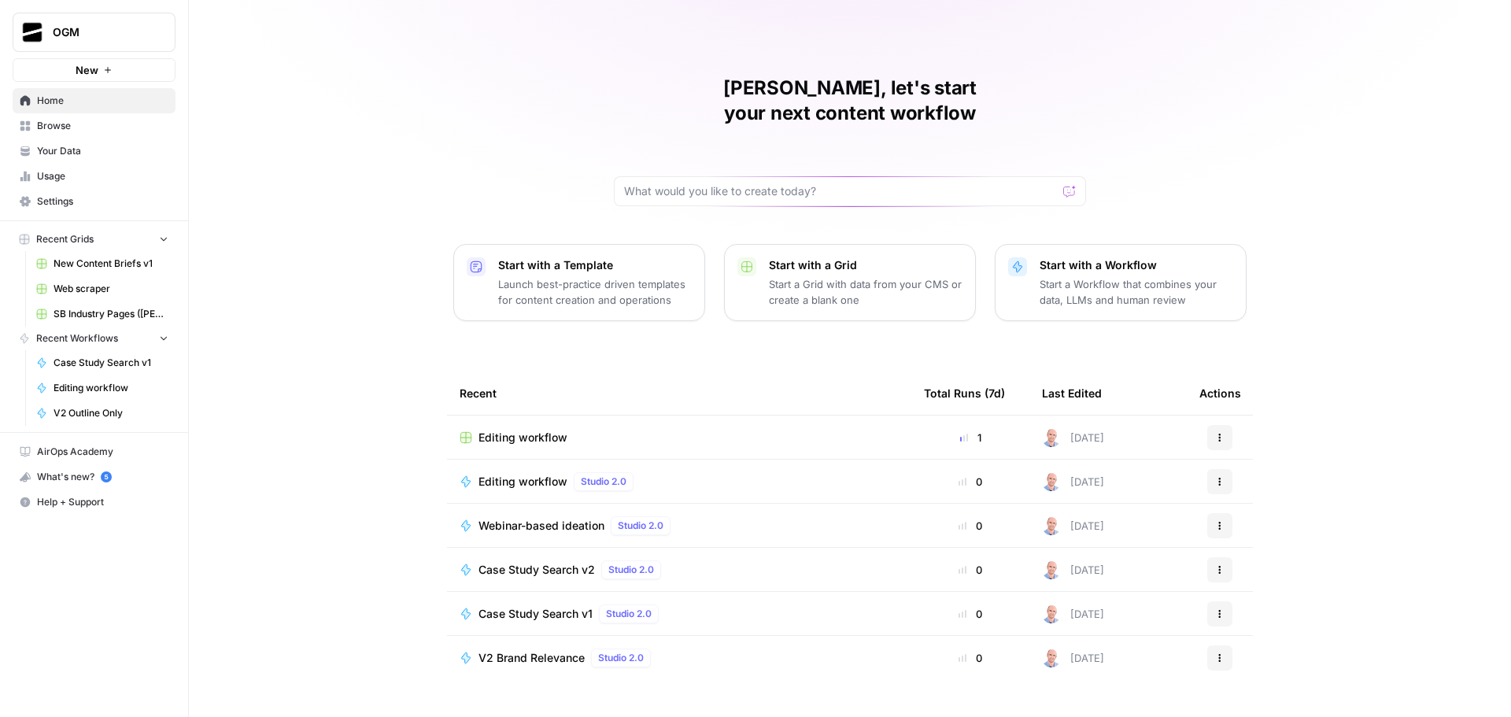
click at [48, 131] on span "Browse" at bounding box center [102, 126] width 131 height 14
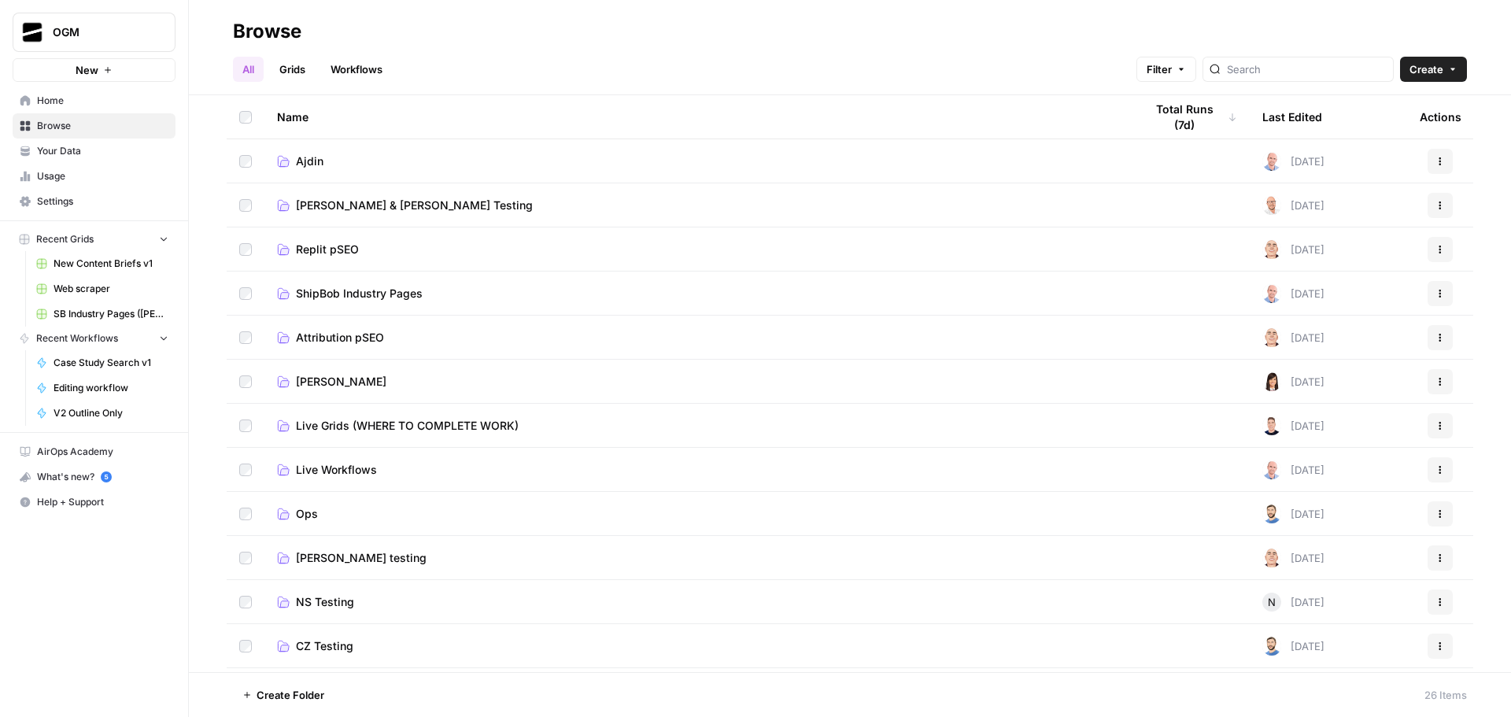
click at [309, 163] on span "Ajdin" at bounding box center [310, 161] width 28 height 16
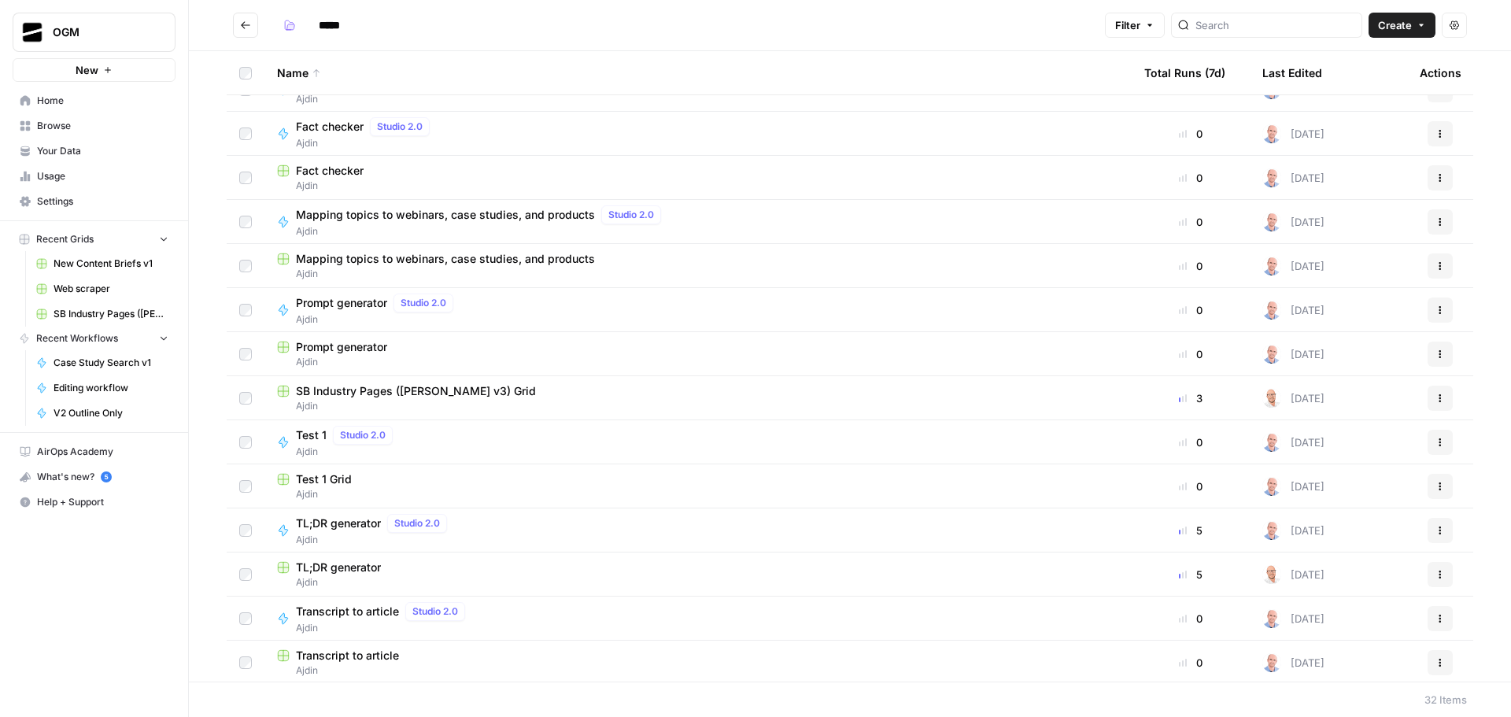
scroll to position [37, 0]
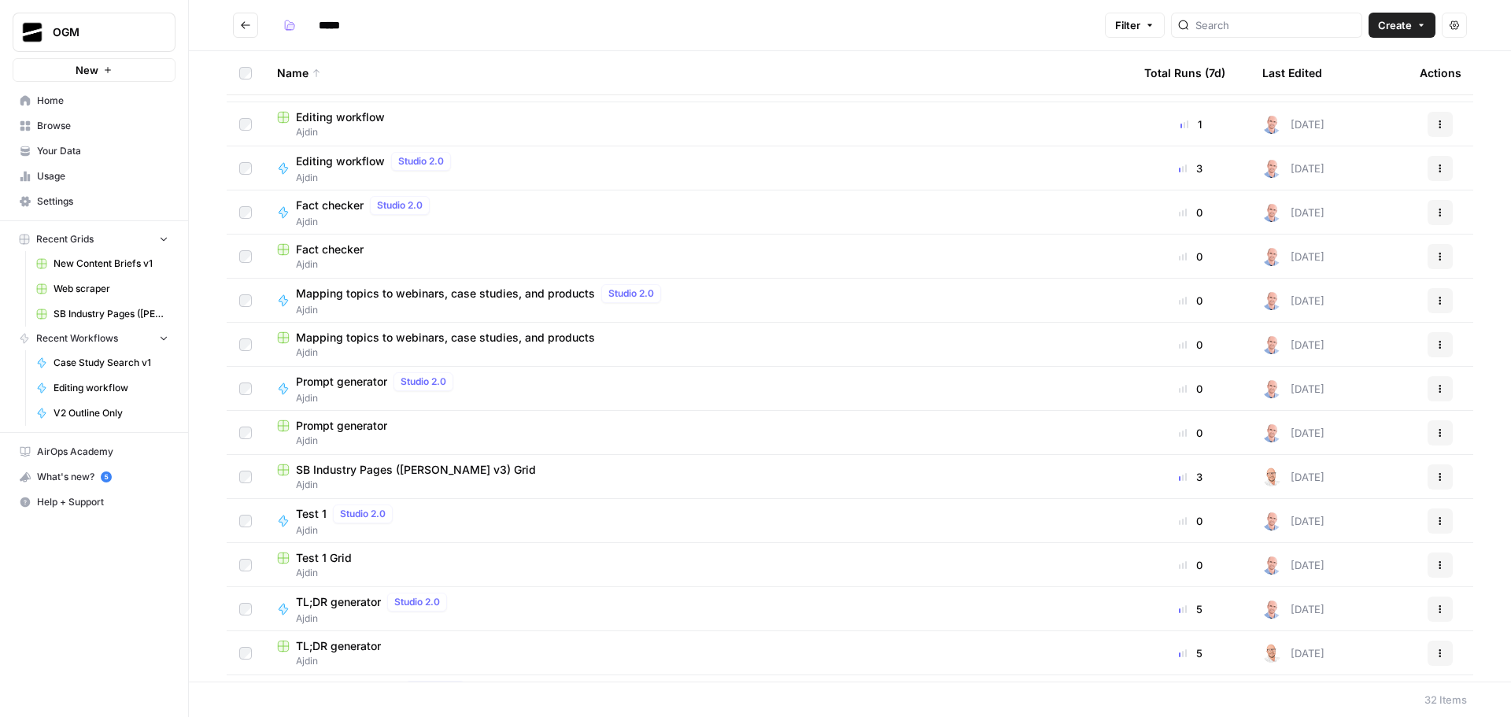
click at [338, 155] on span "Editing workflow" at bounding box center [340, 161] width 89 height 16
